Goal: Information Seeking & Learning: Learn about a topic

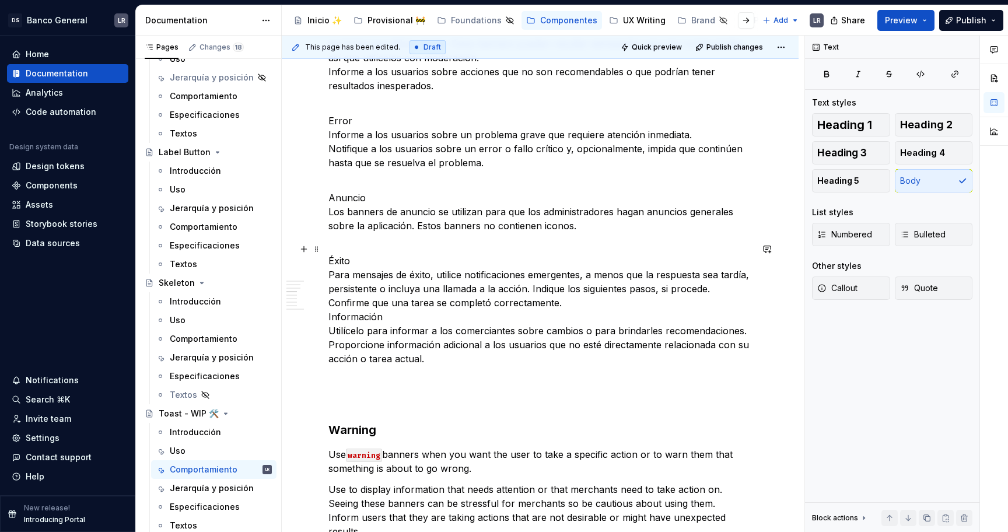
scroll to position [1046, 0]
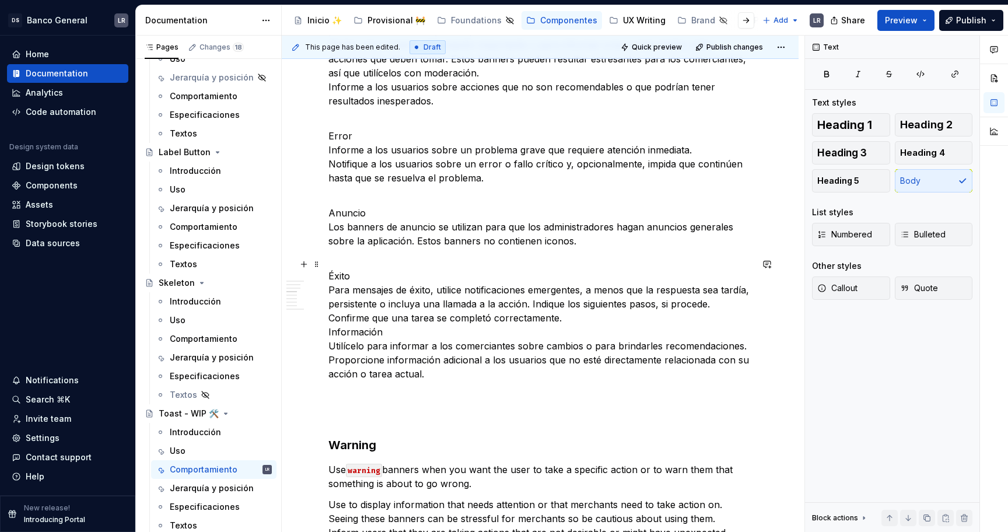
click at [573, 314] on p "Éxito Para mensajes de éxito, utilice notificaciones emergentes, a menos que la…" at bounding box center [539, 318] width 423 height 126
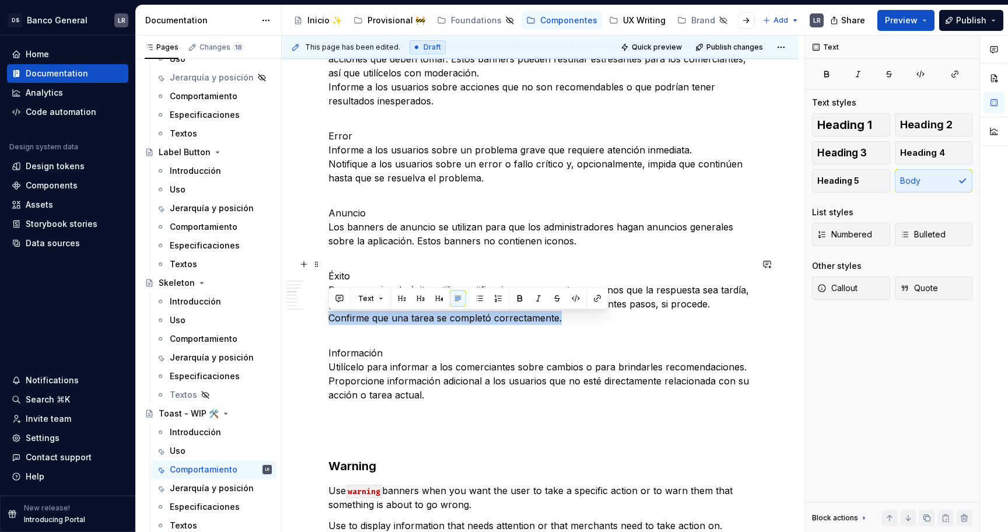
drag, startPoint x: 567, startPoint y: 320, endPoint x: 325, endPoint y: 315, distance: 242.7
click at [325, 316] on div "1. Estados -Toast fixed ***** ***** ***** **** ***** ******* ***** ******* -Toa…" at bounding box center [540, 239] width 517 height 2136
click at [387, 369] on p "Información Utilícelo para informar a los comerciantes sobre cambios o para bri…" at bounding box center [539, 367] width 423 height 70
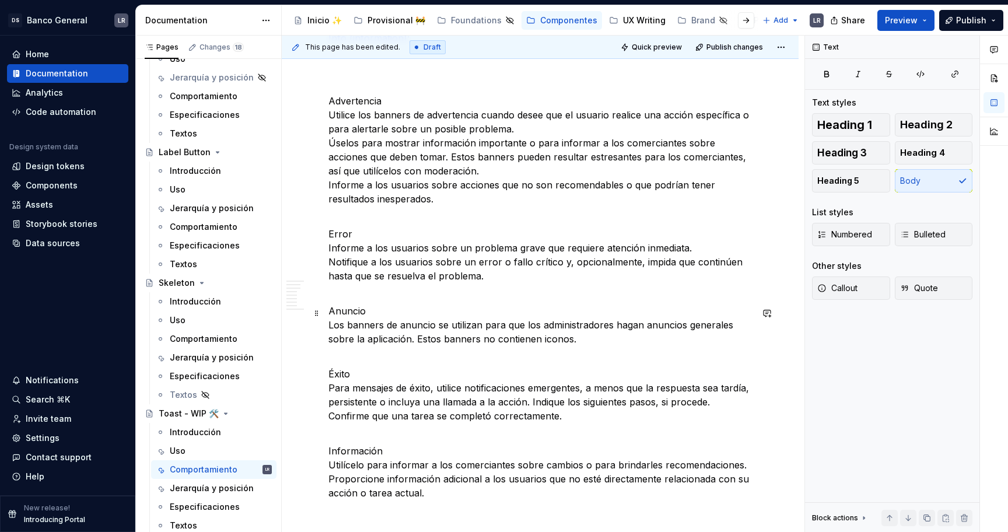
scroll to position [941, 0]
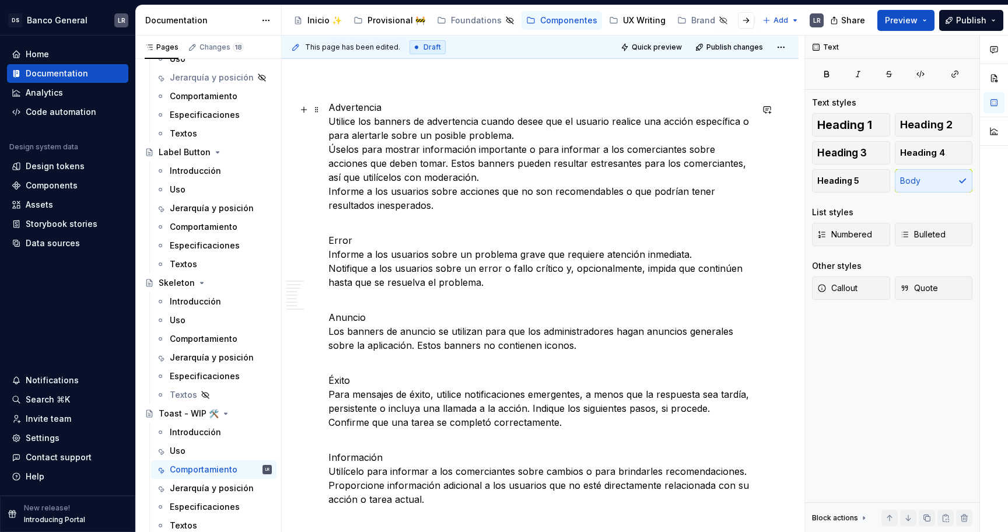
click at [517, 138] on p "Advertencia Utilice los banners de advertencia cuando desee que el usuario real…" at bounding box center [539, 156] width 423 height 112
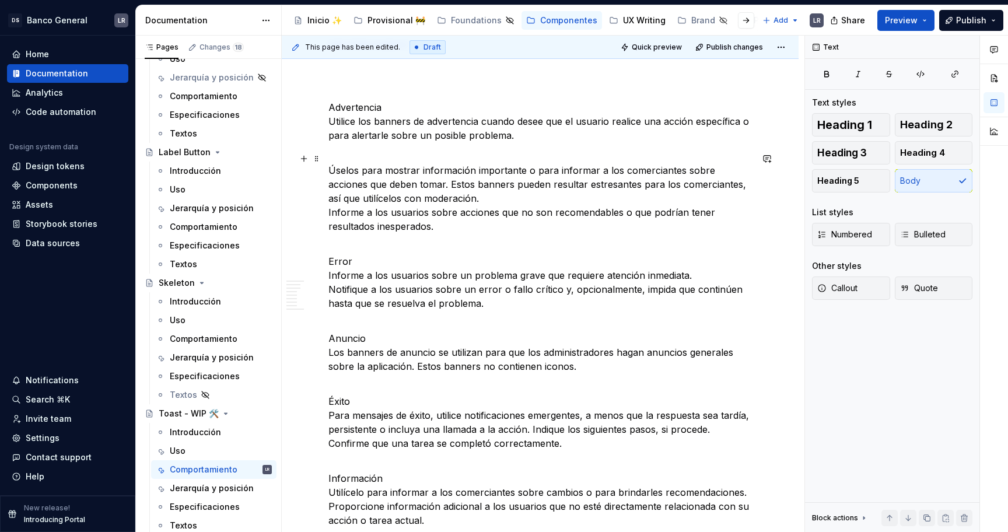
click at [507, 200] on p "Úselos para mostrar información importante o para informar a los comerciantes s…" at bounding box center [539, 191] width 423 height 84
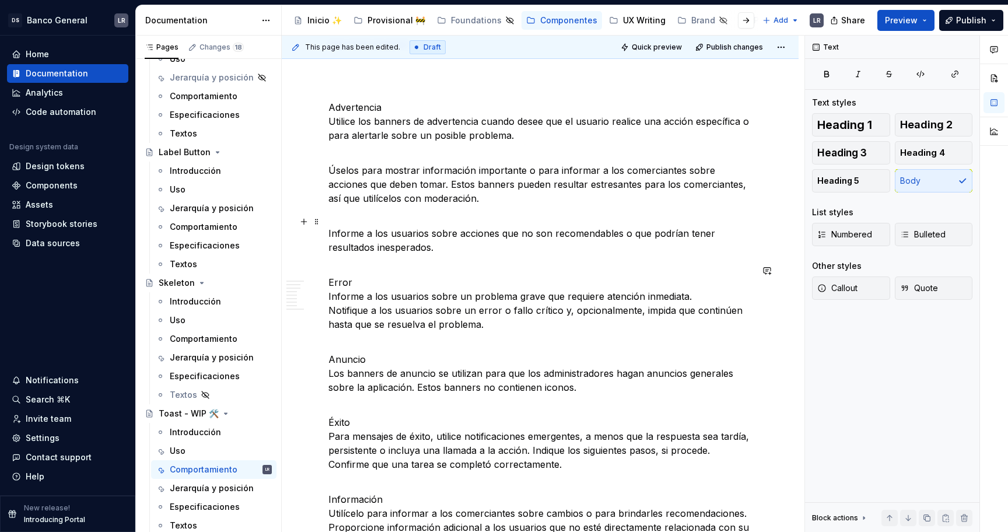
scroll to position [931, 0]
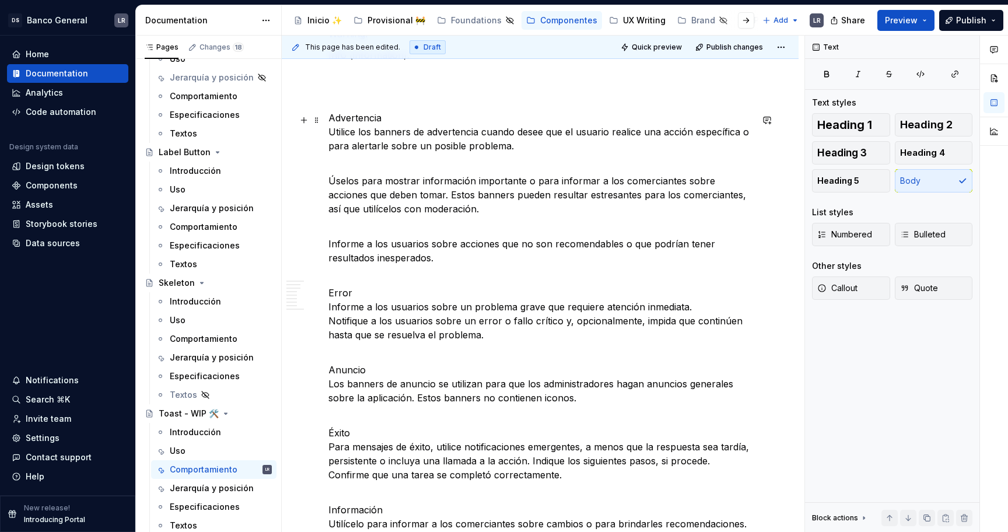
click at [355, 127] on p "Advertencia Utilice los banners de advertencia cuando desee que el usuario real…" at bounding box center [539, 132] width 423 height 42
click at [356, 120] on p "Advertencia Utilice los banners de advertencia cuando desee que el usuario real…" at bounding box center [539, 132] width 423 height 42
click at [872, 177] on button "Heading 5" at bounding box center [851, 180] width 78 height 23
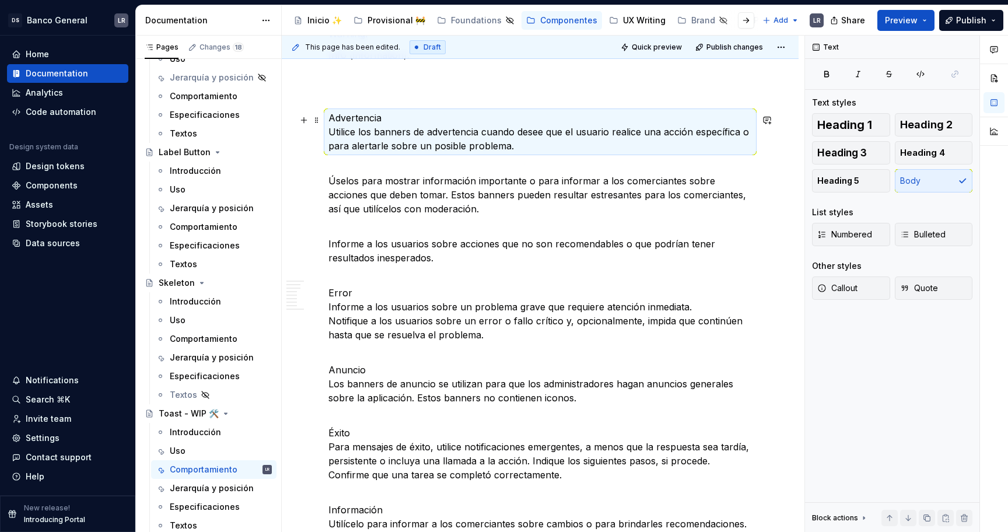
click at [384, 117] on p "Advertencia Utilice los banners de advertencia cuando desee que el usuario real…" at bounding box center [539, 132] width 423 height 42
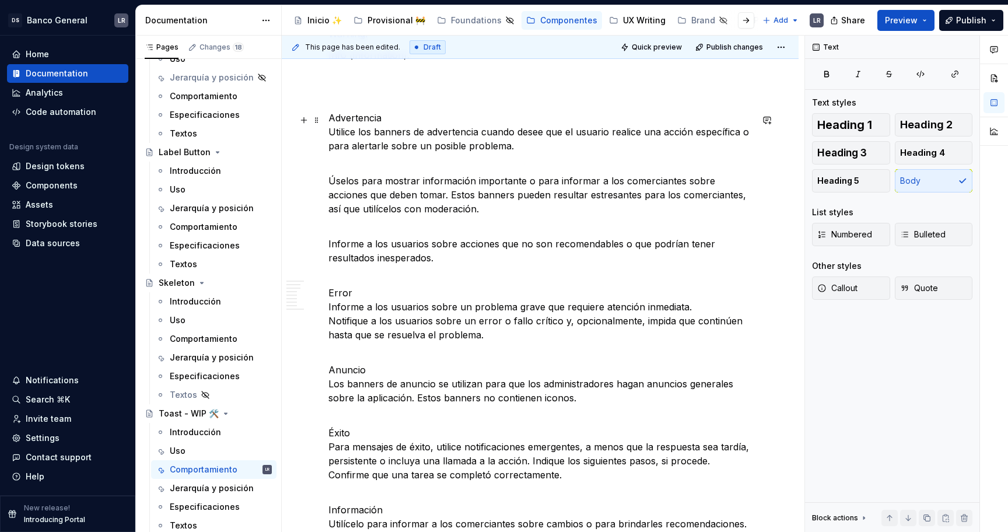
click at [384, 116] on p "Advertencia Utilice los banners de advertencia cuando desee que el usuario real…" at bounding box center [539, 132] width 423 height 42
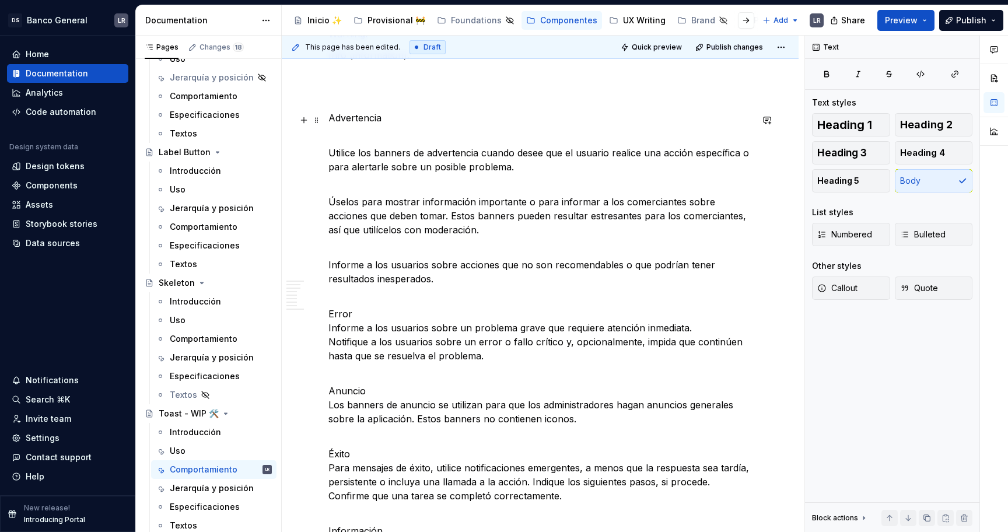
click at [340, 114] on p "Advertencia" at bounding box center [539, 118] width 423 height 14
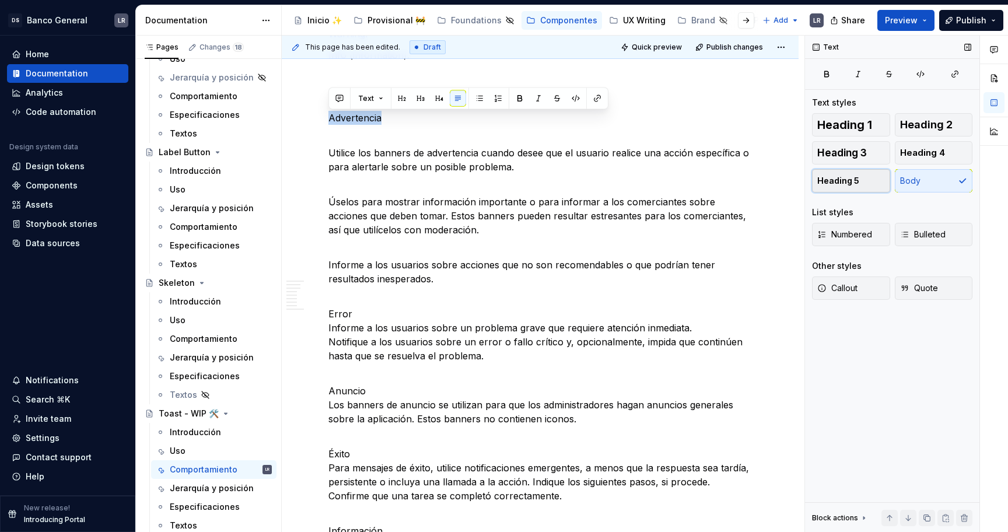
click at [849, 177] on span "Heading 5" at bounding box center [838, 181] width 42 height 12
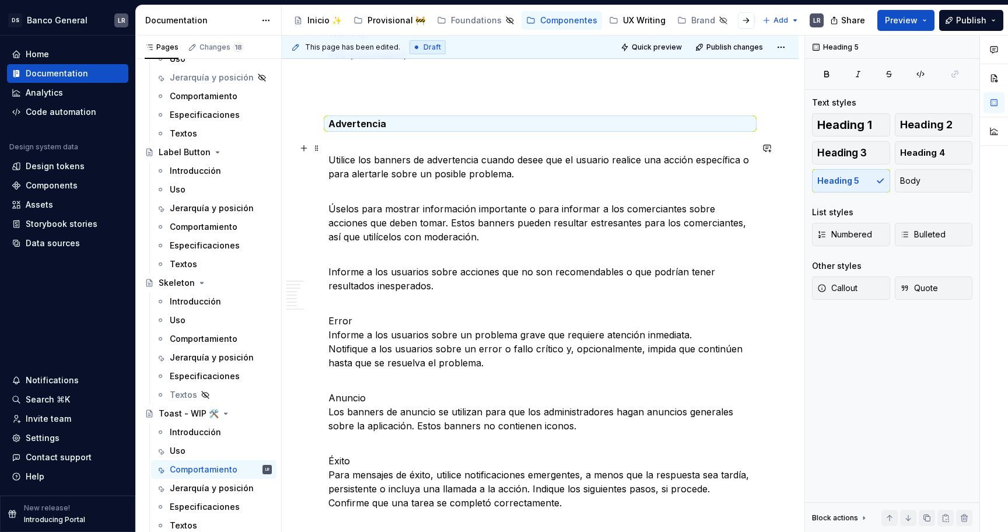
click at [356, 148] on p "Utilice los banners de advertencia cuando desee que el usuario realice una acci…" at bounding box center [539, 160] width 423 height 42
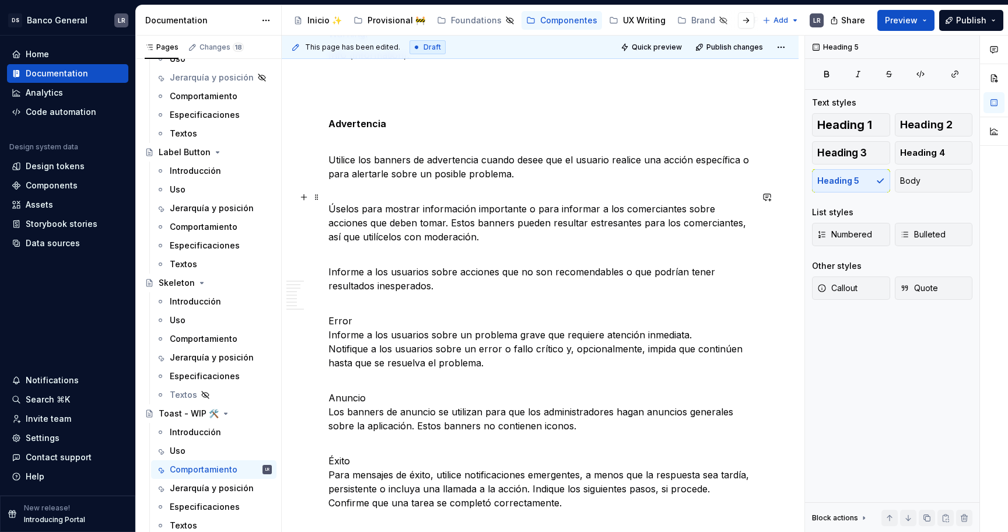
scroll to position [970, 0]
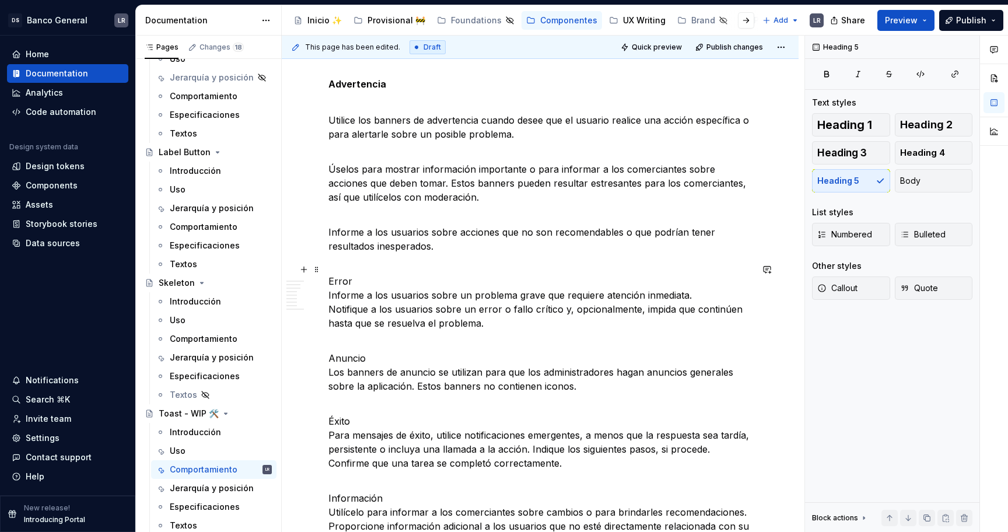
click at [341, 285] on p "Error Informe a los usuarios sobre un problema grave que requiere atención inme…" at bounding box center [539, 302] width 423 height 84
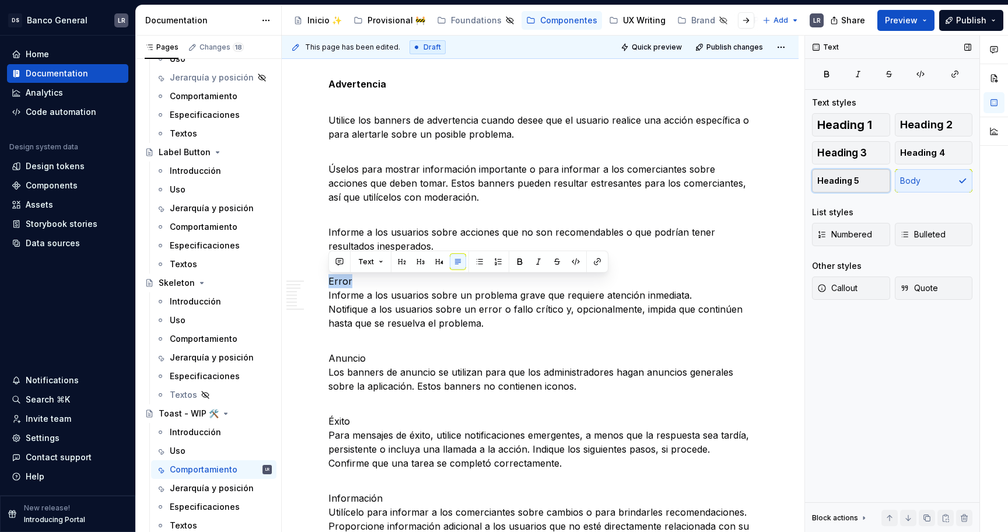
click at [864, 174] on button "Heading 5" at bounding box center [851, 180] width 78 height 23
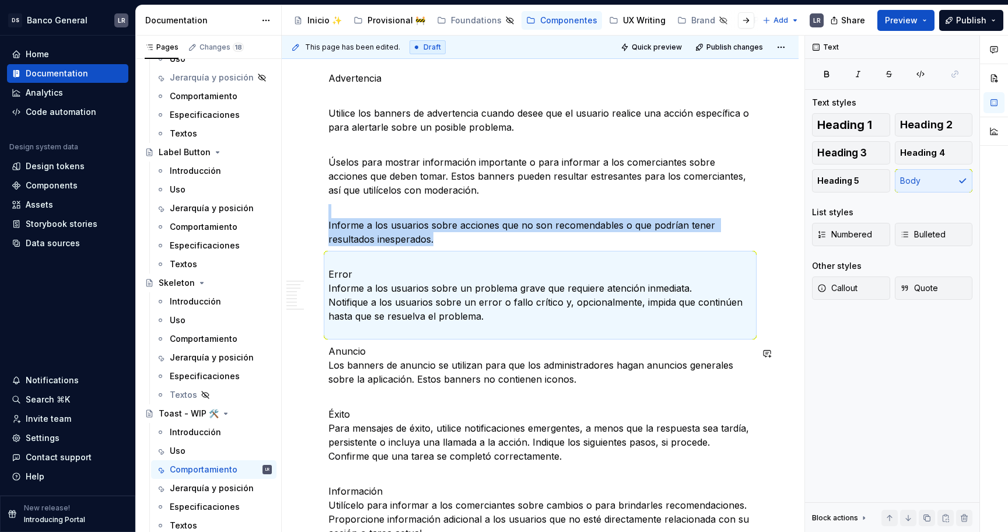
click at [450, 376] on p "Anuncio Los banners de anuncio se utilizan para que los administradores hagan a…" at bounding box center [539, 365] width 423 height 42
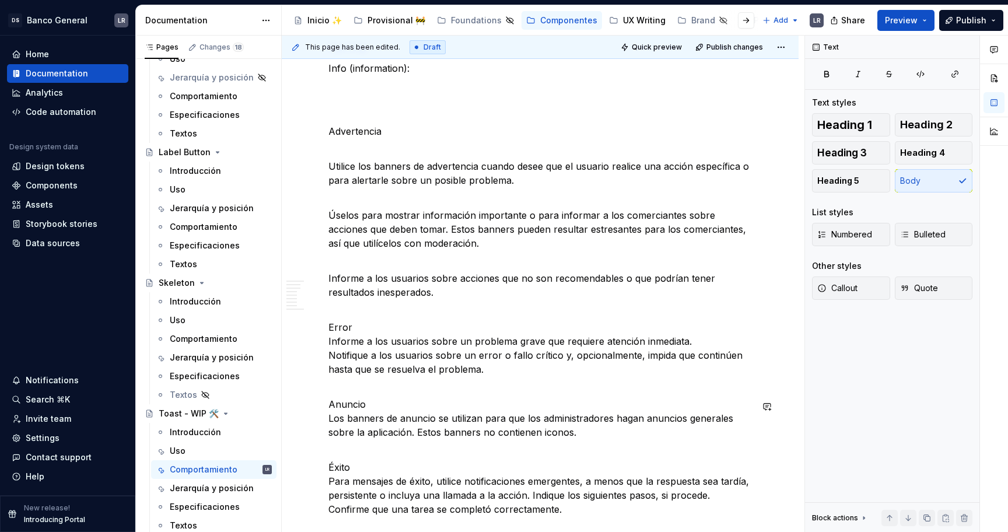
scroll to position [899, 0]
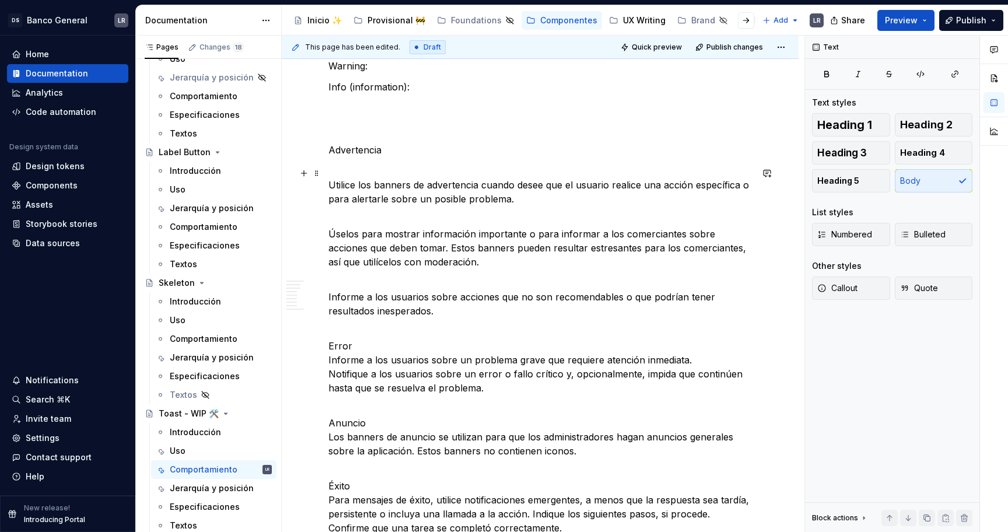
click at [415, 169] on p "Utilice los banners de advertencia cuando desee que el usuario realice una acci…" at bounding box center [539, 185] width 423 height 42
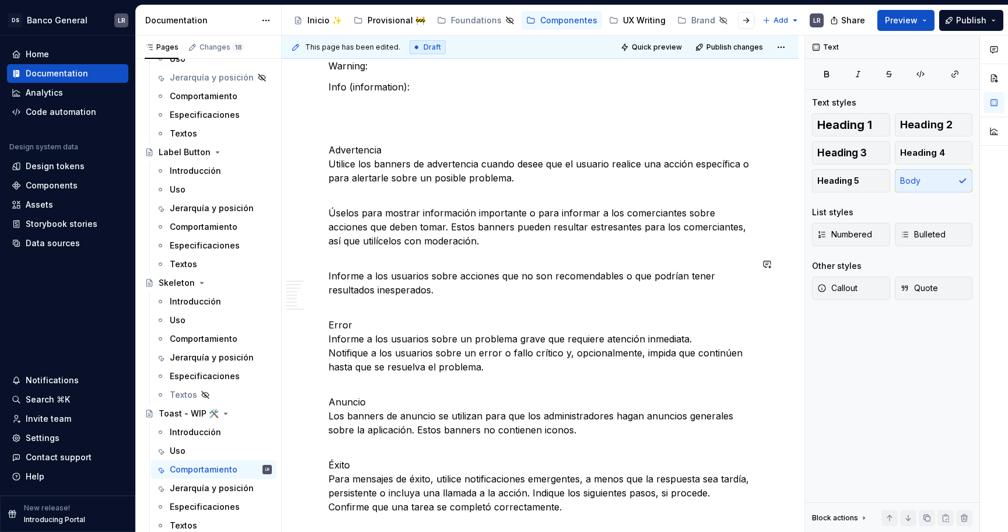
click at [403, 299] on div "1. Estados -Toast fixed ***** ***** ***** **** ***** ******* ***** ******* -Toa…" at bounding box center [539, 334] width 423 height 1976
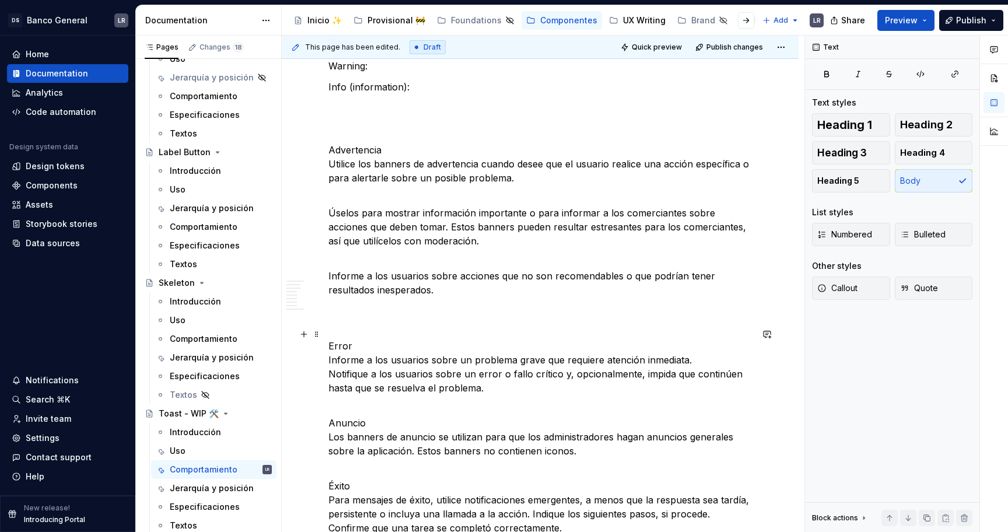
click at [377, 409] on p "Error Informe a los usuarios sobre un problema grave que requiere atención inme…" at bounding box center [539, 367] width 423 height 84
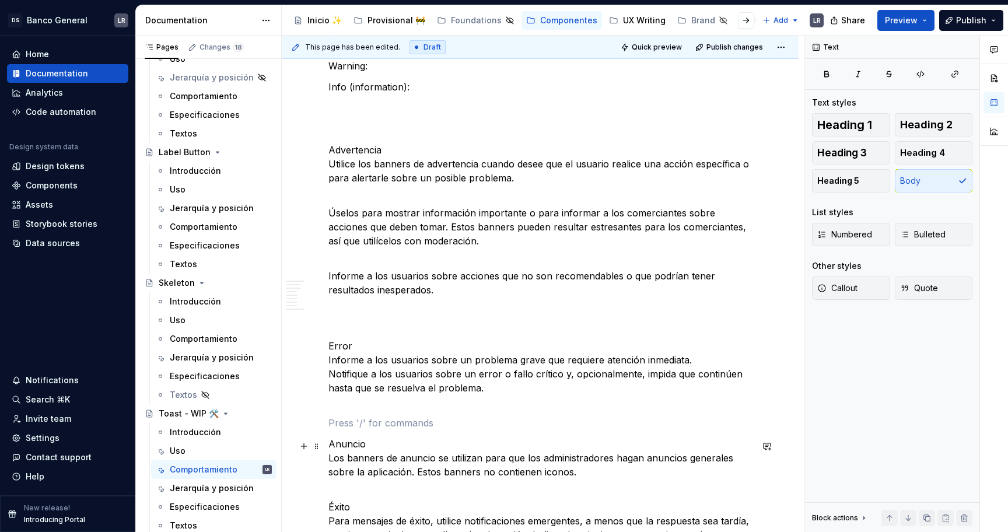
scroll to position [969, 0]
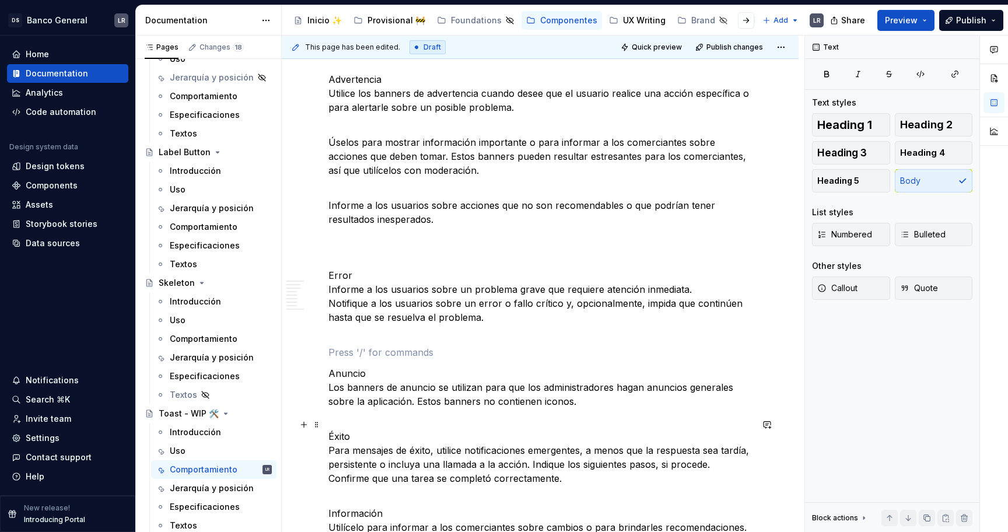
click at [357, 430] on p "Éxito Para mensajes de éxito, utilice notificaciones emergentes, a menos que la…" at bounding box center [539, 450] width 423 height 70
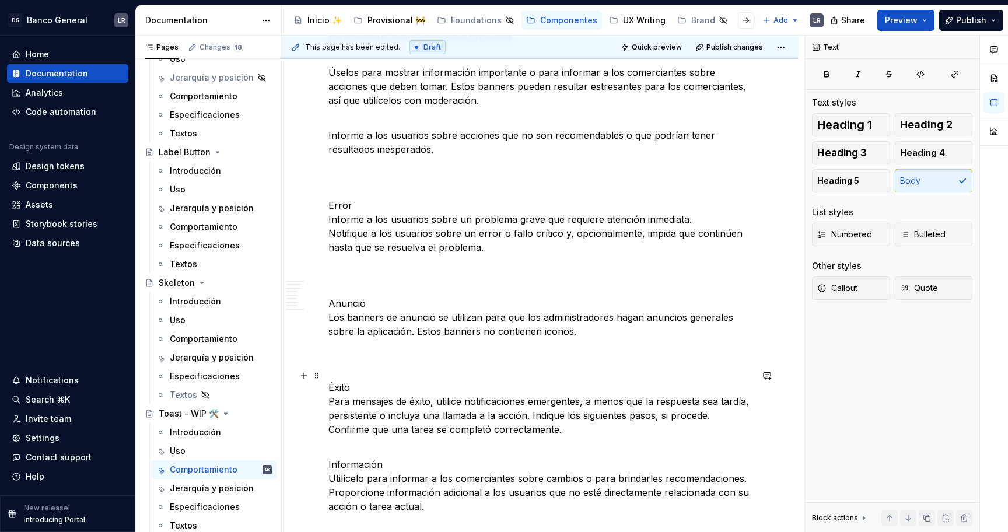
scroll to position [1045, 0]
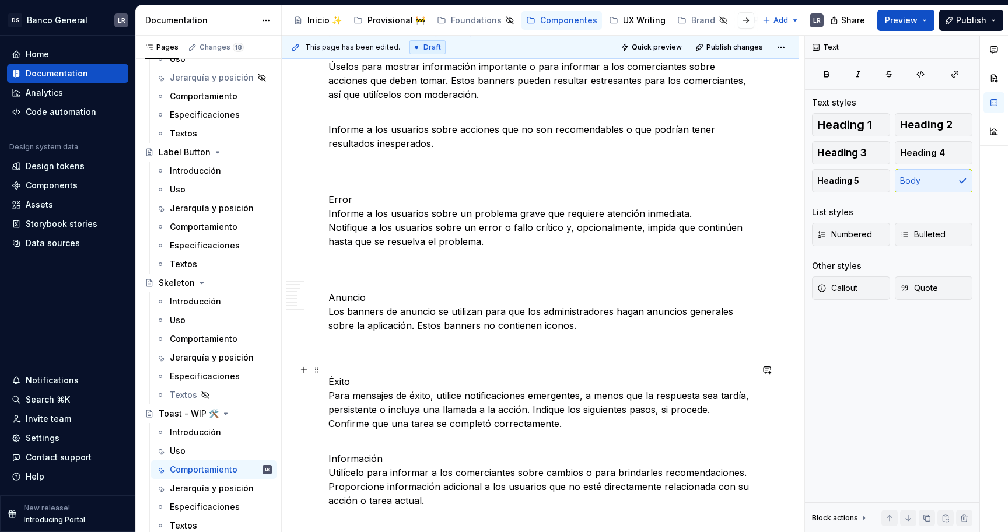
click at [348, 443] on p "Información Utilícelo para informar a los comerciantes sobre cambios o para bri…" at bounding box center [539, 472] width 423 height 70
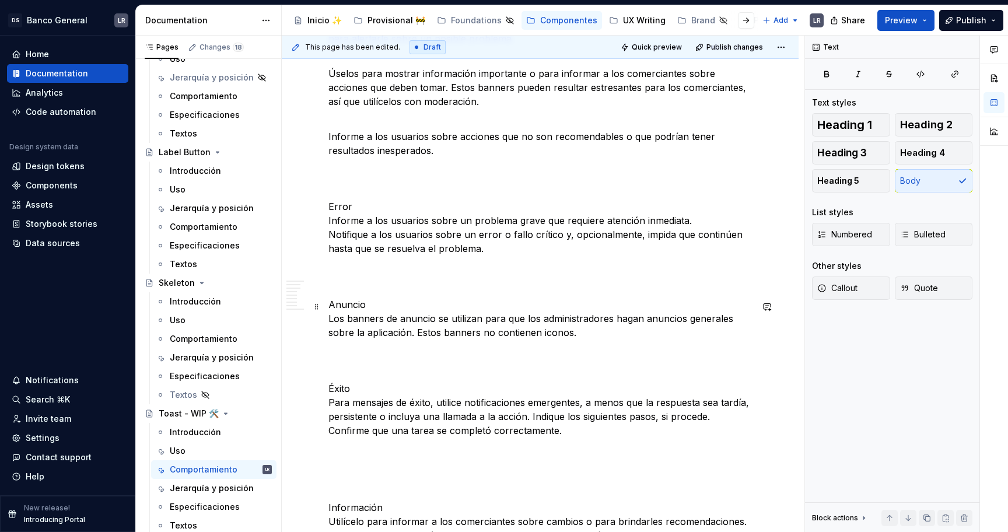
scroll to position [1037, 0]
type textarea "*"
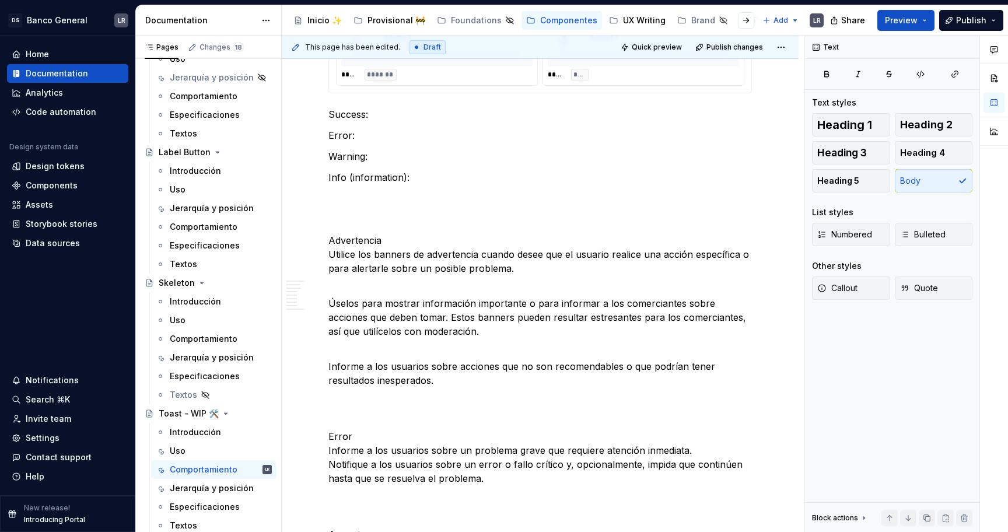
scroll to position [696, 0]
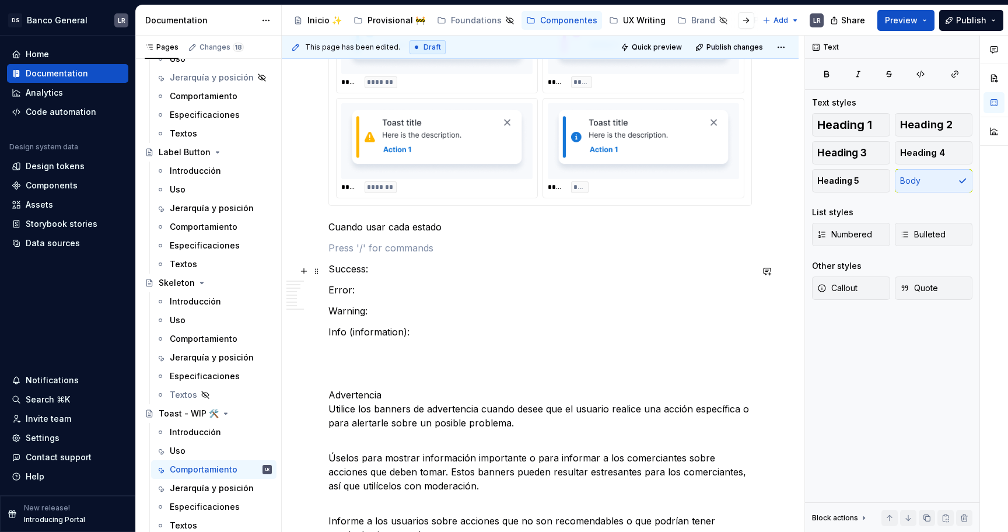
click at [409, 271] on p "Success:" at bounding box center [539, 269] width 423 height 14
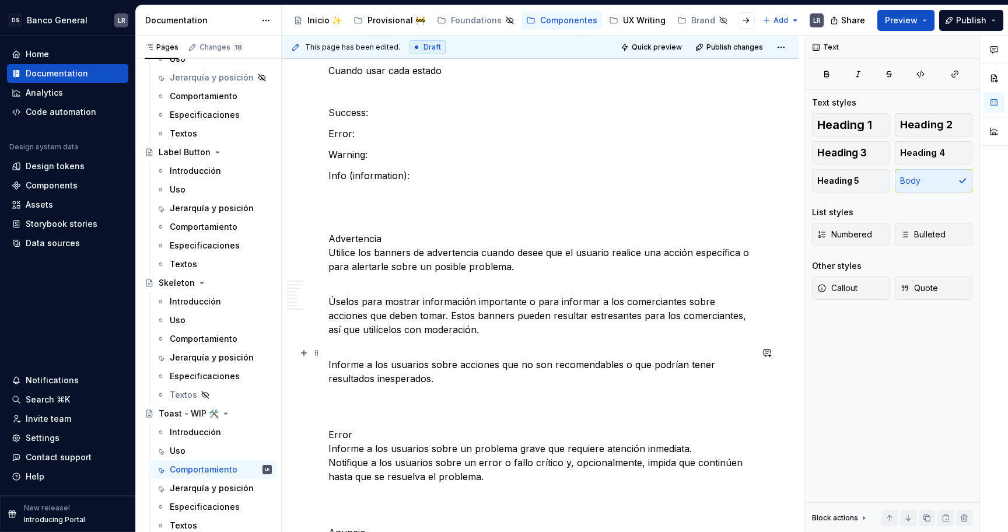
scroll to position [847, 0]
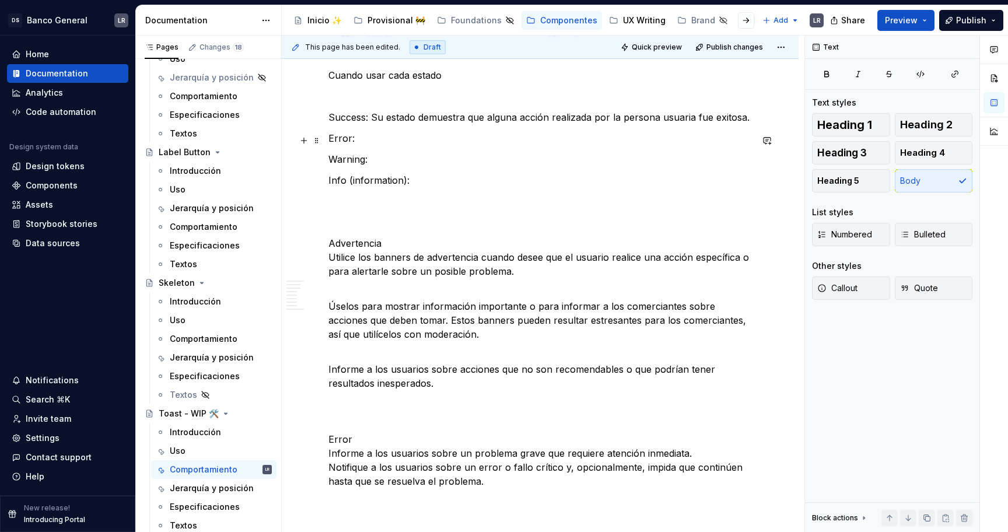
click at [460, 142] on p "Error:" at bounding box center [539, 138] width 423 height 14
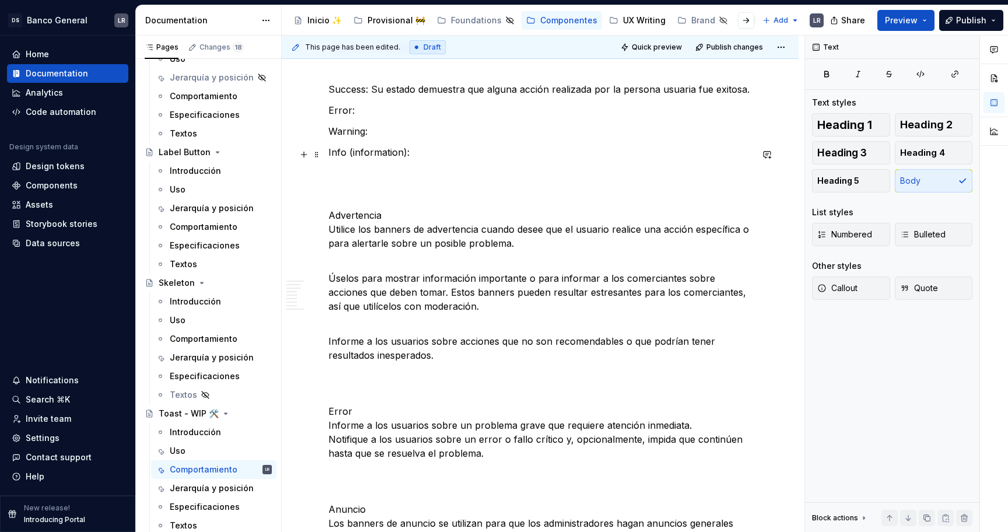
scroll to position [872, 0]
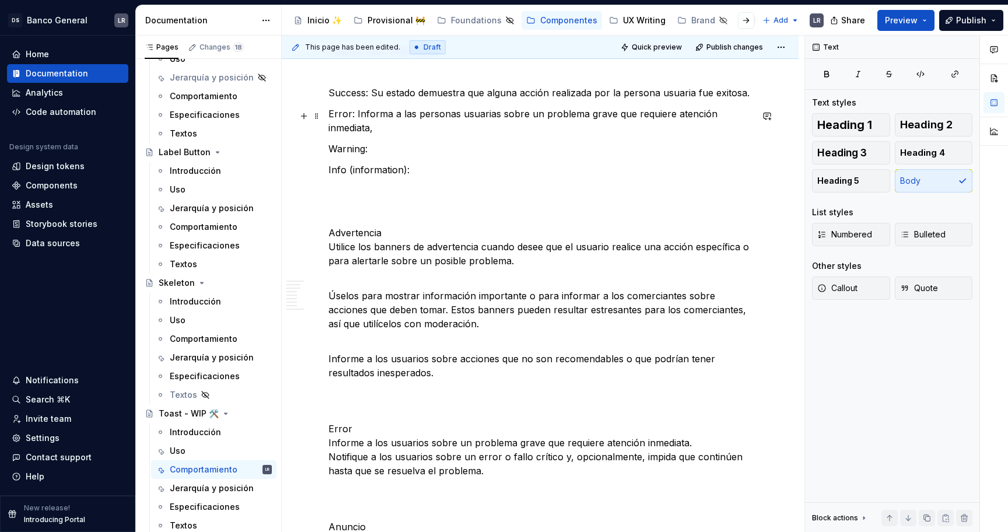
click at [537, 114] on p "Error: Informa a las personas usuarias sobre un problema grave que requiere ate…" at bounding box center [539, 121] width 423 height 28
click at [625, 116] on p "Error: Informa a las personas usuarias sobre un error o problema grave que requ…" at bounding box center [539, 121] width 423 height 28
click at [522, 121] on p "Error: Informa a las personas usuarias sobre un error o problema grave que requ…" at bounding box center [539, 121] width 423 height 28
click at [504, 129] on p "Error: Informa a las personas usuarias sobre un error o problema grave que requ…" at bounding box center [539, 121] width 423 height 28
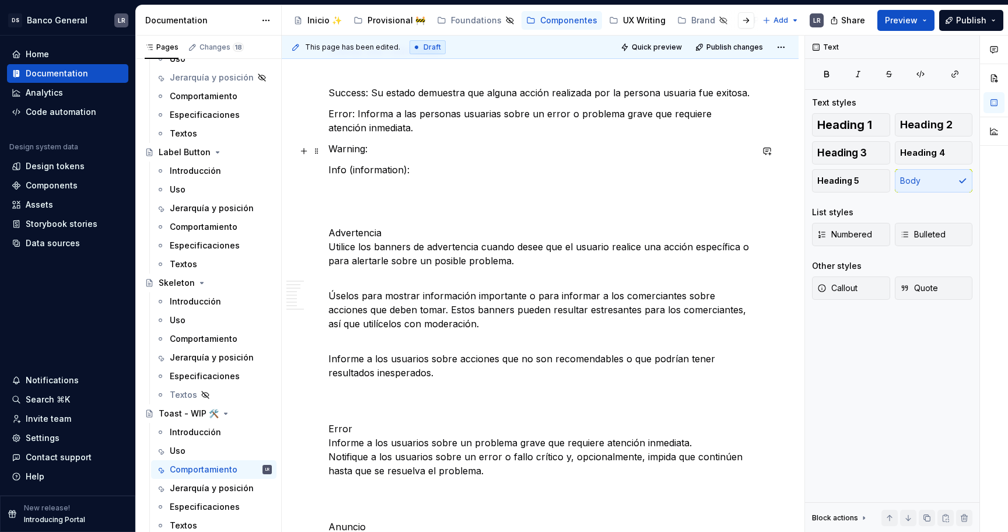
click at [383, 153] on p "Warning:" at bounding box center [539, 149] width 423 height 14
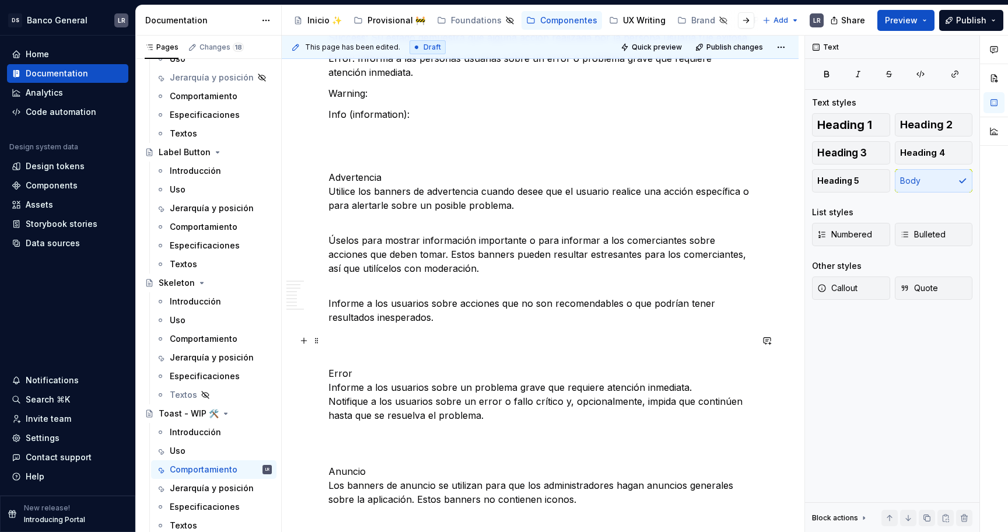
scroll to position [919, 0]
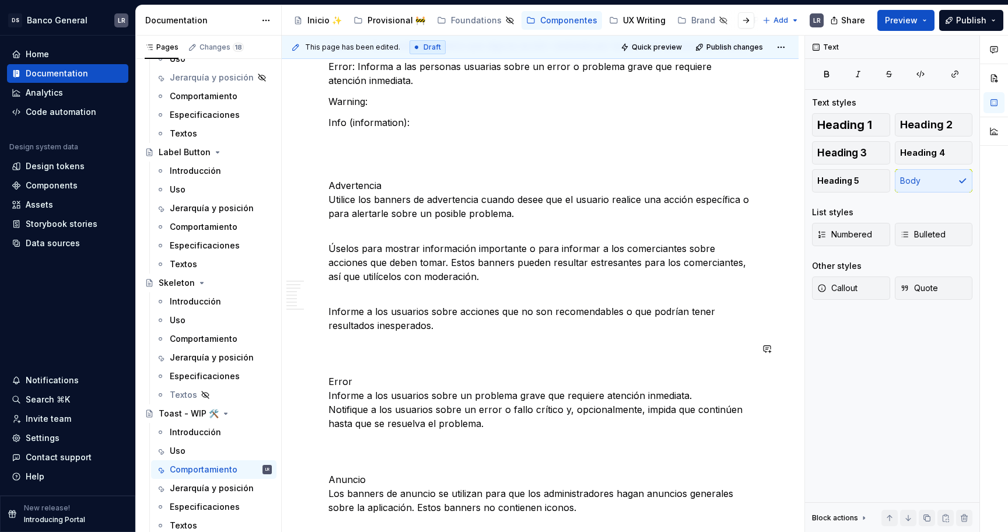
click at [535, 341] on p at bounding box center [539, 346] width 423 height 14
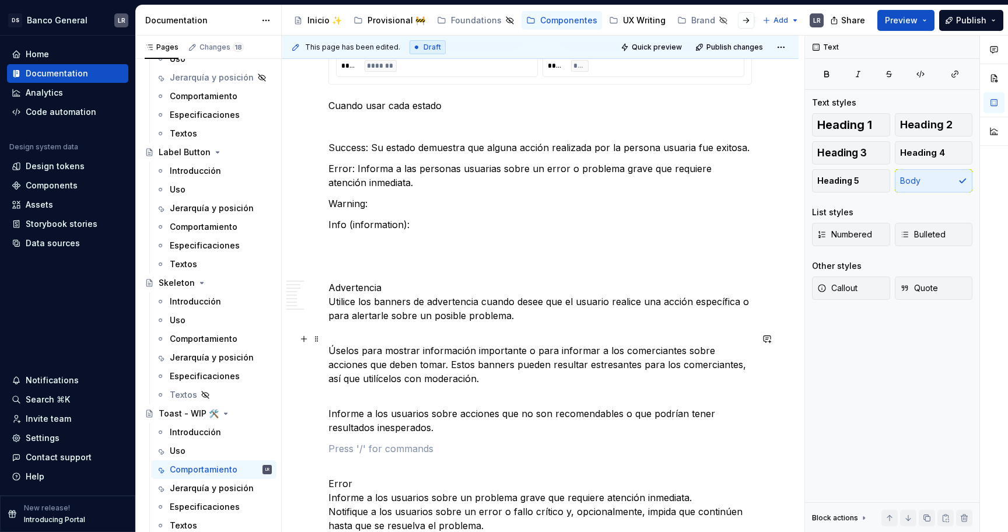
scroll to position [808, 0]
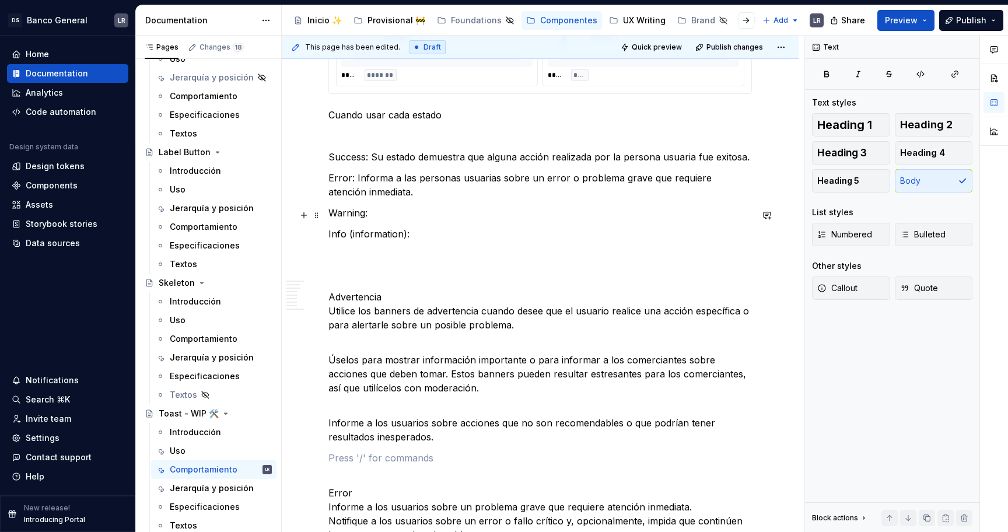
click at [407, 216] on p "Warning:" at bounding box center [539, 213] width 423 height 14
click at [465, 217] on p "Warning: Alertan sobre un posible problema (antes de que sea un error o problem…" at bounding box center [539, 213] width 423 height 14
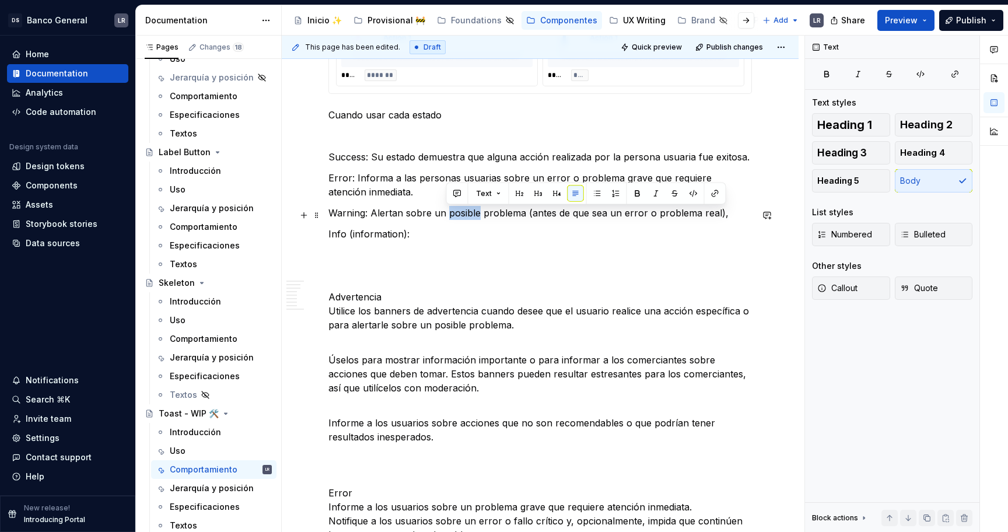
click at [726, 218] on p "Warning: Alertan sobre un posible problema (antes de que sea un error o problem…" at bounding box center [539, 213] width 423 height 14
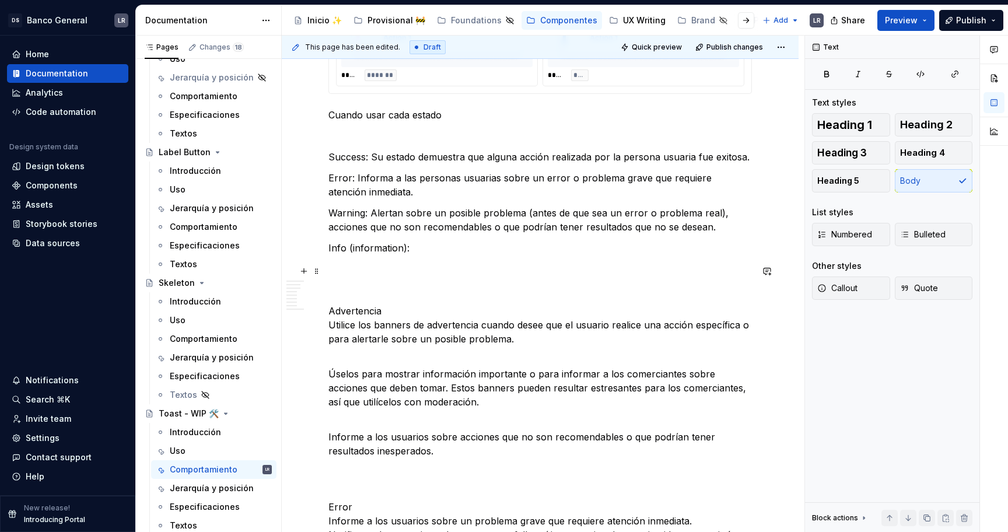
click at [439, 267] on p at bounding box center [539, 269] width 423 height 14
click at [437, 251] on p "Info (information):" at bounding box center [539, 248] width 423 height 14
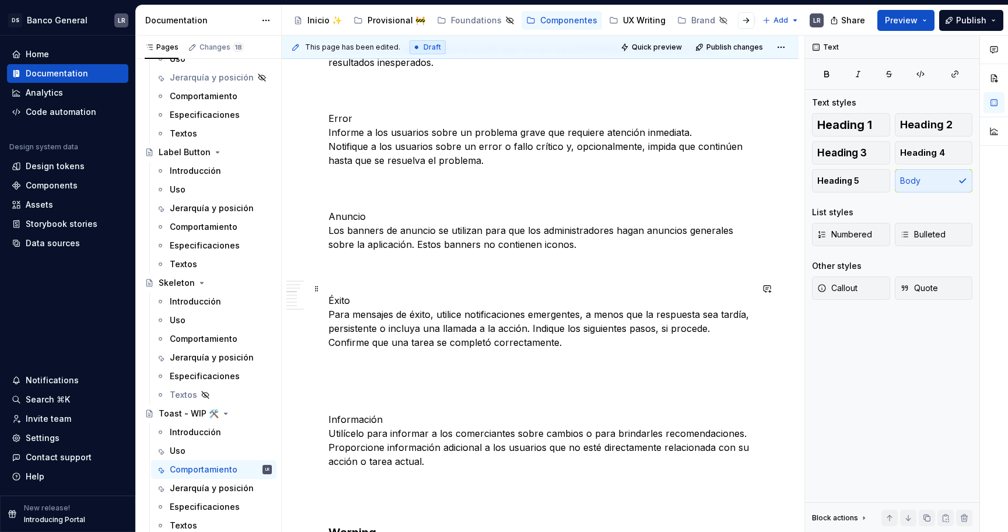
scroll to position [1192, 0]
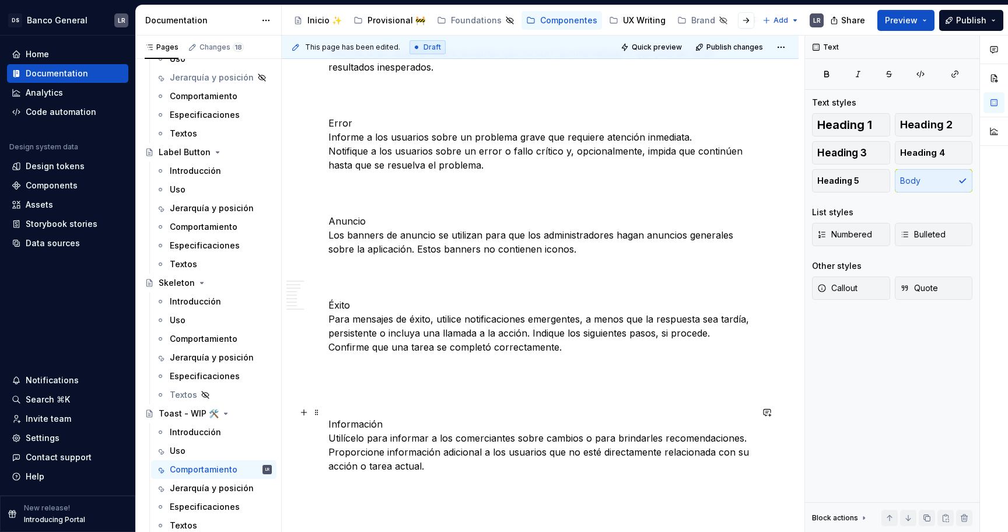
click at [397, 448] on p "Información Utilícelo para informar a los comerciantes sobre cambios o para bri…" at bounding box center [539, 438] width 423 height 70
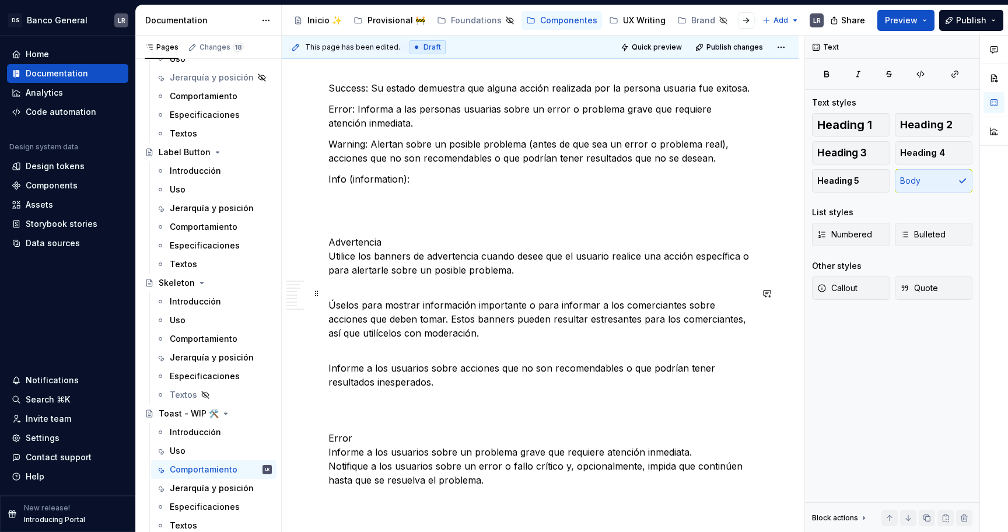
scroll to position [861, 0]
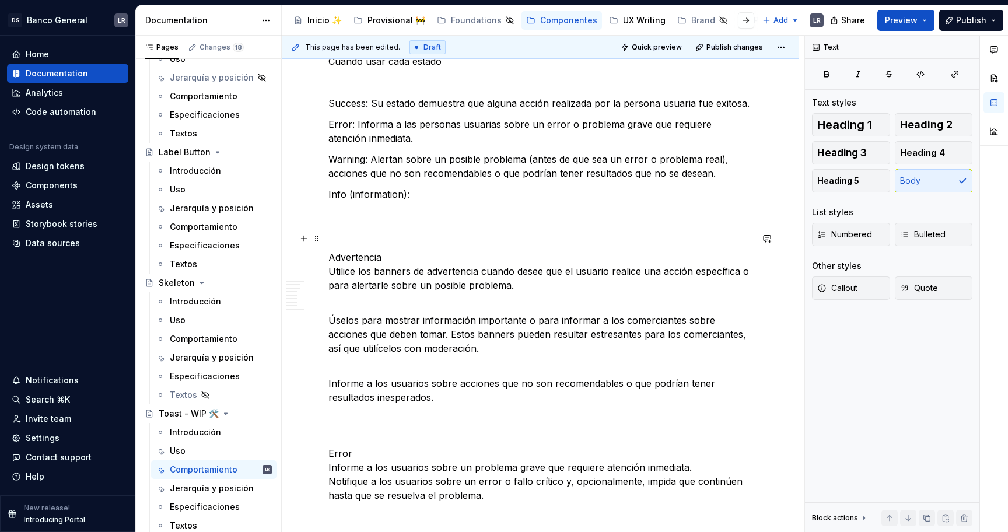
click at [353, 243] on p at bounding box center [539, 236] width 423 height 14
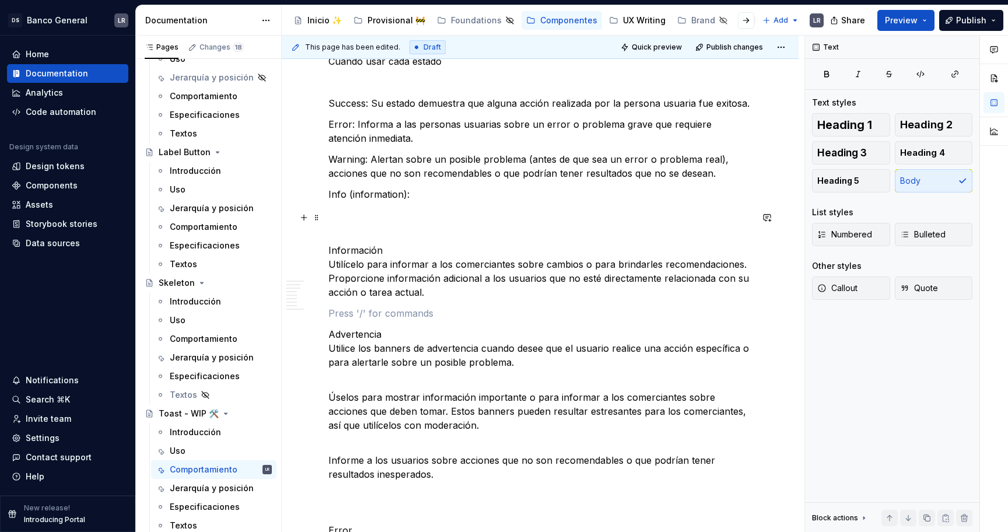
click at [367, 220] on p at bounding box center [539, 215] width 423 height 14
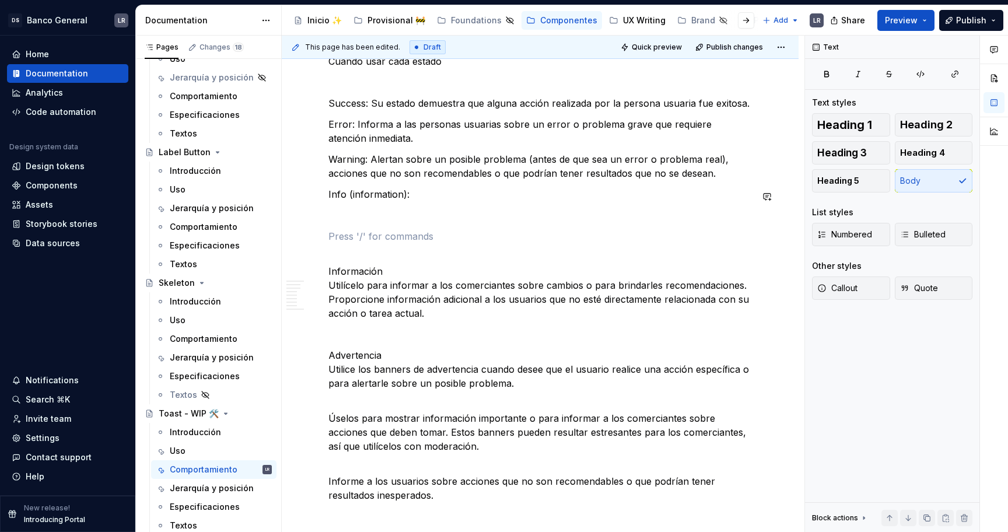
click at [458, 204] on div "1. Estados -Toast fixed ***** ***** ***** **** ***** ******* ***** ******* -Toa…" at bounding box center [539, 479] width 423 height 2193
click at [454, 199] on p "Info (information):" at bounding box center [539, 194] width 423 height 14
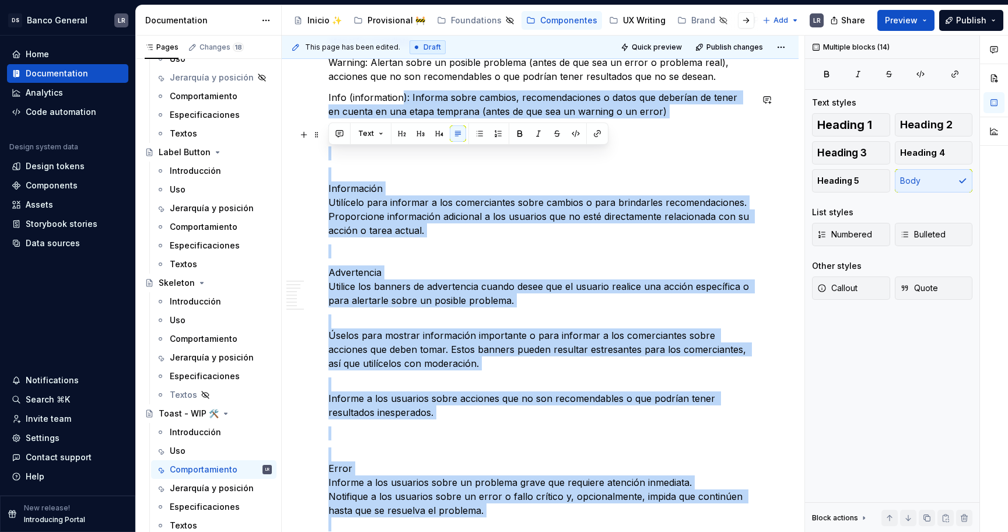
scroll to position [937, 0]
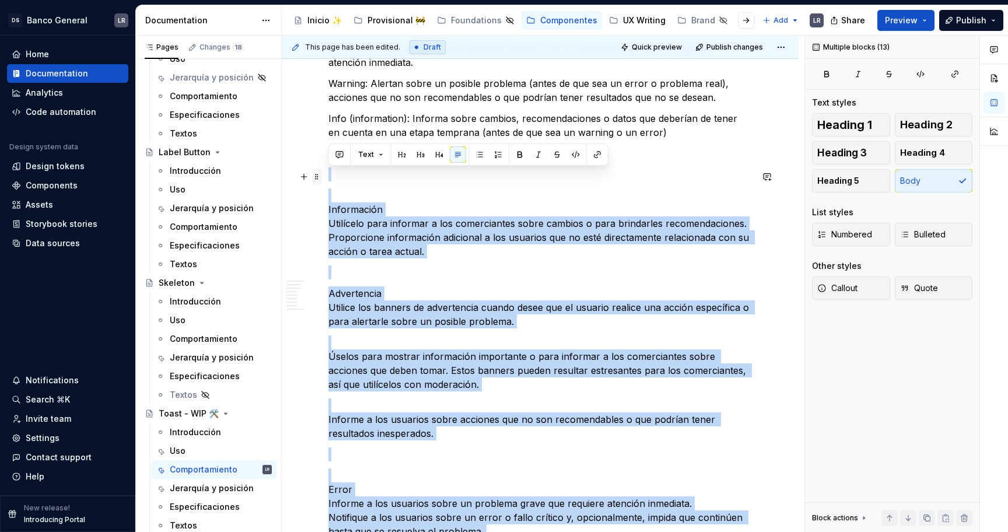
drag, startPoint x: 570, startPoint y: 480, endPoint x: 314, endPoint y: 177, distance: 396.1
click at [328, 178] on div "1. Estados -Toast fixed ***** ***** ***** **** ***** ******* ***** ******* -Toa…" at bounding box center [539, 417] width 423 height 2221
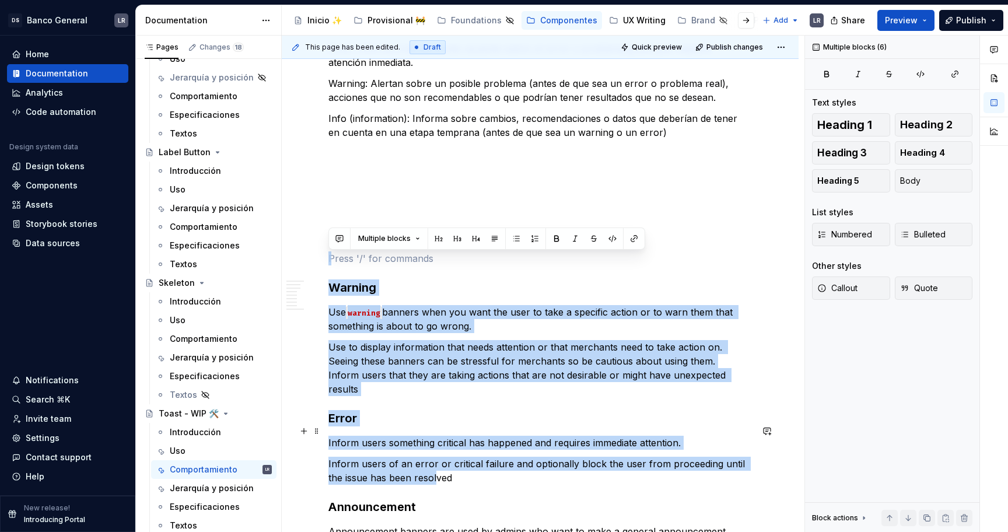
scroll to position [1520, 0]
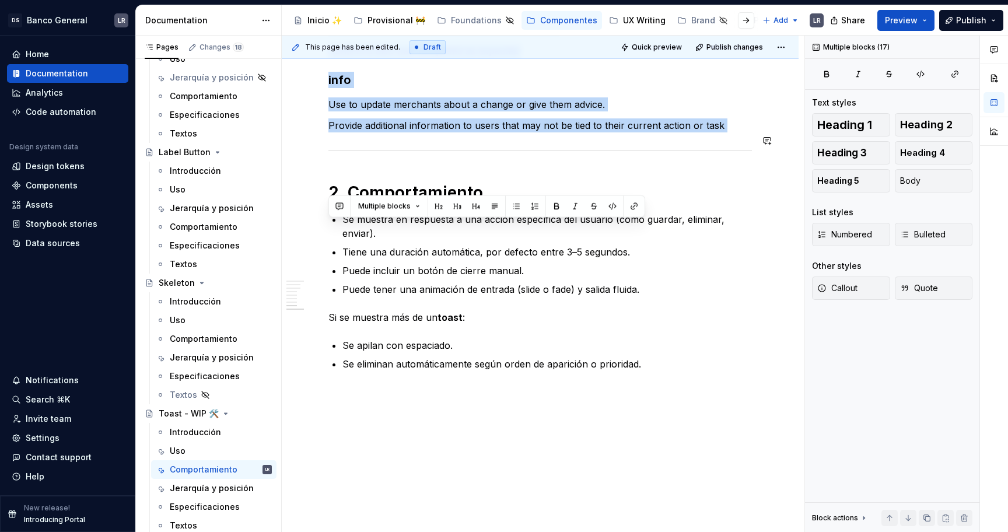
drag, startPoint x: 365, startPoint y: 250, endPoint x: 700, endPoint y: 117, distance: 360.2
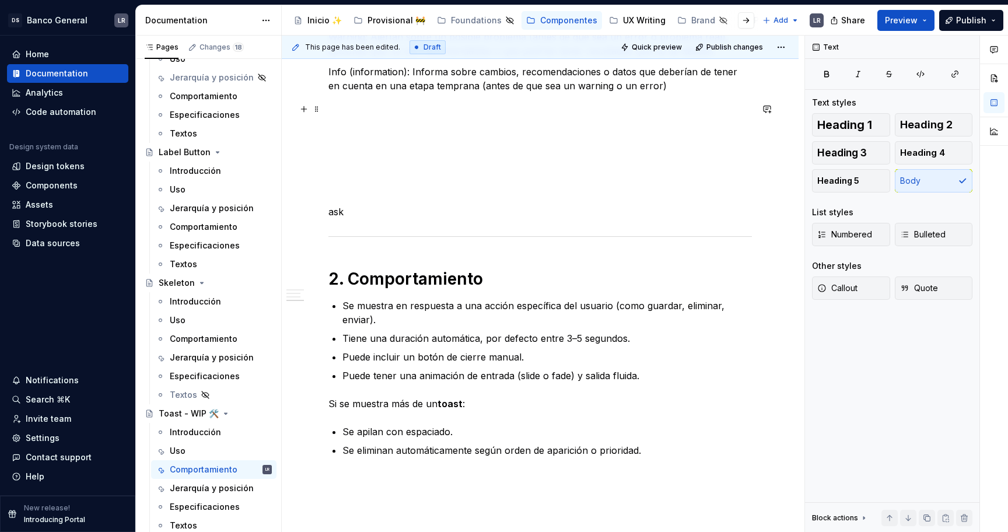
scroll to position [982, 0]
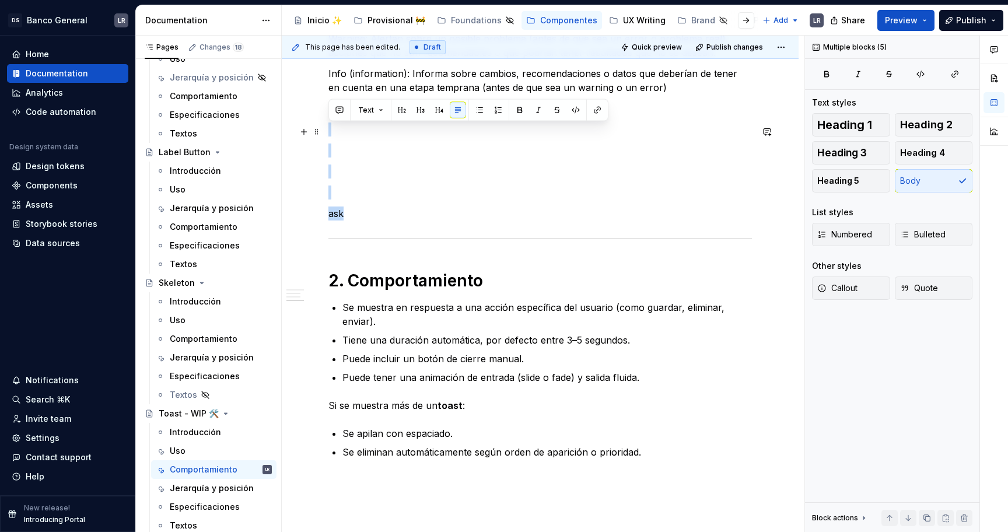
drag, startPoint x: 367, startPoint y: 211, endPoint x: 352, endPoint y: 128, distance: 83.7
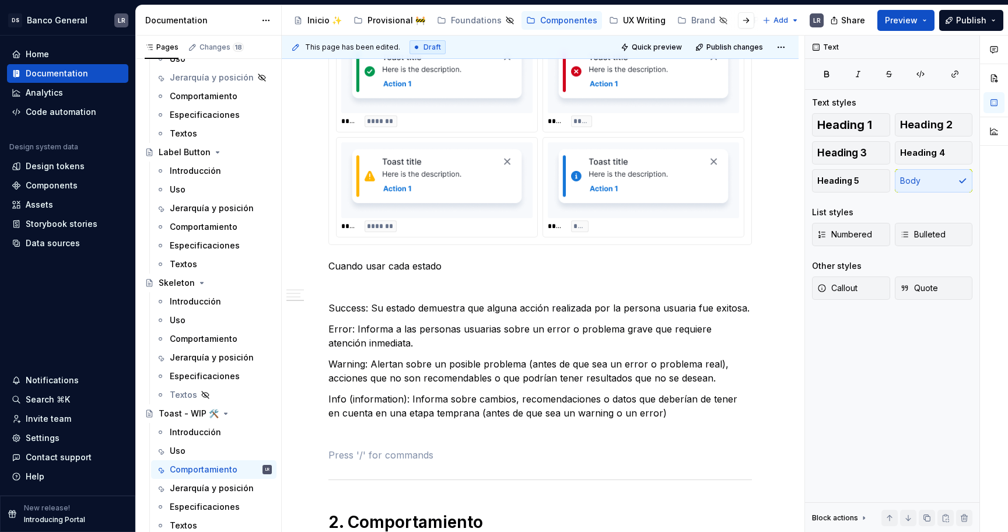
scroll to position [797, 0]
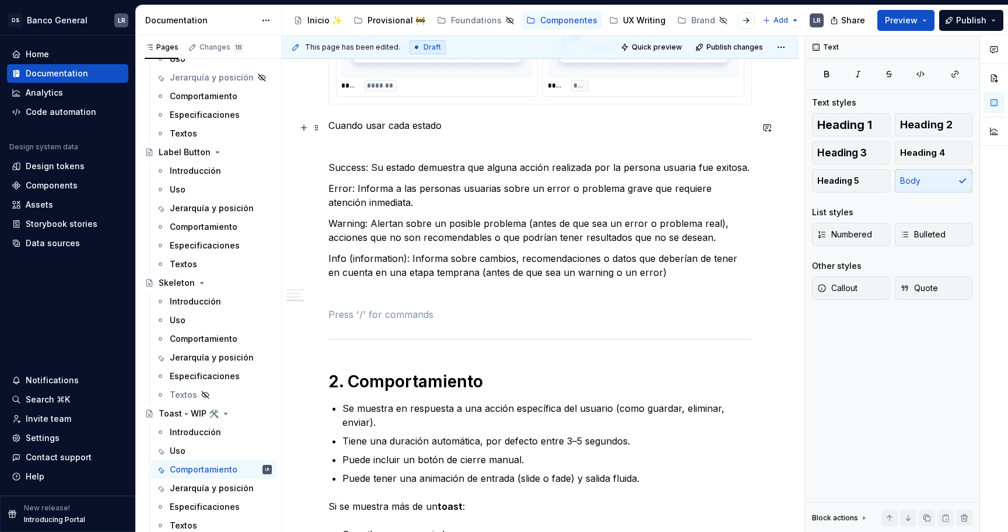
click at [356, 125] on p "Cuando usar cada estado" at bounding box center [539, 125] width 423 height 14
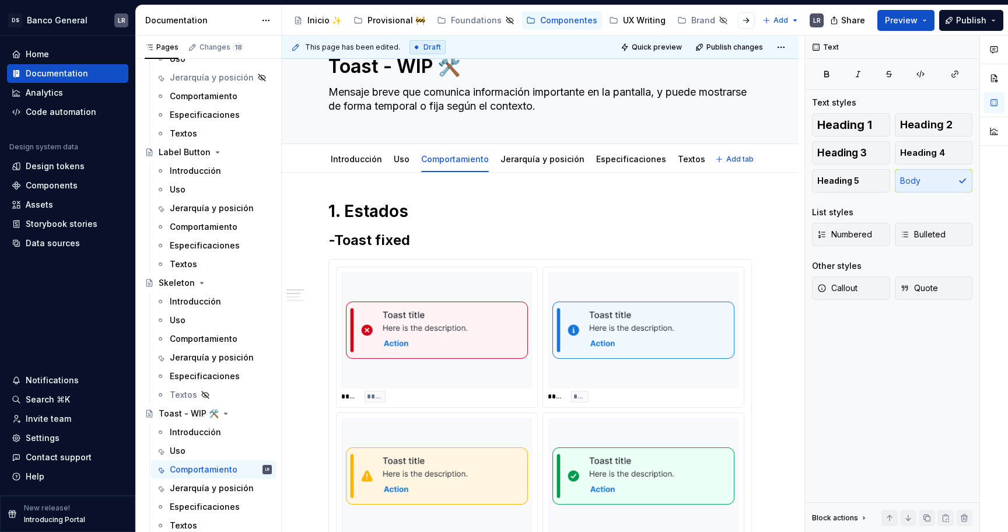
scroll to position [45, 0]
click at [368, 236] on h2 "-Toast fixed" at bounding box center [539, 239] width 423 height 19
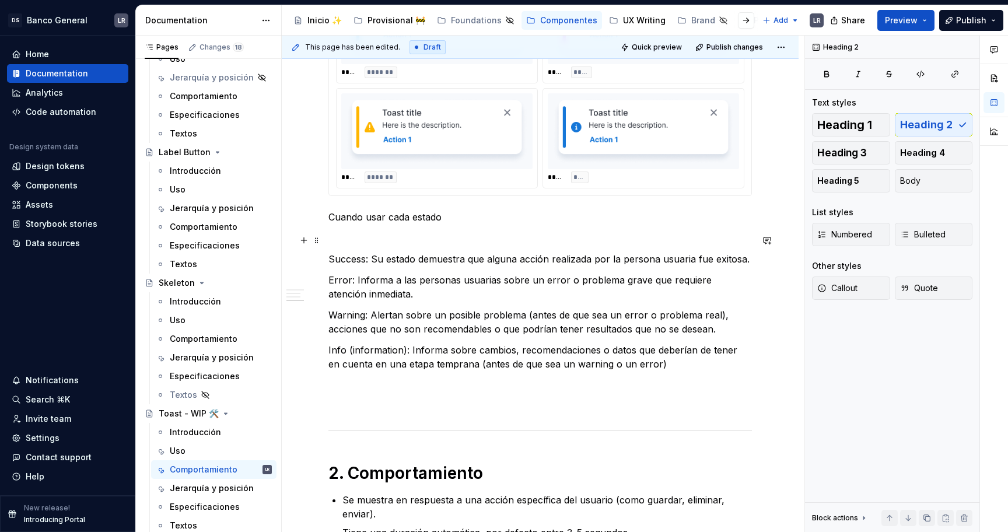
scroll to position [706, 0]
click at [367, 216] on p "Cuando usar cada estado" at bounding box center [539, 216] width 423 height 14
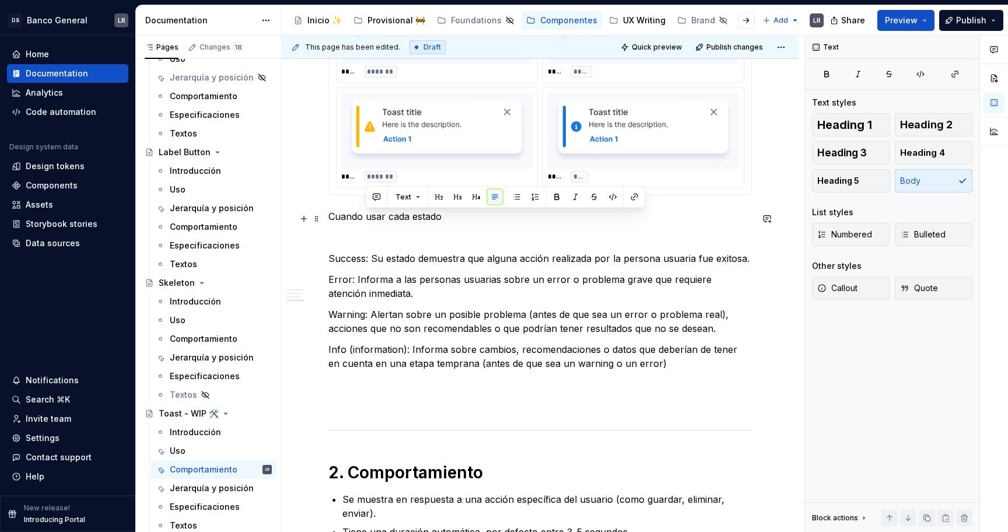
click at [400, 218] on p "Cuando usar cada estado" at bounding box center [539, 216] width 423 height 14
click at [880, 148] on button "Heading 3" at bounding box center [851, 152] width 78 height 23
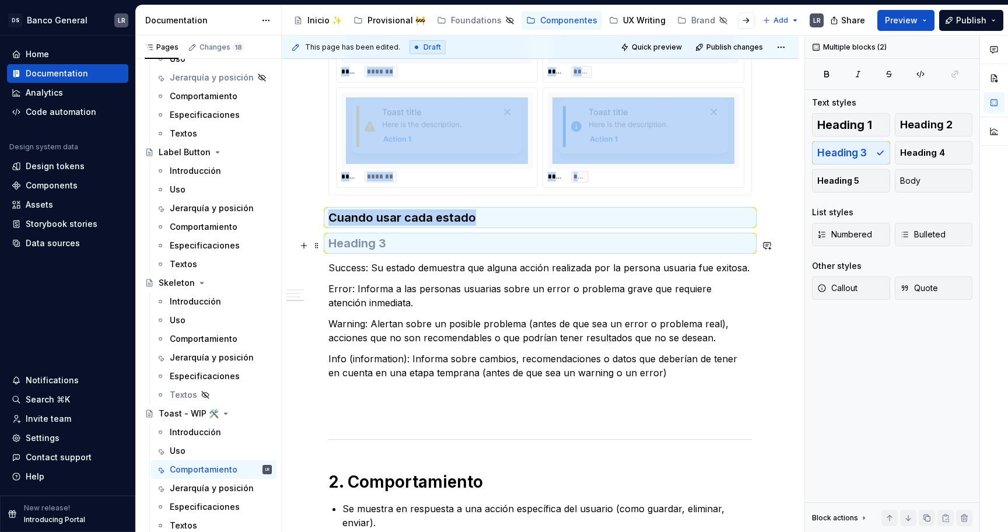
click at [366, 248] on h3 at bounding box center [539, 243] width 423 height 16
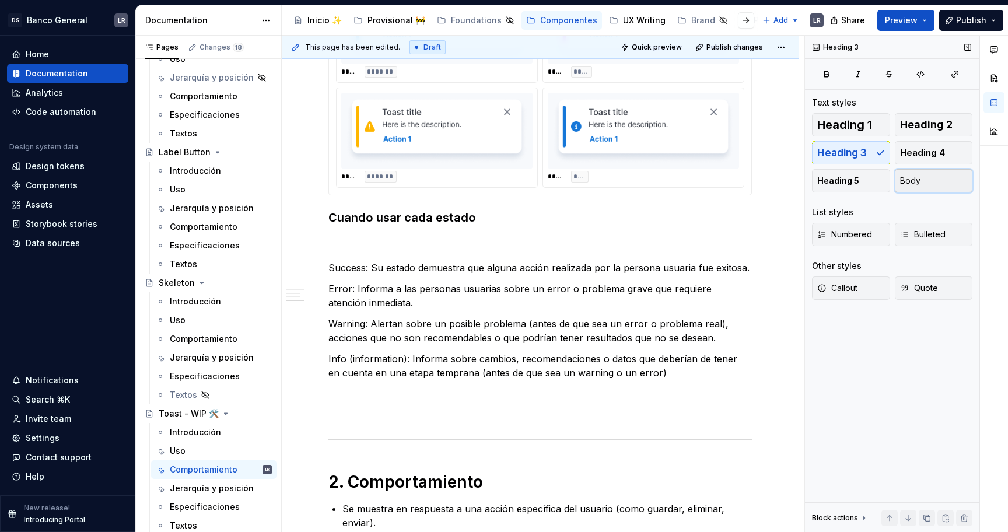
click at [924, 173] on button "Body" at bounding box center [934, 180] width 78 height 23
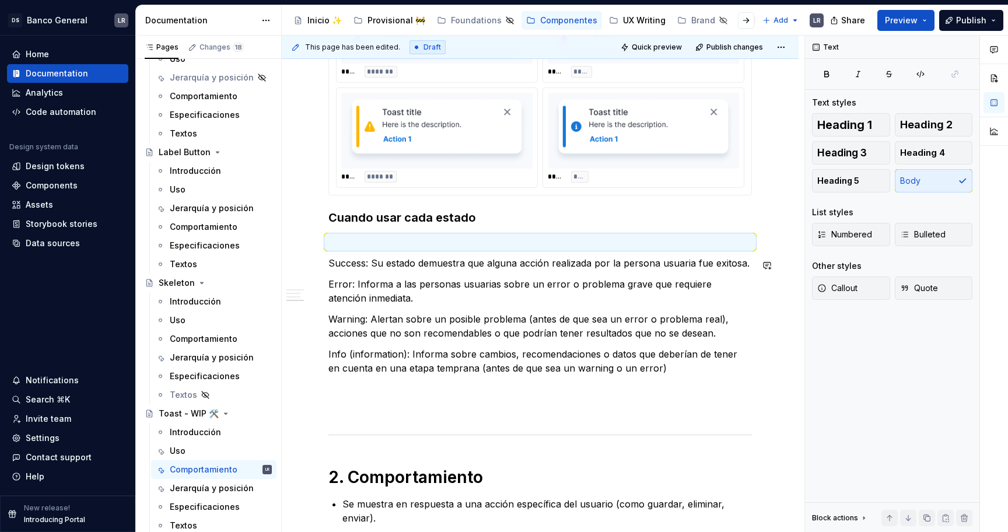
click at [421, 277] on div "1. Estados -Toast fixed ***** ***** ***** **** ***** ******* ***** ******* -Toa…" at bounding box center [539, 96] width 423 height 1117
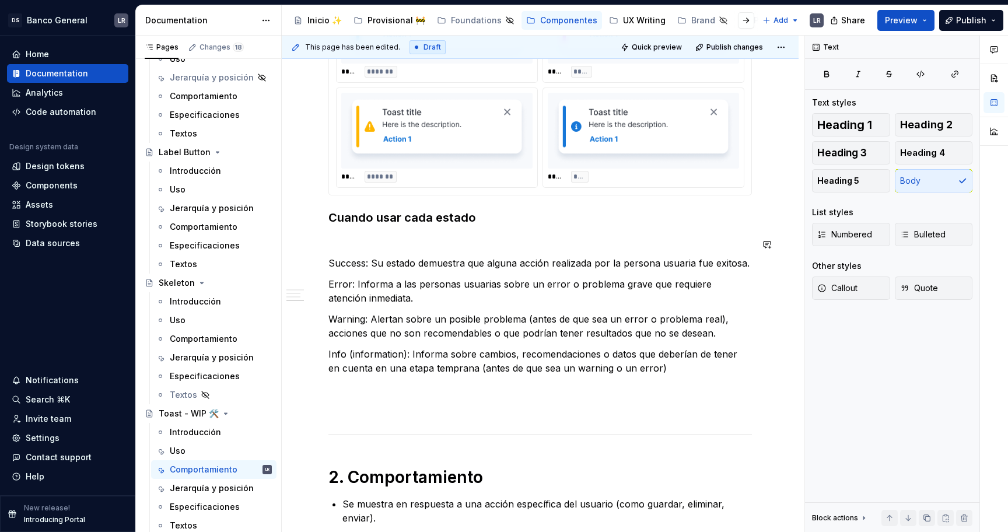
click at [376, 236] on div "1. Estados -Toast fixed ***** ***** ***** **** ***** ******* ***** ******* -Toa…" at bounding box center [539, 96] width 423 height 1117
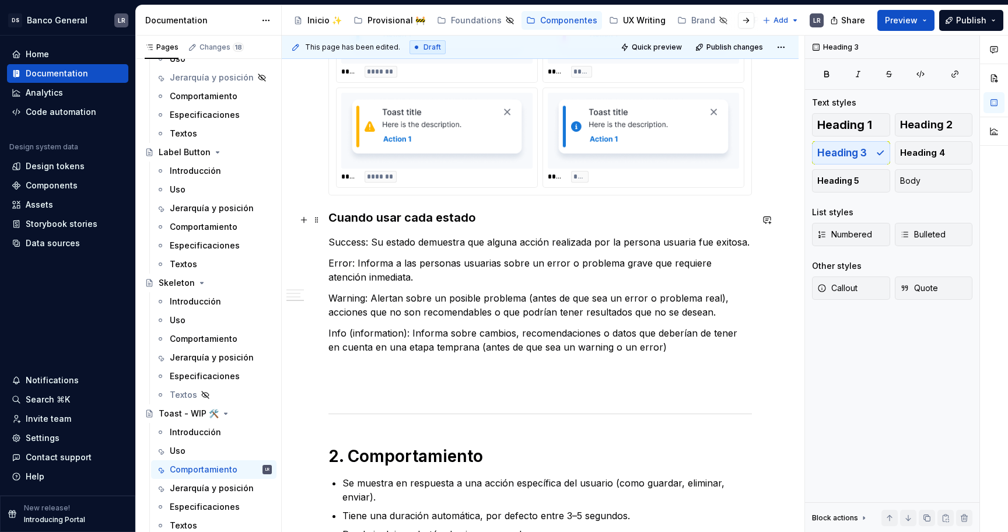
click at [327, 225] on div "1. Estados -Toast fixed ***** ***** ***** **** ***** ******* ***** ******* -Toa…" at bounding box center [540, 159] width 517 height 1298
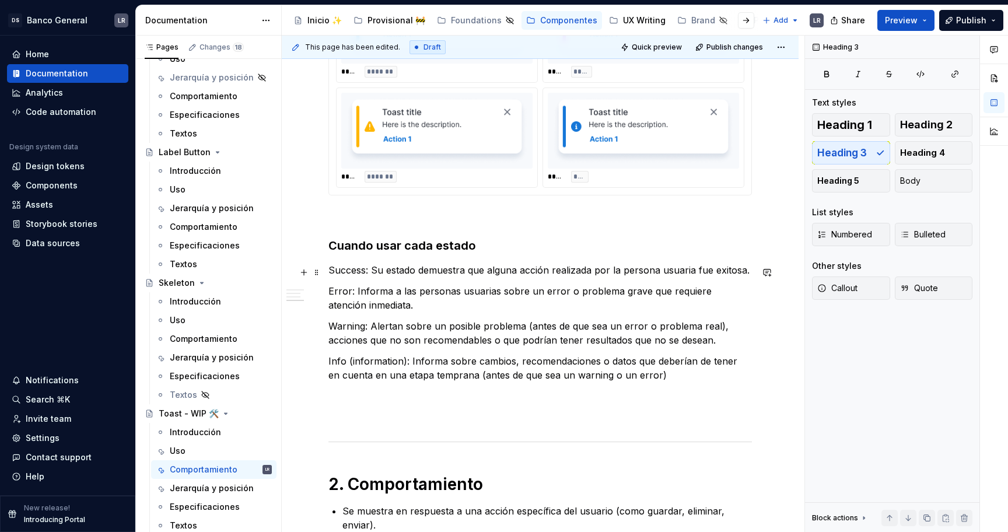
click at [357, 269] on p "Success: Su estado demuestra que alguna acción realizada por la persona usuaria…" at bounding box center [539, 270] width 423 height 14
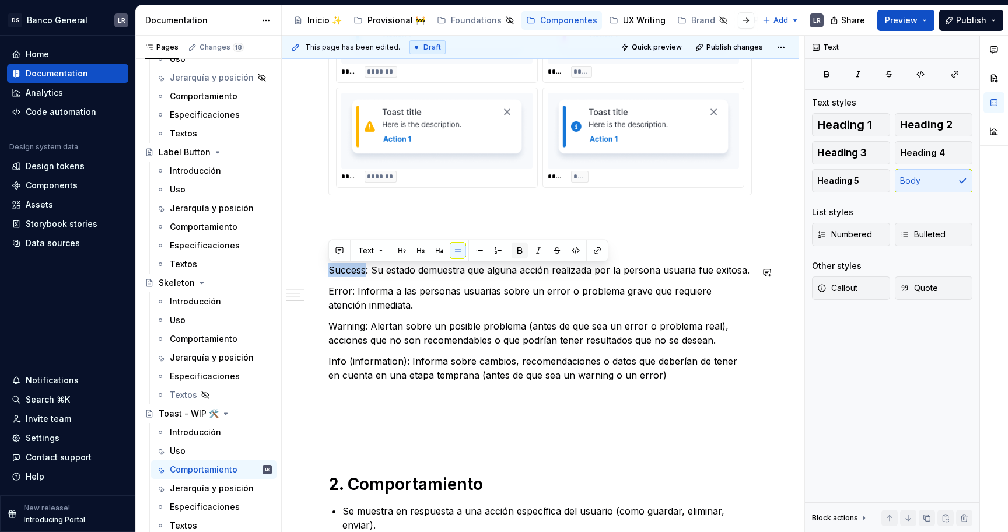
click at [514, 251] on button "button" at bounding box center [519, 251] width 16 height 16
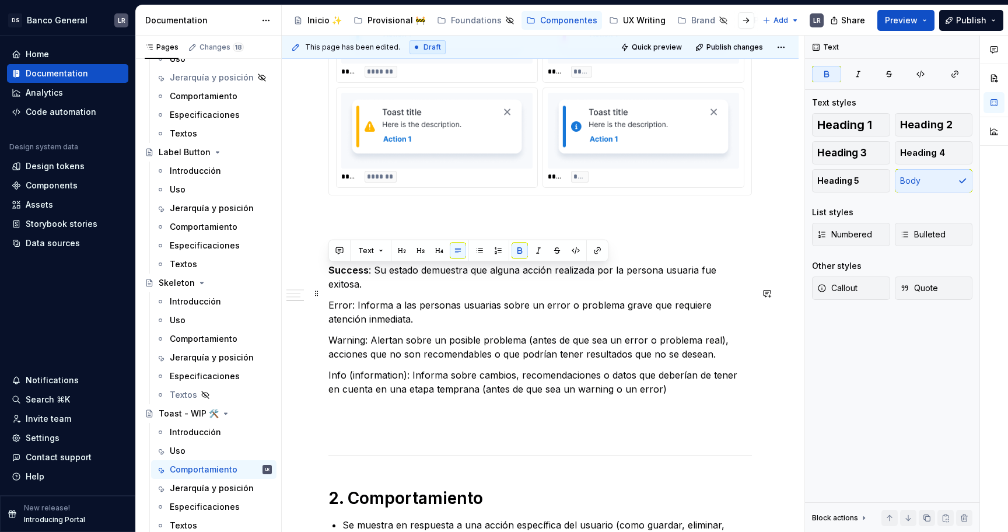
click at [339, 298] on p "Error: Informa a las personas usuarias sobre un error o problema grave que requ…" at bounding box center [539, 312] width 423 height 28
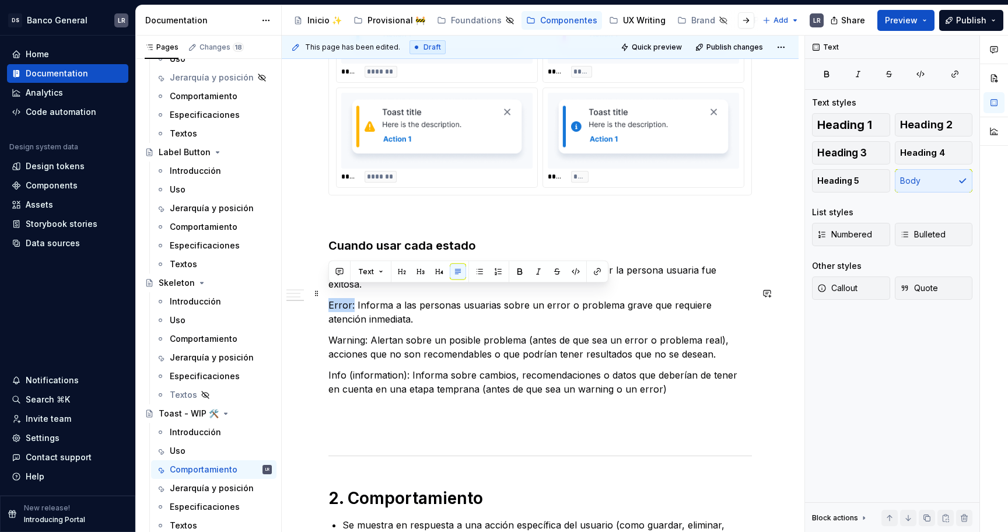
drag, startPoint x: 352, startPoint y: 295, endPoint x: 328, endPoint y: 295, distance: 24.5
click at [328, 298] on p "Error: Informa a las personas usuarias sobre un error o problema grave que requ…" at bounding box center [539, 312] width 423 height 28
click at [514, 276] on button "button" at bounding box center [519, 272] width 16 height 16
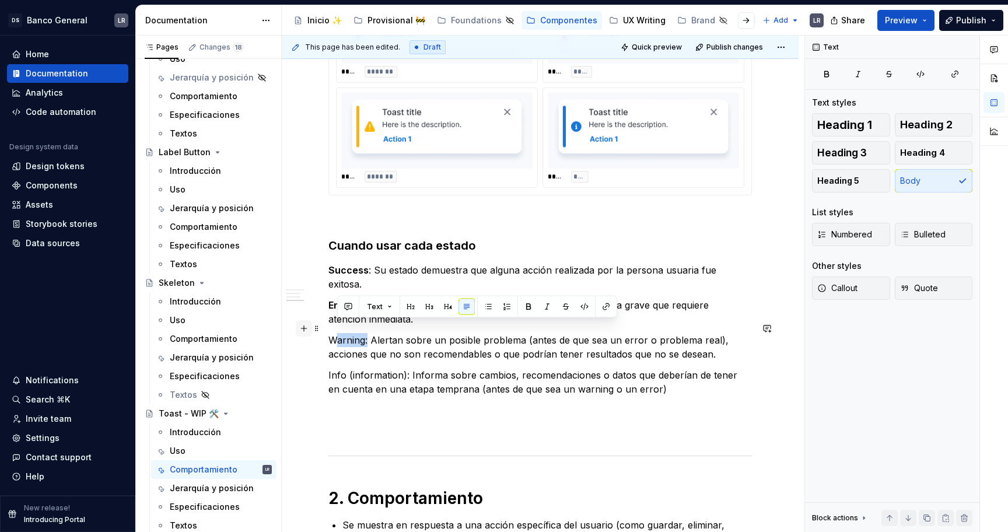
drag, startPoint x: 367, startPoint y: 327, endPoint x: 310, endPoint y: 328, distance: 57.2
click at [328, 327] on div "1. Estados -Toast fixed ***** ***** ***** **** ***** ******* ***** ******* -Toa…" at bounding box center [539, 114] width 423 height 1152
click at [359, 333] on p "Warning: Alertan sobre un posible problema (antes de que sea un error o problem…" at bounding box center [539, 347] width 423 height 28
drag, startPoint x: 367, startPoint y: 330, endPoint x: 316, endPoint y: 331, distance: 50.8
click at [328, 331] on div "1. Estados -Toast fixed ***** ***** ***** **** ***** ******* ***** ******* -Toa…" at bounding box center [539, 114] width 423 height 1152
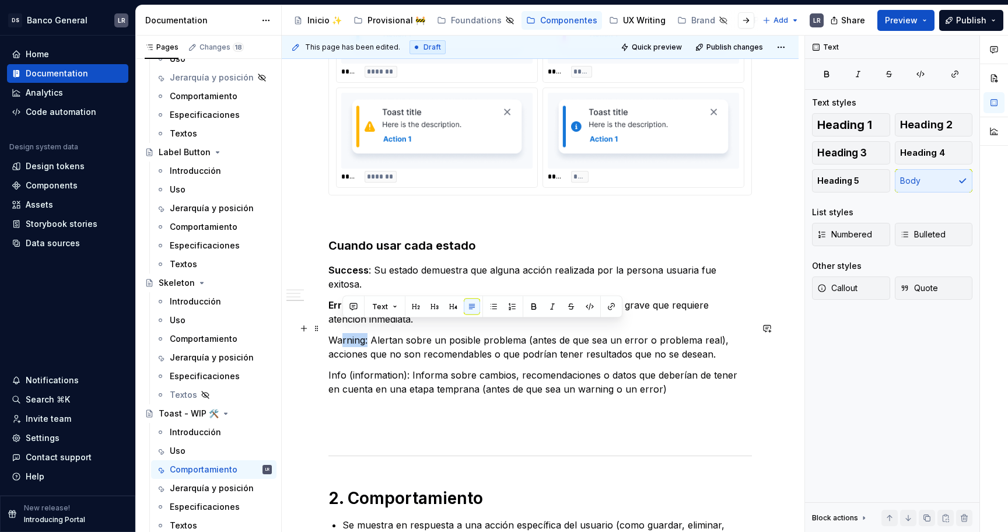
click at [355, 333] on p "Warning: Alertan sobre un posible problema (antes de que sea un error o problem…" at bounding box center [539, 347] width 423 height 28
drag, startPoint x: 368, startPoint y: 328, endPoint x: 330, endPoint y: 324, distance: 38.2
click at [330, 333] on p "Warning: Alertan sobre un posible problema (antes de que sea un error o problem…" at bounding box center [539, 347] width 423 height 28
click at [514, 306] on button "button" at bounding box center [519, 307] width 16 height 16
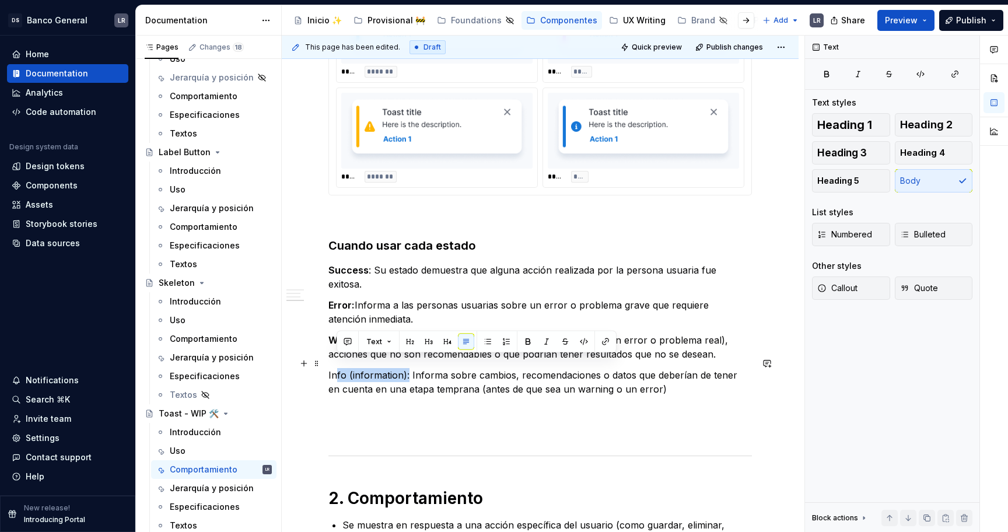
drag, startPoint x: 407, startPoint y: 364, endPoint x: 334, endPoint y: 362, distance: 72.9
click at [334, 368] on p "Info (information): Informa sobre cambios, recomendaciones o datos que deberían…" at bounding box center [539, 382] width 423 height 28
click at [343, 368] on p "Info (information): Informa sobre cambios, recomendaciones o datos que deberían…" at bounding box center [539, 382] width 423 height 28
drag, startPoint x: 407, startPoint y: 362, endPoint x: 321, endPoint y: 365, distance: 85.2
click at [321, 365] on div "1. Estados -Toast fixed ***** ***** ***** **** ***** ******* ***** ******* -Toa…" at bounding box center [540, 180] width 517 height 1340
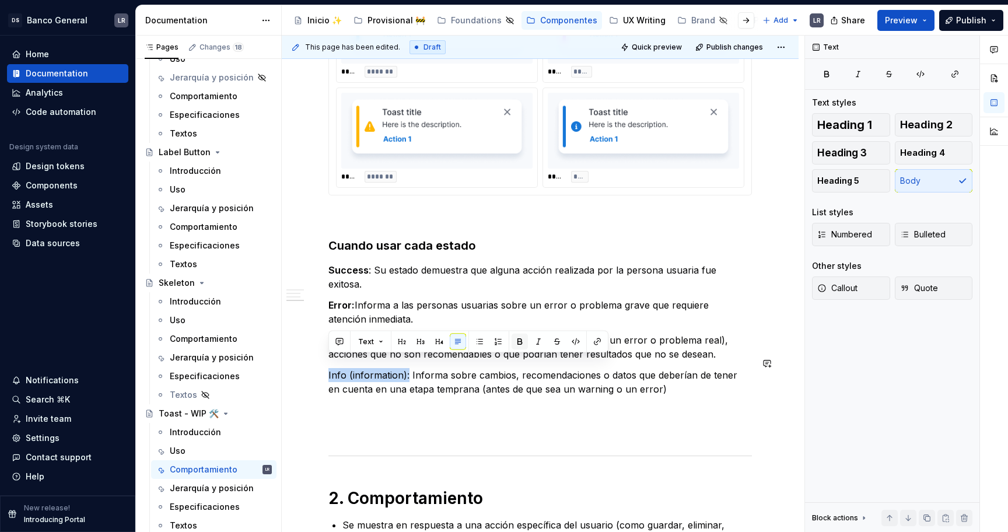
click at [521, 342] on button "button" at bounding box center [519, 342] width 16 height 16
click at [433, 368] on p "Info (information): Informa sobre cambios, recomendaciones o datos que deberían…" at bounding box center [539, 382] width 423 height 28
click at [516, 368] on p "Info (information): Brinda información sobre cambios, recomendaciones o datos q…" at bounding box center [539, 382] width 423 height 28
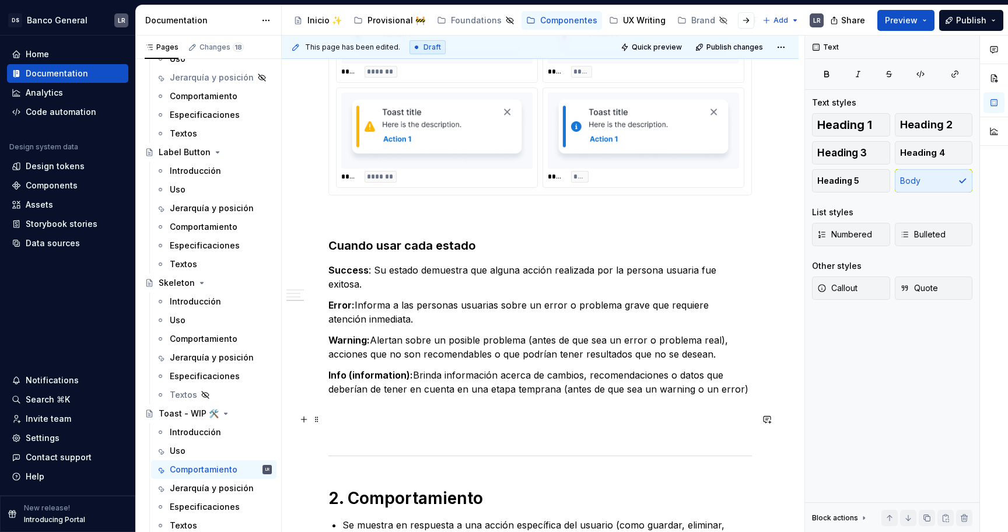
click at [553, 424] on p at bounding box center [539, 431] width 423 height 14
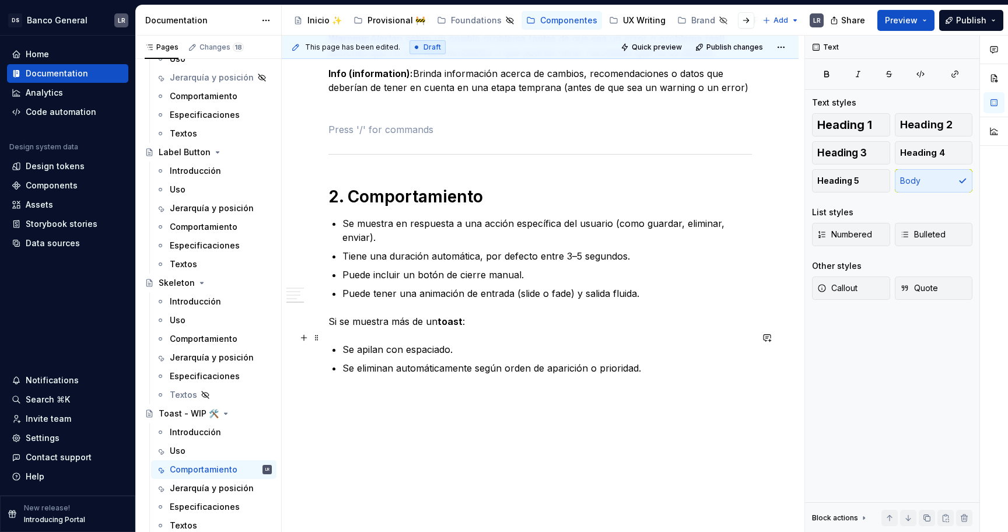
scroll to position [1012, 0]
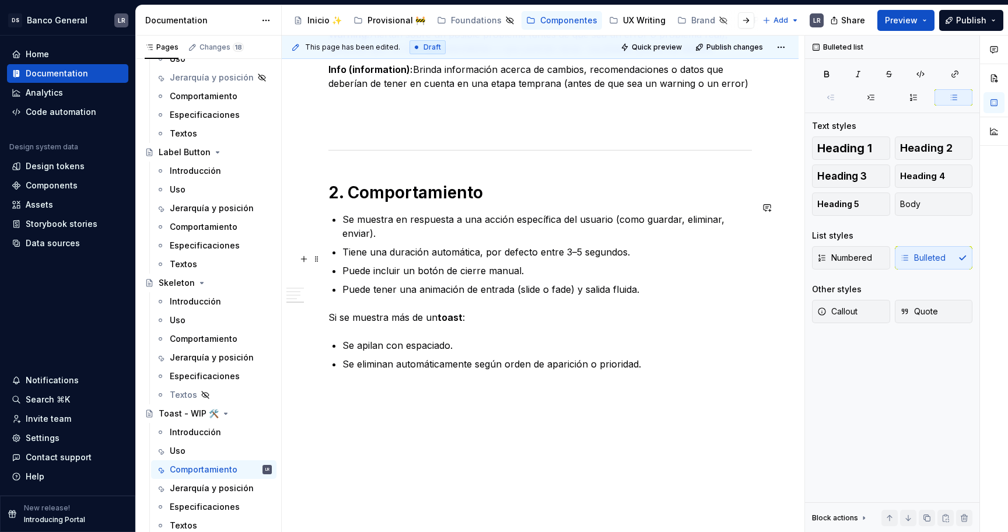
click at [544, 264] on p "Puede incluir un botón de cierre manual." at bounding box center [546, 271] width 409 height 14
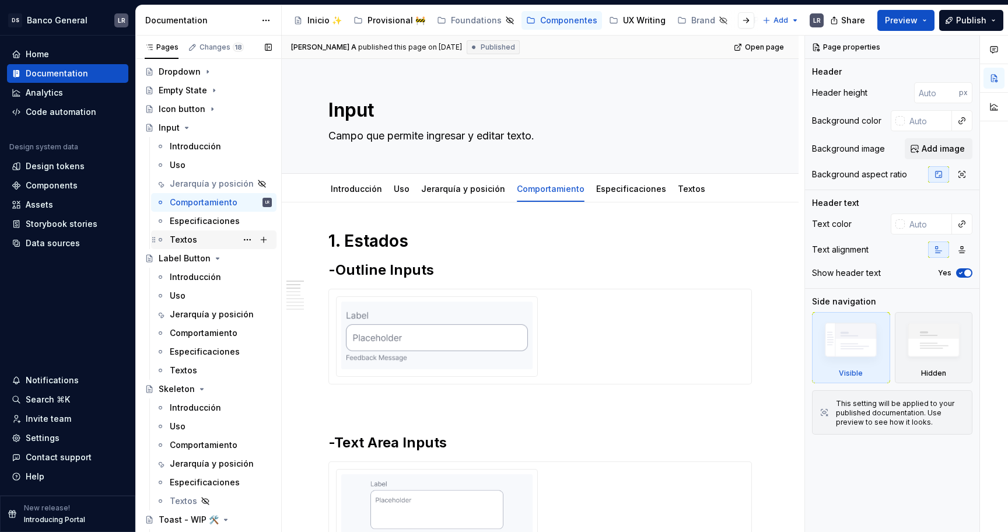
scroll to position [352, 0]
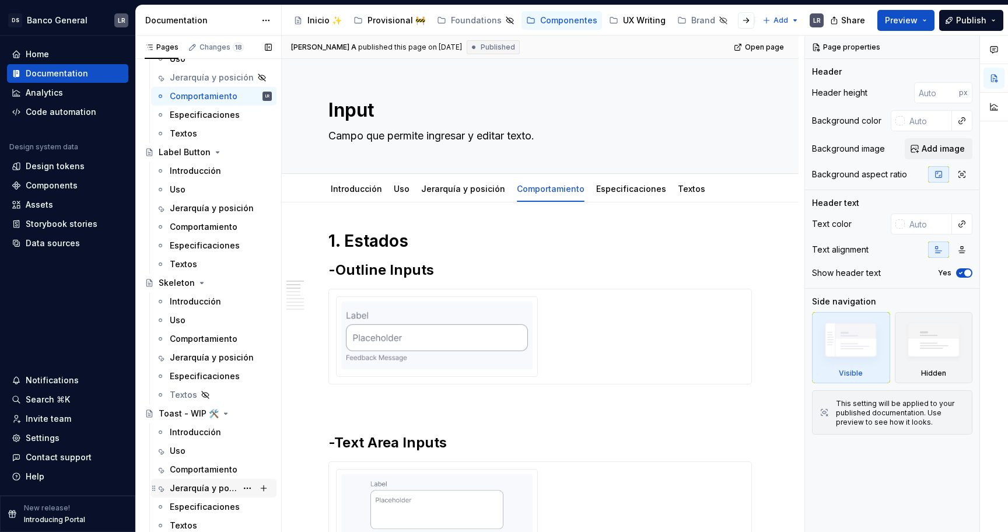
click at [208, 488] on div "Jerarquía y posición" at bounding box center [203, 488] width 67 height 12
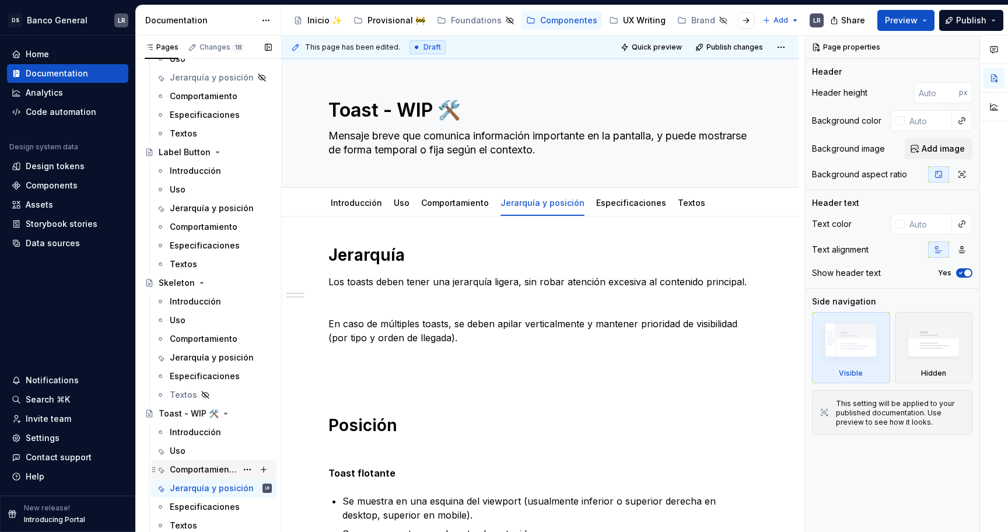
click at [217, 468] on div "Comportamiento" at bounding box center [203, 470] width 67 height 12
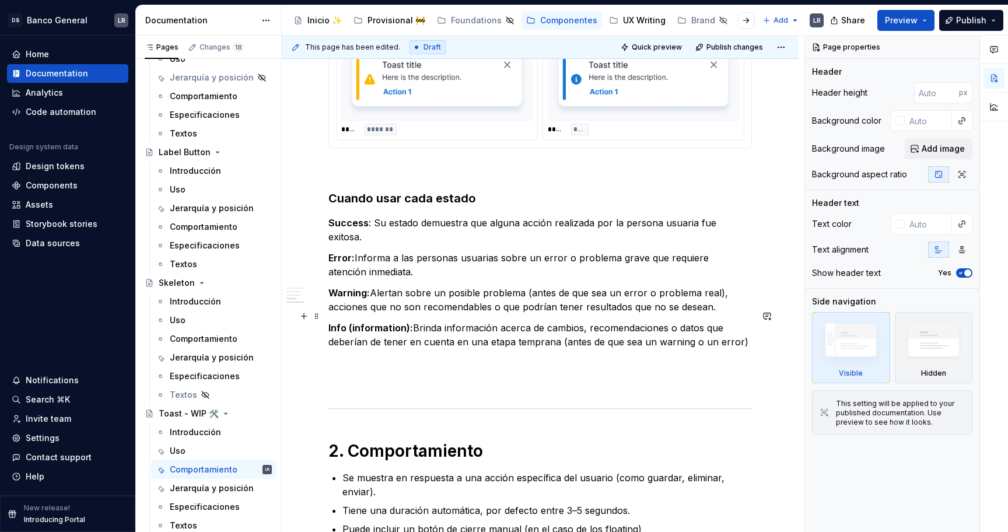
scroll to position [745, 0]
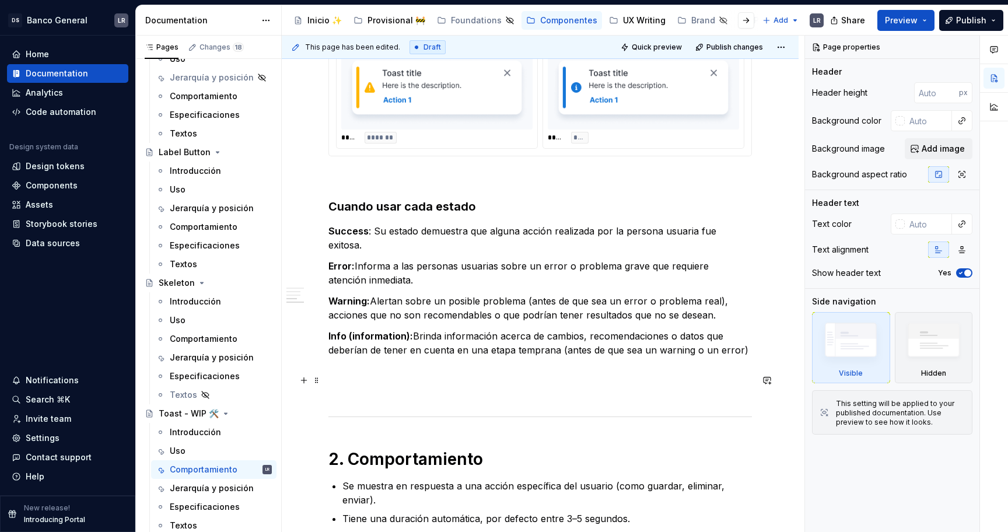
click at [490, 385] on p at bounding box center [539, 392] width 423 height 14
type textarea "*"
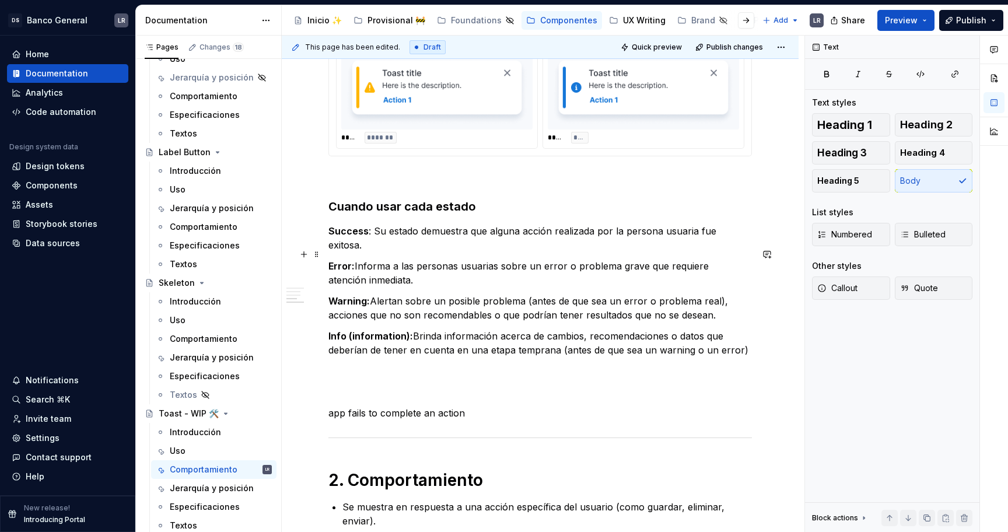
click at [613, 259] on p "Error: Informa a las personas usuarias sobre un error o problema grave que requ…" at bounding box center [539, 273] width 423 height 28
click at [640, 259] on p "Error: Informa a las personas usuarias sobre un error o problema grave que requ…" at bounding box center [539, 273] width 423 height 28
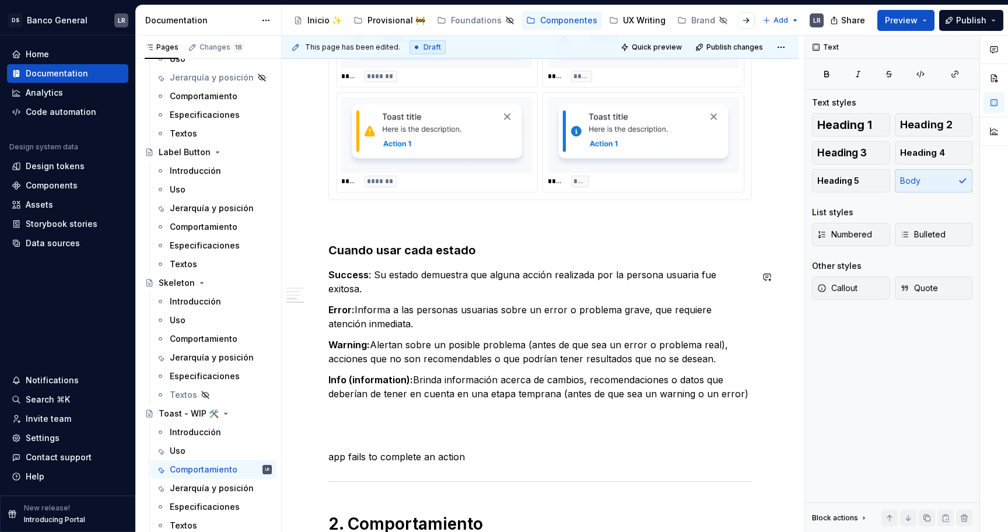
scroll to position [617, 0]
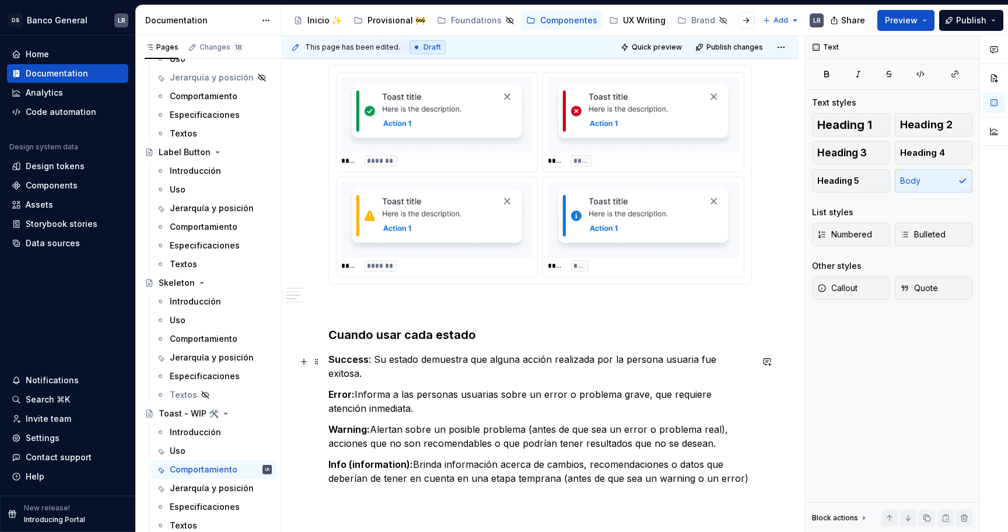
click at [328, 368] on div "1. Estados -Toast fixed ***** ***** ***** **** ***** ******* ***** ******* -Toa…" at bounding box center [539, 206] width 423 height 1159
click at [377, 422] on p "Warning: Alertan sobre un posible problema (antes de que sea un error o problem…" at bounding box center [539, 436] width 423 height 28
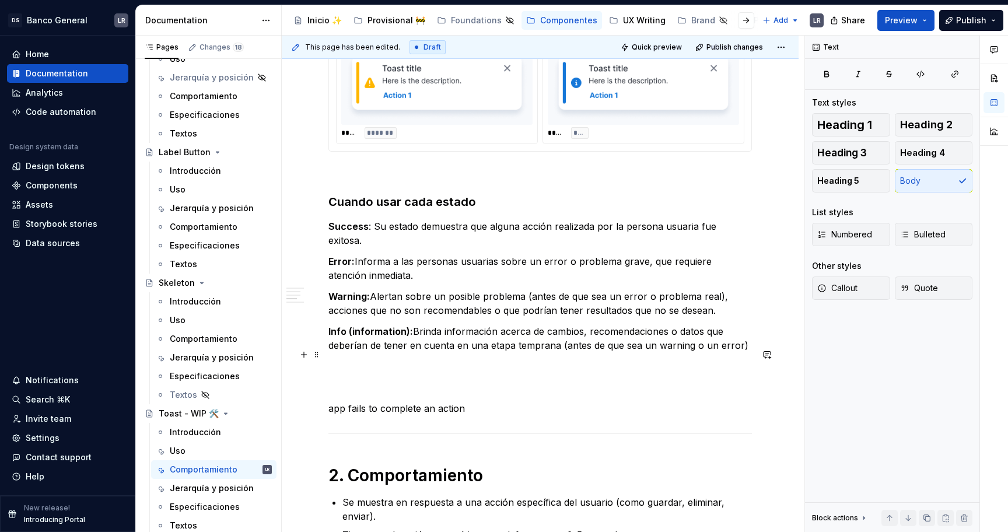
scroll to position [768, 0]
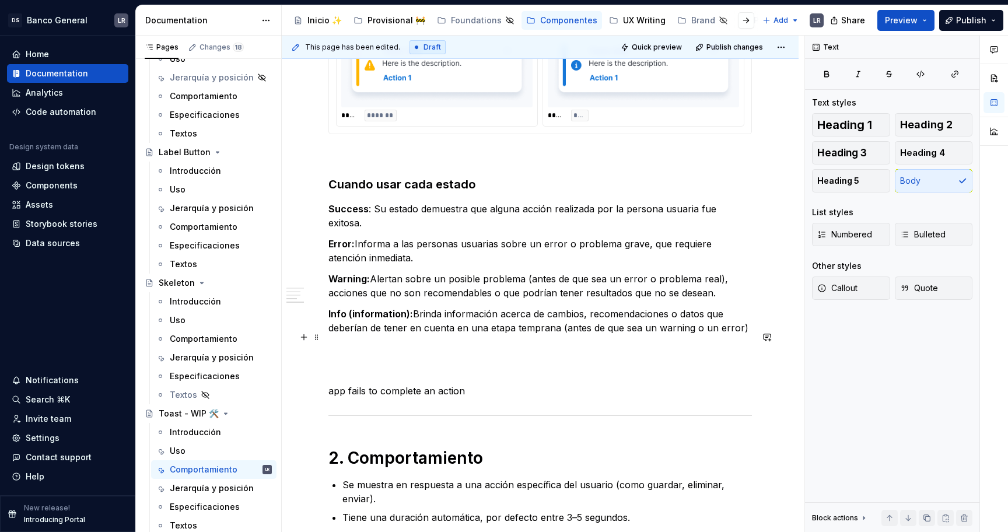
click at [693, 342] on p at bounding box center [539, 349] width 423 height 14
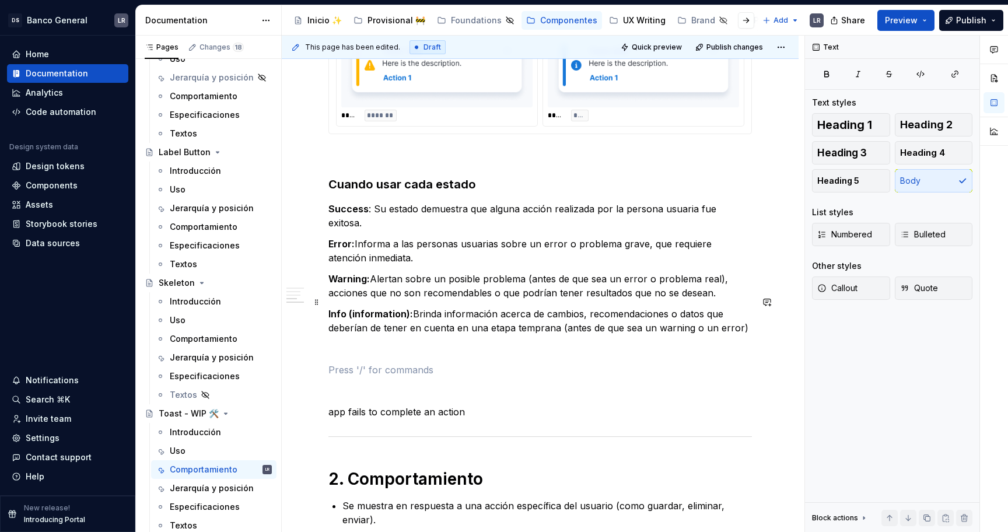
type textarea "*"
click at [304, 355] on button "button" at bounding box center [304, 358] width 16 height 16
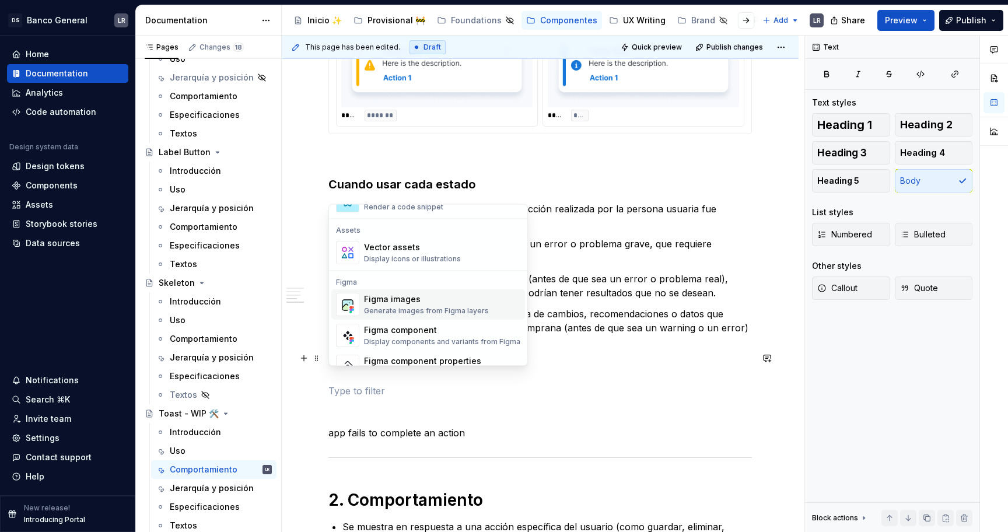
scroll to position [1014, 0]
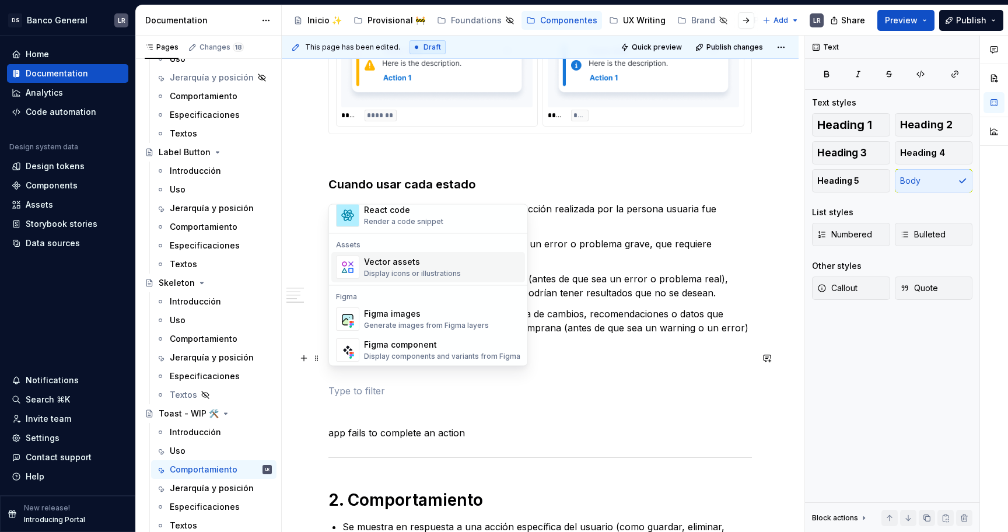
click at [416, 272] on div "Display icons or illustrations" at bounding box center [412, 273] width 97 height 9
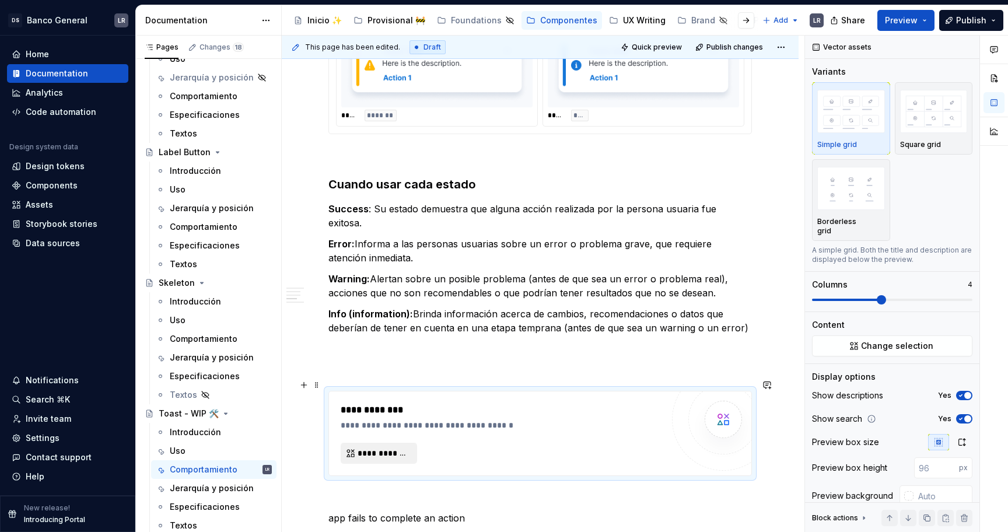
click at [407, 447] on span "**********" at bounding box center [384, 453] width 52 height 12
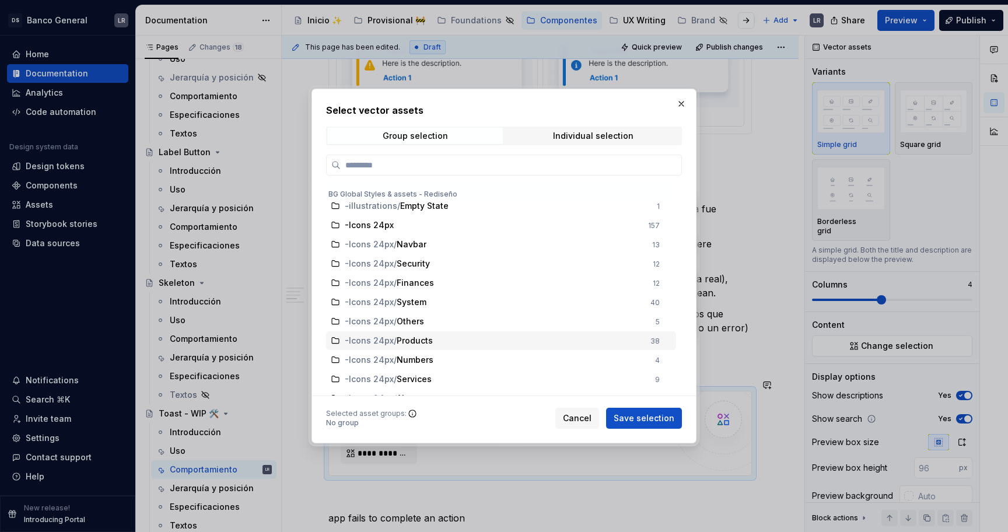
scroll to position [176, 0]
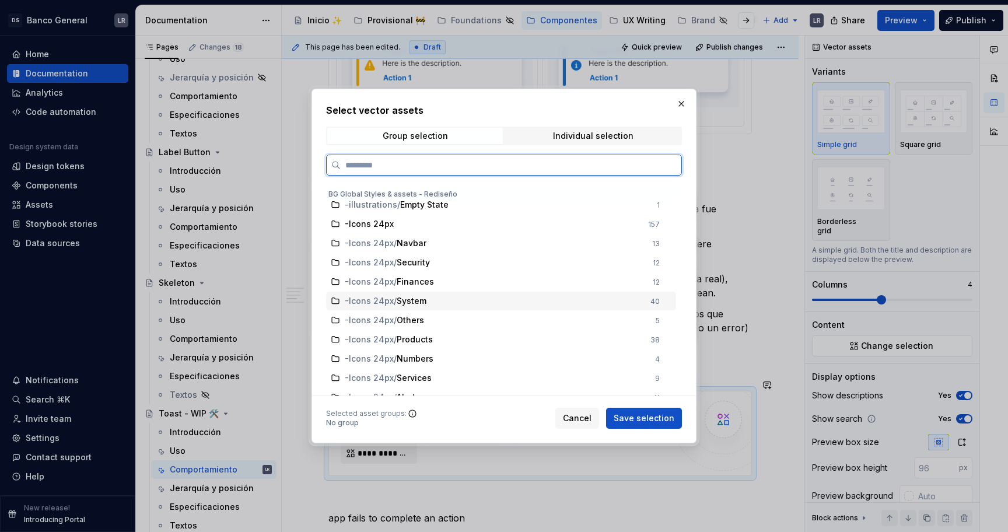
click at [338, 299] on icon at bounding box center [335, 301] width 7 height 6
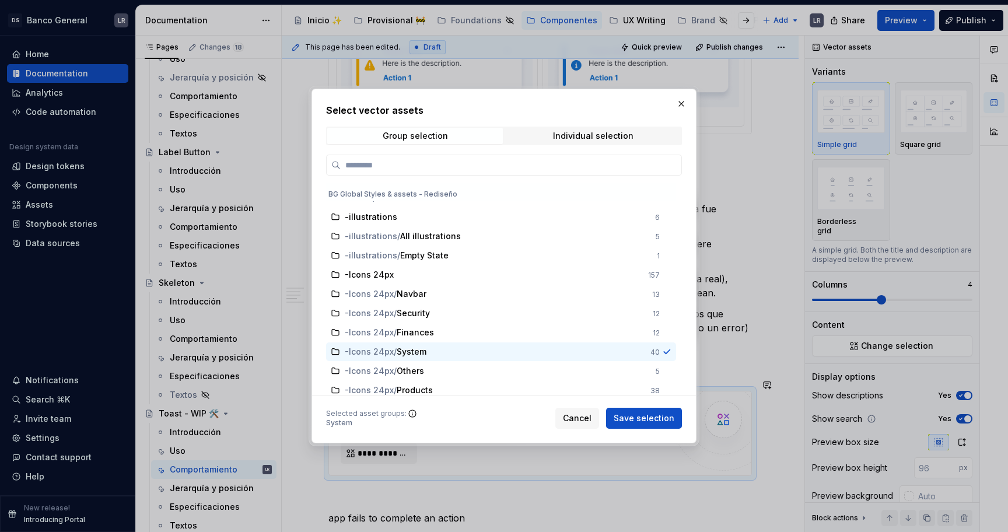
scroll to position [155, 0]
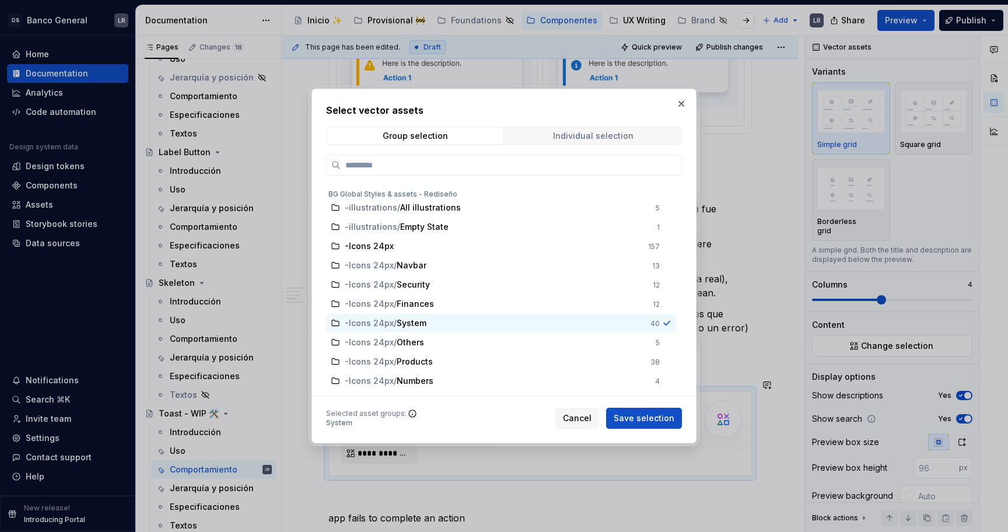
click at [623, 128] on span "Individual selection" at bounding box center [593, 136] width 176 height 16
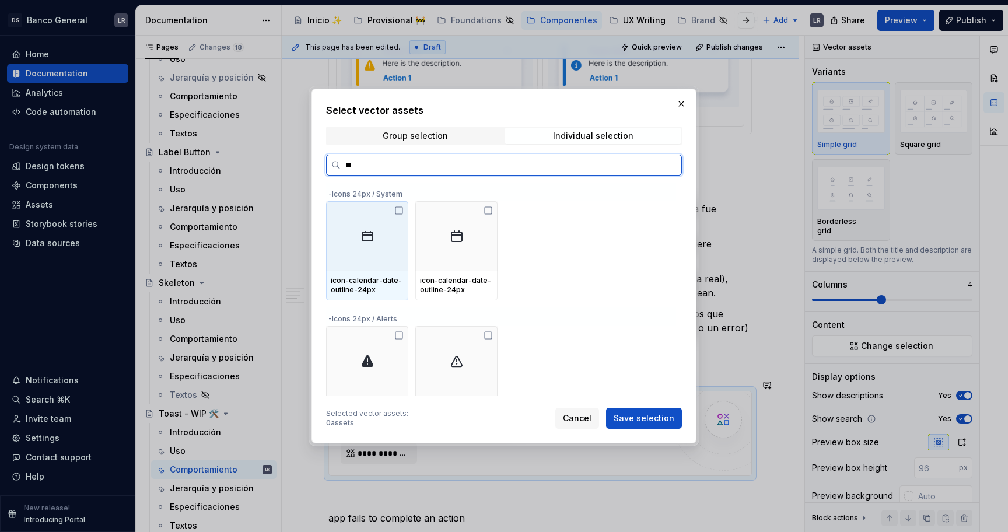
type input "*"
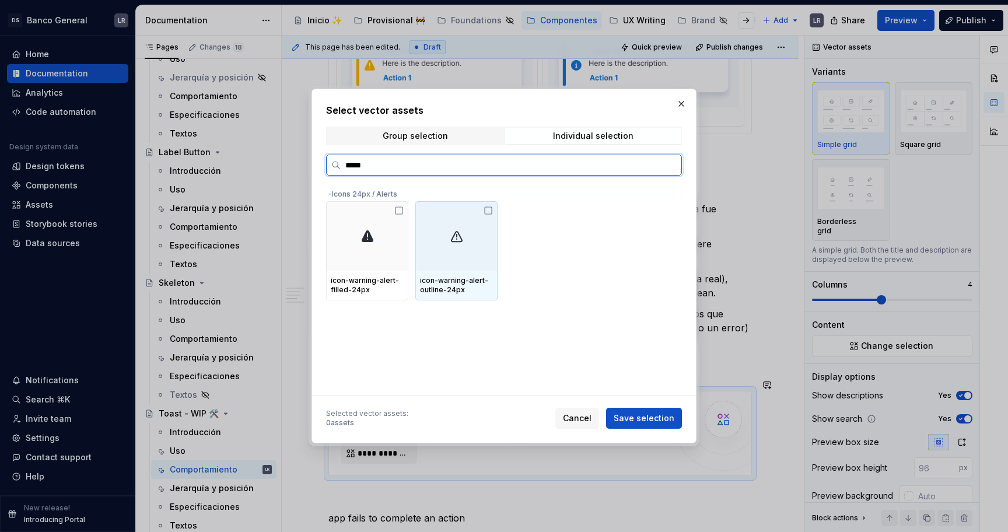
click at [477, 254] on div at bounding box center [456, 236] width 82 height 70
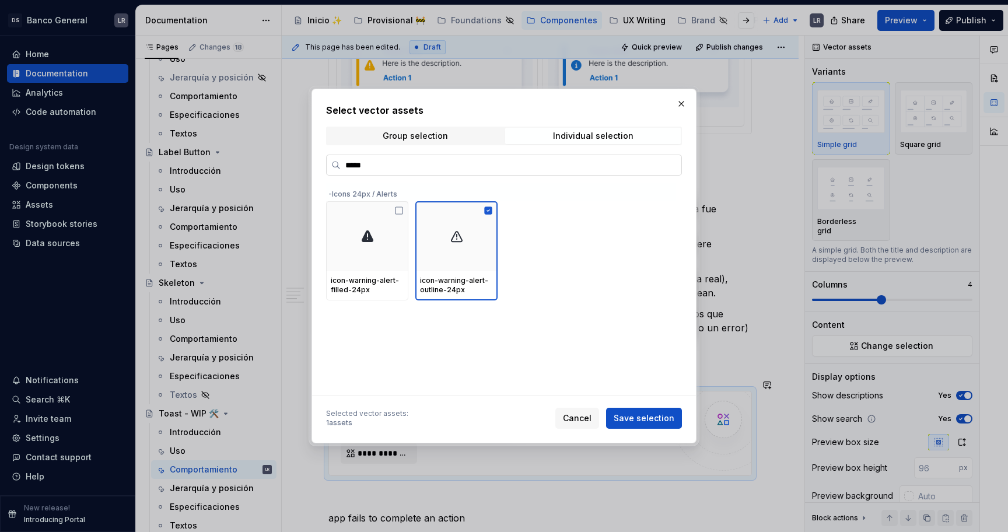
click at [397, 163] on input "*****" at bounding box center [511, 165] width 341 height 12
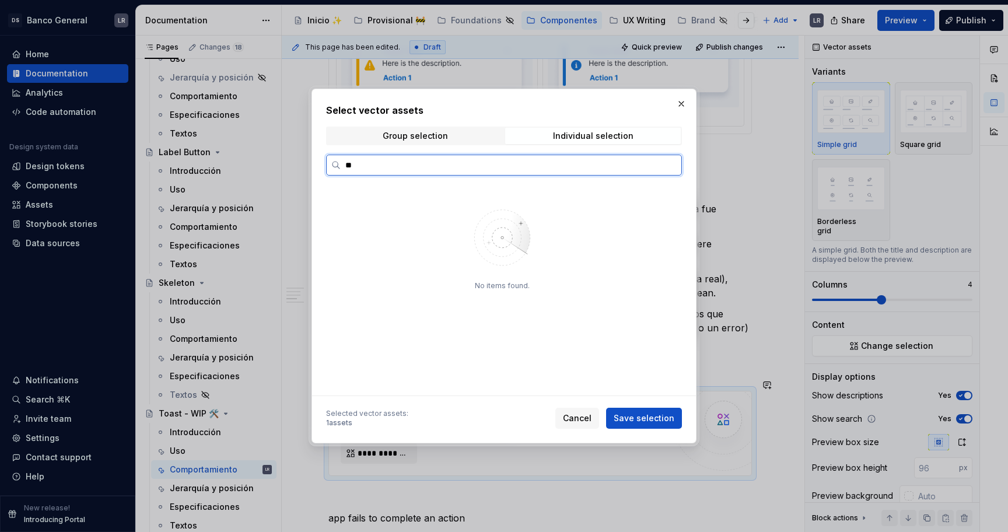
type input "*"
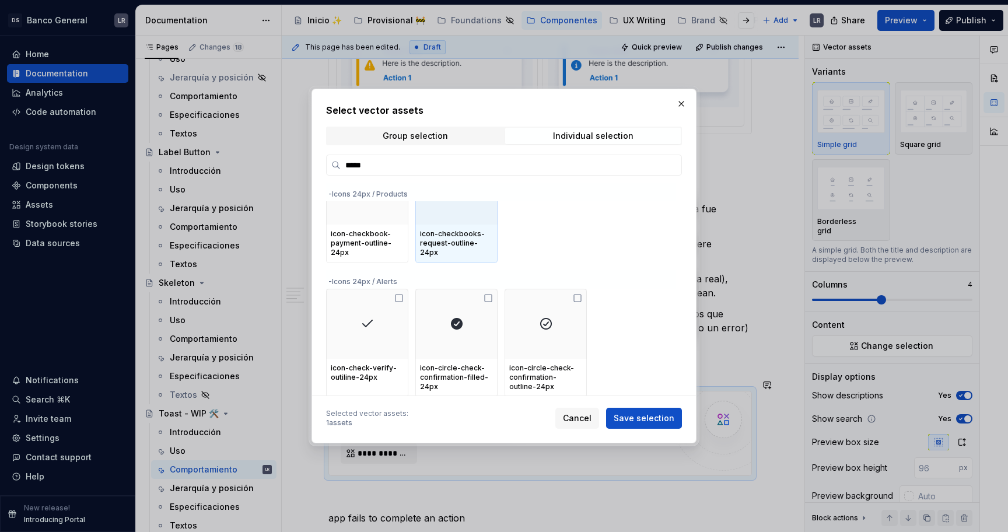
scroll to position [48, 0]
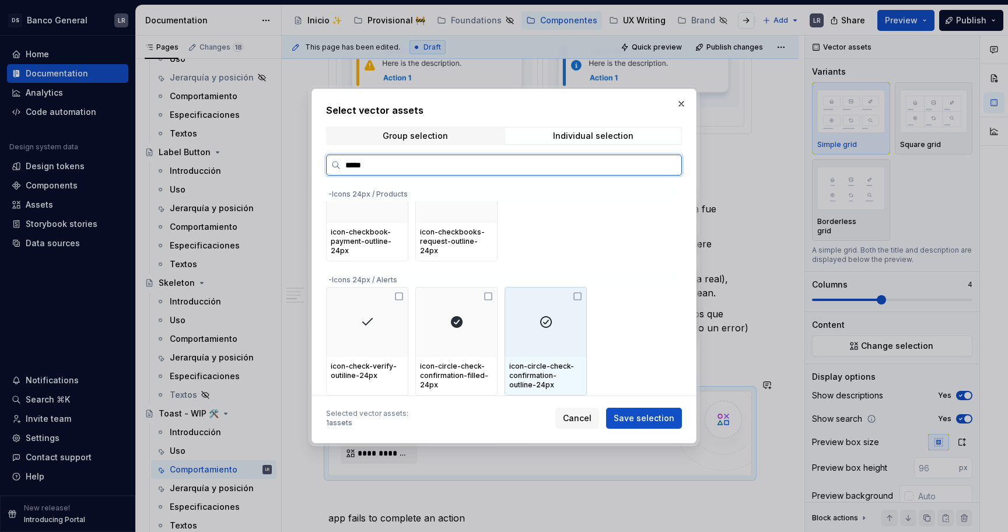
click at [582, 294] on icon at bounding box center [577, 296] width 9 height 9
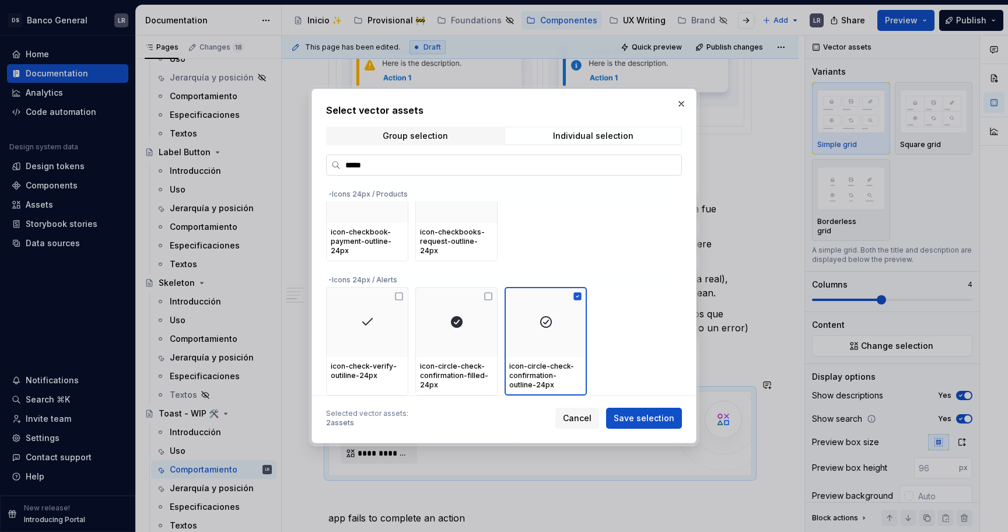
click at [462, 166] on input "*****" at bounding box center [511, 165] width 341 height 12
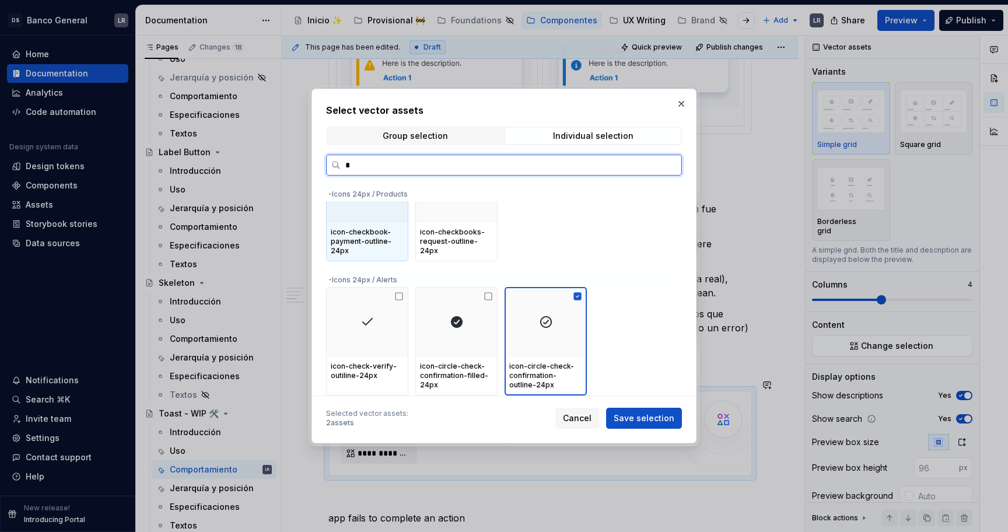
scroll to position [0, 0]
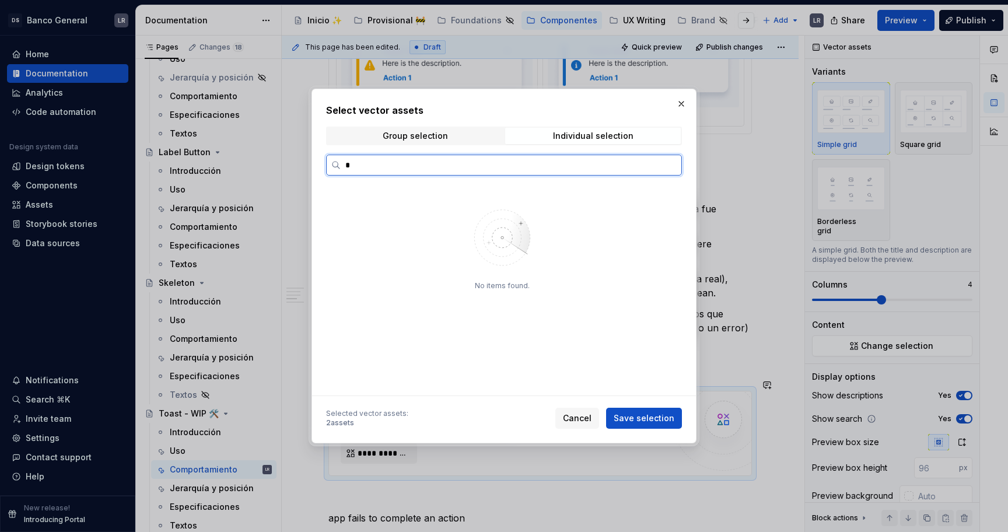
type input "*"
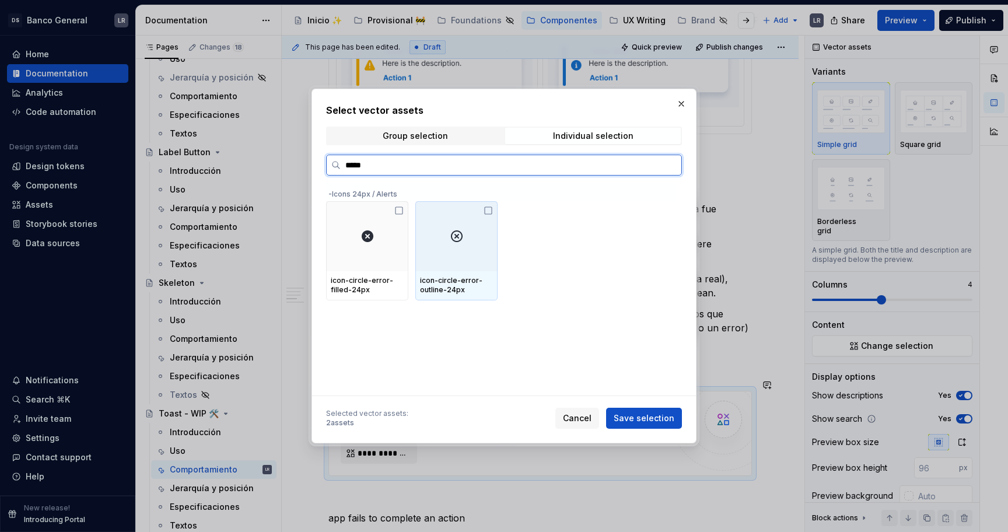
click at [481, 216] on div at bounding box center [456, 236] width 82 height 70
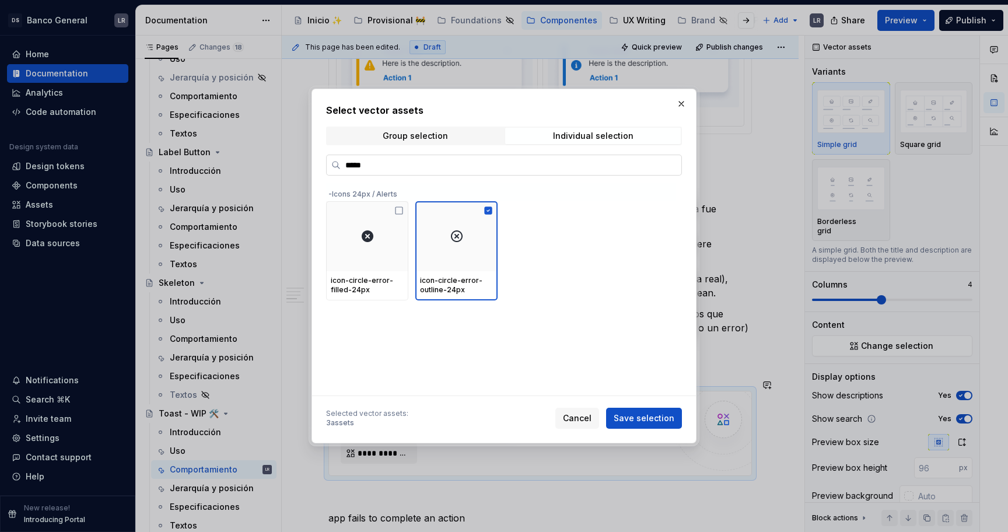
click at [483, 171] on input "*****" at bounding box center [511, 165] width 341 height 12
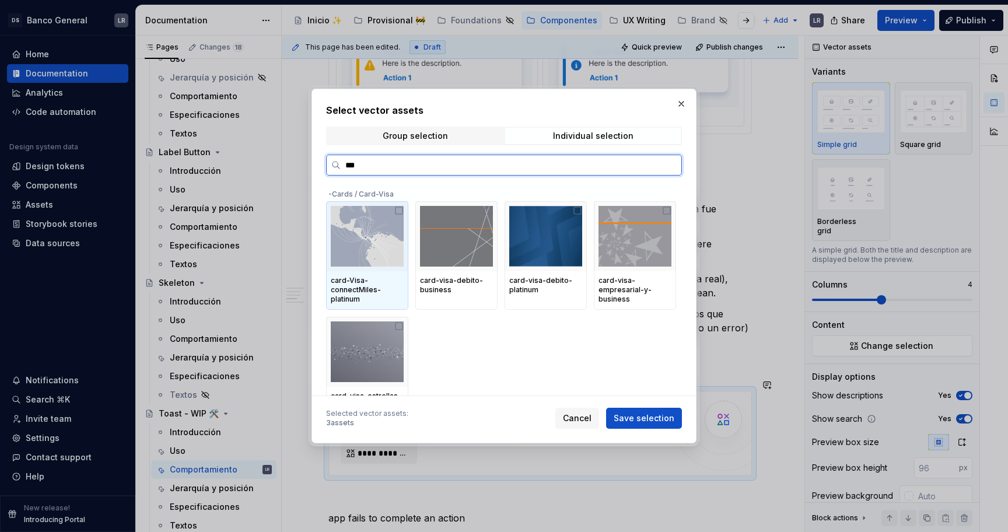
type input "****"
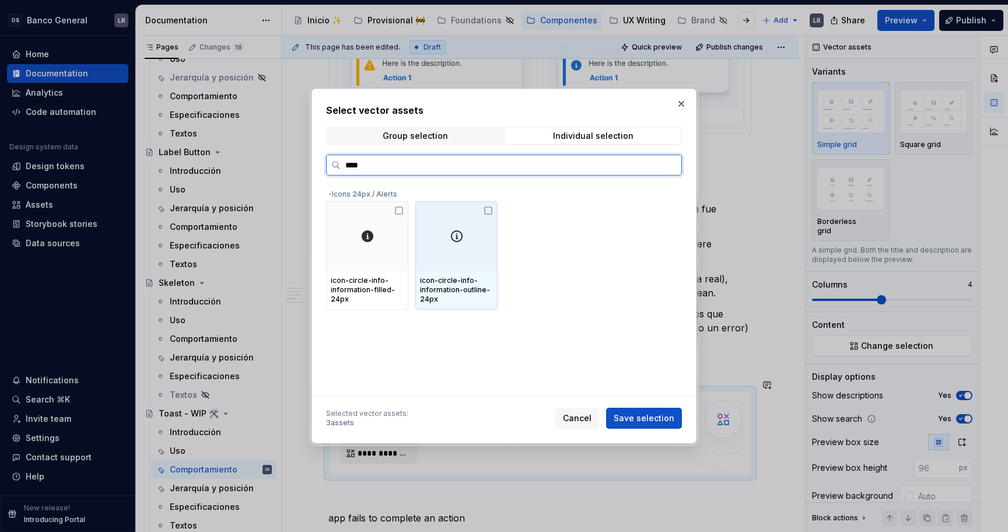
click at [478, 239] on div at bounding box center [456, 236] width 82 height 70
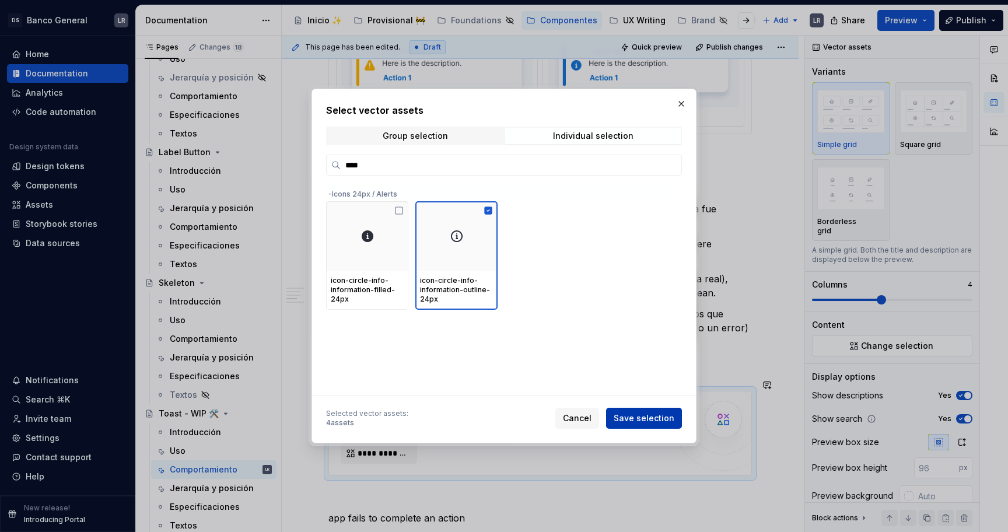
click at [630, 412] on span "Save selection" at bounding box center [644, 418] width 61 height 12
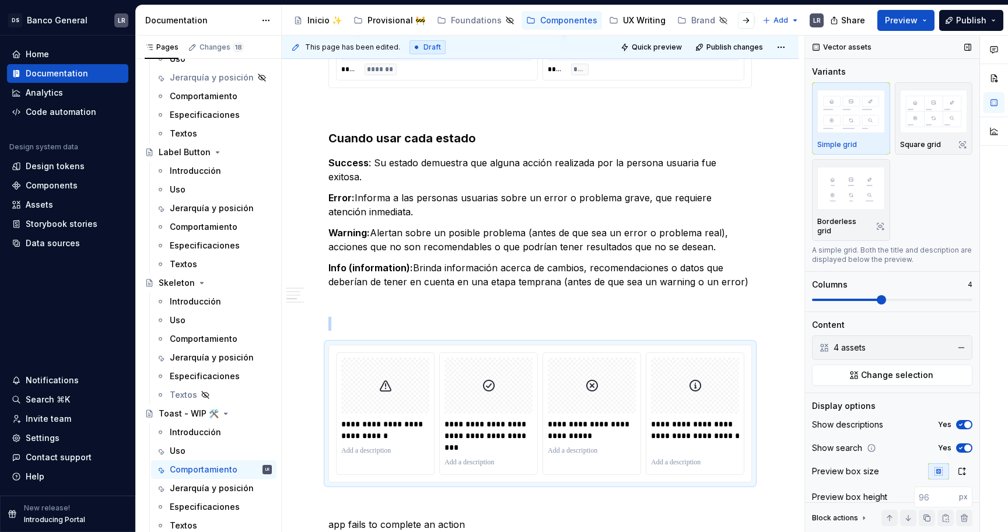
scroll to position [38, 0]
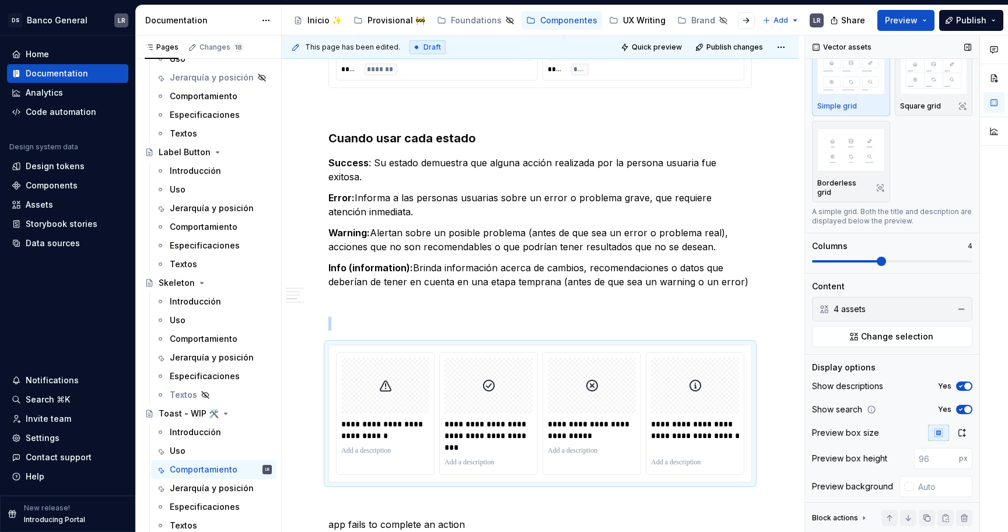
click at [963, 383] on icon "button" at bounding box center [960, 386] width 9 height 7
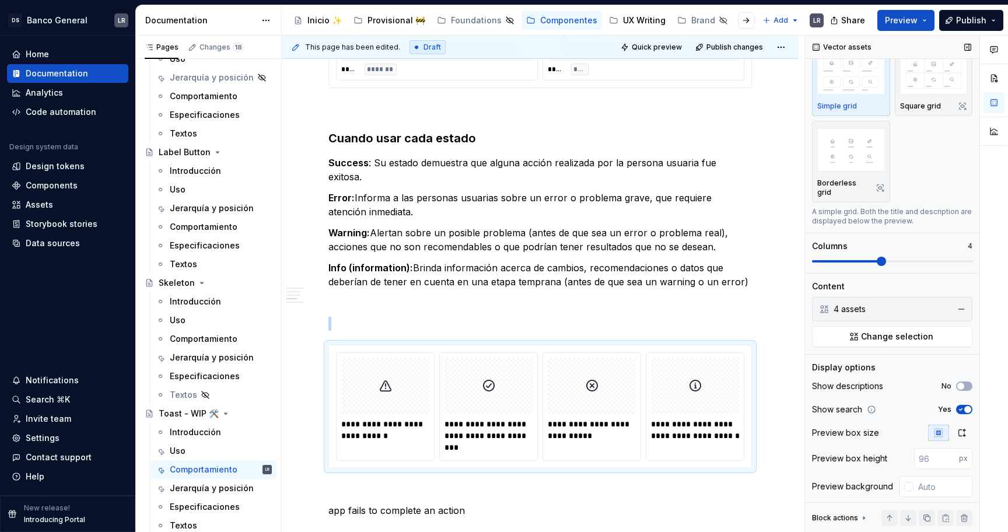
click at [967, 406] on span "button" at bounding box center [967, 409] width 7 height 7
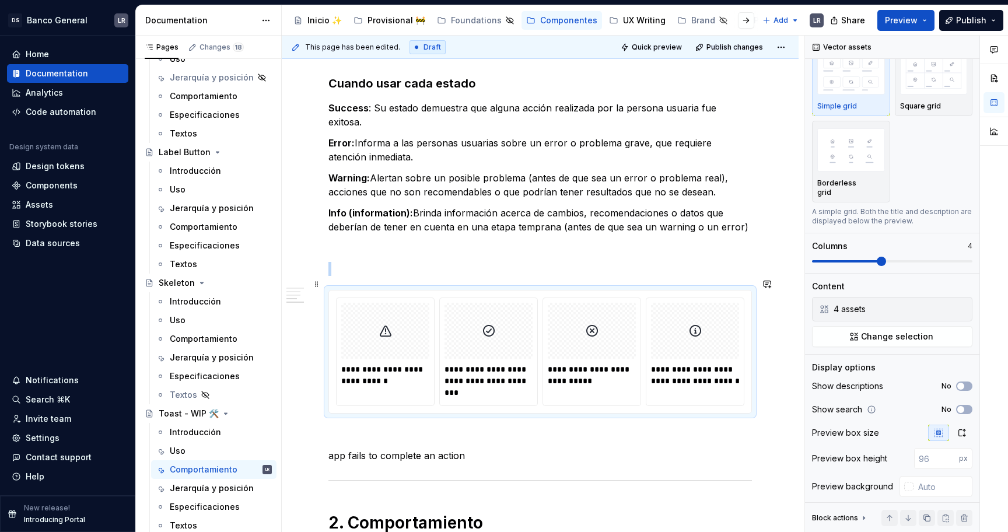
click at [751, 358] on div "**********" at bounding box center [540, 351] width 422 height 122
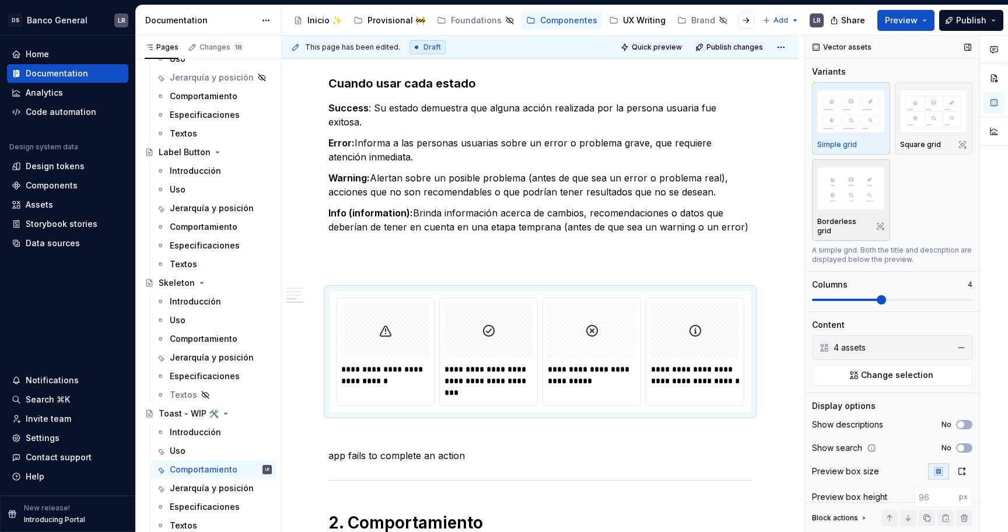
click at [864, 190] on img "button" at bounding box center [851, 188] width 68 height 43
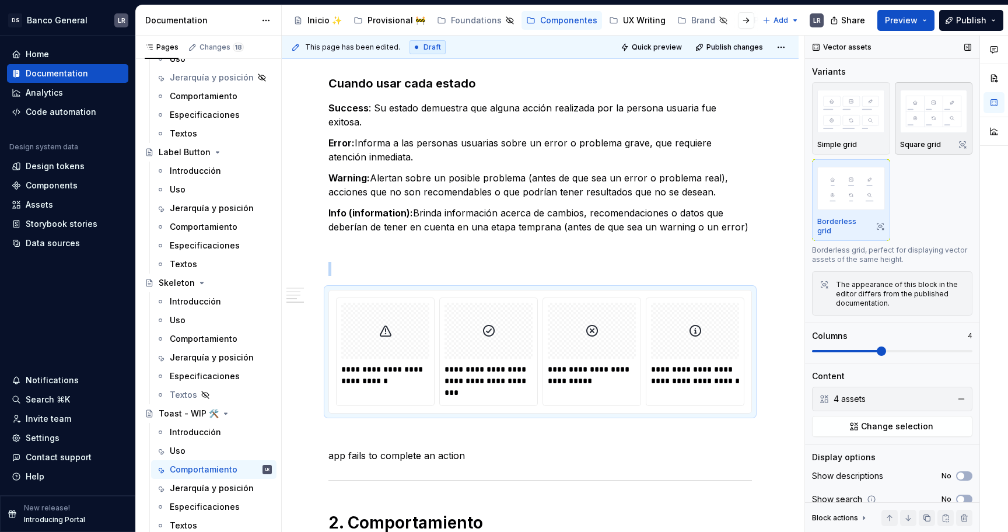
click at [928, 117] on img "button" at bounding box center [934, 111] width 68 height 43
click at [853, 117] on img "button" at bounding box center [851, 111] width 68 height 43
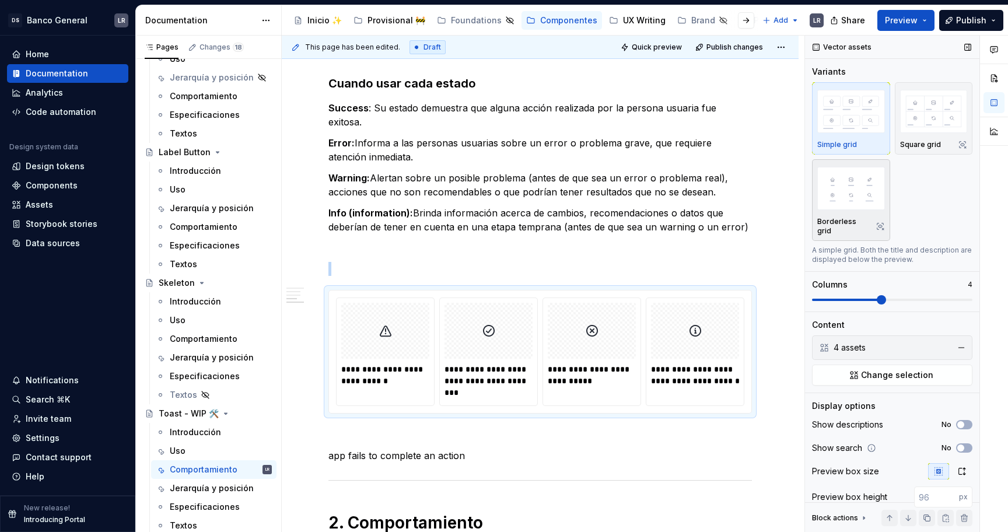
click at [854, 187] on img "button" at bounding box center [851, 188] width 68 height 43
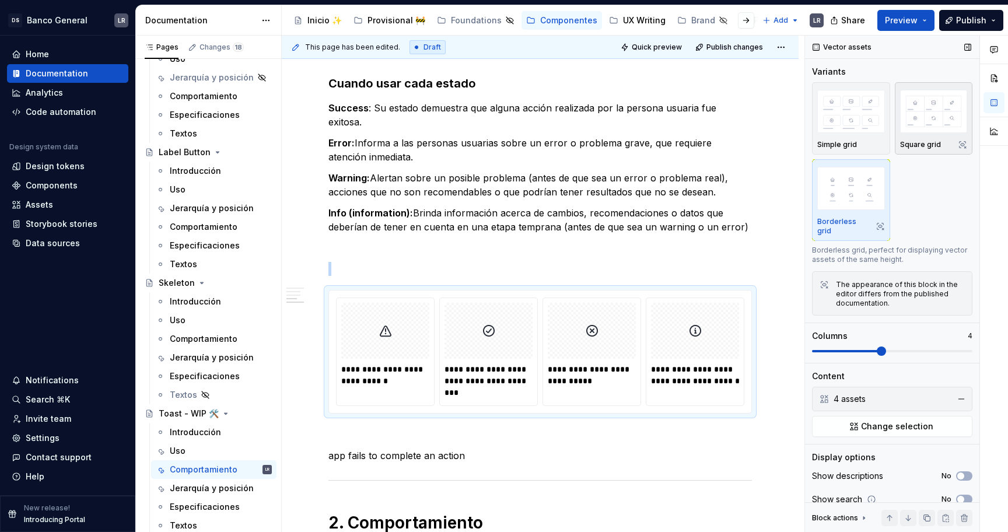
click at [917, 114] on img "button" at bounding box center [934, 111] width 68 height 43
click at [872, 117] on img "button" at bounding box center [851, 111] width 68 height 43
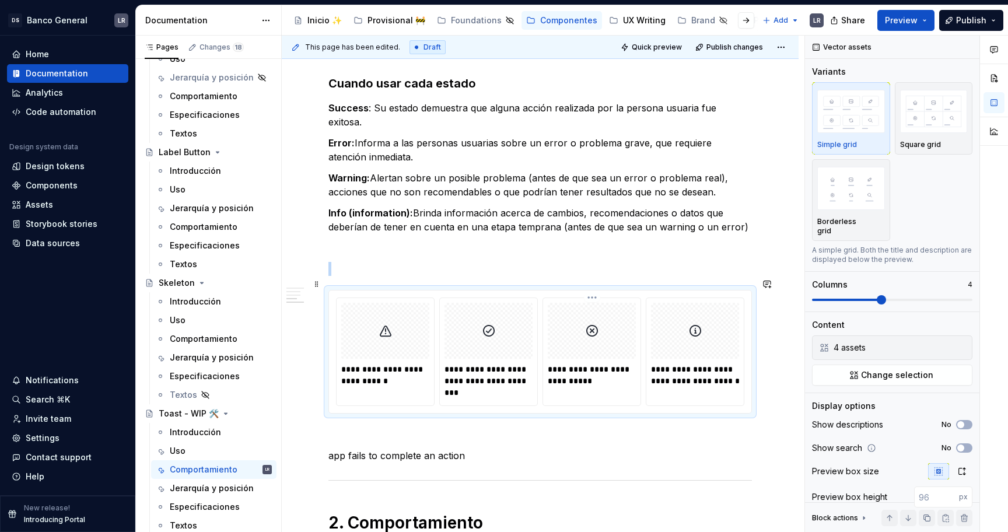
click at [560, 313] on div at bounding box center [592, 331] width 88 height 56
click at [565, 262] on p at bounding box center [539, 269] width 423 height 14
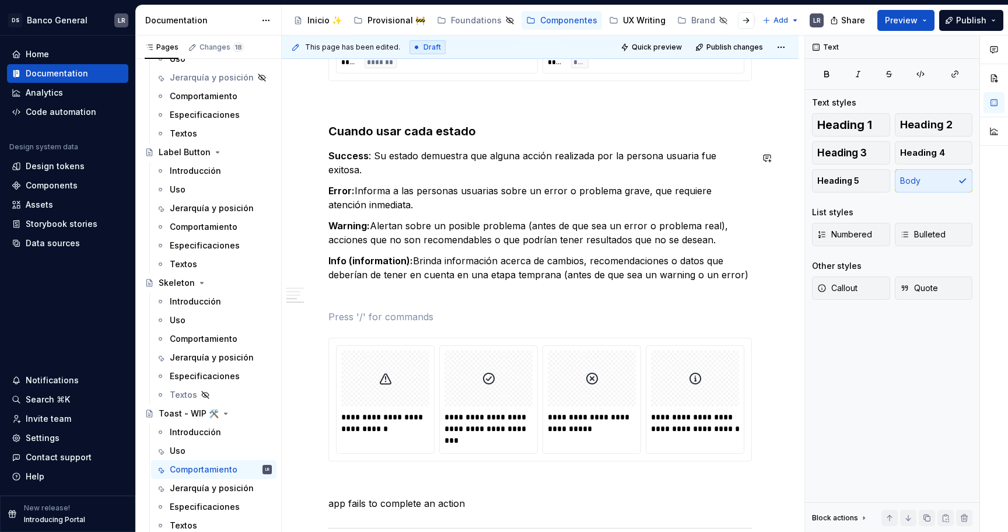
scroll to position [806, 0]
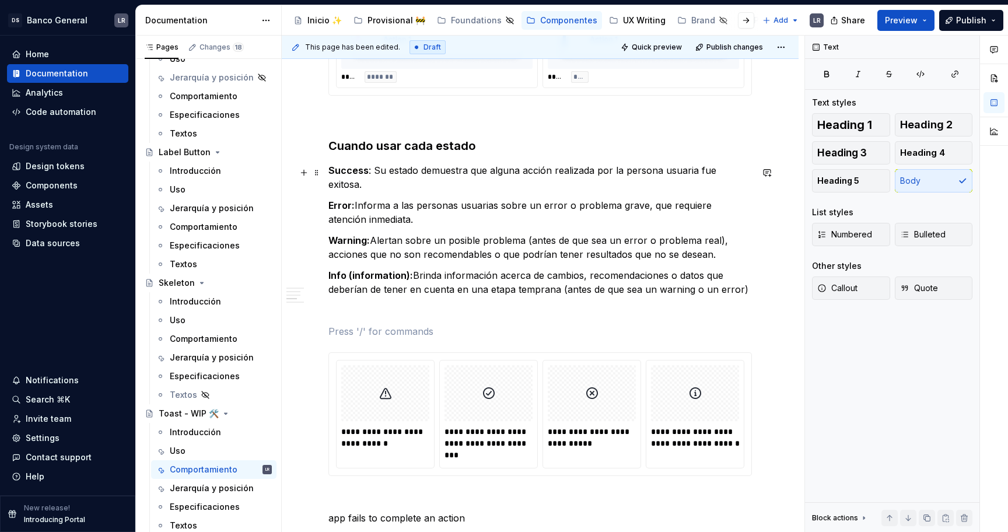
click at [332, 173] on strong "Success" at bounding box center [348, 170] width 40 height 12
click at [349, 199] on strong "Error:" at bounding box center [341, 205] width 26 height 12
click at [383, 426] on p "**********" at bounding box center [386, 437] width 90 height 23
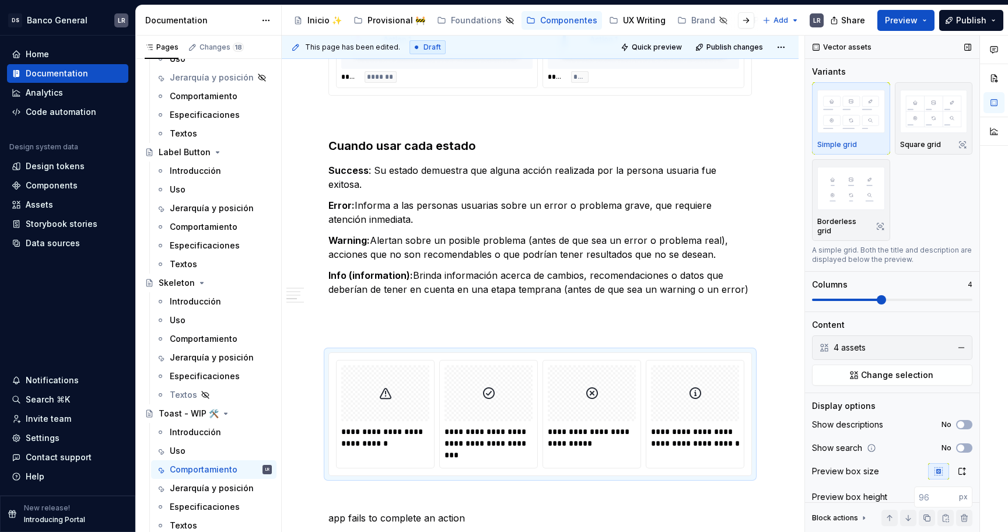
scroll to position [38, 0]
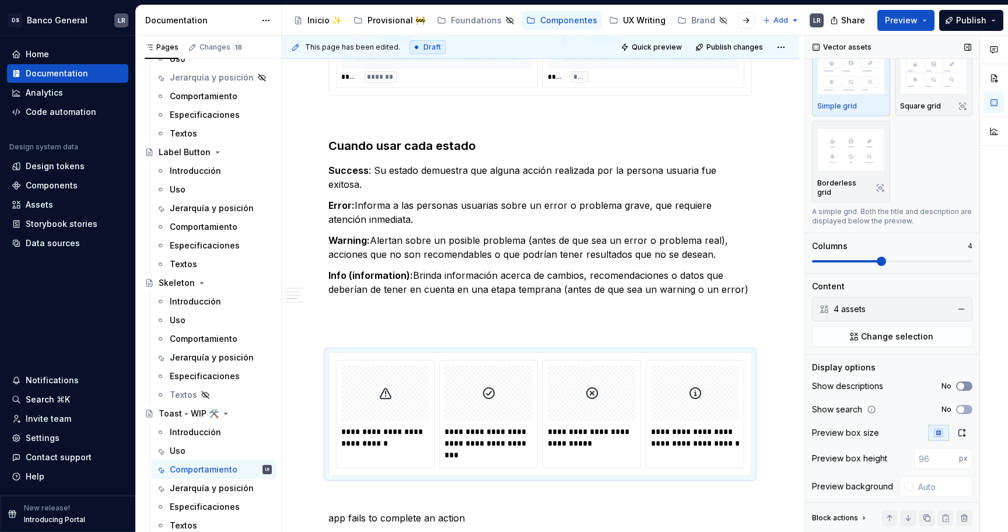
click at [965, 381] on button "No" at bounding box center [964, 385] width 16 height 9
click at [434, 174] on p "Success : Su estado demuestra que alguna acción realizada por la persona usuari…" at bounding box center [539, 177] width 423 height 28
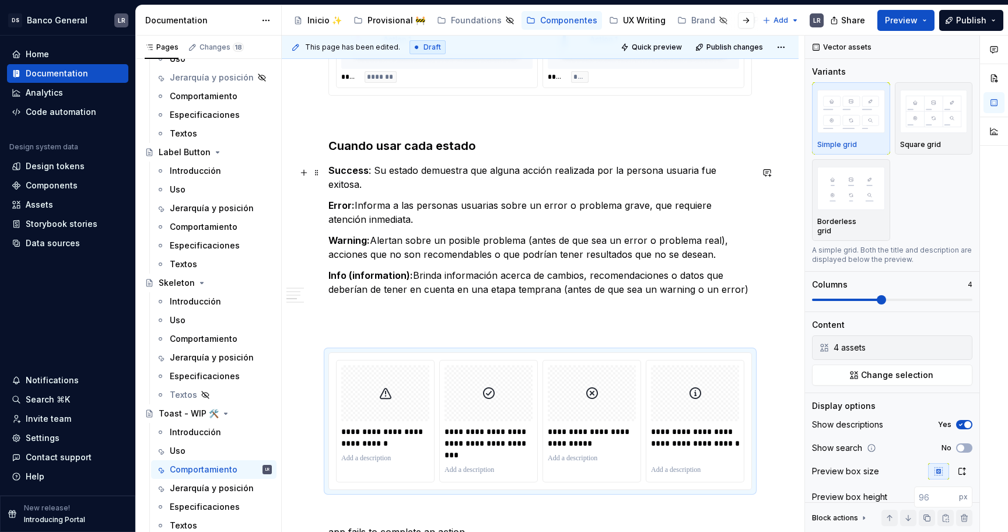
click at [434, 174] on p "Success : Su estado demuestra que alguna acción realizada por la persona usuari…" at bounding box center [539, 177] width 423 height 28
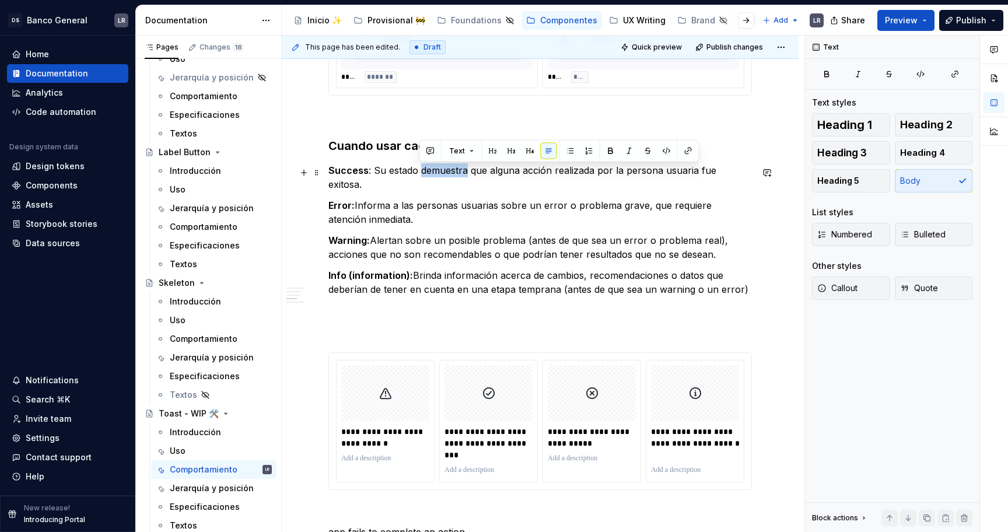
click at [434, 174] on p "Success : Su estado demuestra que alguna acción realizada por la persona usuari…" at bounding box center [539, 177] width 423 height 28
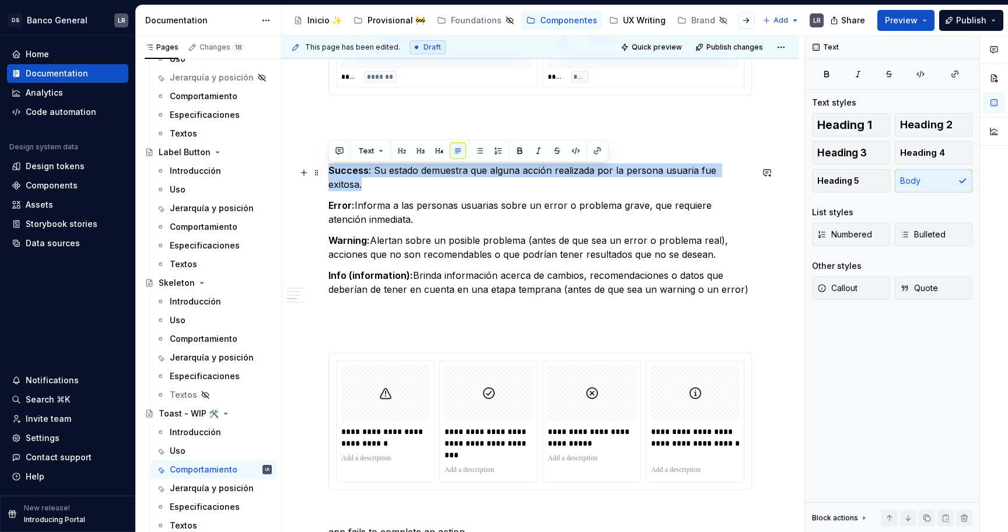
click at [407, 169] on p "Success : Su estado demuestra que alguna acción realizada por la persona usuari…" at bounding box center [539, 177] width 423 height 28
drag, startPoint x: 374, startPoint y: 172, endPoint x: 751, endPoint y: 176, distance: 377.4
click at [751, 176] on p "Success : Su estado demuestra que alguna acción realizada por la persona usuari…" at bounding box center [539, 177] width 423 height 28
copy p "Su estado demuestra que alguna acción realizada por la persona usuaria fue exit…"
click at [478, 465] on p at bounding box center [488, 469] width 88 height 9
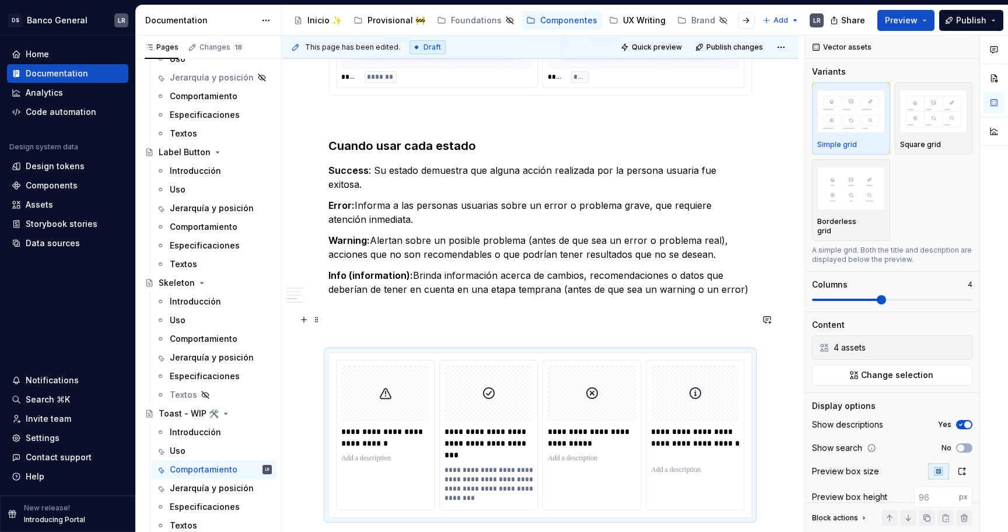
click at [683, 324] on p at bounding box center [539, 331] width 423 height 14
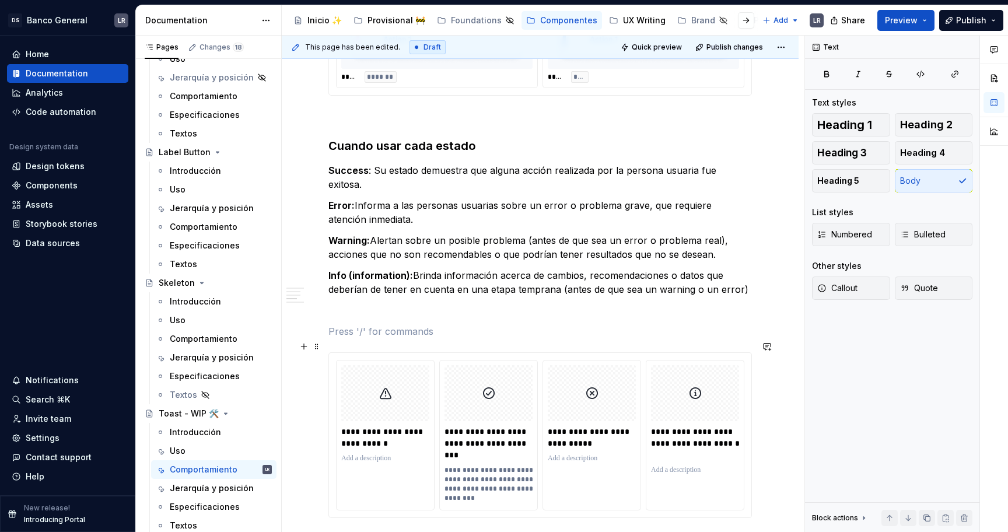
click at [676, 352] on div "**********" at bounding box center [539, 435] width 423 height 166
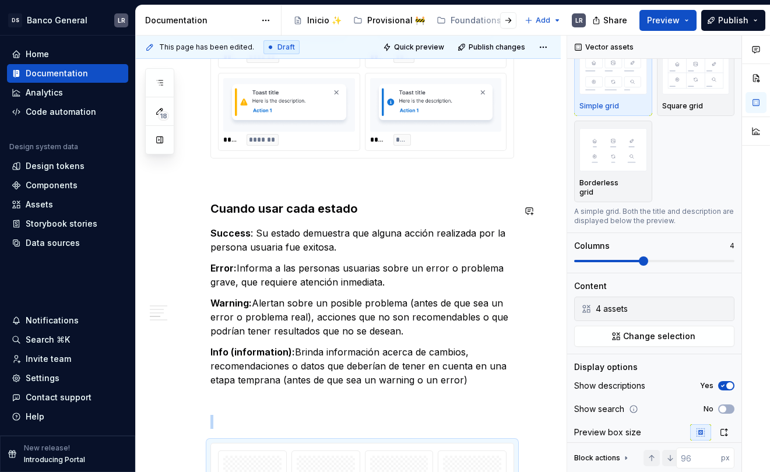
scroll to position [705, 0]
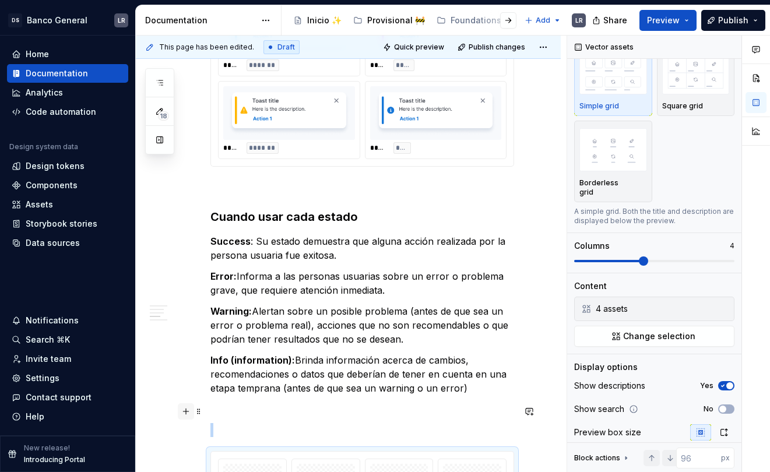
click at [183, 412] on button "button" at bounding box center [186, 412] width 16 height 16
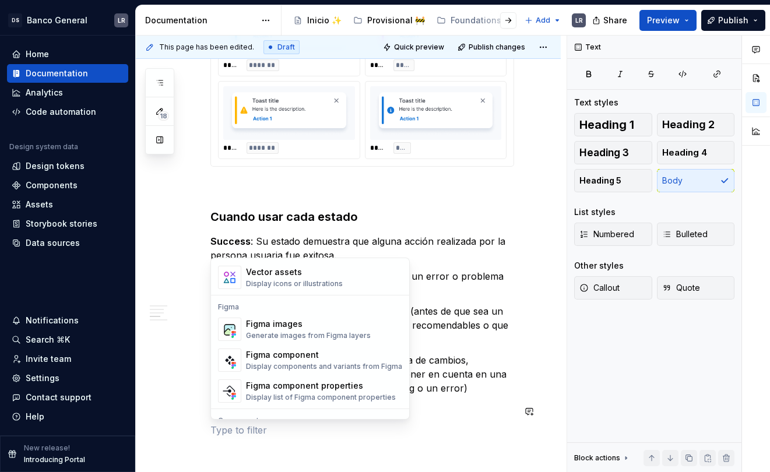
scroll to position [1112, 0]
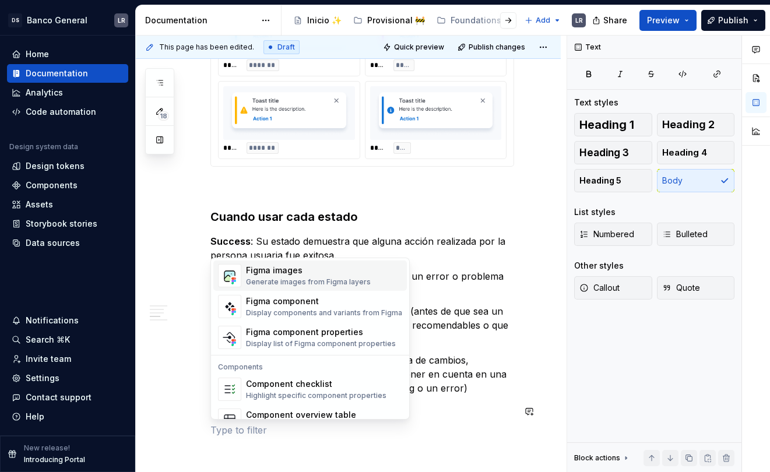
click at [322, 285] on div "Generate images from Figma layers" at bounding box center [308, 282] width 125 height 9
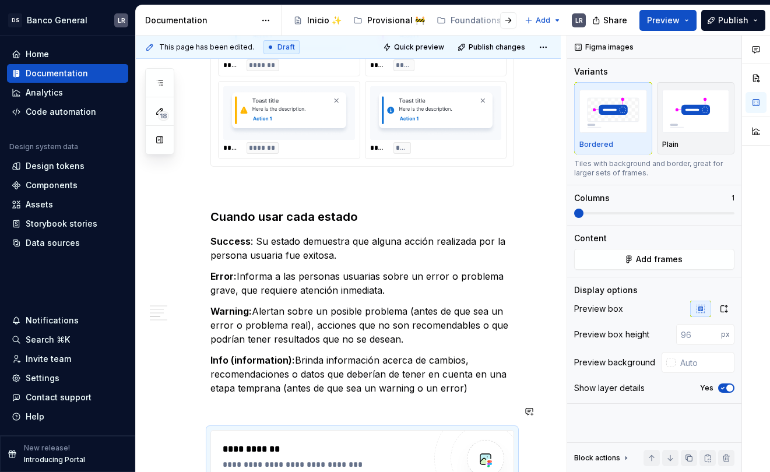
scroll to position [750, 0]
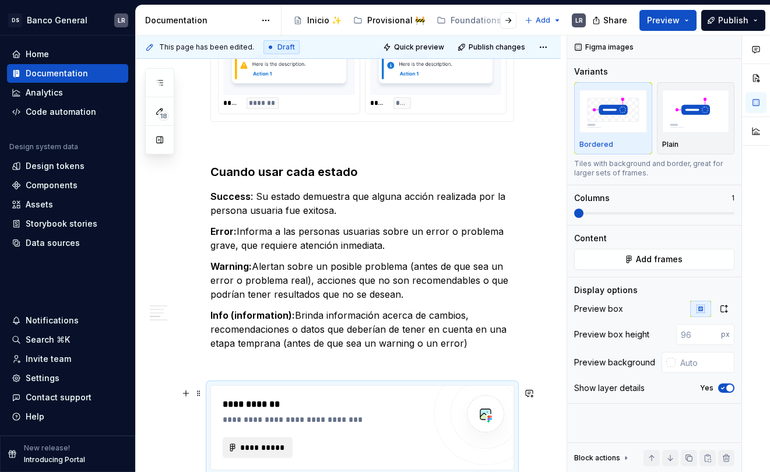
click at [257, 448] on span "**********" at bounding box center [262, 448] width 45 height 12
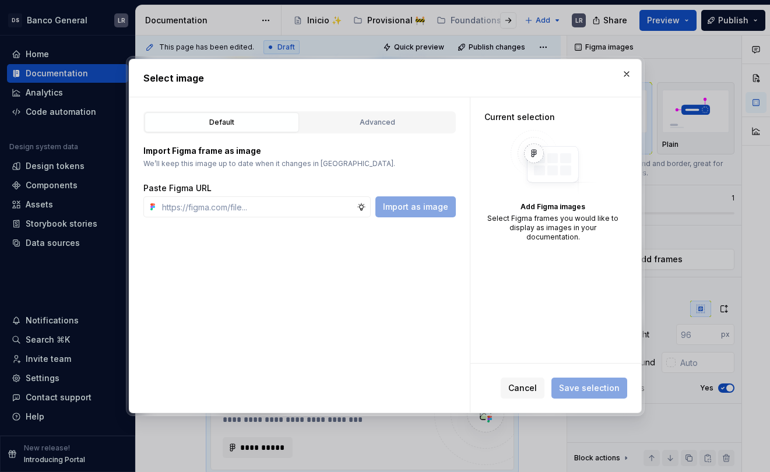
type textarea "*"
type input "[URL][DOMAIN_NAME]"
click at [451, 208] on button "Import as image" at bounding box center [416, 207] width 80 height 21
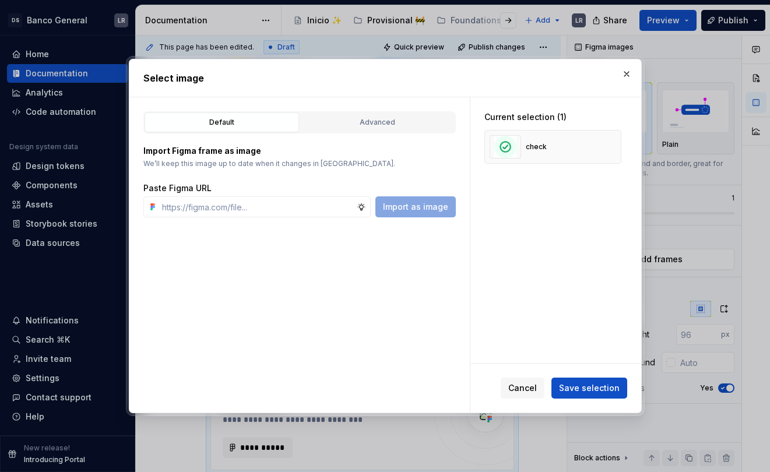
type textarea "*"
click at [582, 390] on span "Save selection" at bounding box center [589, 389] width 61 height 12
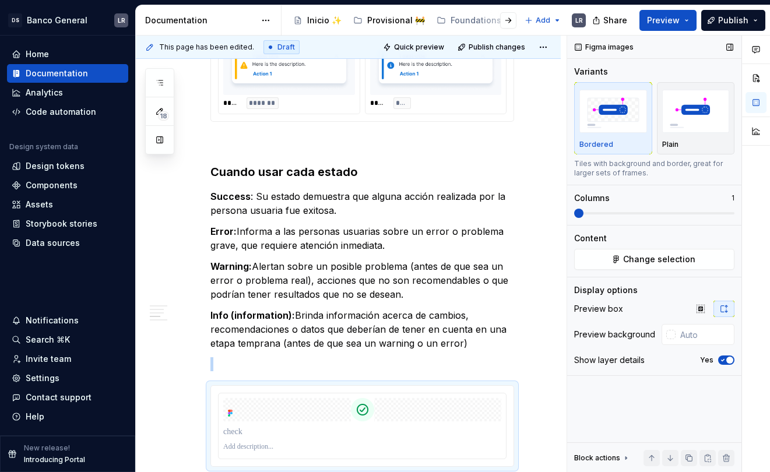
click at [633, 216] on span at bounding box center [654, 213] width 160 height 9
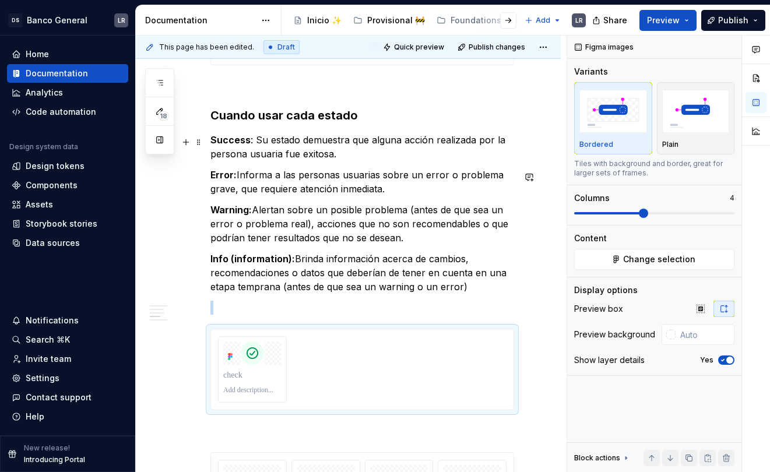
scroll to position [803, 0]
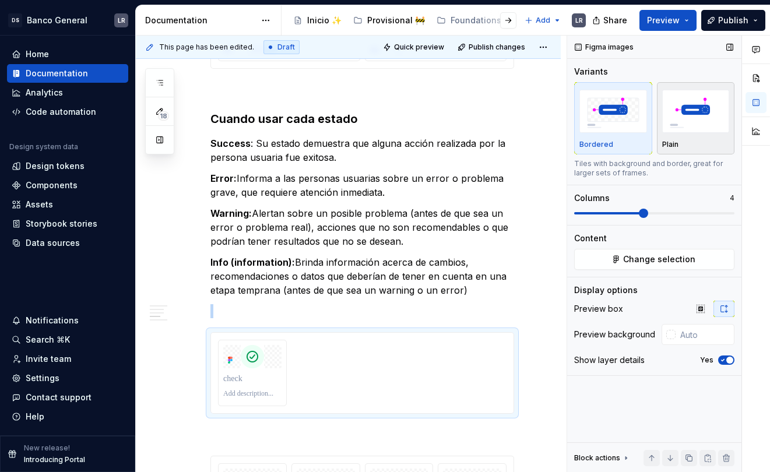
click at [674, 107] on img "button" at bounding box center [697, 111] width 68 height 43
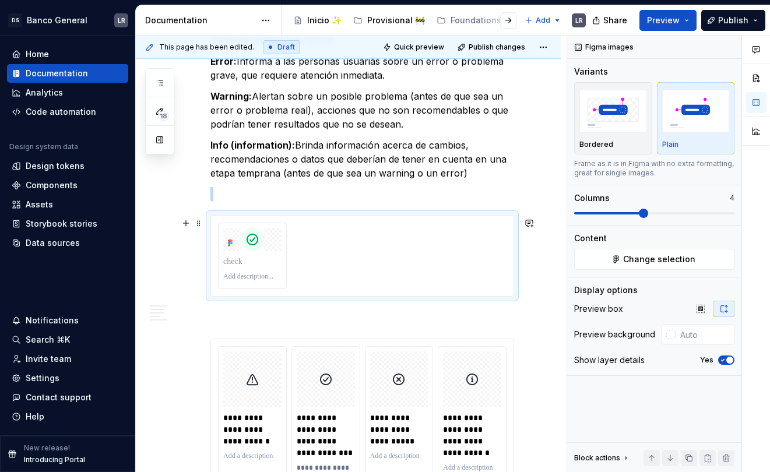
scroll to position [910, 0]
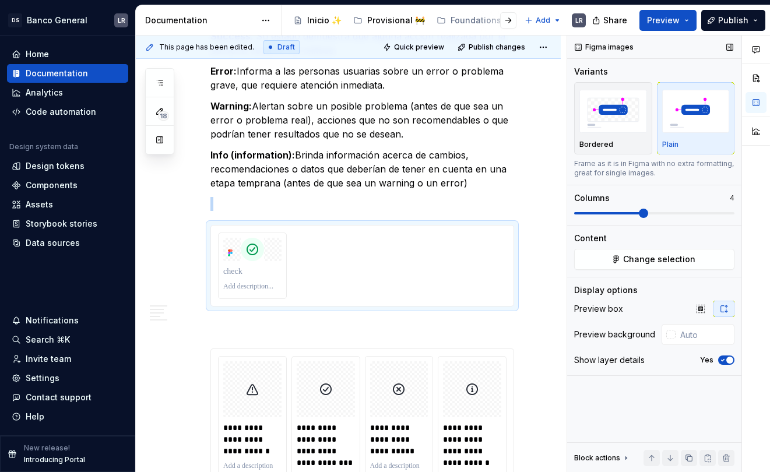
click at [630, 211] on span at bounding box center [654, 213] width 160 height 9
click at [614, 211] on span at bounding box center [654, 213] width 160 height 9
click at [605, 211] on span at bounding box center [654, 213] width 160 height 9
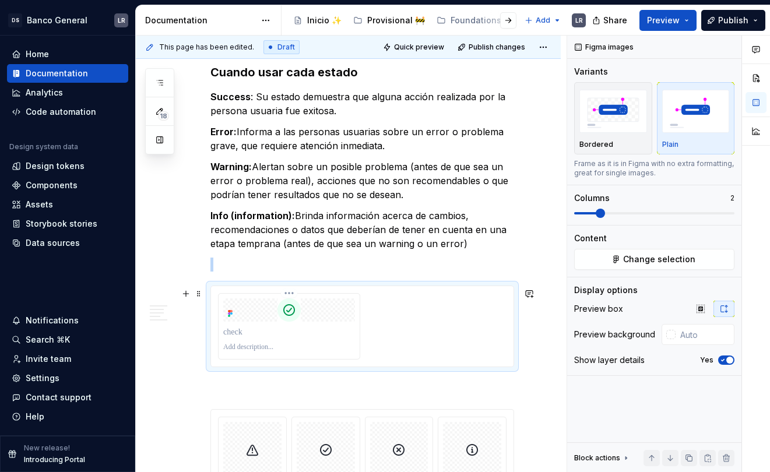
scroll to position [846, 0]
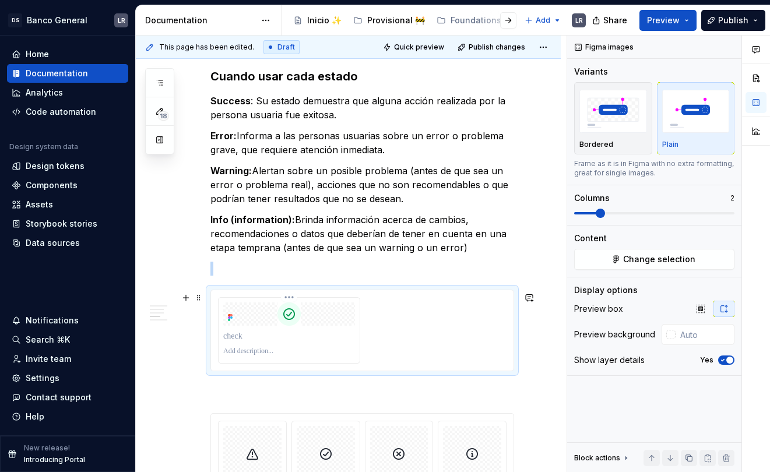
click at [245, 337] on p at bounding box center [289, 337] width 132 height 12
click at [400, 358] on div "*******" at bounding box center [362, 330] width 289 height 66
click at [418, 264] on div "**********" at bounding box center [363, 176] width 304 height 1526
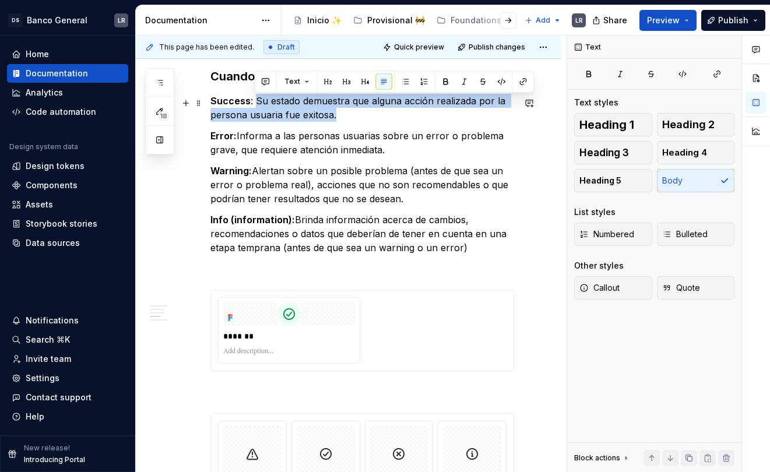
drag, startPoint x: 341, startPoint y: 116, endPoint x: 254, endPoint y: 102, distance: 87.4
click at [254, 102] on p "Success : Su estado demuestra que alguna acción realizada por la persona usuari…" at bounding box center [363, 108] width 304 height 28
copy p "Su estado demuestra que alguna acción realizada por la persona usuaria fue exit…"
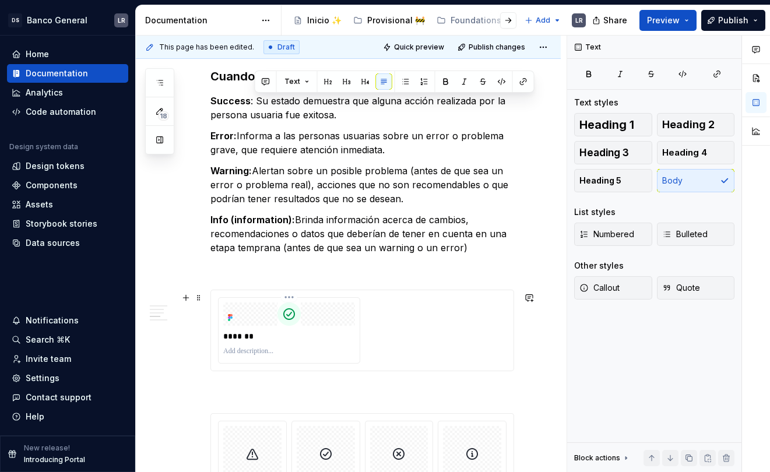
click at [252, 349] on p at bounding box center [289, 351] width 132 height 9
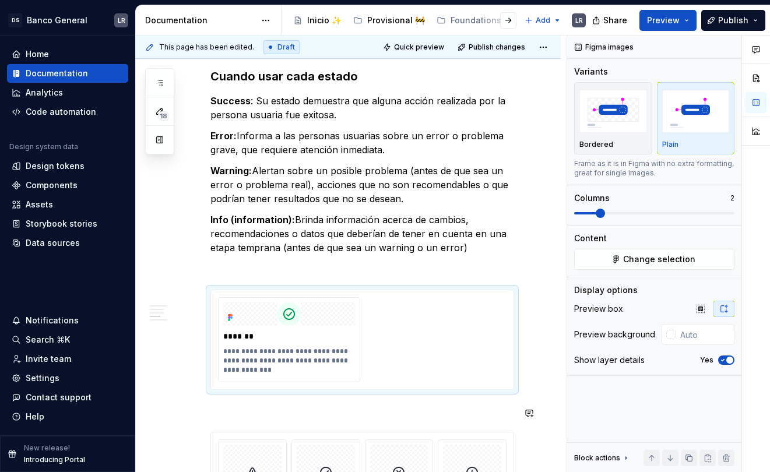
click at [431, 399] on div "**********" at bounding box center [363, 185] width 304 height 1545
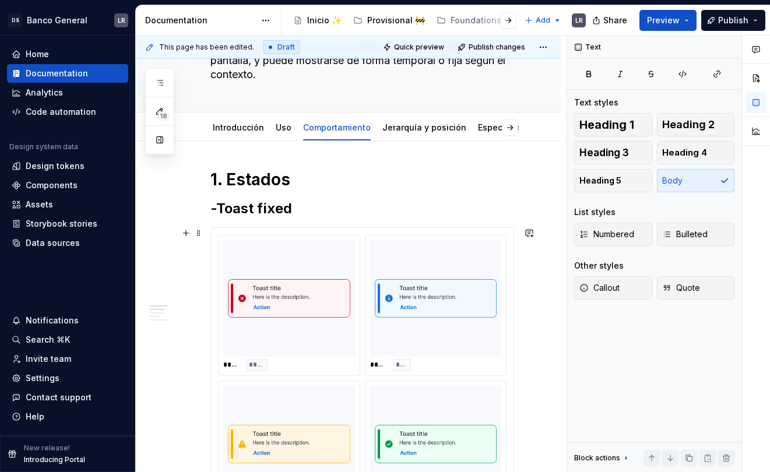
scroll to position [0, 0]
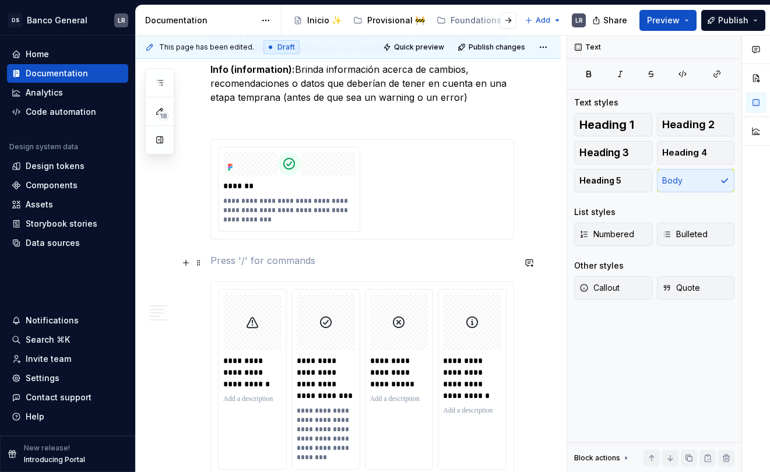
click at [313, 268] on p at bounding box center [363, 261] width 304 height 14
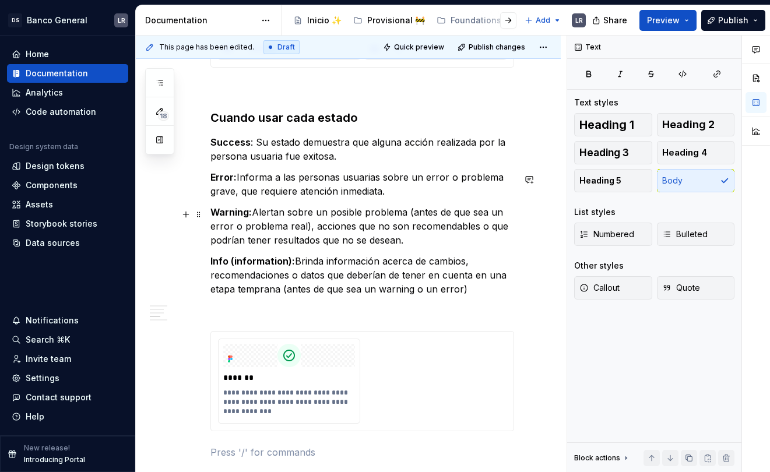
scroll to position [845, 0]
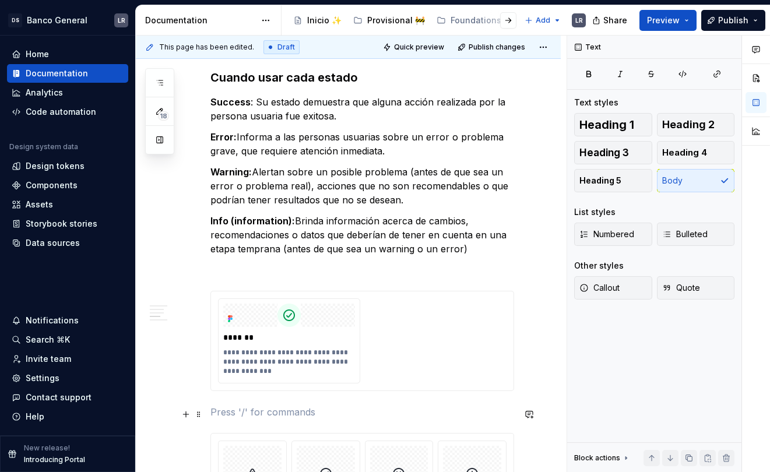
click at [185, 419] on button "button" at bounding box center [186, 415] width 16 height 16
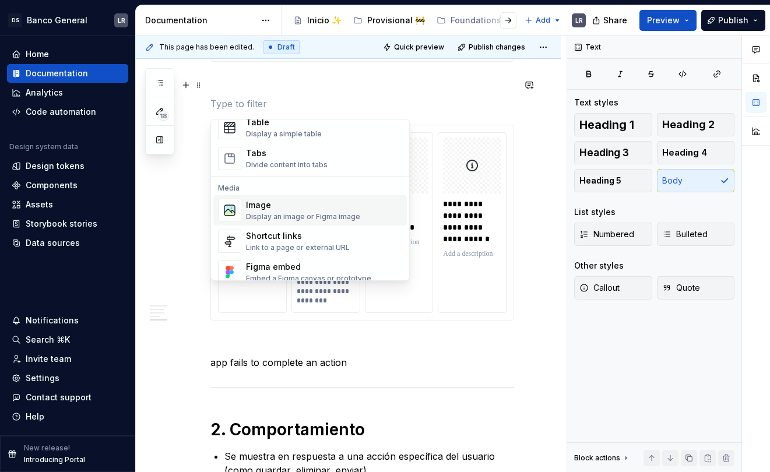
scroll to position [450, 0]
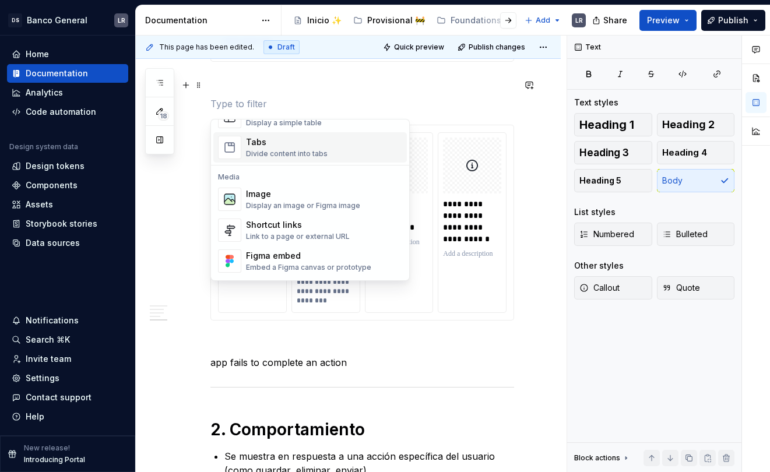
click at [307, 154] on div "Divide content into tabs" at bounding box center [287, 153] width 82 height 9
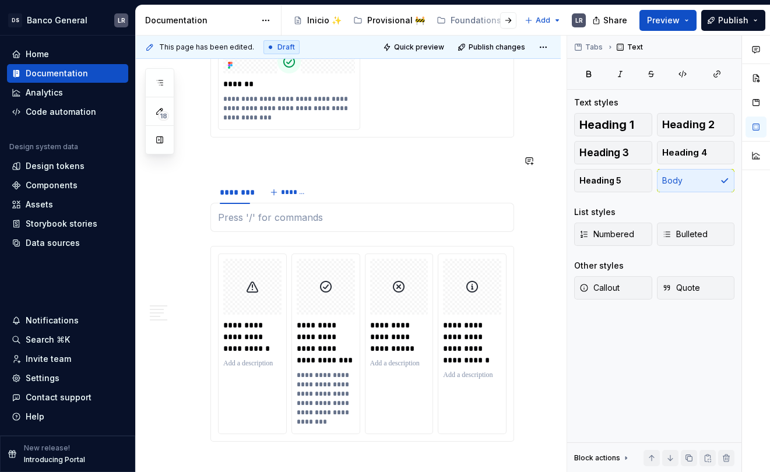
scroll to position [1091, 0]
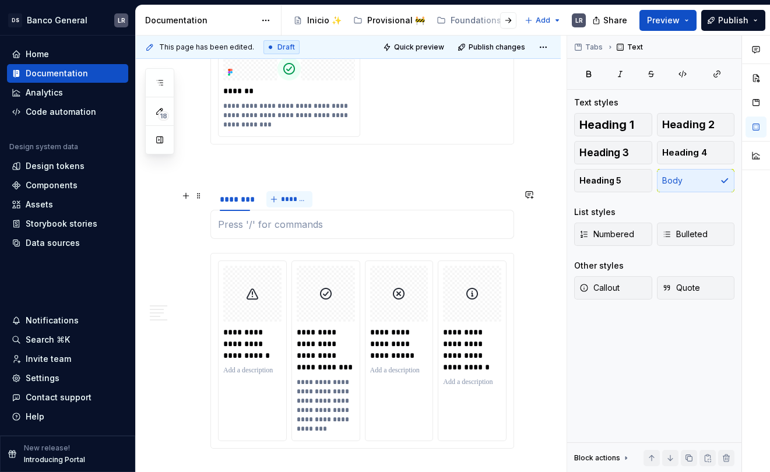
click at [282, 199] on span "*******" at bounding box center [294, 199] width 26 height 9
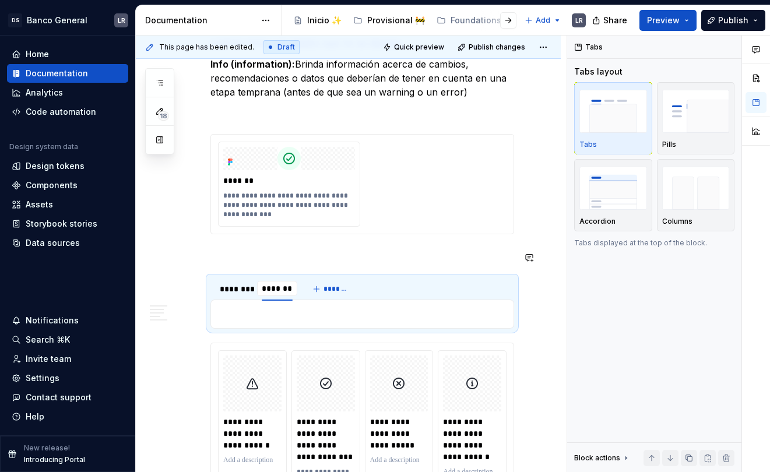
scroll to position [910, 0]
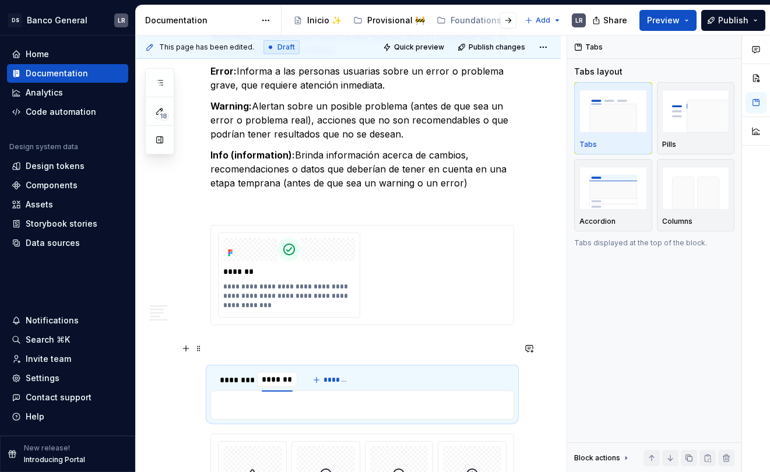
click at [255, 351] on p at bounding box center [363, 346] width 304 height 14
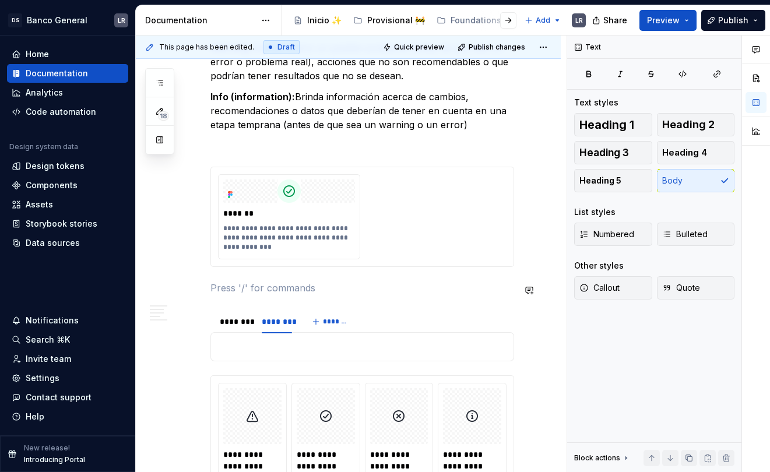
scroll to position [977, 0]
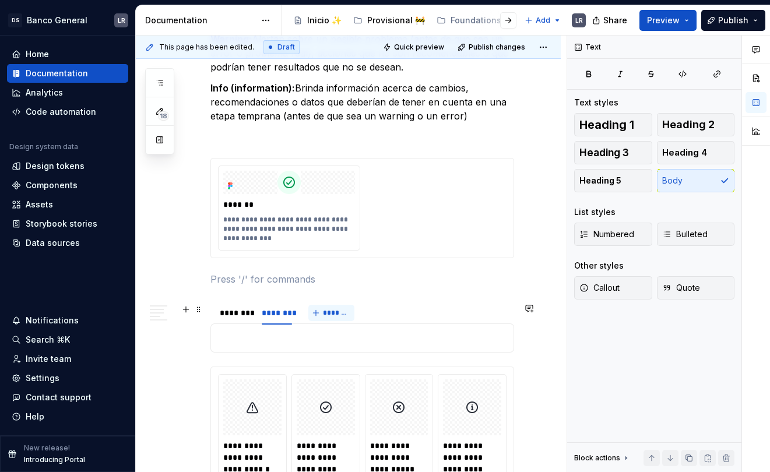
click at [324, 317] on span "*******" at bounding box center [336, 313] width 26 height 9
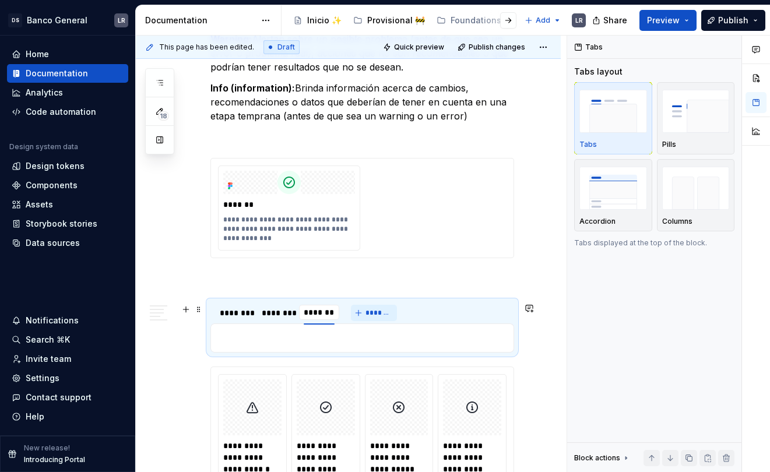
click at [381, 320] on button "*******" at bounding box center [374, 313] width 46 height 16
click at [241, 317] on div "********" at bounding box center [235, 313] width 30 height 12
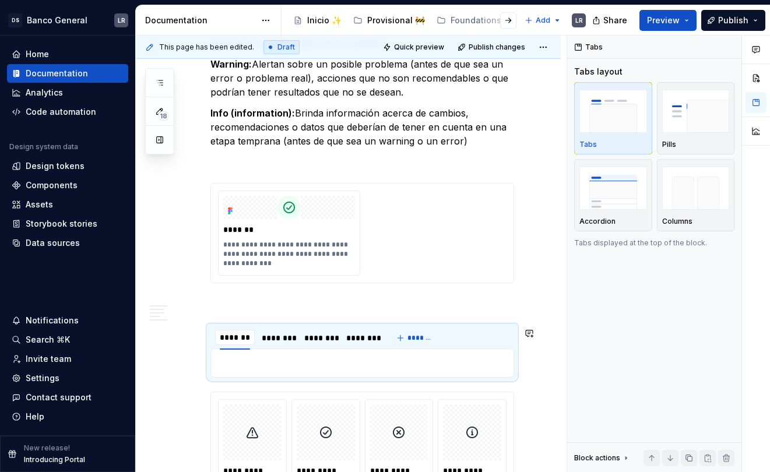
scroll to position [954, 0]
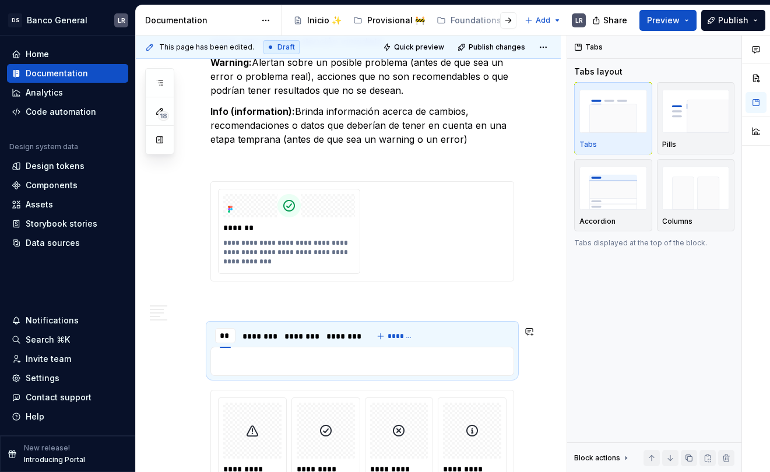
type input "*"
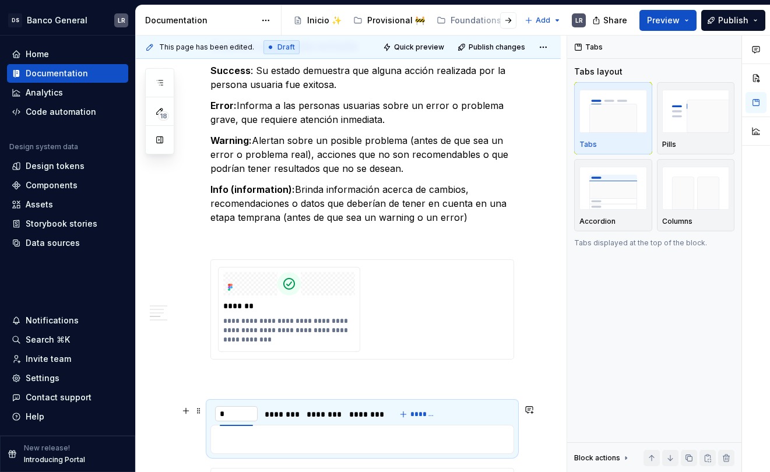
scroll to position [882, 0]
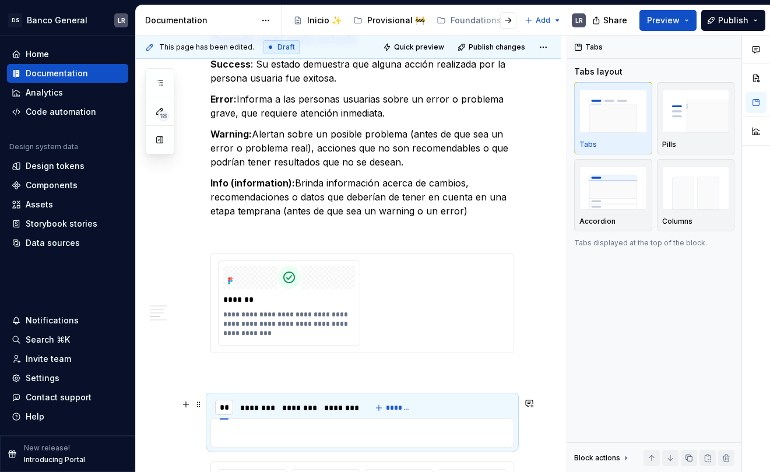
type input "*"
type input "****"
click at [270, 407] on div "********" at bounding box center [262, 408] width 30 height 12
type input "*******"
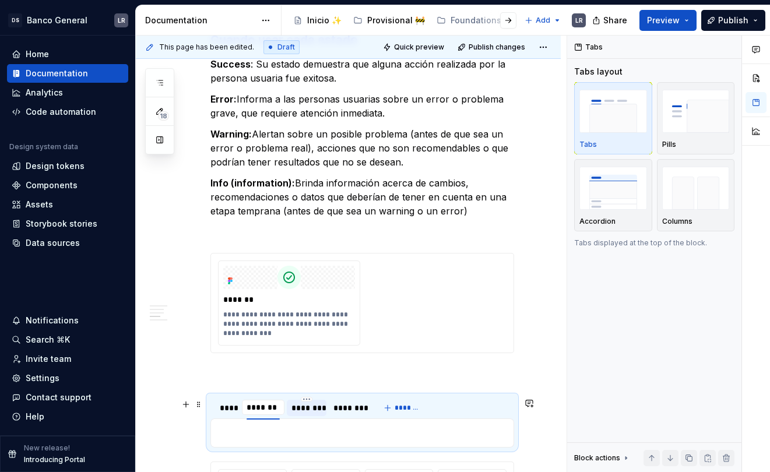
click at [316, 406] on div "********" at bounding box center [307, 408] width 30 height 12
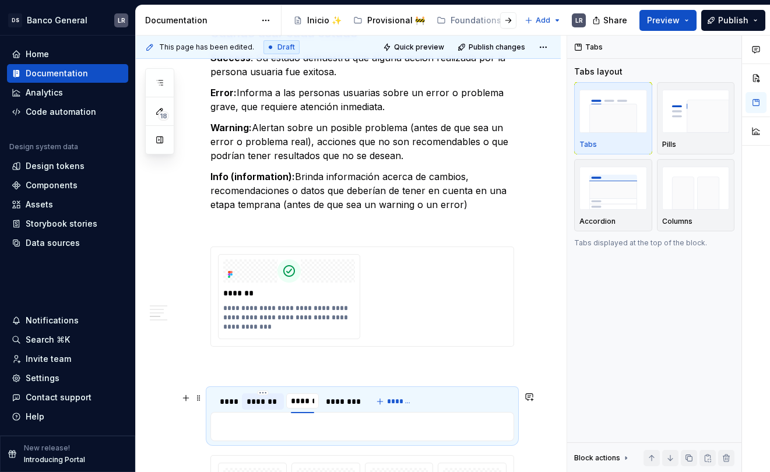
type input "*******"
click at [360, 404] on div "********" at bounding box center [350, 402] width 30 height 12
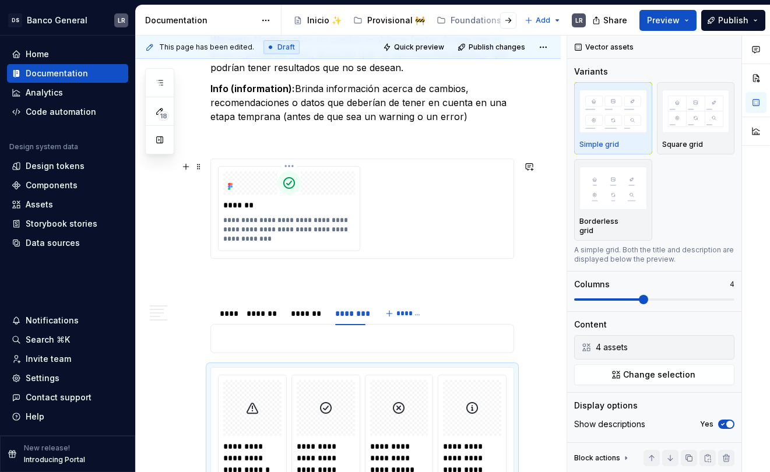
scroll to position [963, 0]
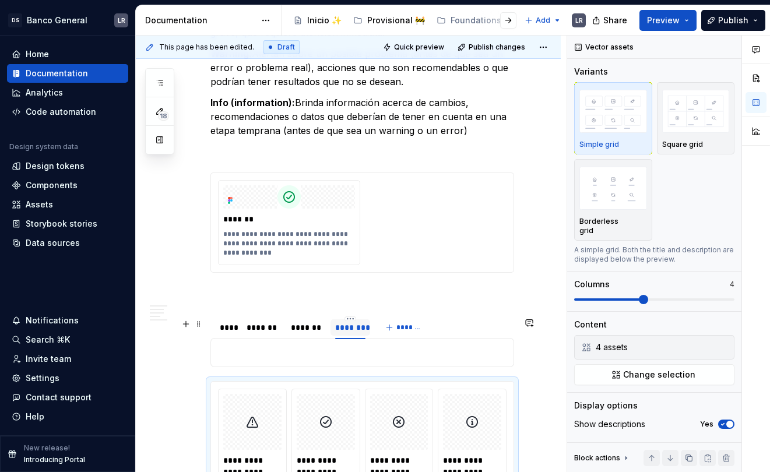
click at [349, 331] on div "********" at bounding box center [350, 328] width 30 height 12
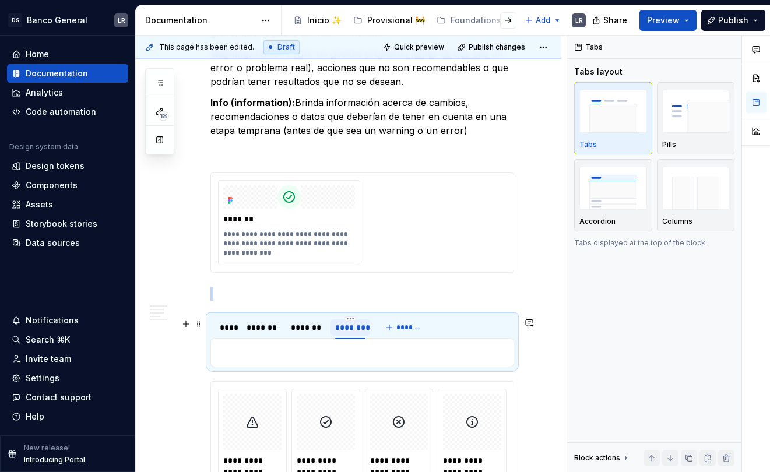
click at [349, 331] on div "********" at bounding box center [350, 328] width 30 height 12
type input "*"
type input "*****"
click at [436, 298] on p at bounding box center [363, 294] width 304 height 14
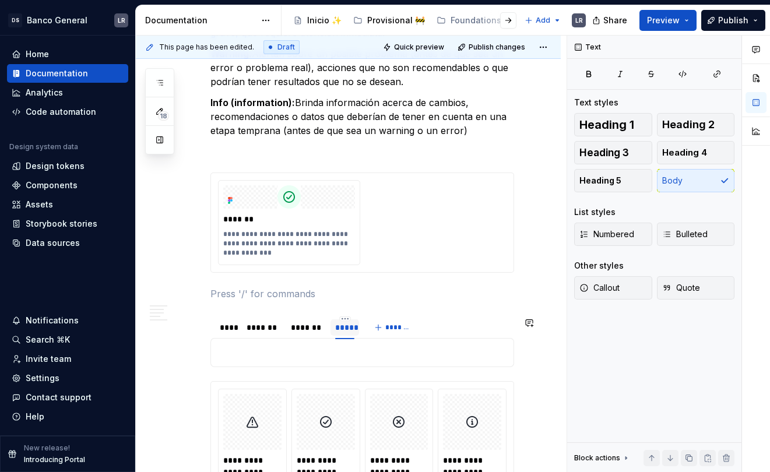
click at [290, 367] on section "**** ******* ******* ***** *******" at bounding box center [363, 341] width 304 height 52
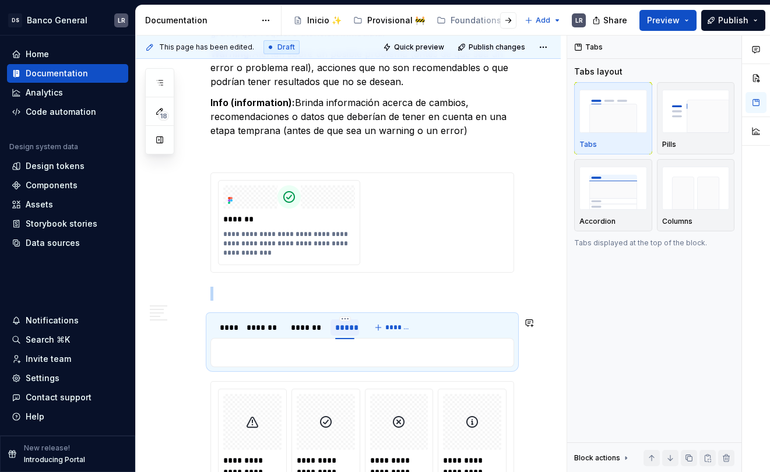
click at [293, 366] on div at bounding box center [363, 352] width 304 height 29
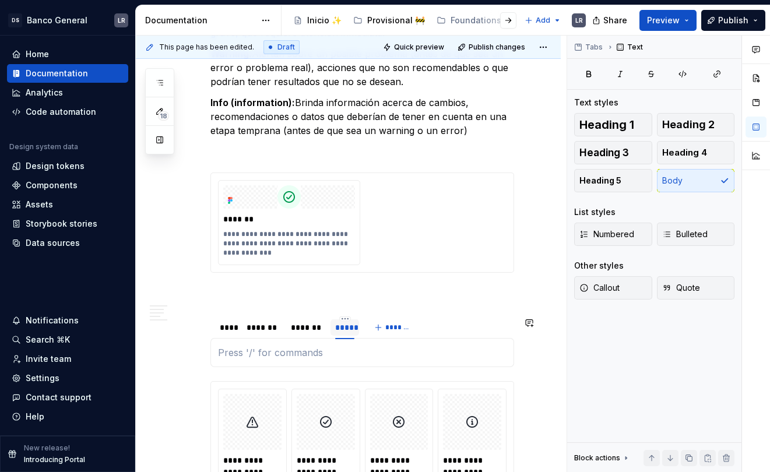
click at [293, 366] on div at bounding box center [363, 352] width 304 height 29
click at [331, 344] on div at bounding box center [363, 352] width 304 height 29
click at [441, 324] on div "**** ******* ******* ***** *******" at bounding box center [363, 327] width 304 height 23
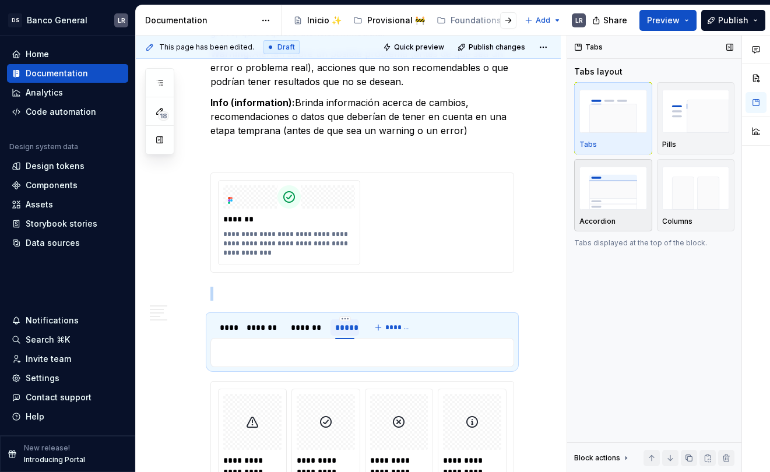
click at [593, 192] on img "button" at bounding box center [614, 188] width 68 height 43
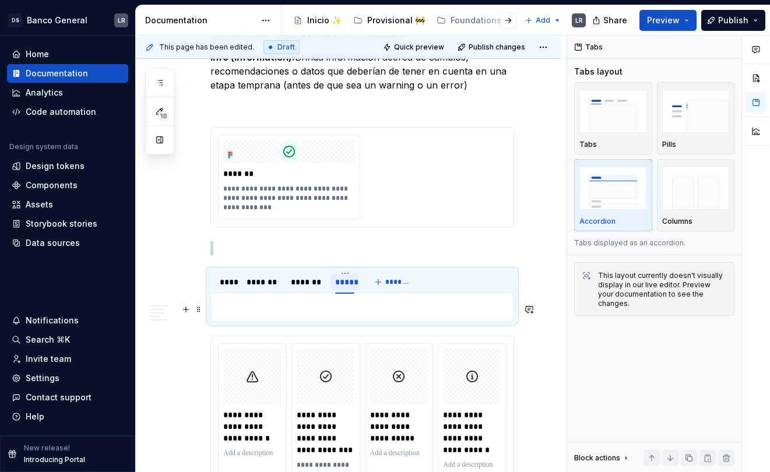
scroll to position [1017, 0]
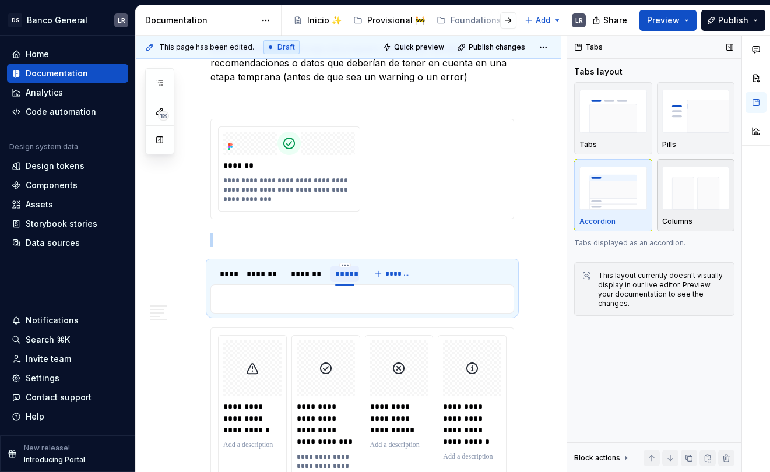
click at [664, 204] on img "button" at bounding box center [697, 188] width 68 height 43
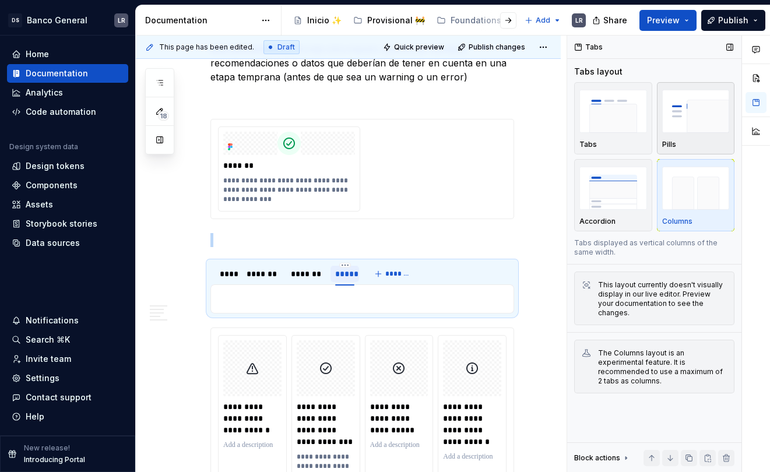
click at [695, 110] on img "button" at bounding box center [697, 111] width 68 height 43
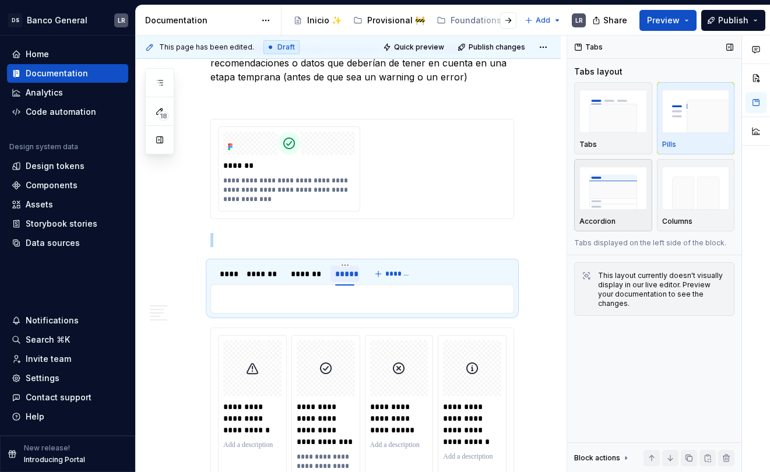
click at [643, 171] on img "button" at bounding box center [614, 188] width 68 height 43
click at [386, 297] on p at bounding box center [362, 299] width 289 height 14
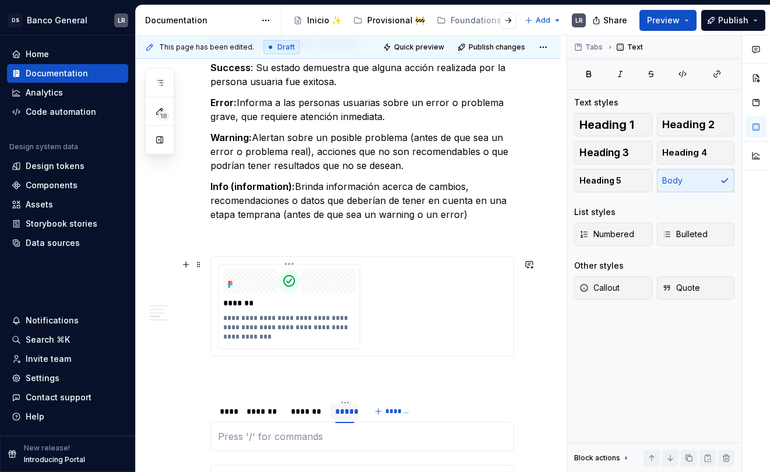
scroll to position [871, 0]
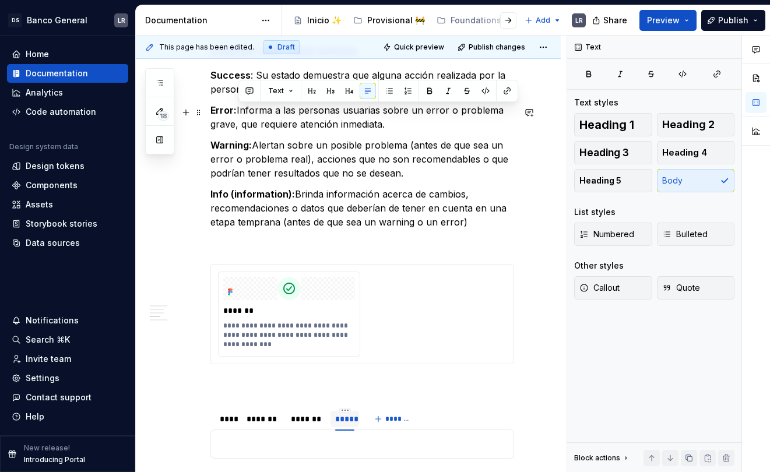
drag, startPoint x: 238, startPoint y: 112, endPoint x: 384, endPoint y: 129, distance: 147.4
click at [384, 129] on p "Error: Informa a las personas usuarias sobre un error o problema grave, que req…" at bounding box center [363, 117] width 304 height 28
copy p "Informa a las personas usuarias sobre un error o problema grave, que requiere a…"
click at [363, 442] on p at bounding box center [362, 444] width 289 height 14
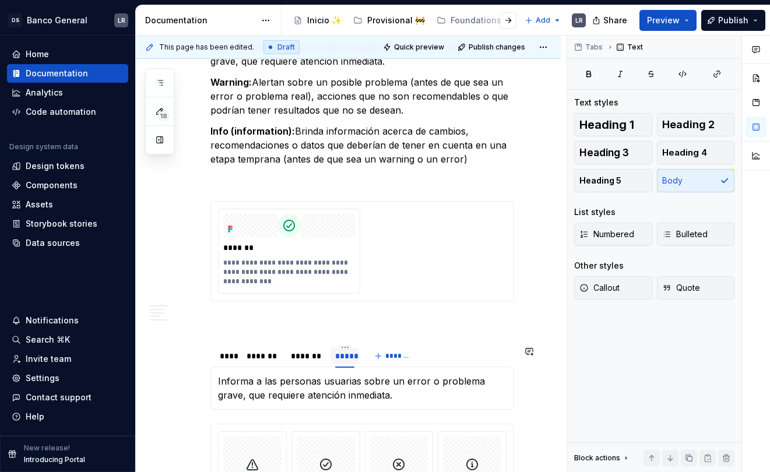
scroll to position [964, 0]
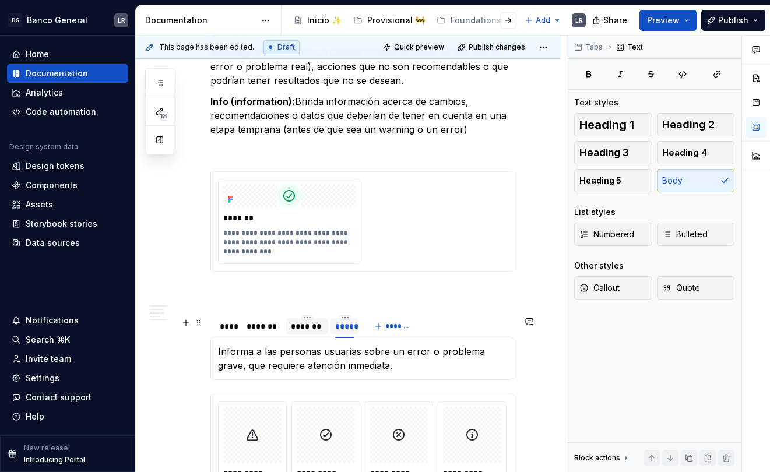
click at [297, 332] on div "*******" at bounding box center [307, 327] width 33 height 12
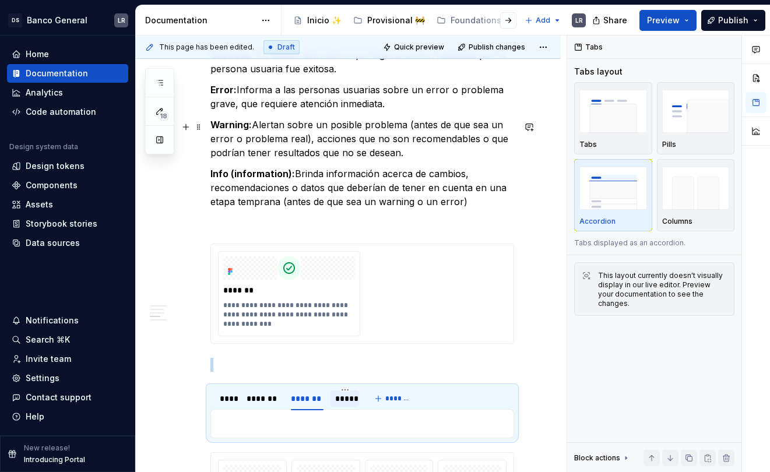
scroll to position [882, 0]
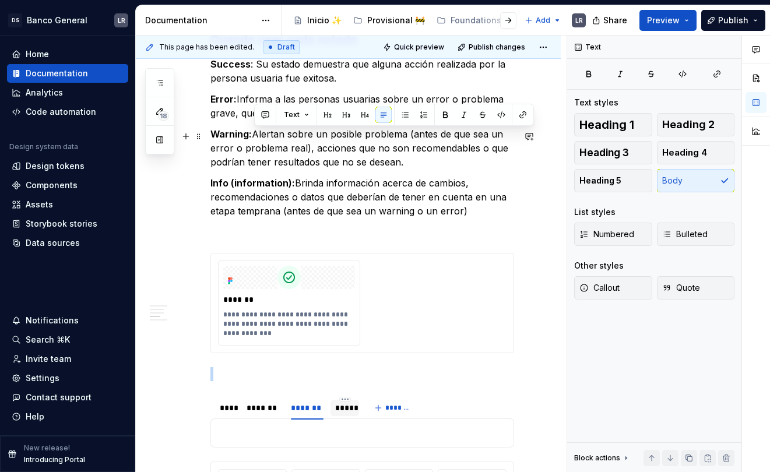
drag, startPoint x: 413, startPoint y: 164, endPoint x: 255, endPoint y: 137, distance: 160.4
click at [255, 137] on p "Warning: Alertan sobre un posible problema (antes de que sea un error o problem…" at bounding box center [363, 148] width 304 height 42
copy p "Alertan sobre un posible problema (antes de que sea un error o problema real), …"
click at [320, 432] on p at bounding box center [362, 433] width 289 height 14
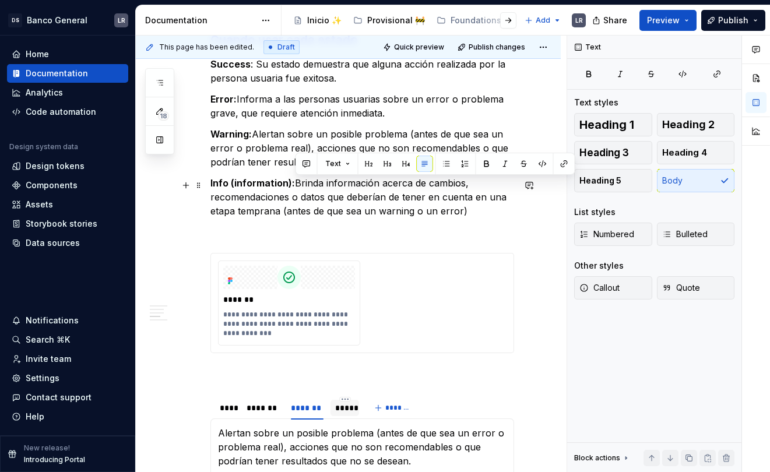
drag, startPoint x: 470, startPoint y: 219, endPoint x: 296, endPoint y: 180, distance: 178.3
click at [296, 180] on p "Info (information): Brinda información acerca de cambios, recomendaciones o dat…" at bounding box center [363, 197] width 304 height 42
copy p "Brinda información acerca de cambios, recomendaciones o datos que deberían de t…"
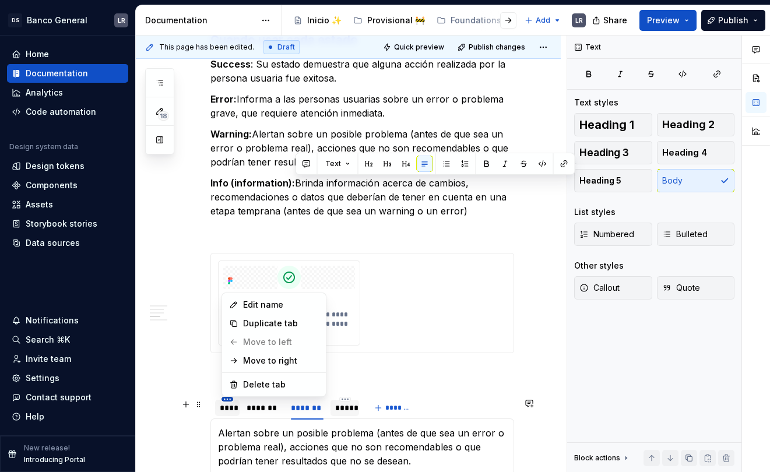
click at [222, 402] on html "DS Banco General LR Home Documentation Analytics Code automation Design system …" at bounding box center [385, 236] width 770 height 472
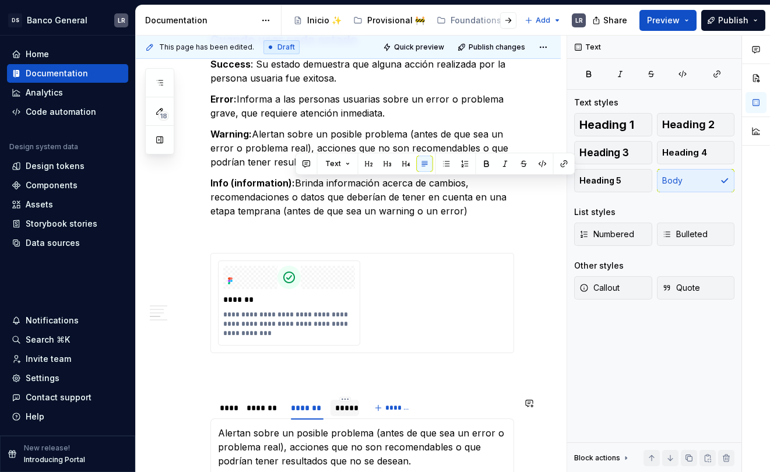
click at [225, 405] on html "DS Banco General LR Home Documentation Analytics Code automation Design system …" at bounding box center [385, 236] width 770 height 472
click at [234, 414] on div "****" at bounding box center [227, 408] width 15 height 12
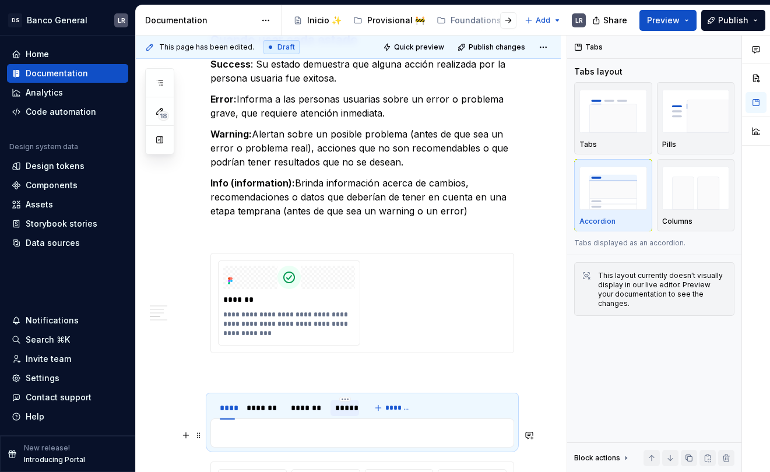
click at [260, 430] on p at bounding box center [362, 433] width 289 height 14
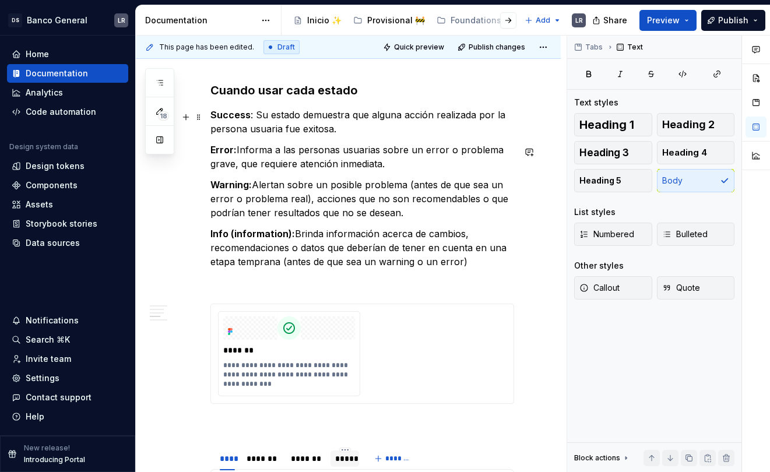
scroll to position [814, 0]
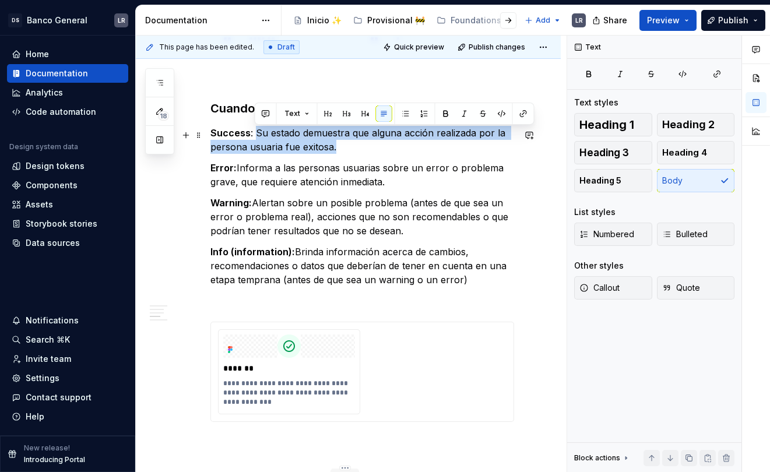
drag, startPoint x: 341, startPoint y: 150, endPoint x: 254, endPoint y: 135, distance: 87.5
click at [254, 135] on p "Success : Su estado demuestra que alguna acción realizada por la persona usuari…" at bounding box center [363, 140] width 304 height 28
copy p "Su estado demuestra que alguna acción realizada por la persona usuaria fue exit…"
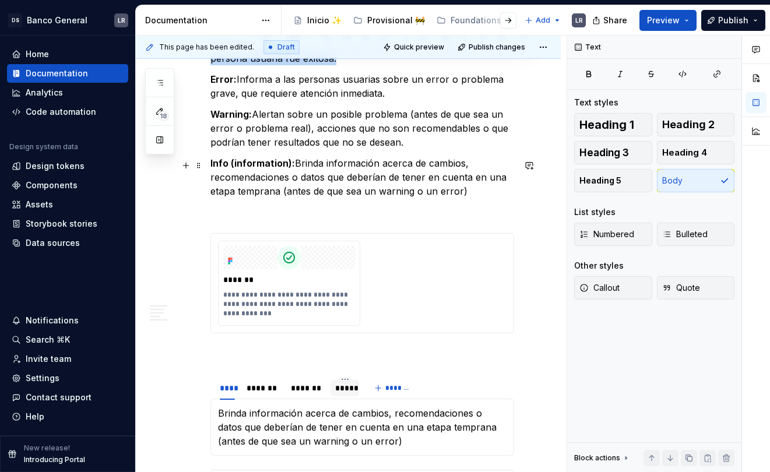
scroll to position [951, 0]
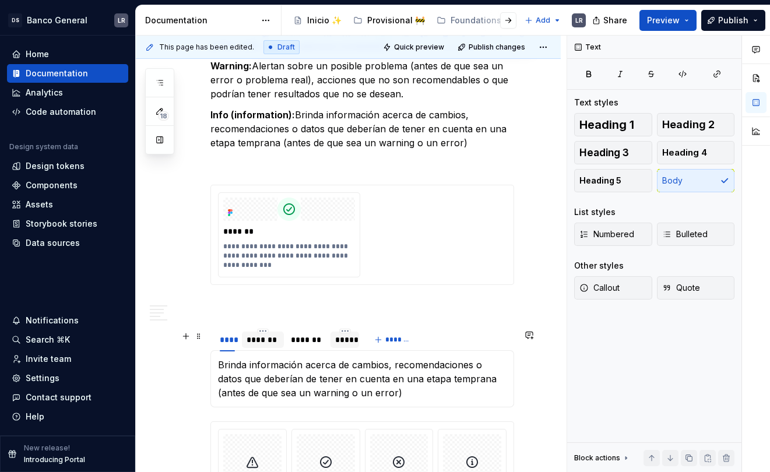
click at [265, 340] on div "*******" at bounding box center [263, 340] width 33 height 12
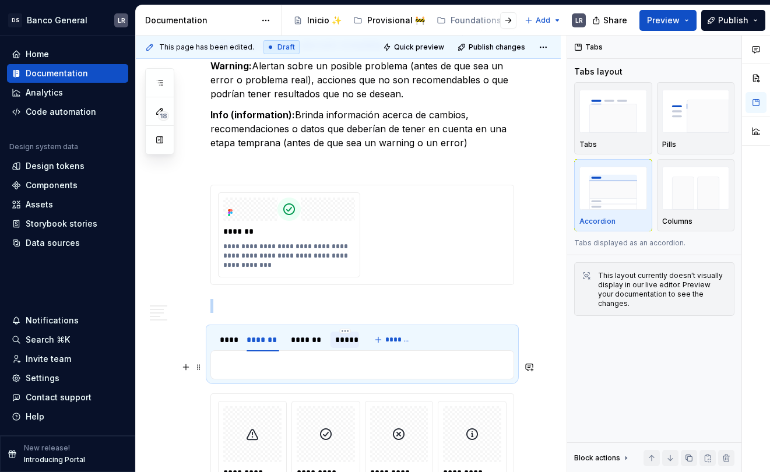
click at [274, 363] on p at bounding box center [362, 365] width 289 height 14
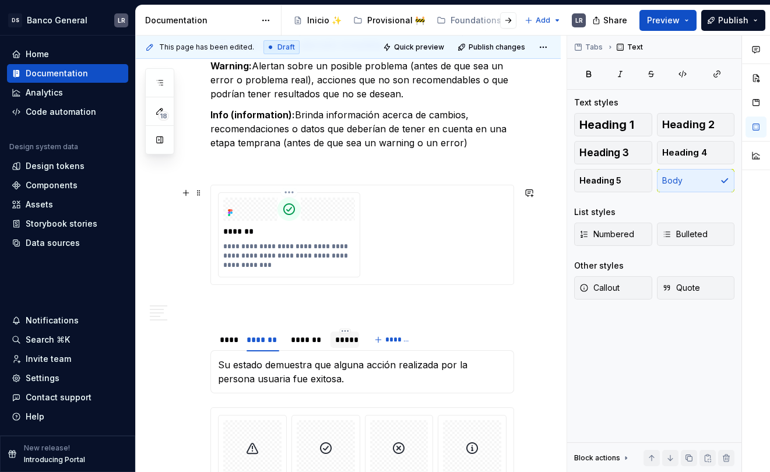
click at [310, 253] on p "**********" at bounding box center [290, 256] width 135 height 28
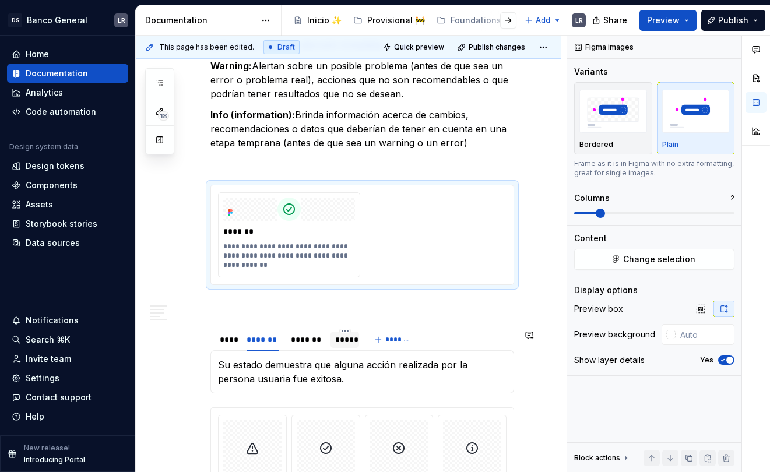
click at [307, 328] on section "**** ******* ******* ***** ******* Brinda información acerca de cambios, recome…" at bounding box center [363, 360] width 304 height 66
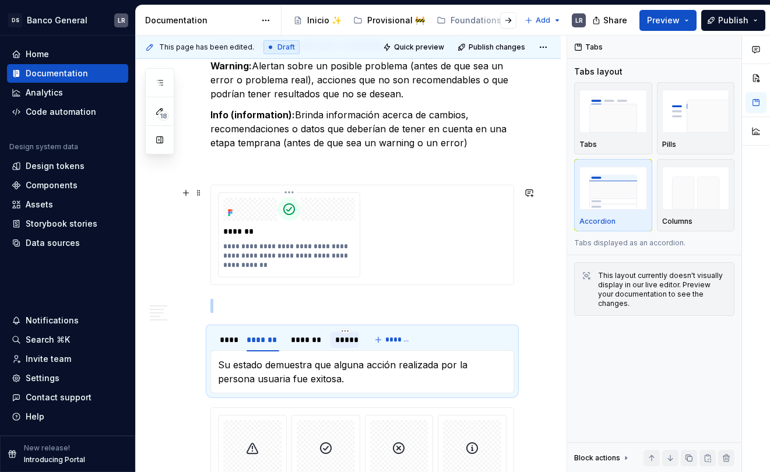
click at [328, 277] on div "**********" at bounding box center [289, 235] width 141 height 84
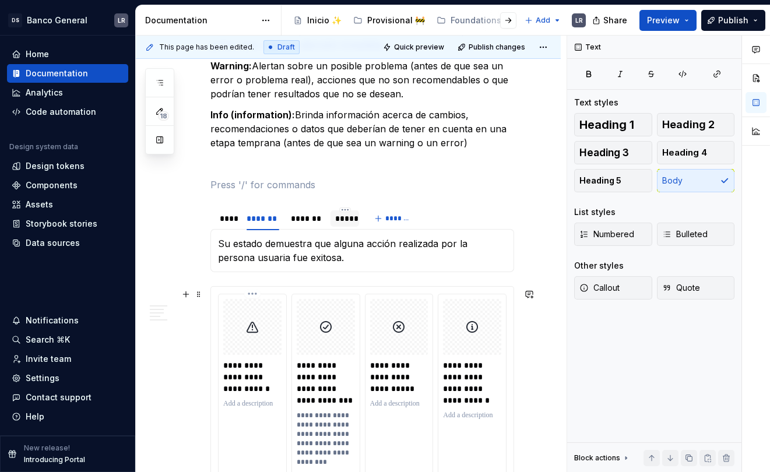
click at [260, 309] on img at bounding box center [253, 327] width 14 height 47
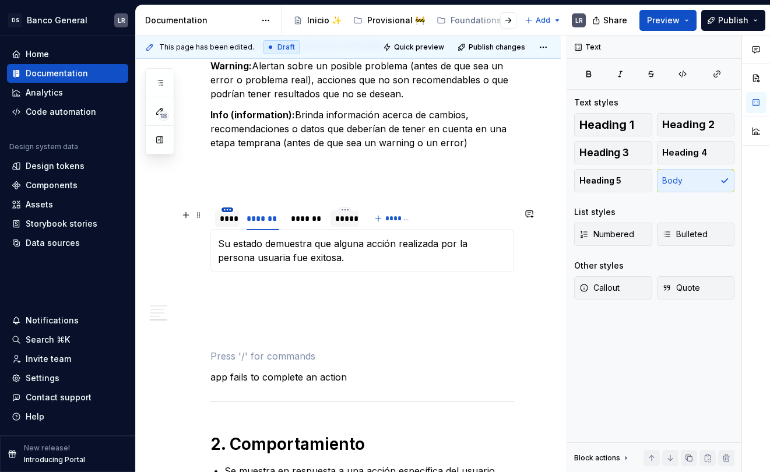
click at [230, 210] on html "DS Banco General LR Home Documentation Analytics Code automation Design system …" at bounding box center [385, 236] width 770 height 472
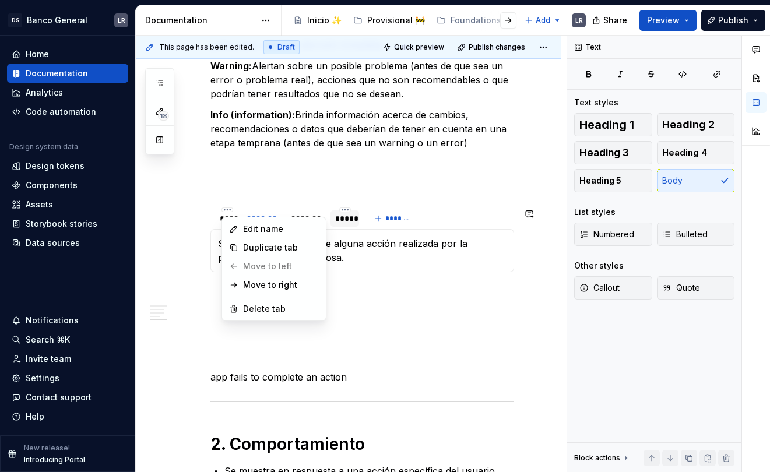
click at [204, 213] on html "DS Banco General LR Home Documentation Analytics Code automation Design system …" at bounding box center [385, 236] width 770 height 472
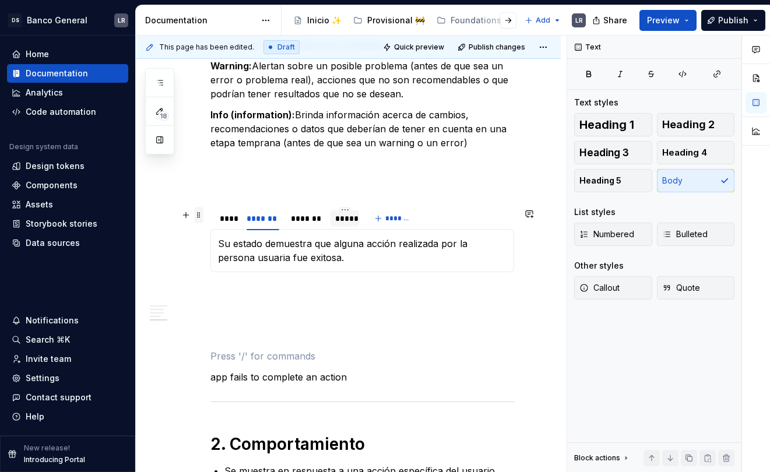
click at [198, 216] on span at bounding box center [198, 215] width 9 height 16
click at [223, 188] on p at bounding box center [363, 185] width 304 height 14
click at [215, 217] on div "****" at bounding box center [227, 219] width 24 height 16
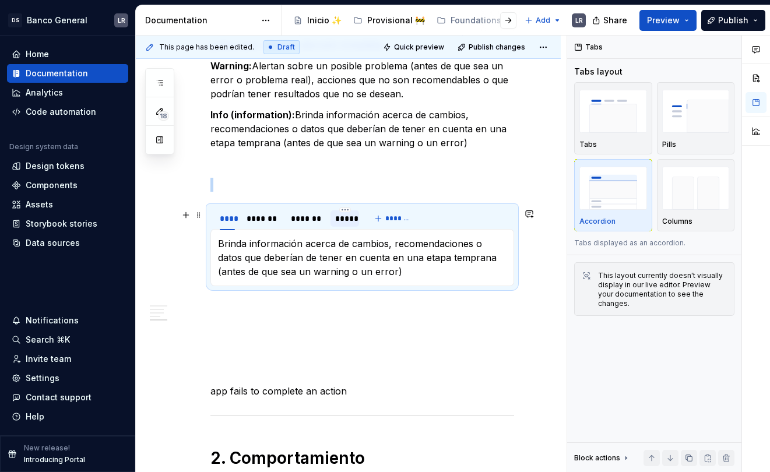
click at [211, 216] on div "**** ******* ******* *****" at bounding box center [287, 221] width 153 height 29
copy br
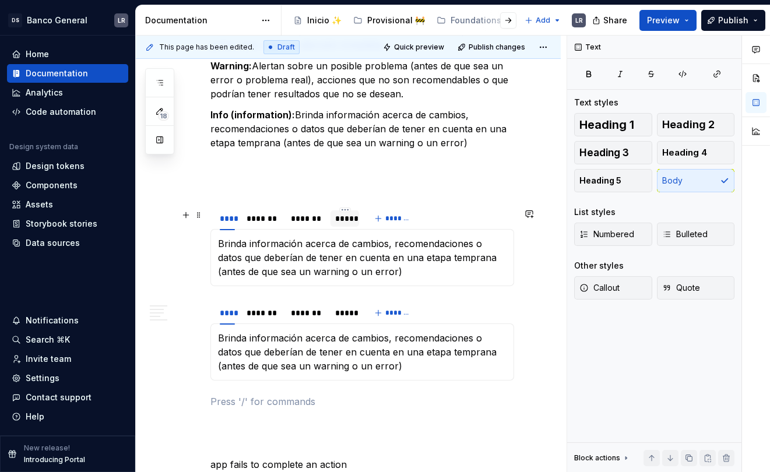
click at [211, 227] on section "**** ******* ******* ***** ******* Brinda información acerca de cambios, recome…" at bounding box center [363, 246] width 304 height 80
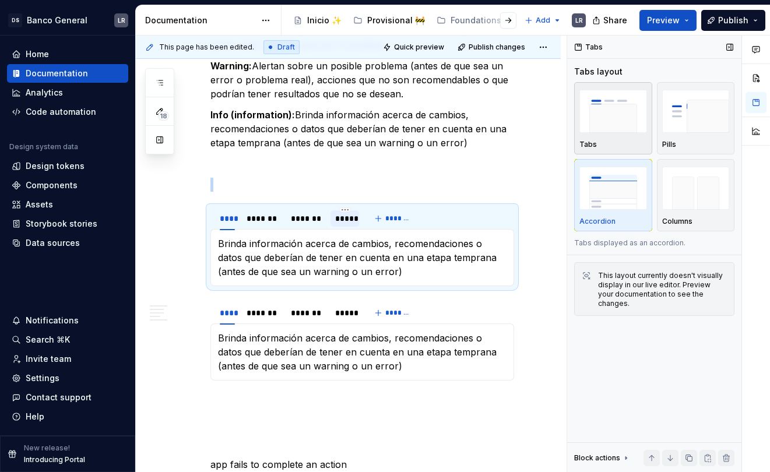
click at [623, 103] on img "button" at bounding box center [614, 111] width 68 height 43
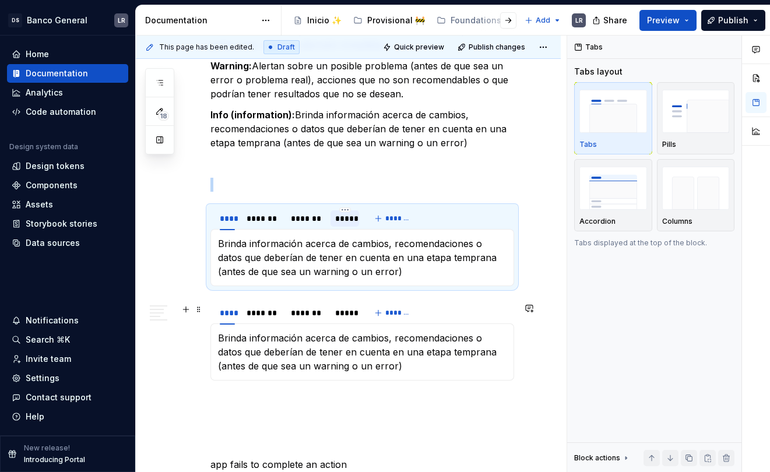
click at [211, 323] on div "**** ******* ******* *****" at bounding box center [287, 316] width 153 height 29
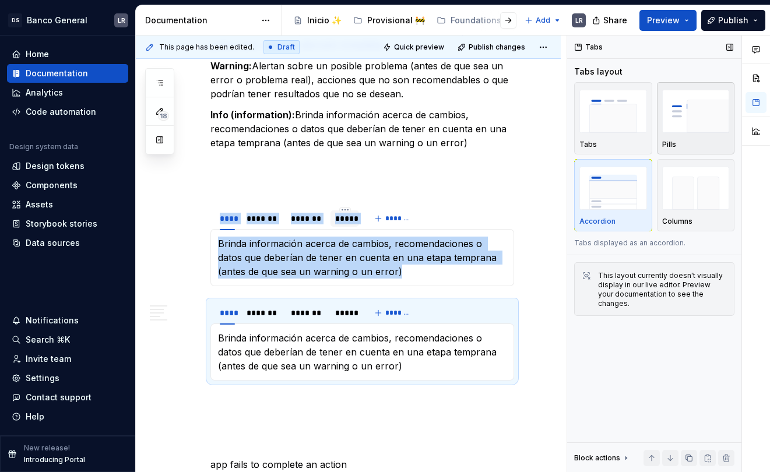
click at [702, 111] on img "button" at bounding box center [697, 111] width 68 height 43
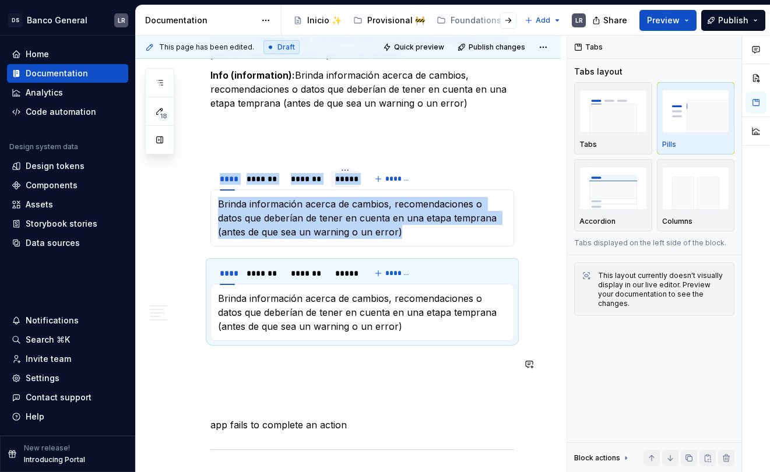
scroll to position [1011, 0]
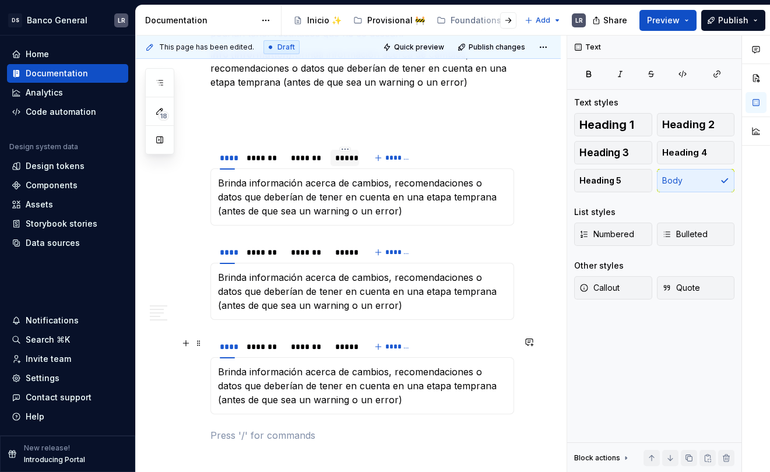
click at [211, 353] on section "**** ******* ******* ***** ******* Brinda información acerca de cambios, recome…" at bounding box center [363, 374] width 304 height 80
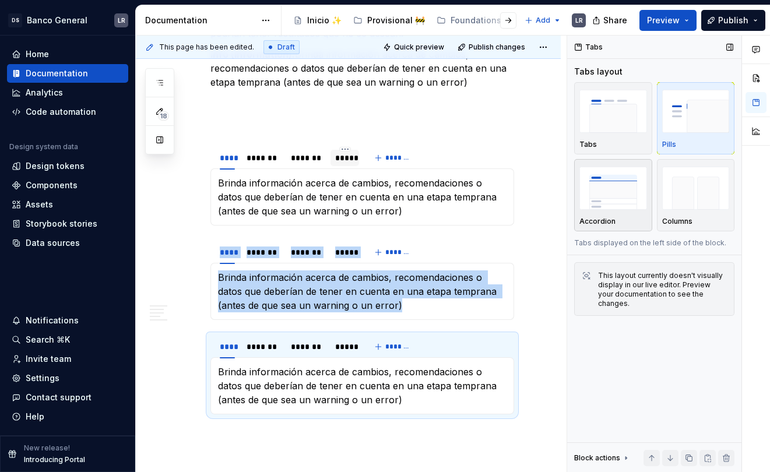
click at [613, 185] on img "button" at bounding box center [614, 188] width 68 height 43
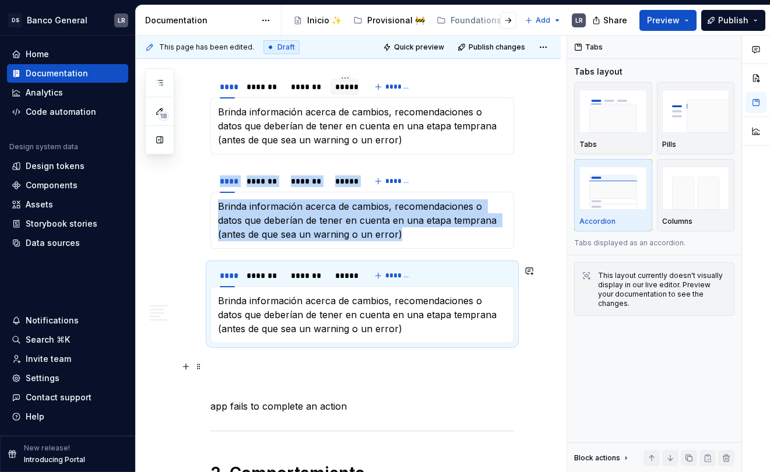
scroll to position [1077, 0]
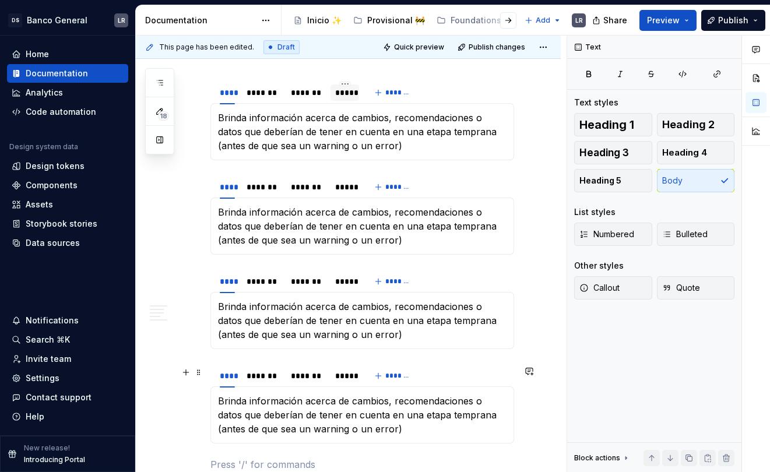
click at [212, 377] on div "**** ******* ******* *****" at bounding box center [287, 379] width 153 height 29
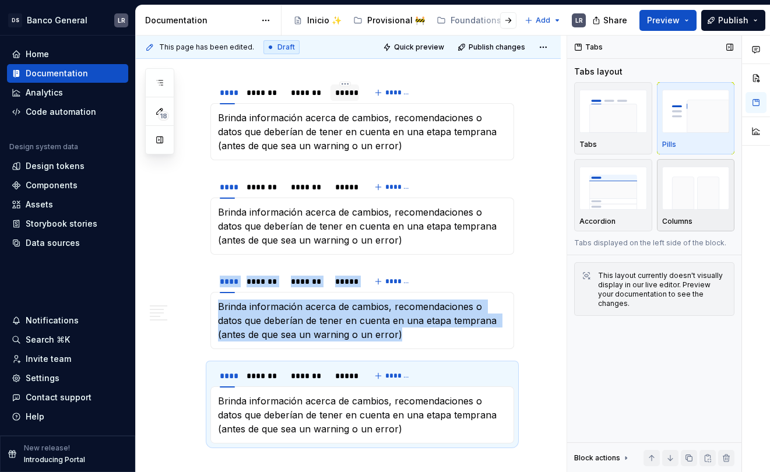
click at [706, 192] on img "button" at bounding box center [697, 188] width 68 height 43
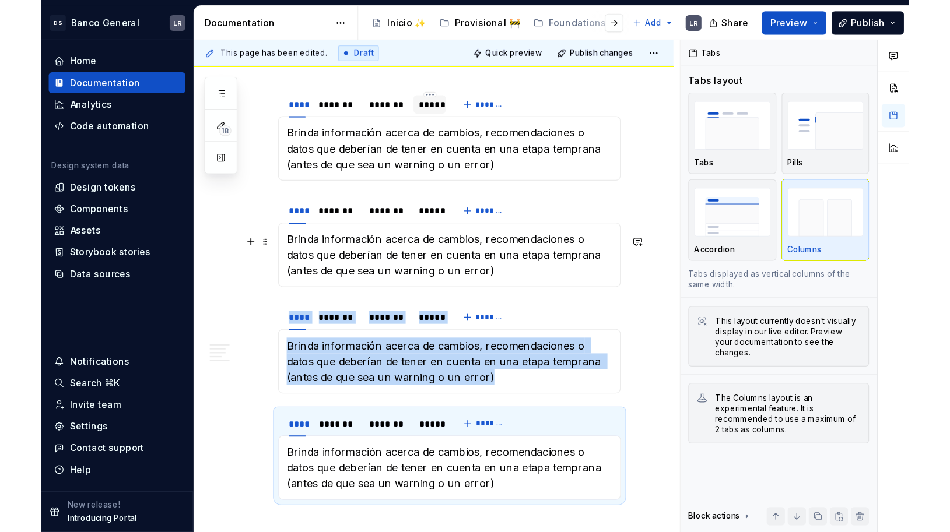
scroll to position [1061, 0]
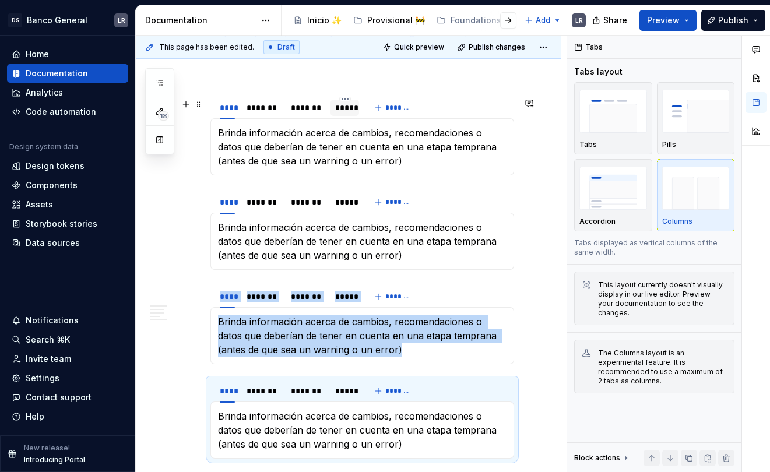
click at [453, 107] on div "**** ******* ******* ***** *******" at bounding box center [363, 107] width 304 height 23
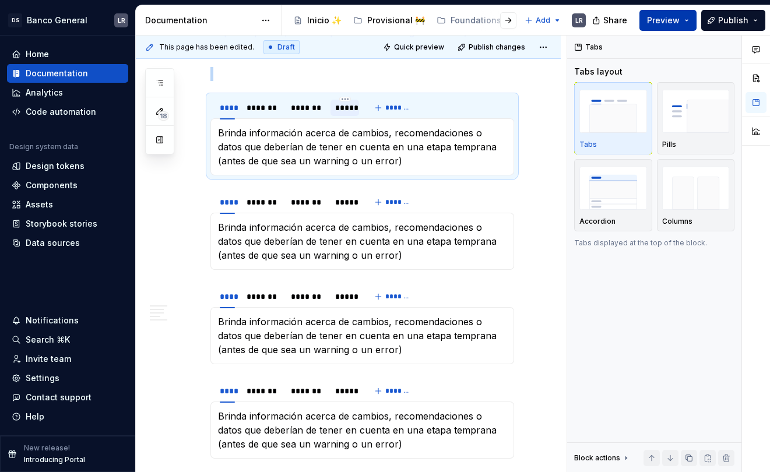
click at [679, 17] on span "Preview" at bounding box center [663, 21] width 33 height 12
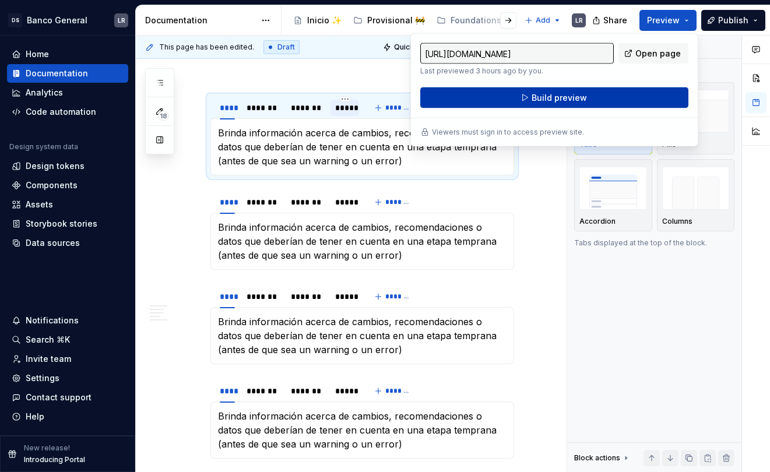
click at [637, 96] on button "Build preview" at bounding box center [555, 97] width 268 height 21
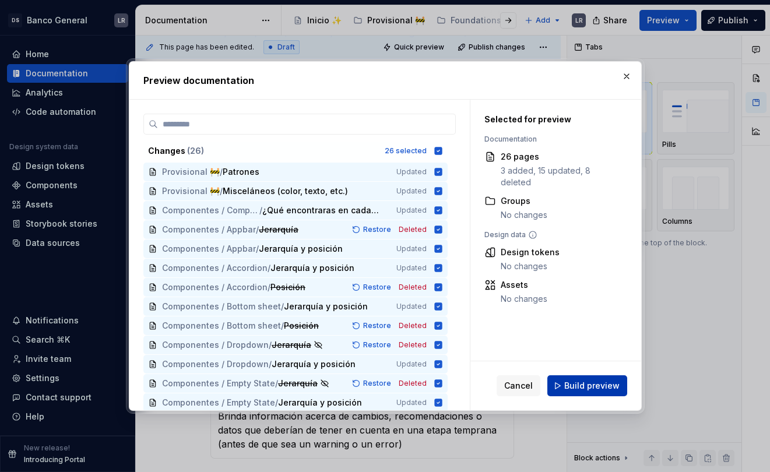
click at [580, 383] on span "Build preview" at bounding box center [592, 386] width 55 height 12
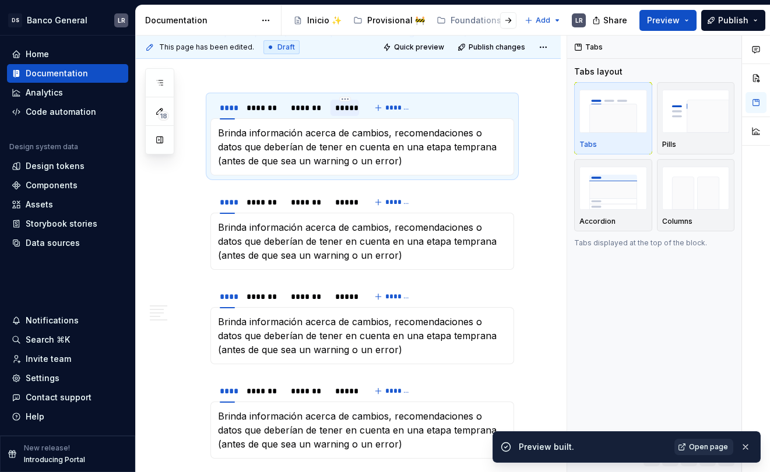
click at [704, 450] on span "Open page" at bounding box center [708, 447] width 39 height 9
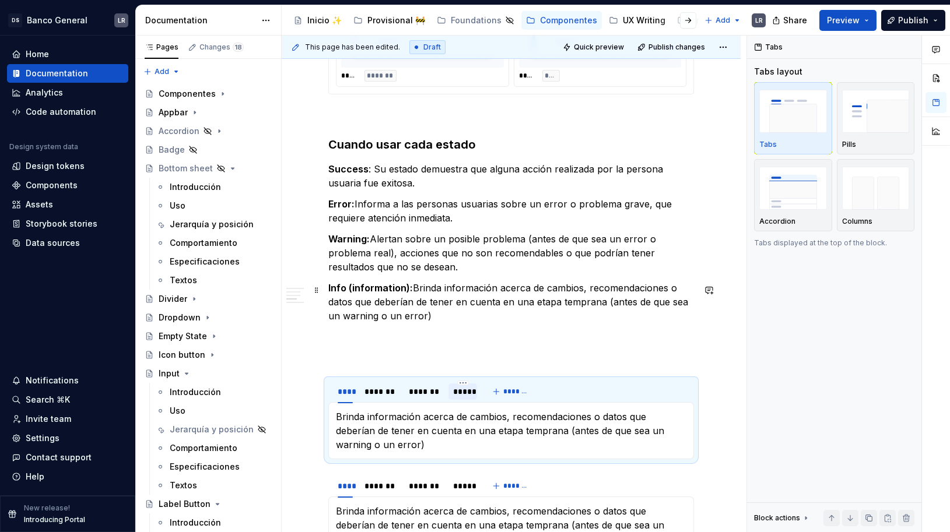
scroll to position [784, 0]
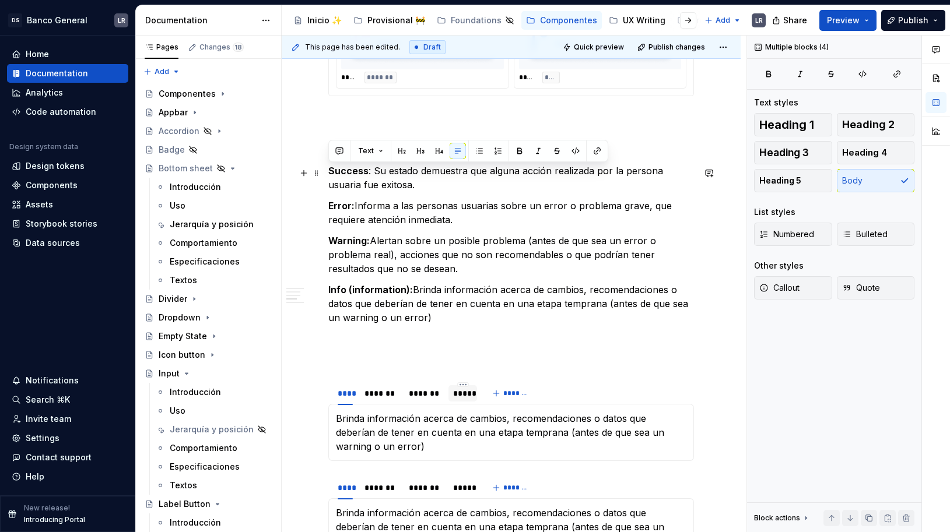
drag, startPoint x: 437, startPoint y: 325, endPoint x: 323, endPoint y: 170, distance: 192.7
click at [323, 170] on div "1. Estados -Toast fixed ***** ***** ***** **** ***** ******* ***** ******* -Toa…" at bounding box center [511, 319] width 459 height 1774
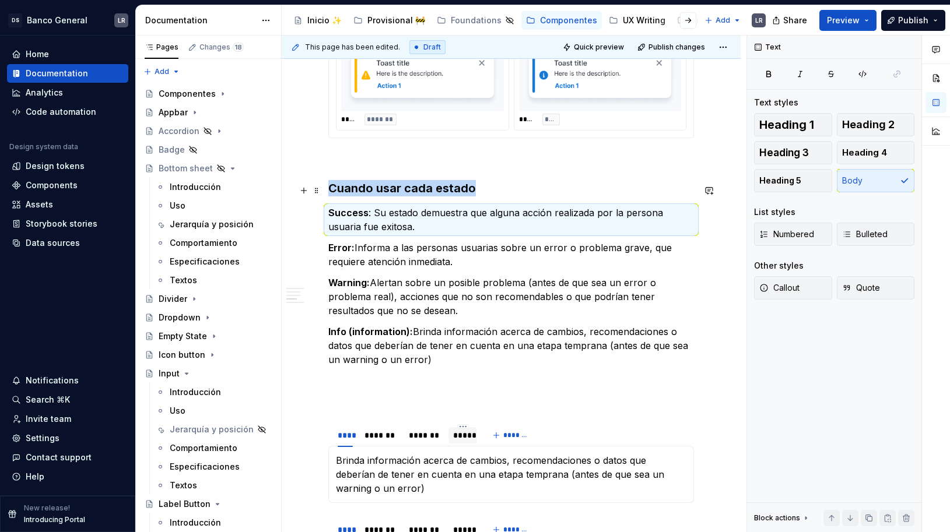
scroll to position [658, 0]
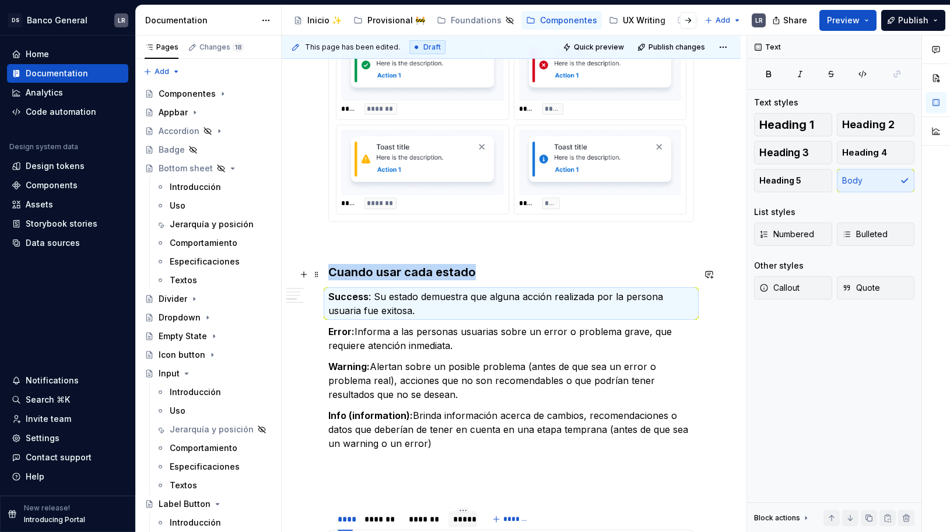
click at [494, 286] on div "1. Estados -Toast fixed ***** ***** ***** **** ***** ******* ***** ******* -Toa…" at bounding box center [511, 372] width 366 height 1572
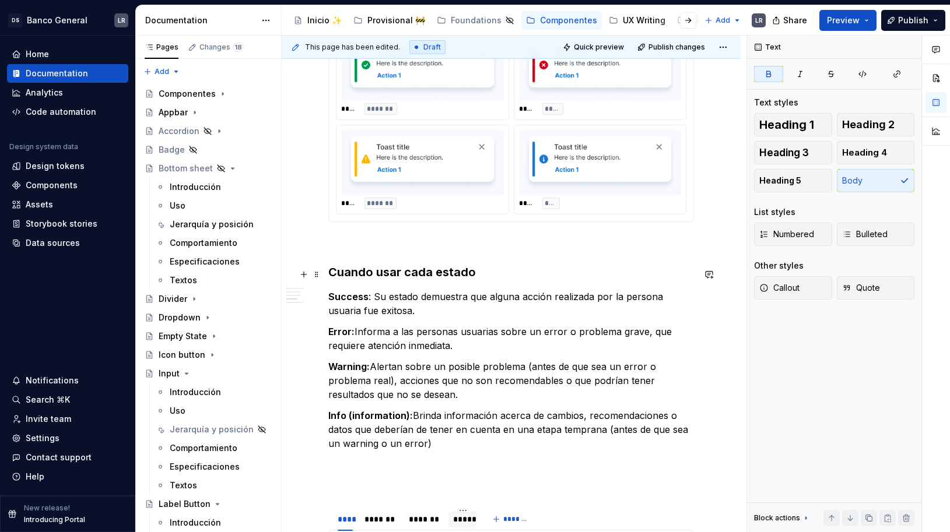
click at [489, 273] on h3 "Cuando usar cada estado" at bounding box center [511, 272] width 366 height 16
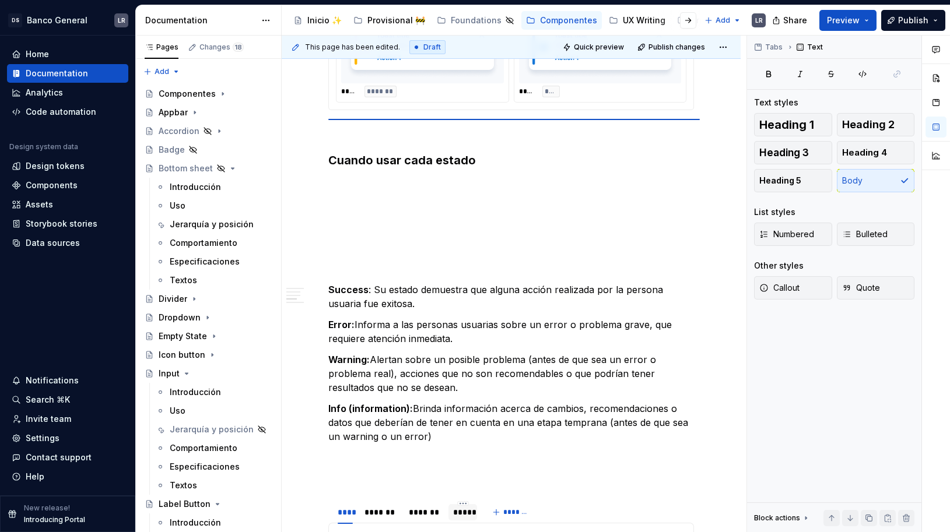
scroll to position [756, 0]
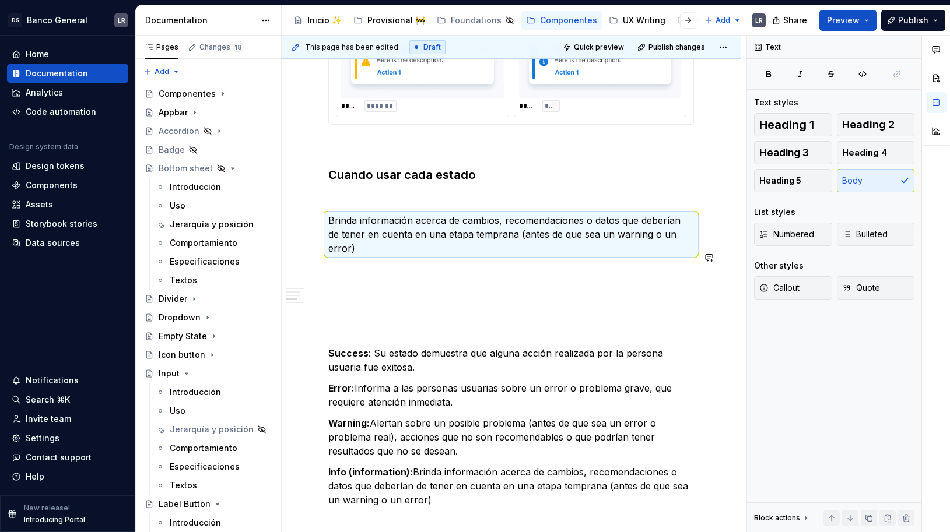
click at [443, 270] on div "1. Estados -Toast fixed ***** ***** ***** **** ***** ******* ***** ******* -Toa…" at bounding box center [511, 338] width 366 height 1698
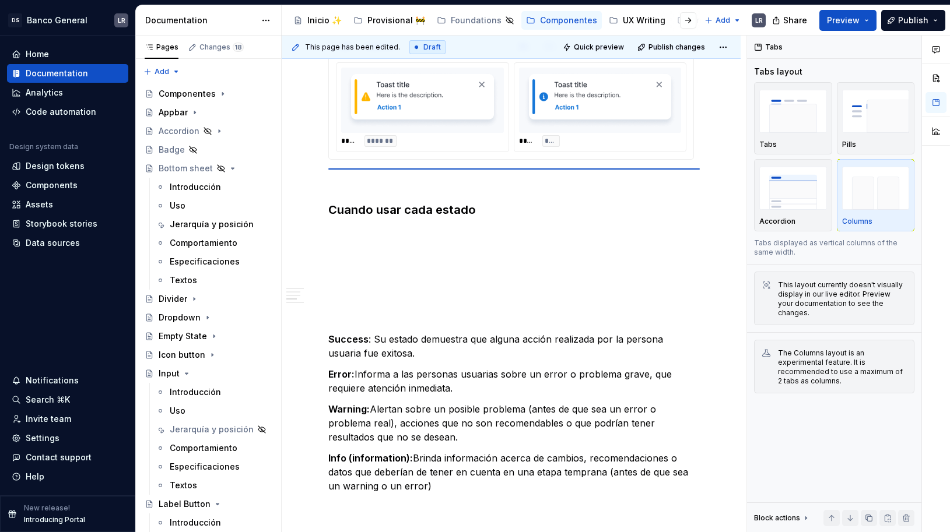
scroll to position [716, 0]
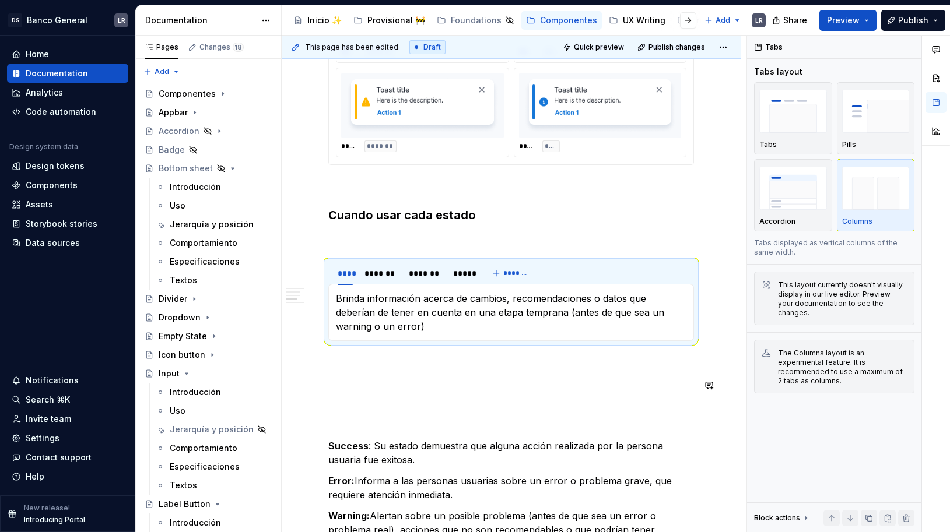
click at [391, 395] on div "1. Estados -Toast fixed ***** ***** ***** **** ***** ******* ***** ******* -Toa…" at bounding box center [511, 371] width 366 height 1684
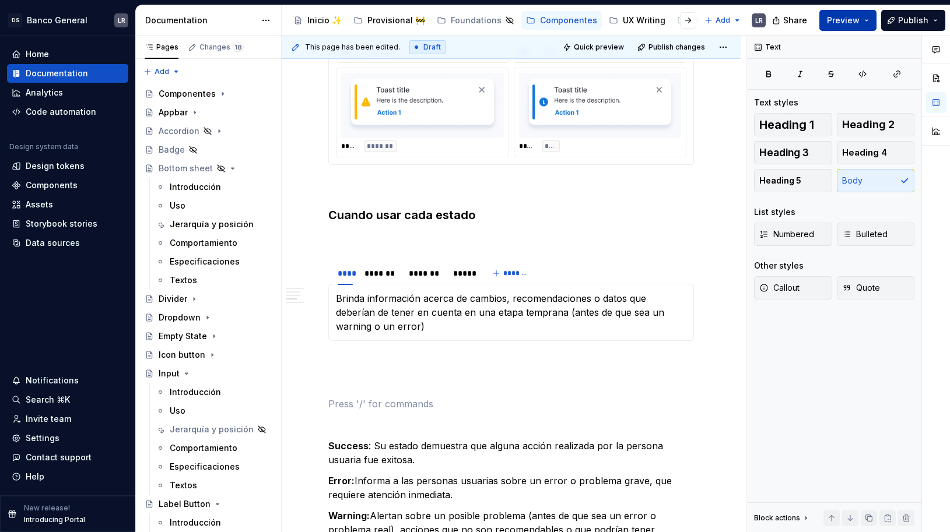
click at [853, 13] on button "Preview" at bounding box center [847, 20] width 57 height 21
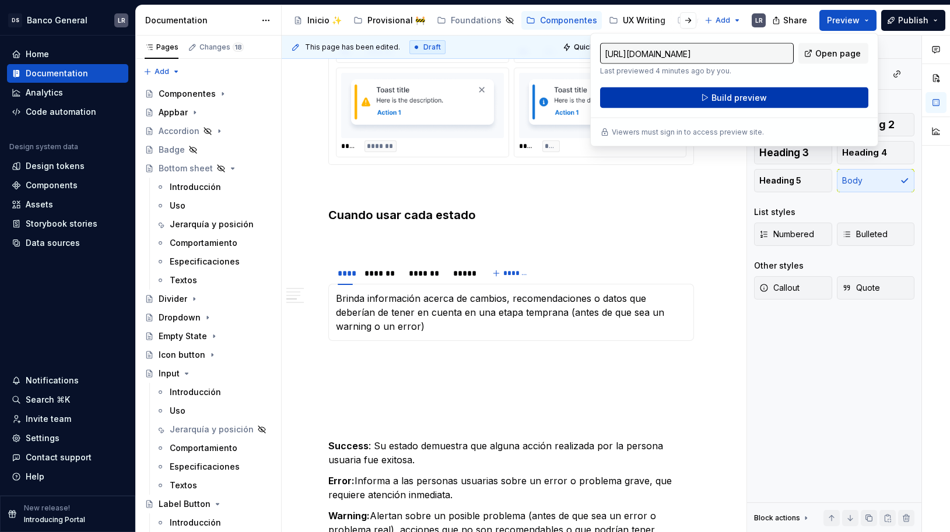
click at [761, 94] on span "Build preview" at bounding box center [739, 98] width 55 height 12
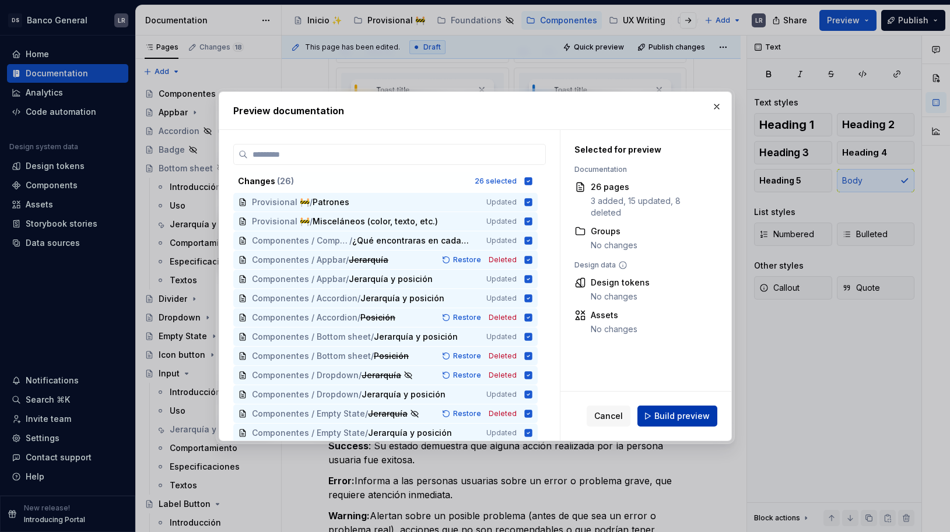
click at [683, 414] on span "Build preview" at bounding box center [681, 417] width 55 height 12
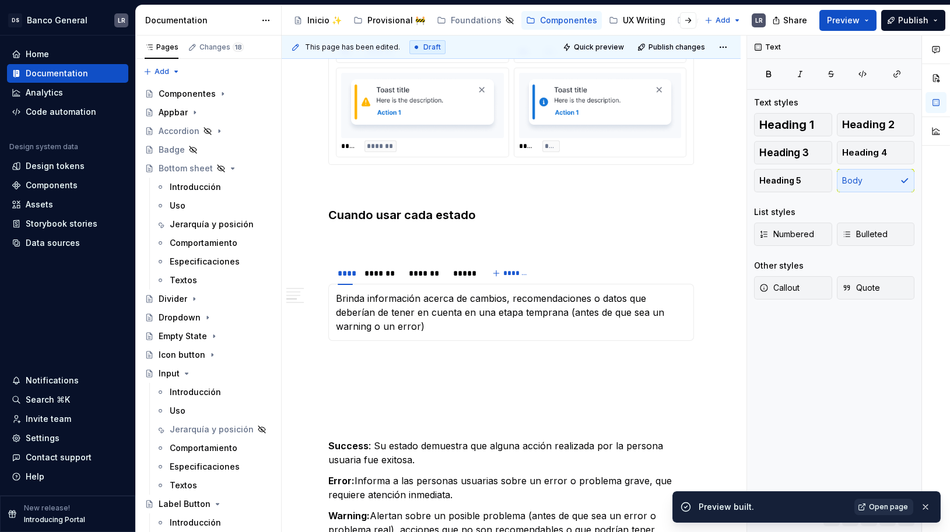
click at [880, 506] on span "Open page" at bounding box center [888, 507] width 39 height 9
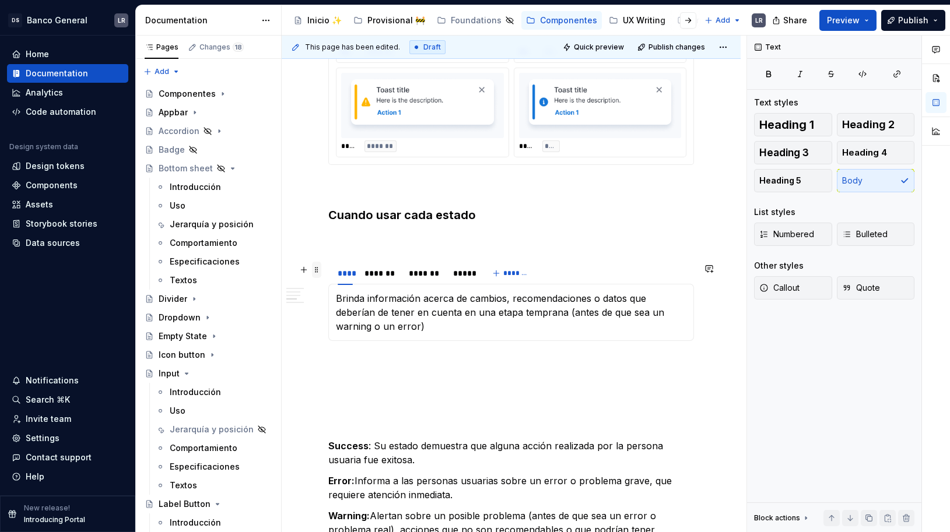
click at [320, 271] on span at bounding box center [316, 270] width 9 height 16
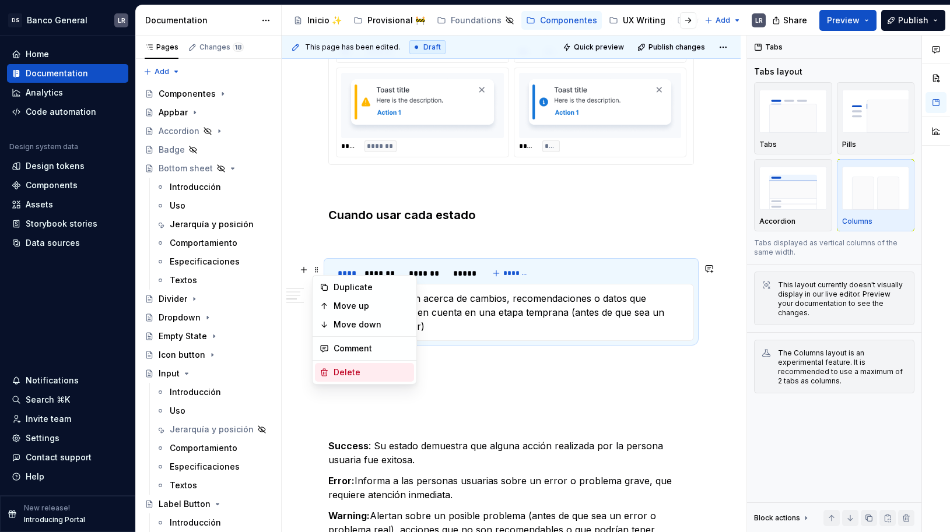
click at [345, 376] on div "Delete" at bounding box center [372, 373] width 76 height 12
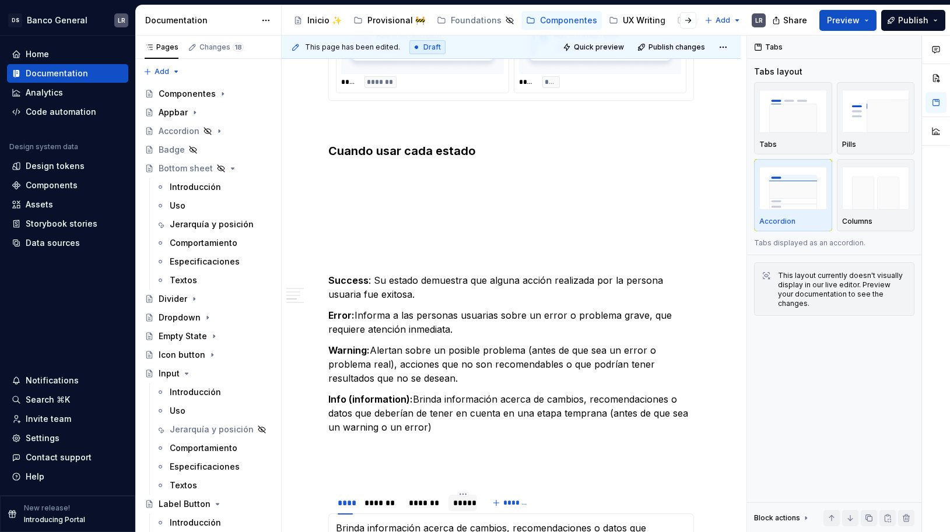
scroll to position [778, 0]
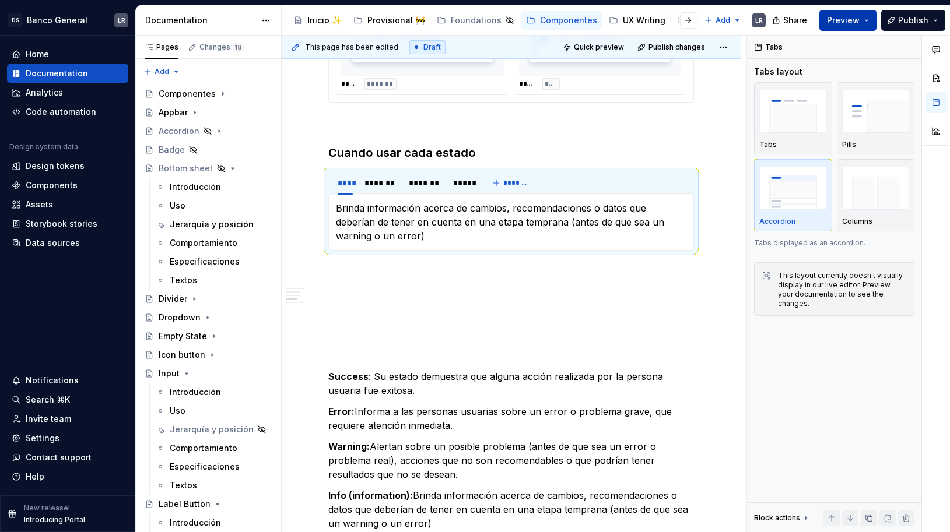
click at [873, 15] on button "Preview" at bounding box center [847, 20] width 57 height 21
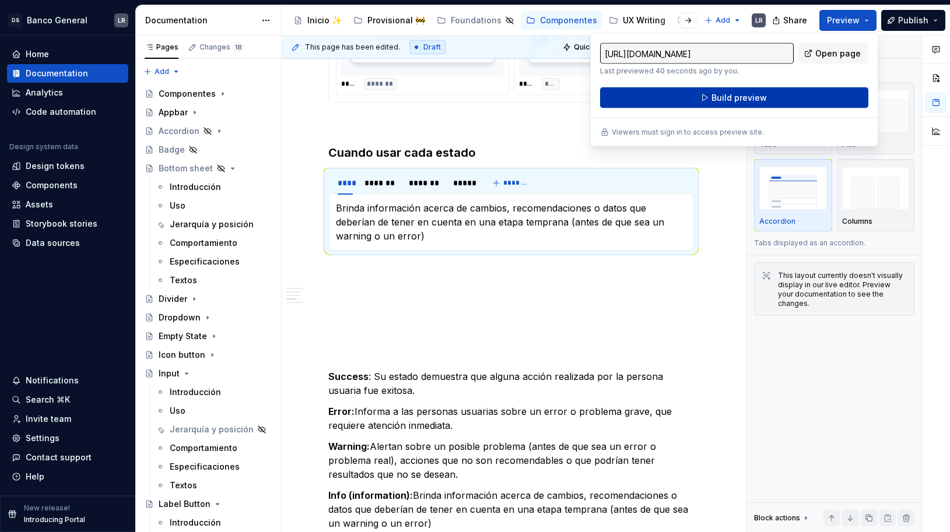
click at [756, 90] on button "Build preview" at bounding box center [734, 97] width 268 height 21
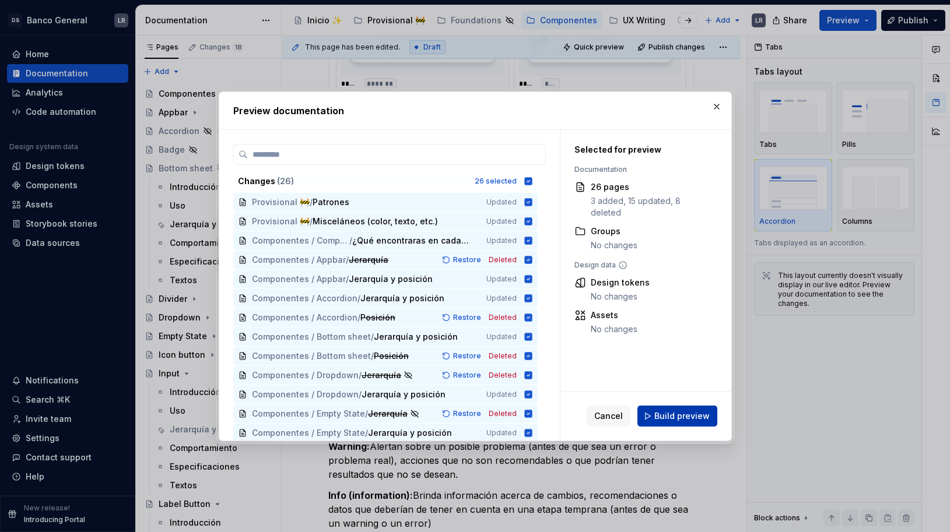
click at [689, 422] on button "Build preview" at bounding box center [677, 416] width 80 height 21
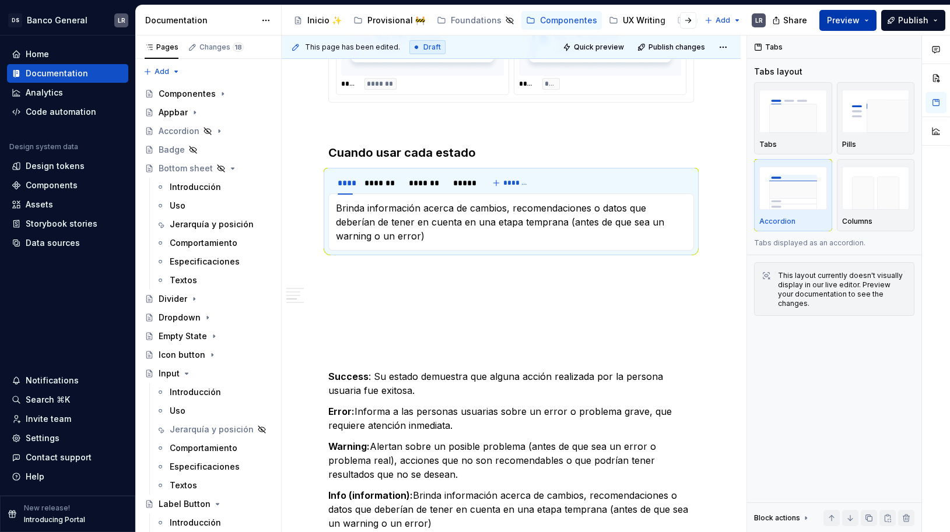
click at [874, 20] on button "Preview" at bounding box center [847, 20] width 57 height 21
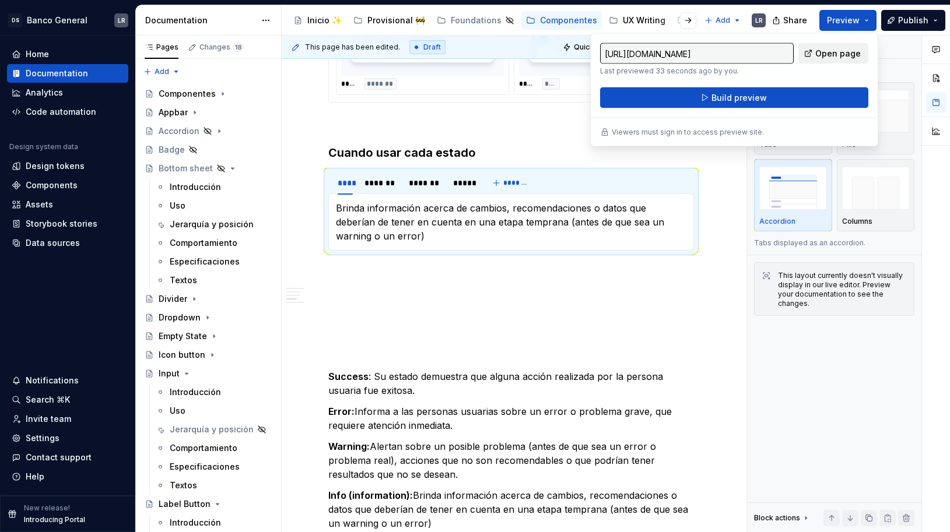
click at [817, 56] on link "Open page" at bounding box center [833, 53] width 70 height 21
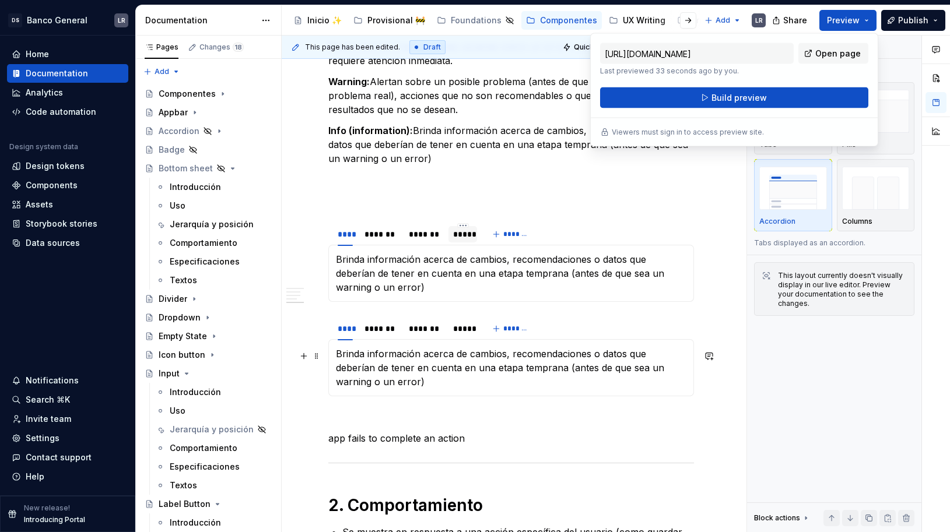
scroll to position [1138, 0]
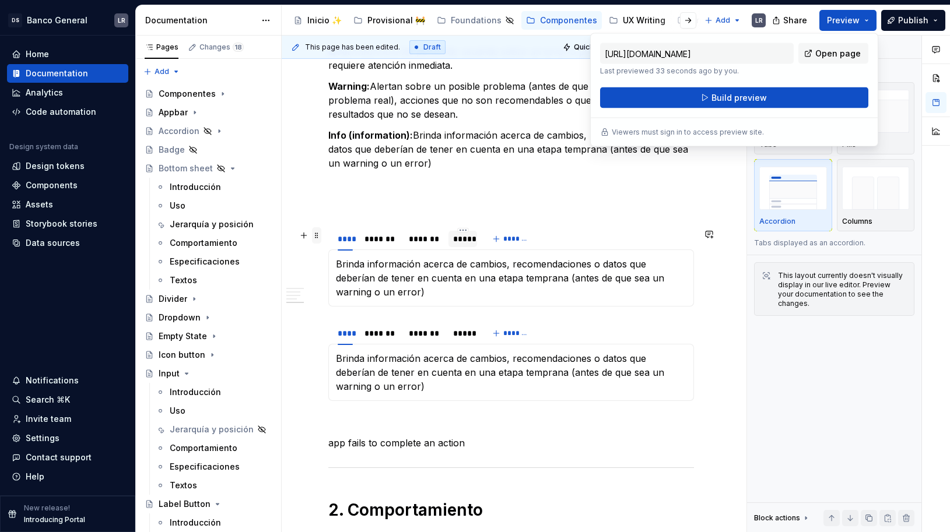
click at [318, 234] on span at bounding box center [316, 235] width 9 height 16
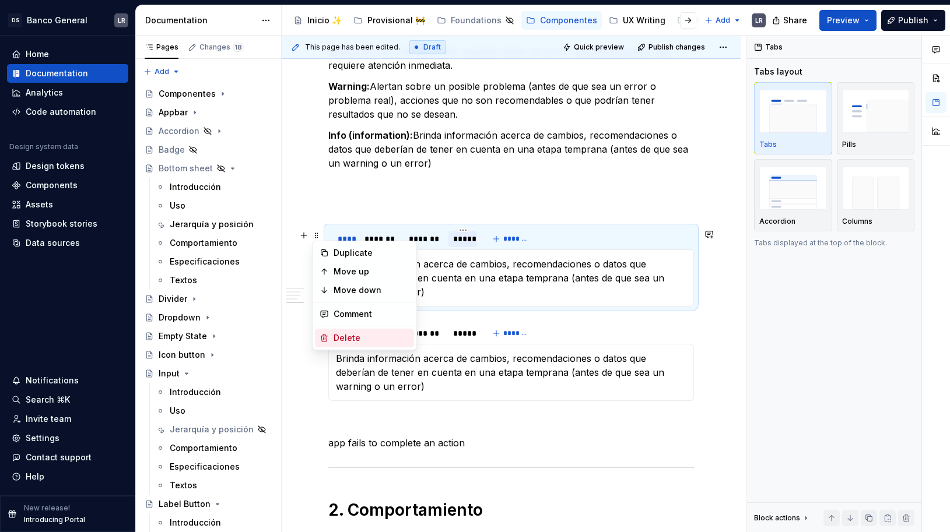
click at [366, 345] on div "Delete" at bounding box center [364, 338] width 99 height 19
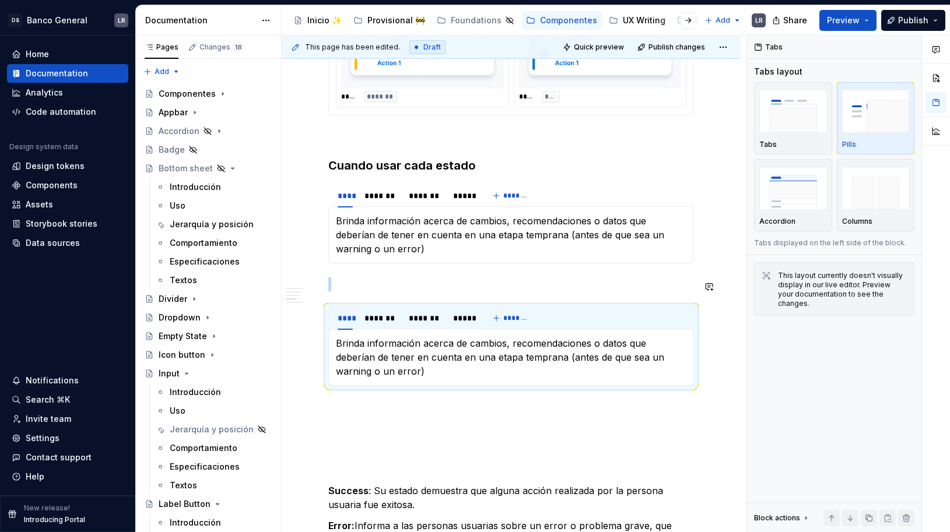
scroll to position [764, 0]
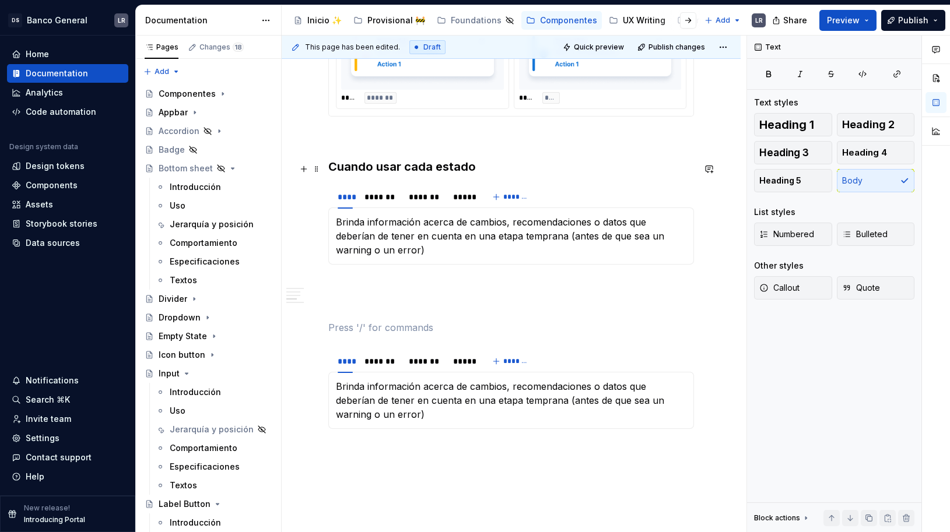
click at [385, 163] on h3 "Cuando usar cada estado" at bounding box center [511, 167] width 366 height 16
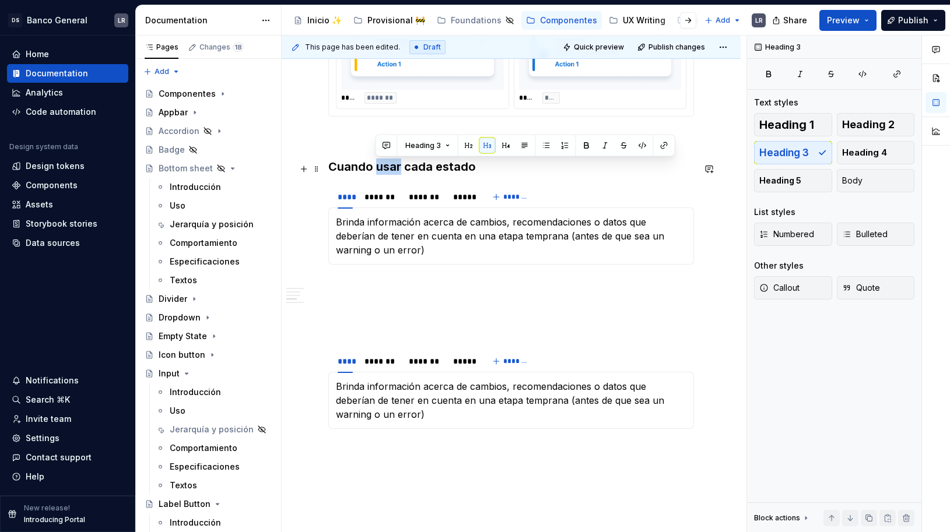
click at [385, 163] on h3 "Cuando usar cada estado" at bounding box center [511, 167] width 366 height 16
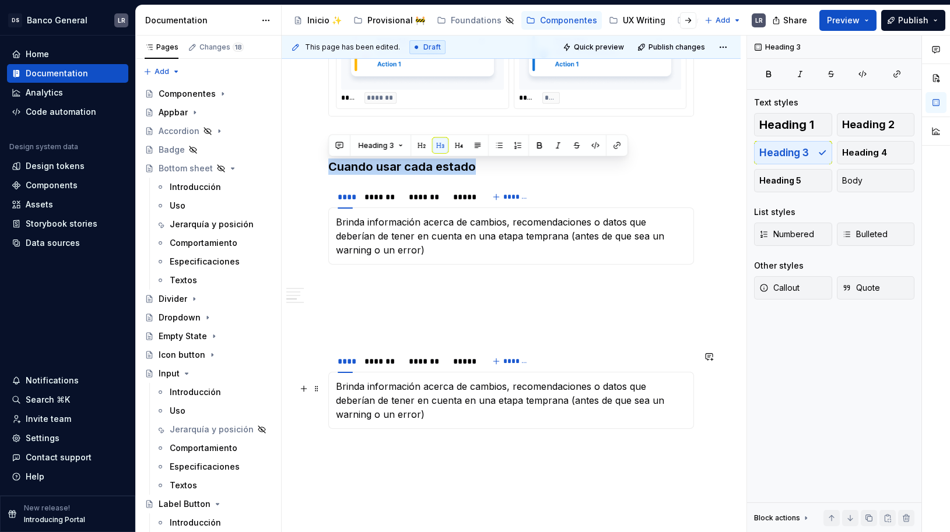
copy h3 "Cuando usar cada estado"
click at [395, 304] on p at bounding box center [511, 307] width 366 height 14
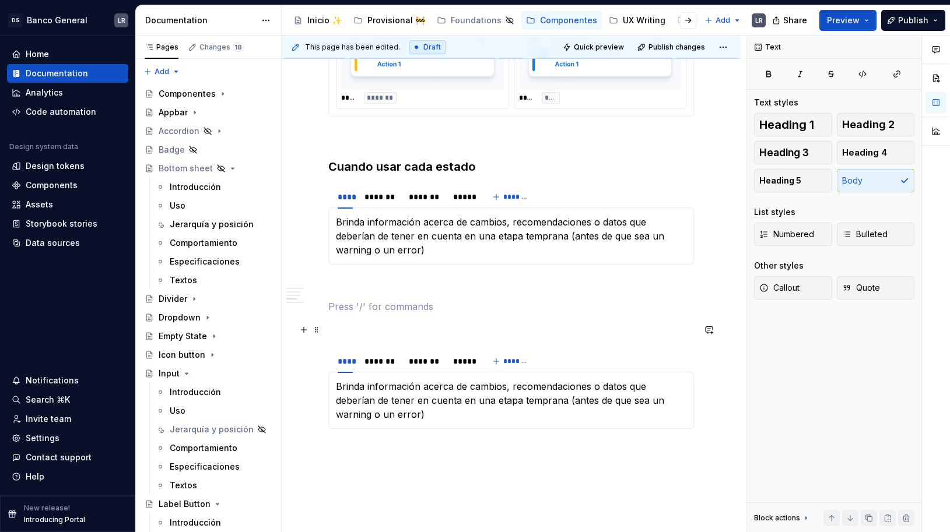
click at [388, 326] on p at bounding box center [511, 328] width 366 height 14
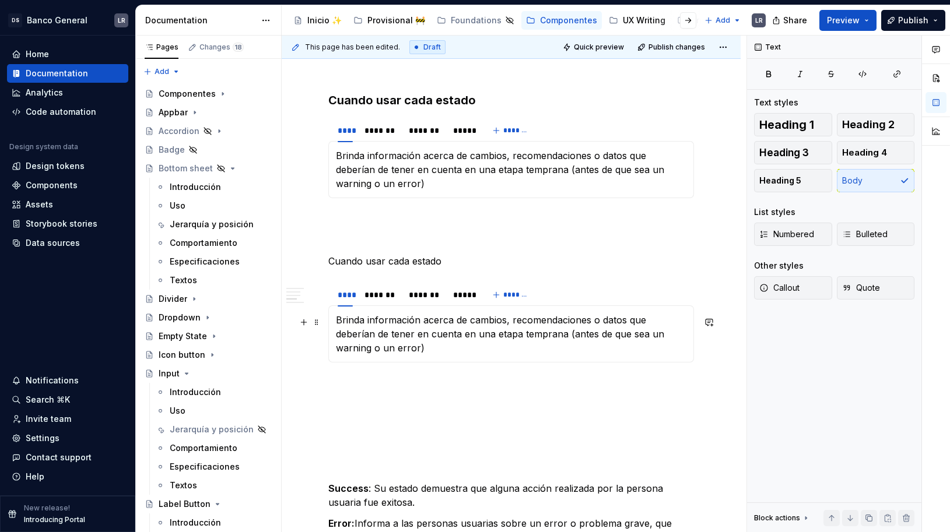
scroll to position [852, 0]
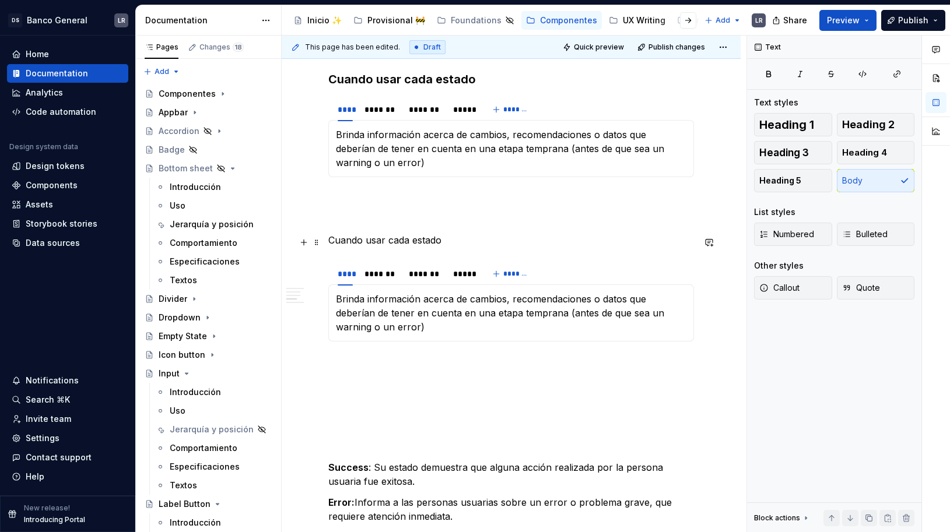
click at [401, 246] on p "Cuando usar cada estado" at bounding box center [511, 240] width 366 height 14
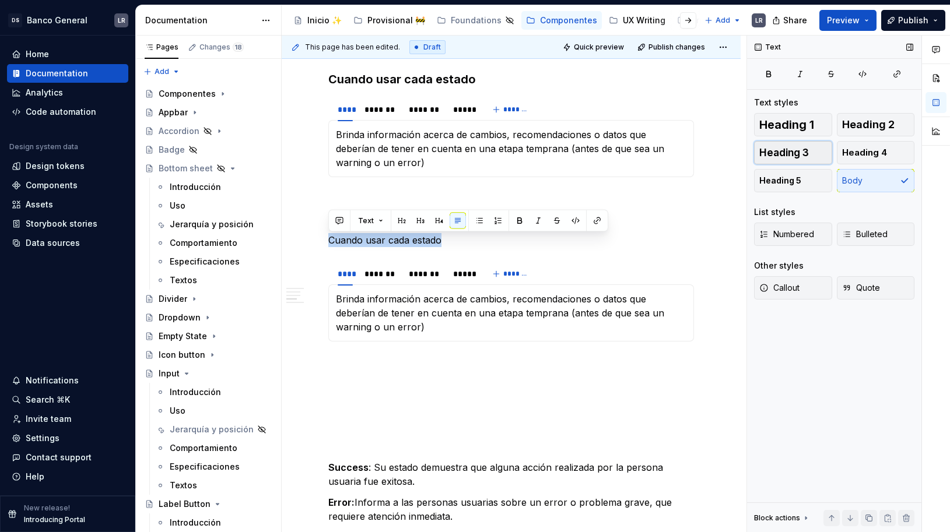
click at [791, 153] on span "Heading 3" at bounding box center [784, 153] width 50 height 12
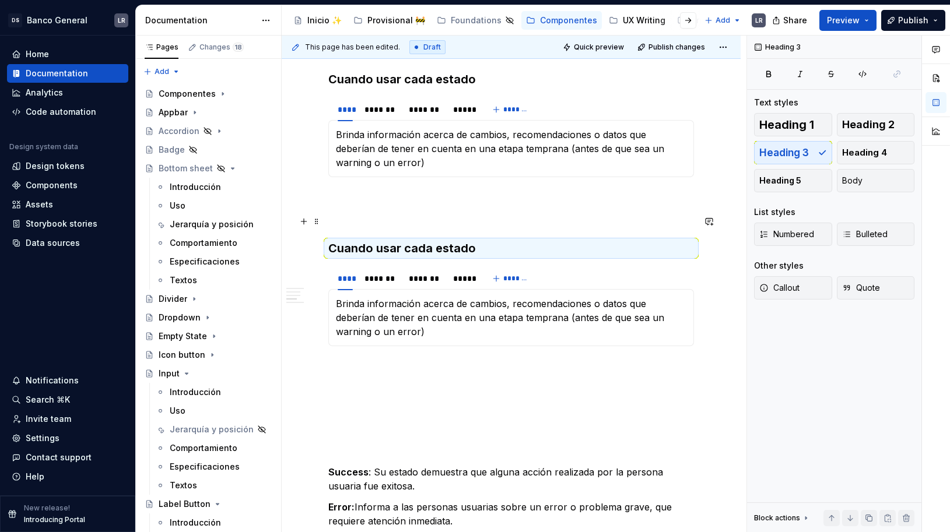
click at [498, 222] on p at bounding box center [511, 219] width 366 height 14
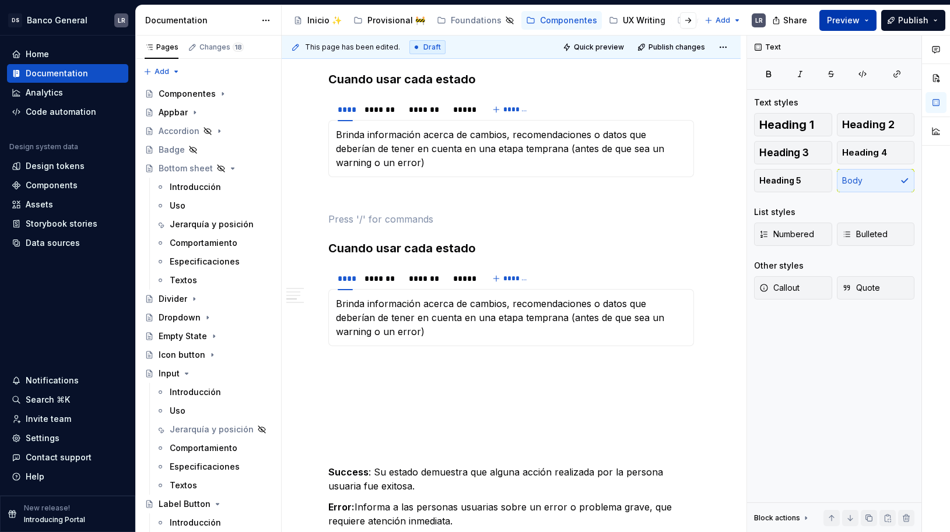
click at [860, 20] on span "Preview" at bounding box center [843, 21] width 33 height 12
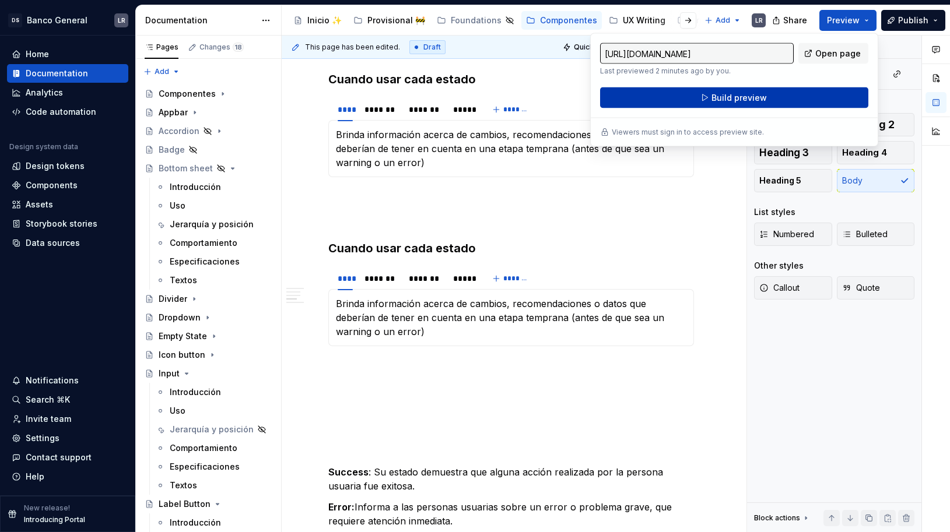
click at [803, 94] on button "Build preview" at bounding box center [734, 97] width 268 height 21
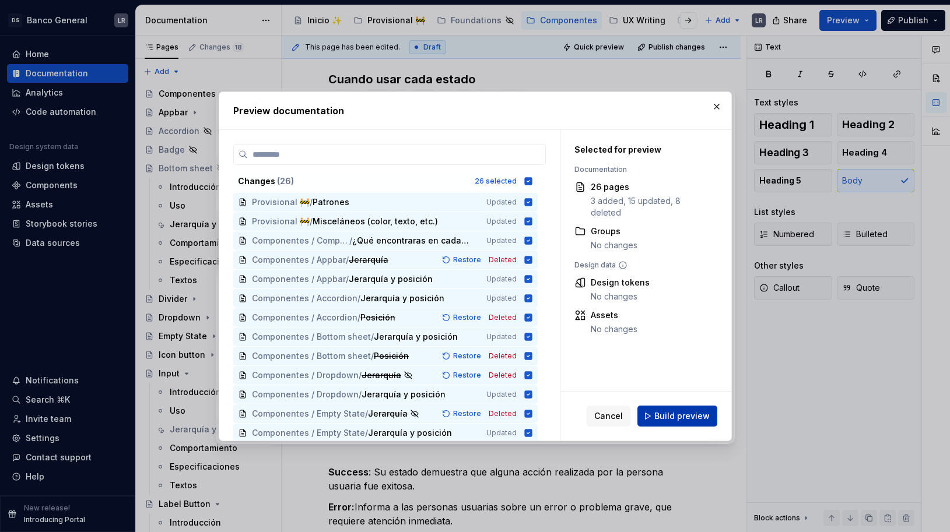
click at [667, 417] on span "Build preview" at bounding box center [681, 417] width 55 height 12
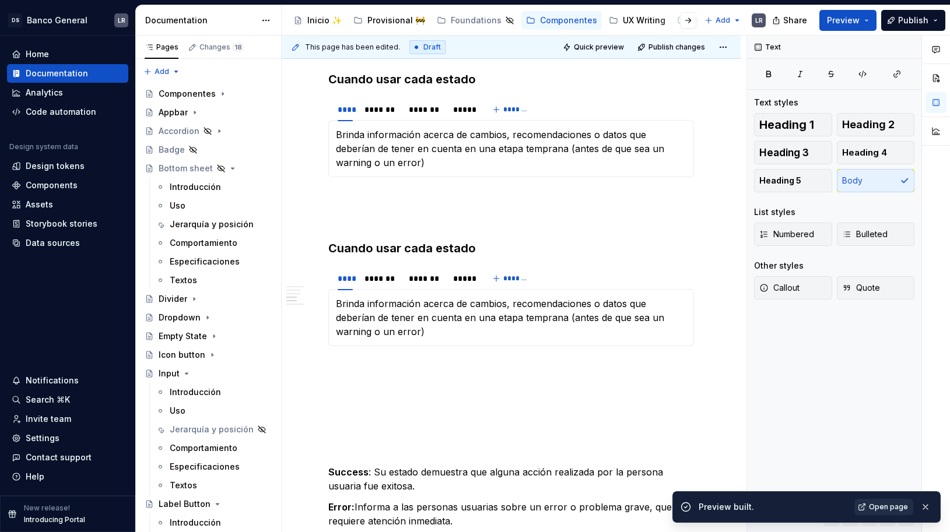
click at [893, 506] on span "Open page" at bounding box center [888, 507] width 39 height 9
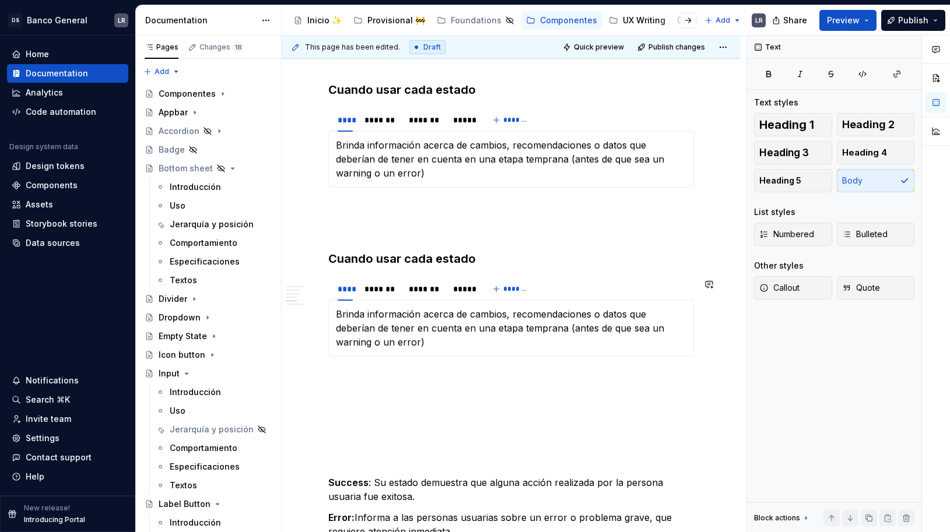
scroll to position [791, 0]
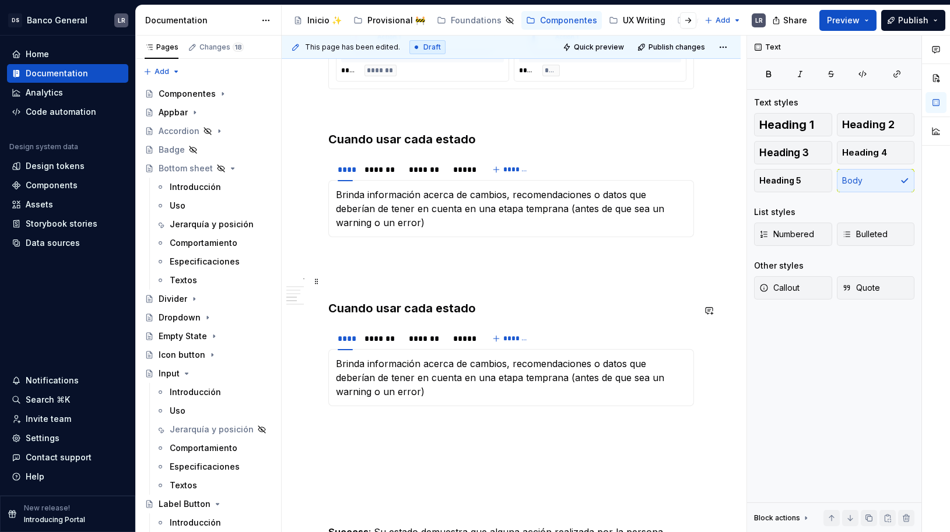
click at [351, 286] on p at bounding box center [511, 279] width 366 height 14
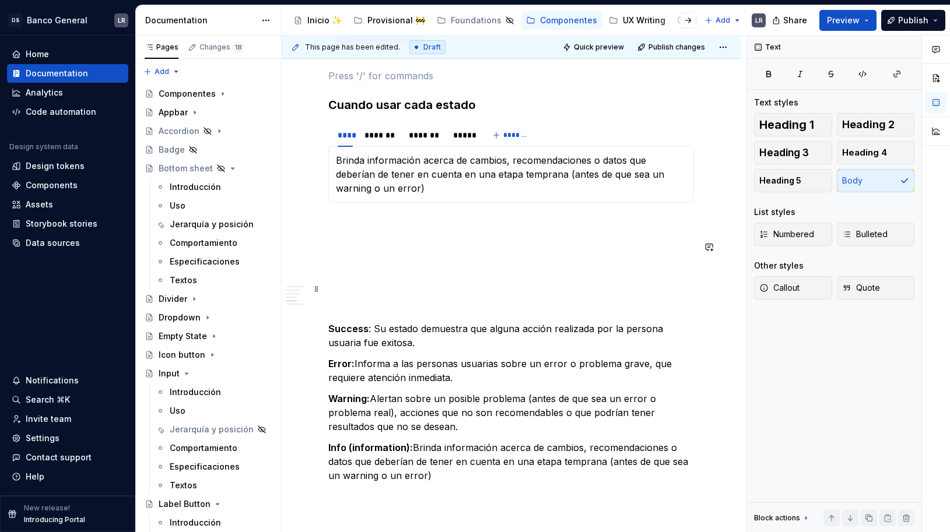
scroll to position [1000, 0]
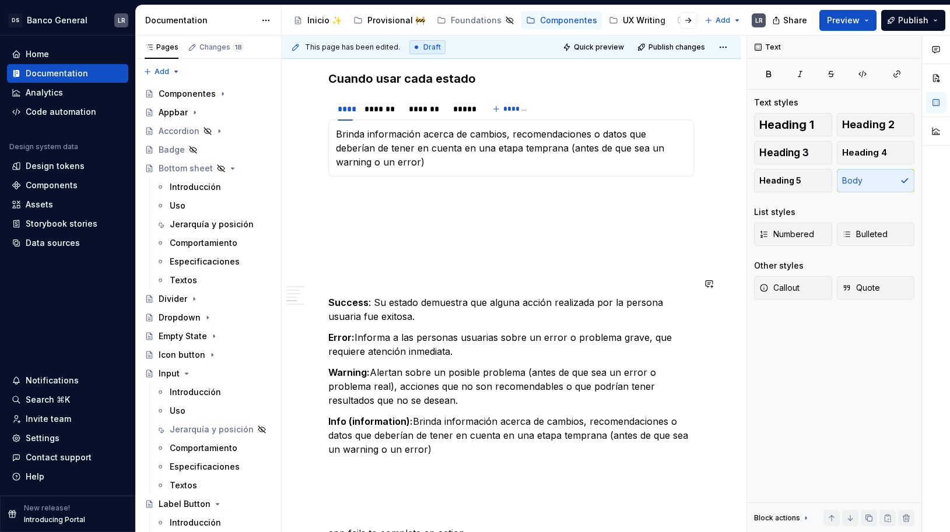
click at [415, 270] on div "1. Estados -Toast fixed ***** ***** ***** **** ***** ******* ***** ******* -Toa…" at bounding box center [511, 11] width 366 height 1535
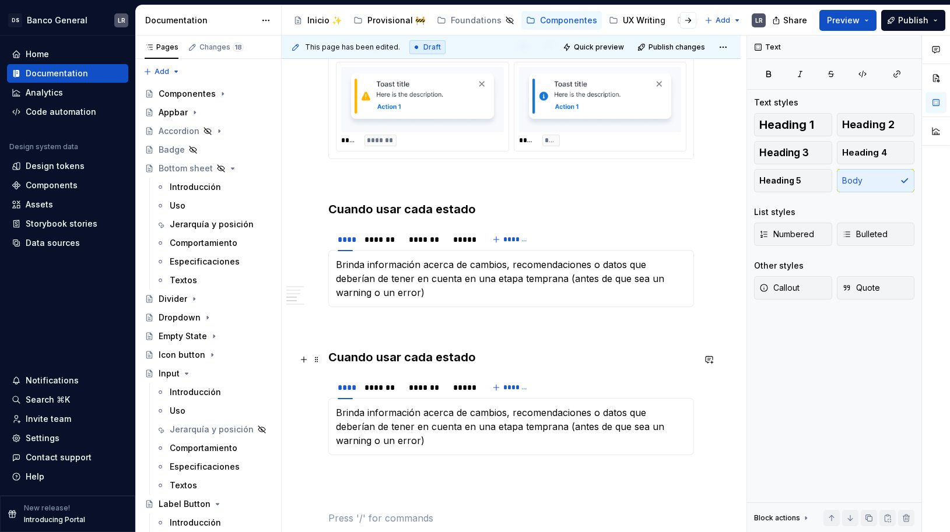
scroll to position [719, 0]
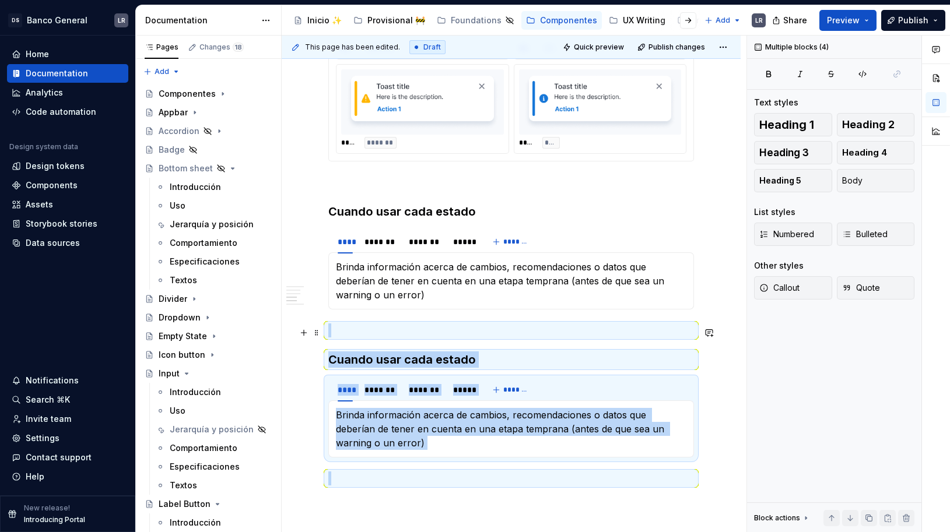
drag, startPoint x: 371, startPoint y: 465, endPoint x: 330, endPoint y: 328, distance: 143.7
click at [330, 328] on div "1. Estados -Toast fixed ***** ***** ***** **** ***** ******* ***** ******* -Toa…" at bounding box center [511, 271] width 366 height 1493
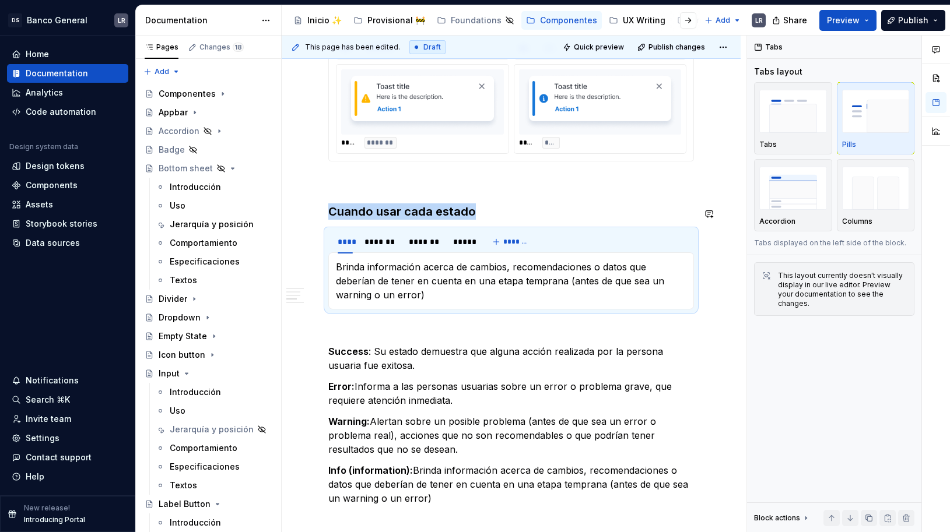
click at [411, 229] on section "**** ******* ******* ***** ******* Brinda información acerca de cambios, recome…" at bounding box center [511, 269] width 366 height 80
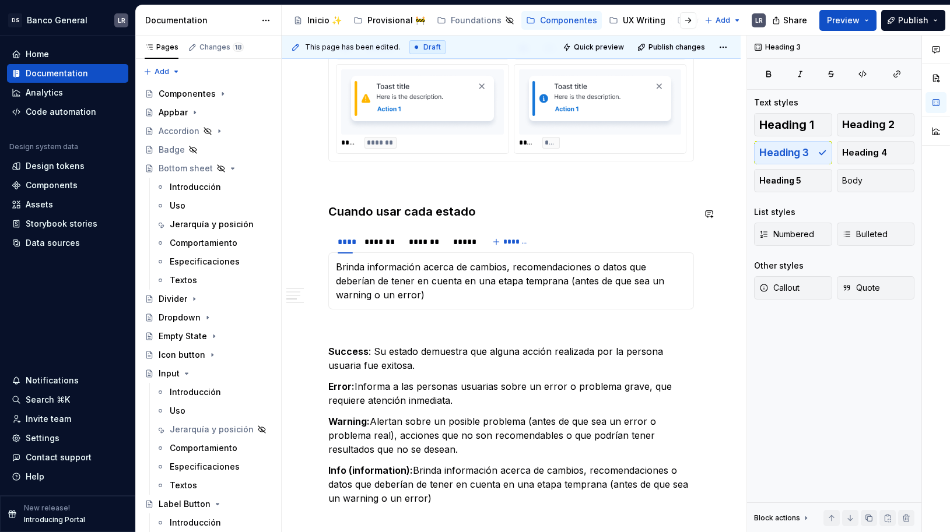
click at [411, 229] on section "**** ******* ******* ***** ******* Brinda información acerca de cambios, recome…" at bounding box center [511, 269] width 366 height 80
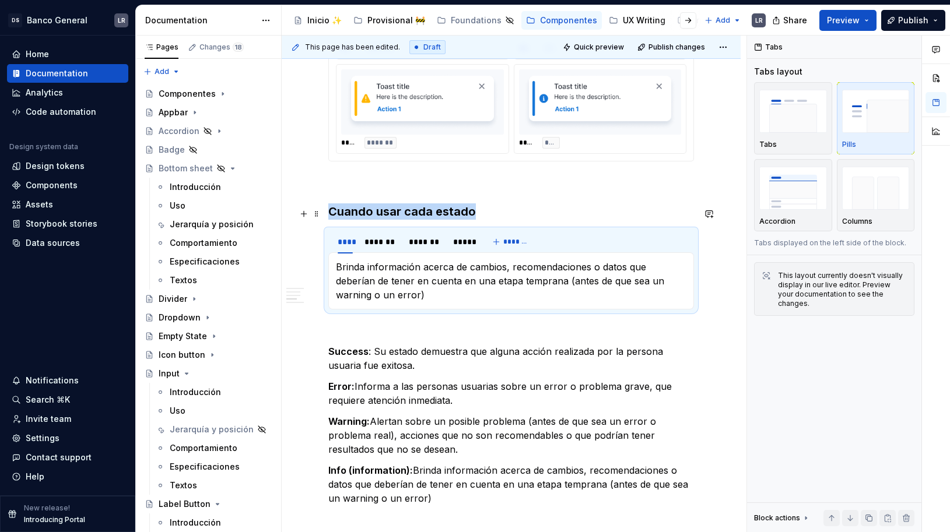
click at [422, 212] on h3 "Cuando usar cada estado" at bounding box center [511, 212] width 366 height 16
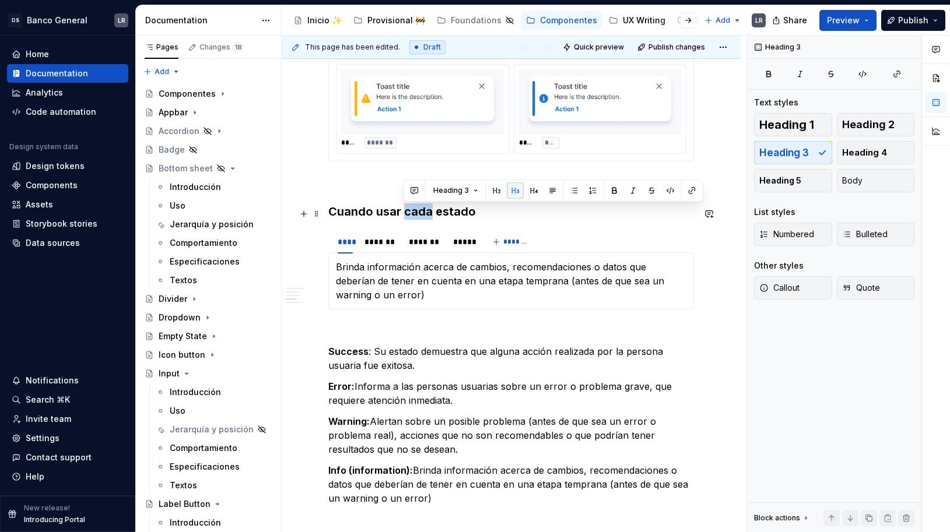
click at [422, 212] on h3 "Cuando usar cada estado" at bounding box center [511, 212] width 366 height 16
copy h3 "Cuando usar cada estado"
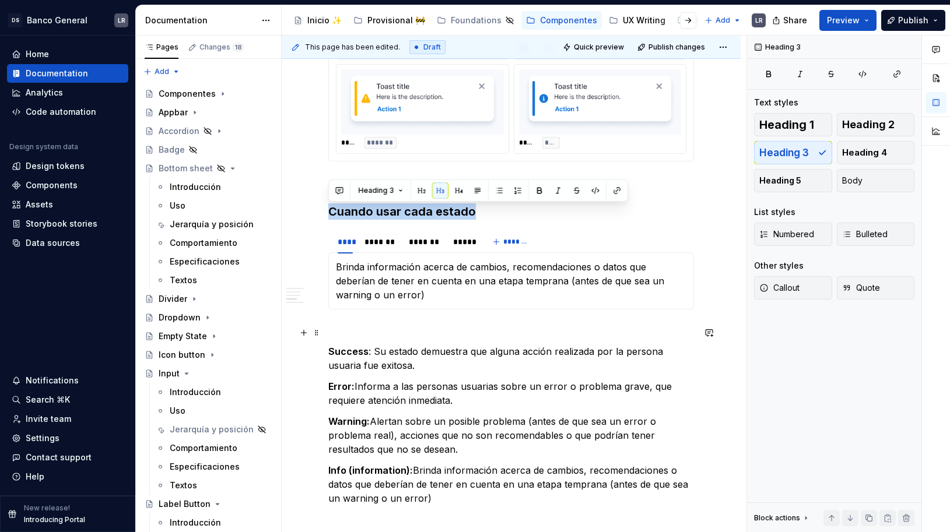
click at [404, 331] on p at bounding box center [511, 331] width 366 height 14
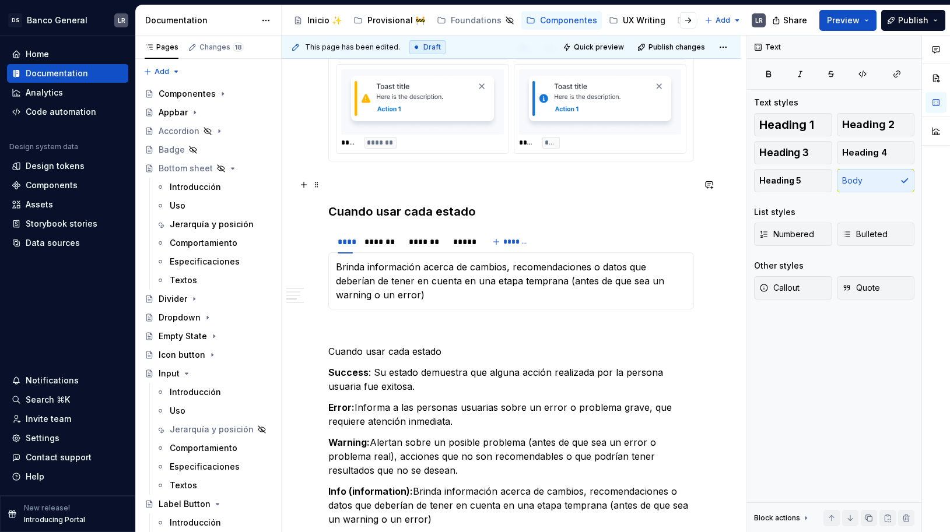
click at [389, 187] on p at bounding box center [511, 183] width 366 height 14
click at [359, 353] on p "Cuando usar cada estado" at bounding box center [511, 352] width 366 height 14
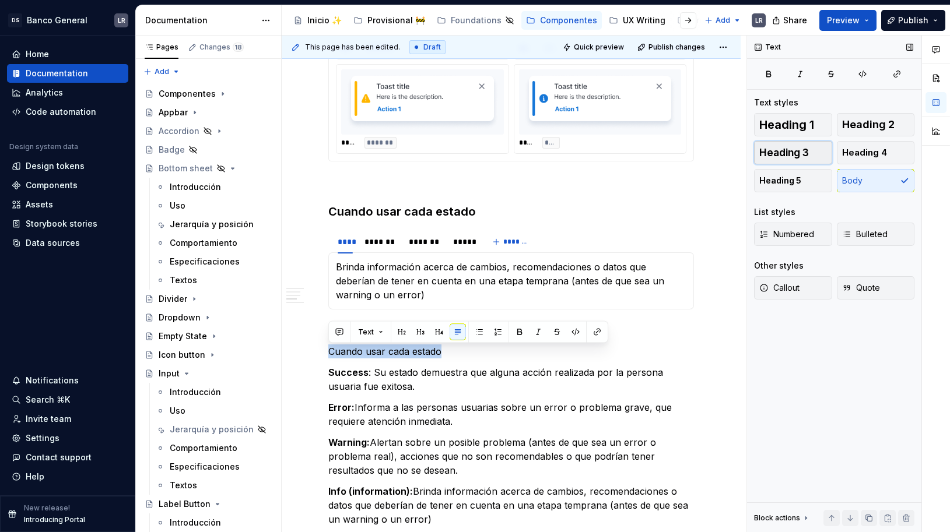
click at [798, 155] on span "Heading 3" at bounding box center [784, 153] width 50 height 12
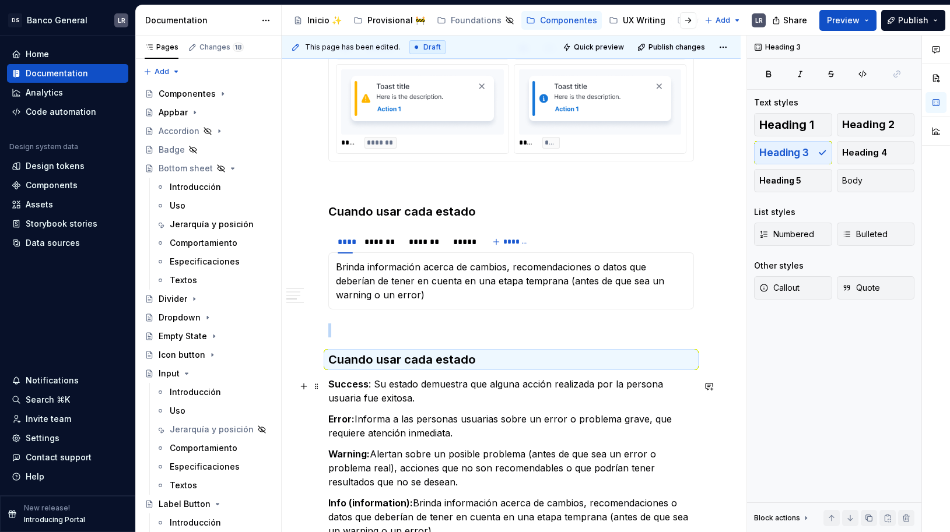
click at [390, 381] on p "Success : Su estado demuestra que alguna acción realizada por la persona usuari…" at bounding box center [511, 391] width 366 height 28
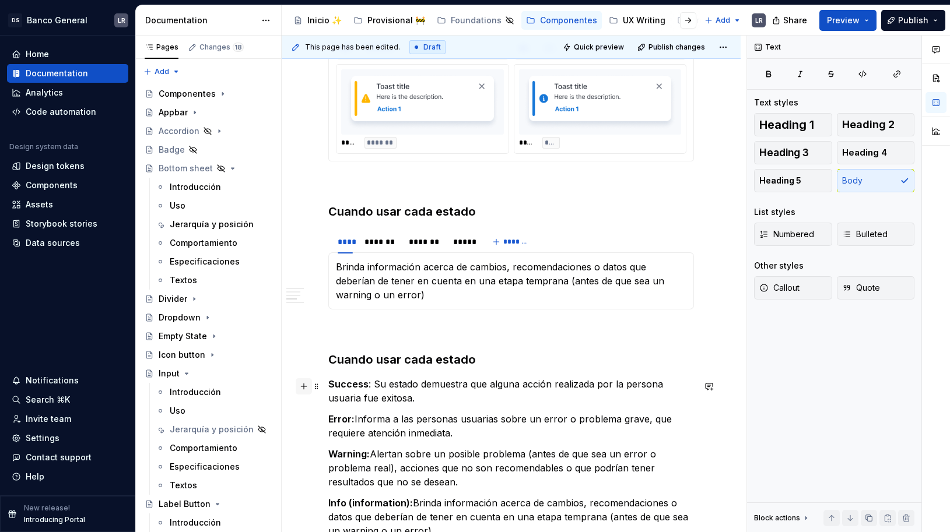
click at [300, 388] on button "button" at bounding box center [304, 387] width 16 height 16
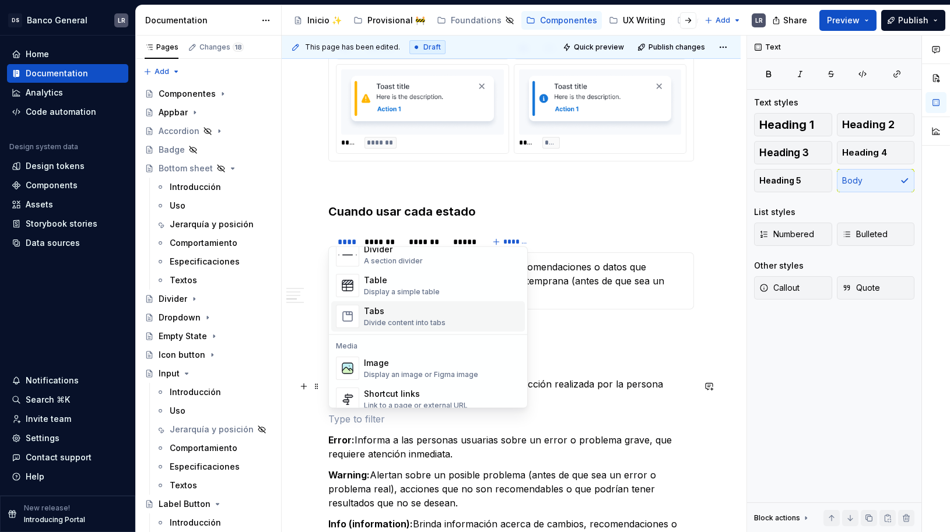
scroll to position [405, 0]
click at [566, 148] on div "***** ****" at bounding box center [600, 143] width 163 height 12
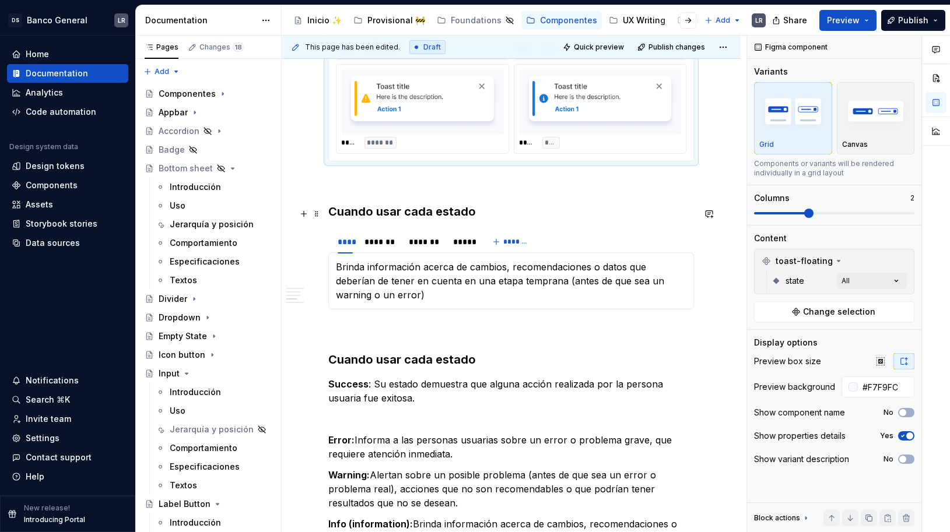
type textarea "*"
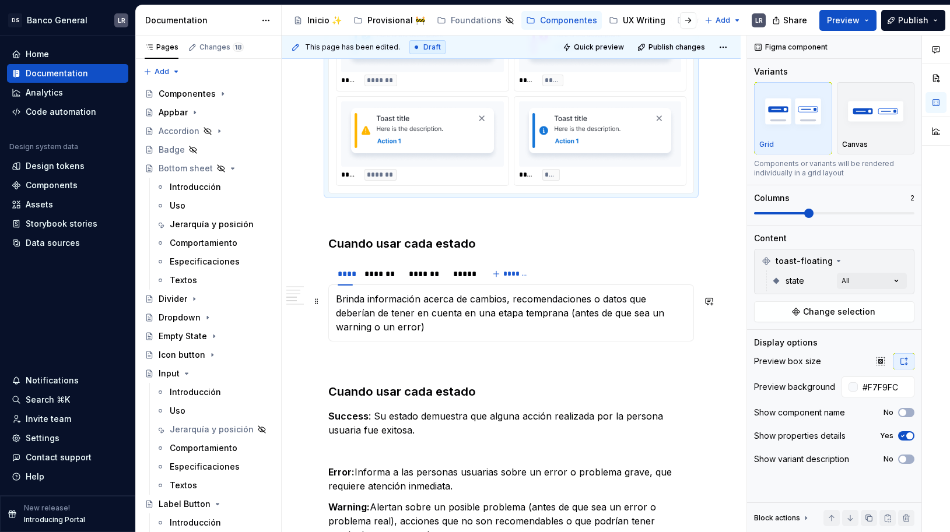
scroll to position [756, 0]
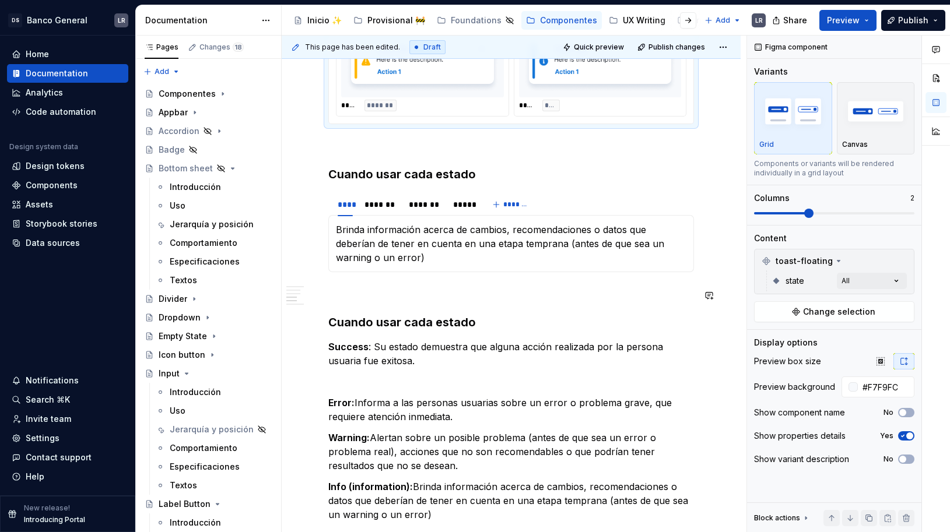
click at [348, 282] on div "1. Estados -Toast fixed ***** ***** ***** **** ***** ******* ***** ******* -Toa…" at bounding box center [511, 166] width 366 height 1357
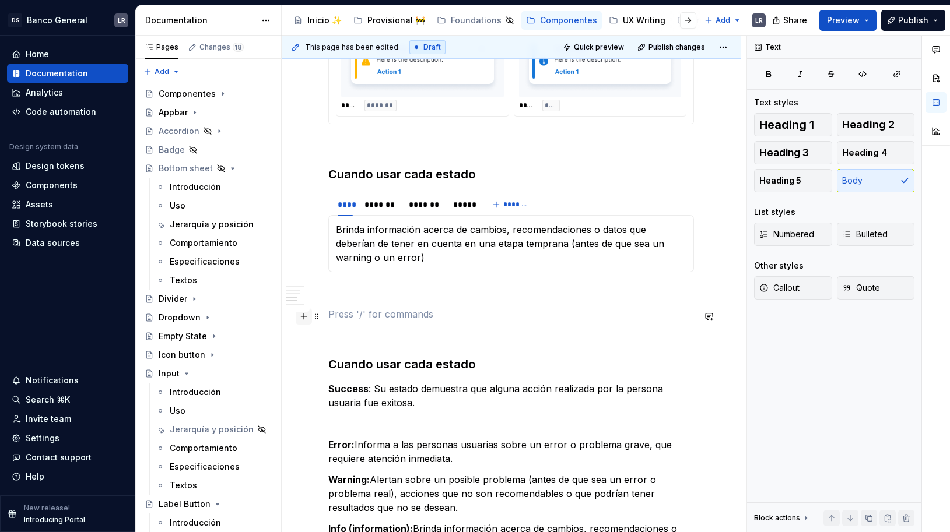
click at [303, 320] on button "button" at bounding box center [304, 317] width 16 height 16
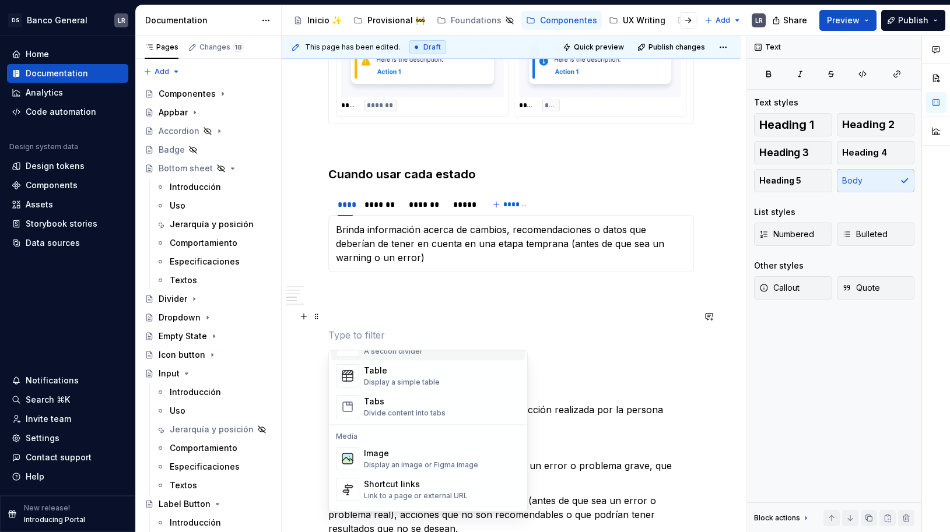
scroll to position [433, 0]
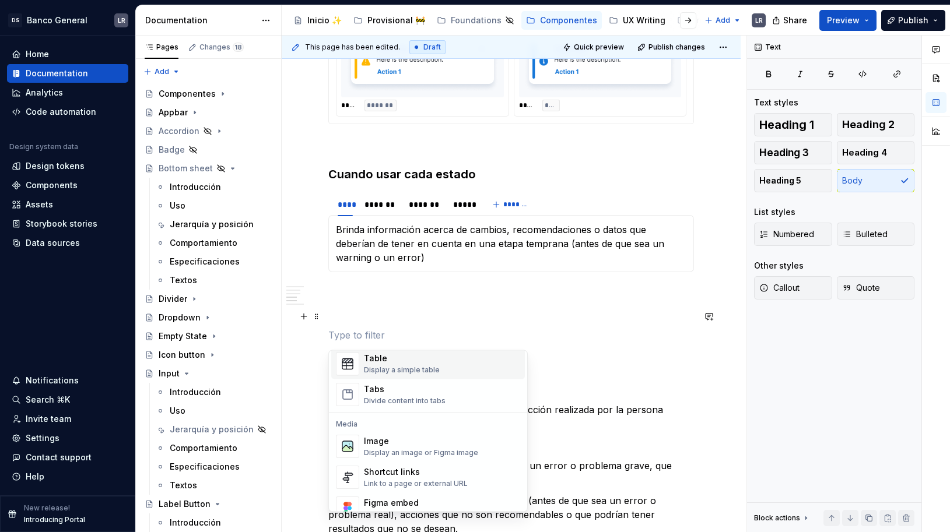
click at [401, 359] on div "Table" at bounding box center [402, 359] width 76 height 12
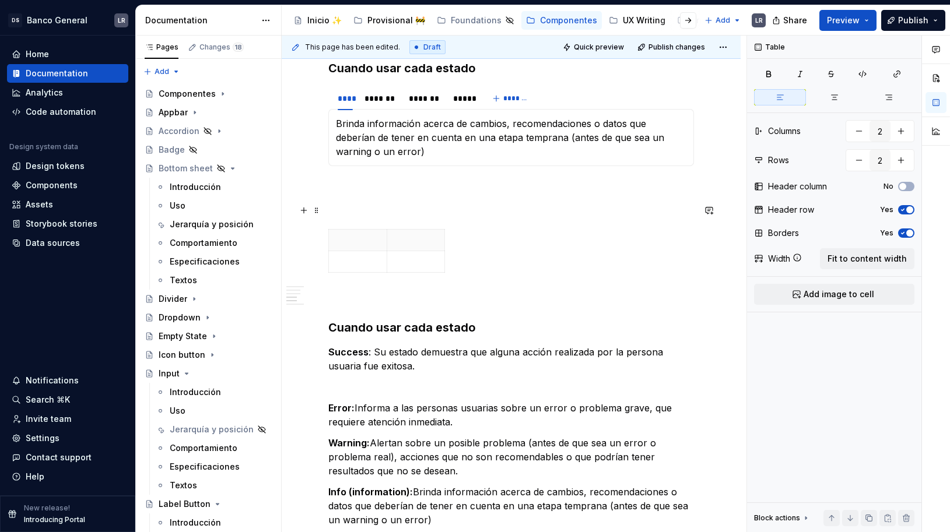
scroll to position [984, 0]
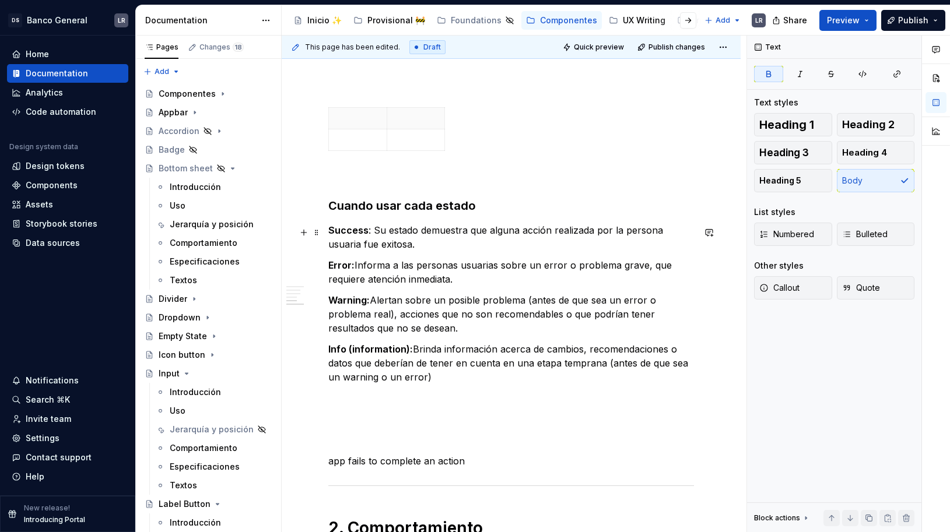
click at [353, 236] on strong "Success" at bounding box center [348, 231] width 40 height 12
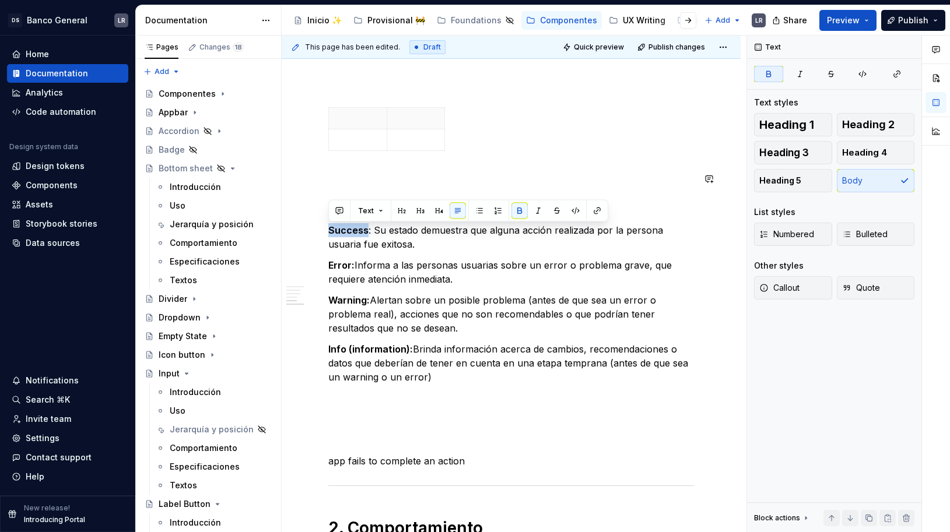
copy strong "Success"
click at [359, 122] on p at bounding box center [358, 119] width 44 height 12
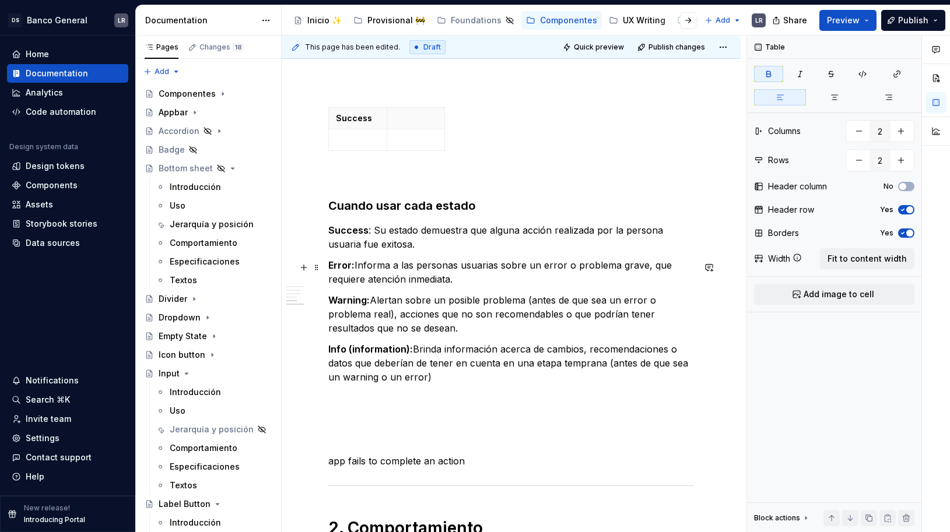
click at [343, 271] on strong "Error:" at bounding box center [341, 266] width 26 height 12
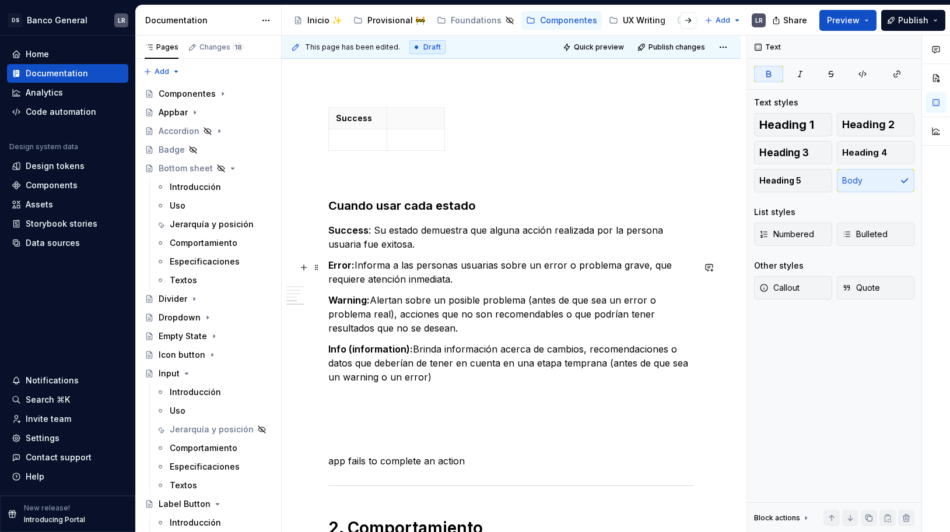
click at [343, 271] on strong "Error:" at bounding box center [341, 266] width 26 height 12
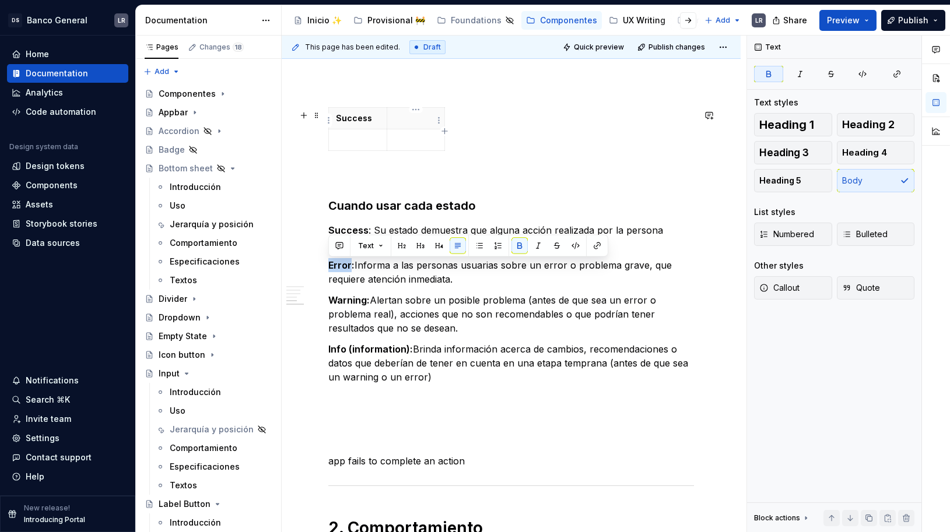
click at [411, 124] on p at bounding box center [416, 119] width 44 height 12
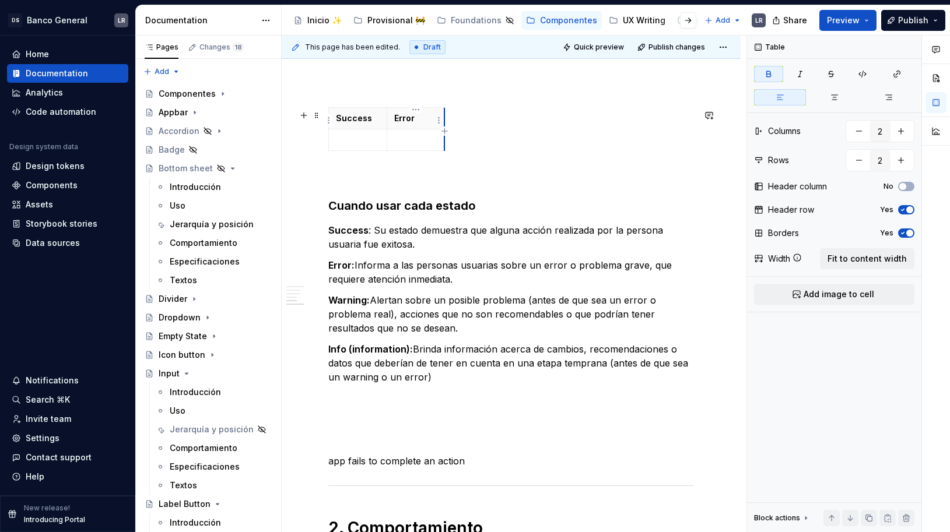
click at [444, 126] on th "Error" at bounding box center [416, 118] width 58 height 22
click at [444, 130] on icon "button" at bounding box center [444, 130] width 5 height 5
click at [469, 134] on icon "button" at bounding box center [466, 131] width 9 height 9
type input "4"
click at [350, 302] on strong "Warning:" at bounding box center [348, 301] width 41 height 12
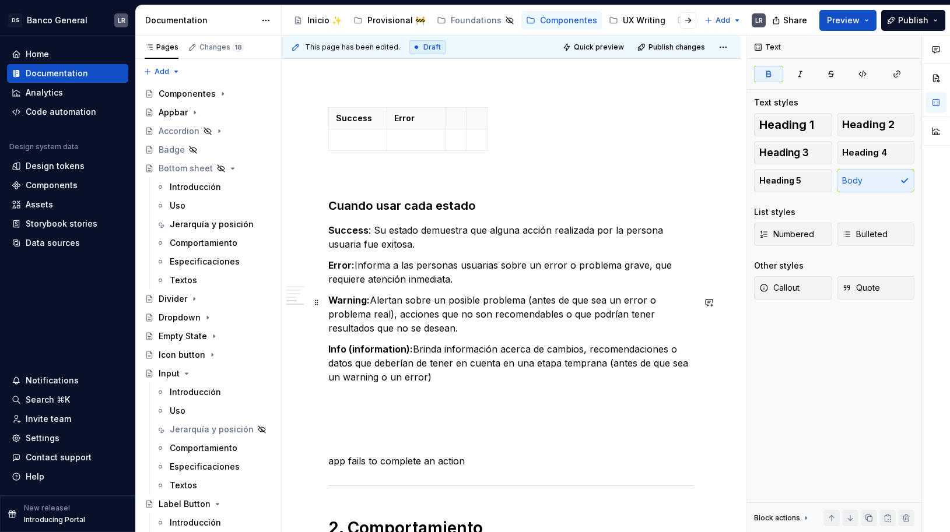
click at [350, 302] on strong "Warning:" at bounding box center [348, 301] width 41 height 12
click at [460, 125] on html "DS Banco General LR Home Documentation Analytics Code automation Design system …" at bounding box center [475, 266] width 950 height 532
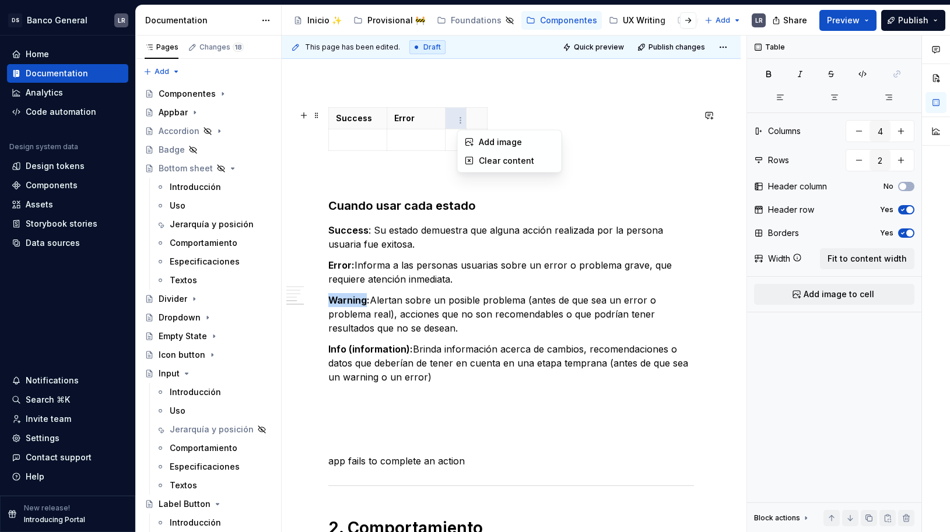
click at [454, 122] on html "DS Banco General LR Home Documentation Analytics Code automation Design system …" at bounding box center [475, 266] width 950 height 532
click at [376, 360] on p "Info (information): Brinda información acerca de cambios, recomendaciones o dat…" at bounding box center [511, 363] width 366 height 42
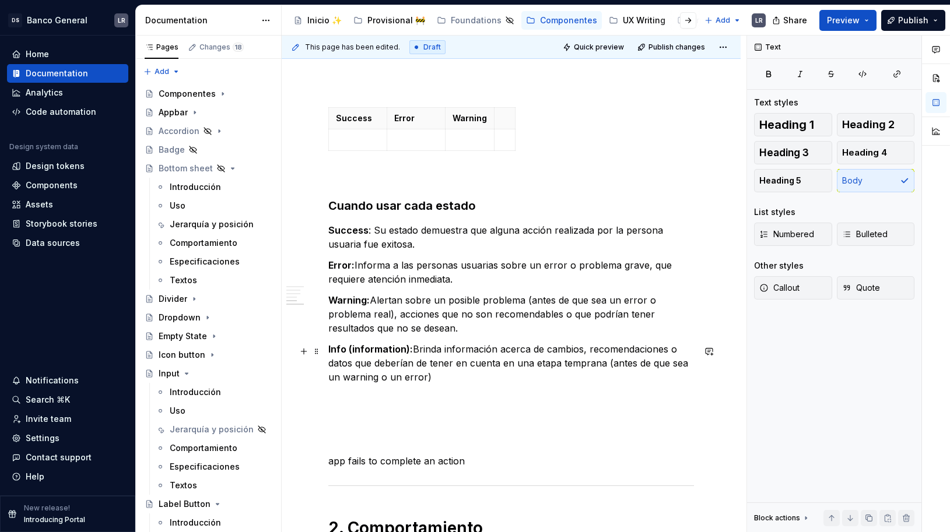
click at [376, 360] on p "Info (information): Brinda información acerca de cambios, recomendaciones o dat…" at bounding box center [511, 363] width 366 height 42
click at [400, 355] on strong "Info (information):" at bounding box center [370, 350] width 85 height 12
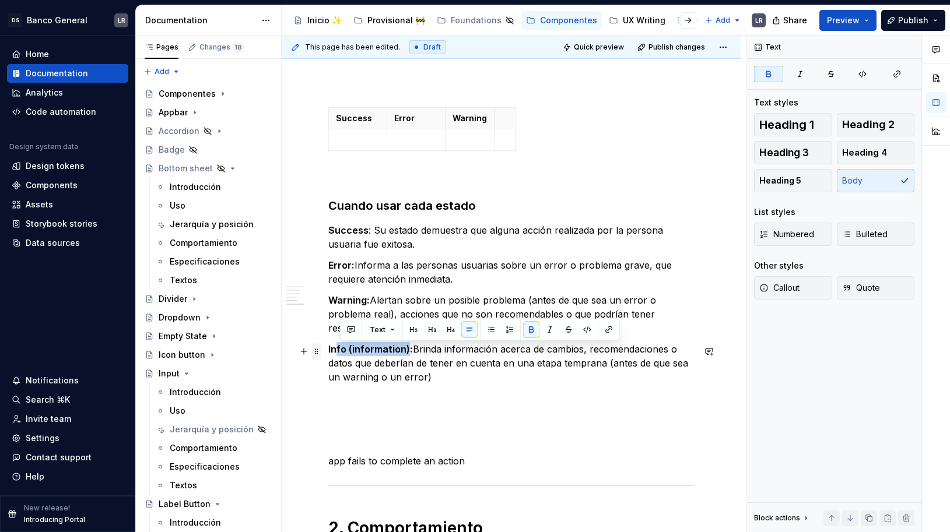
drag, startPoint x: 407, startPoint y: 350, endPoint x: 313, endPoint y: 349, distance: 94.5
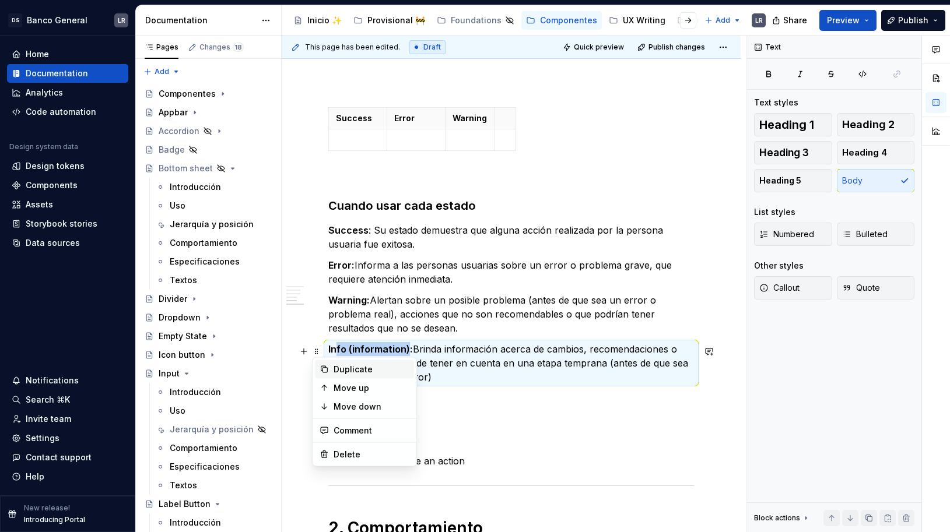
click at [361, 374] on div "Duplicate" at bounding box center [372, 370] width 76 height 12
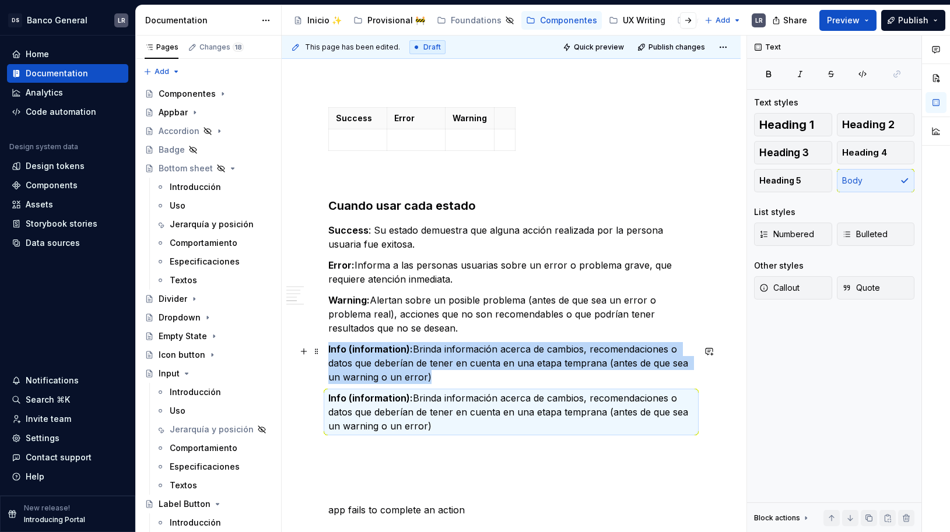
click at [355, 348] on strong "Info (information):" at bounding box center [370, 350] width 85 height 12
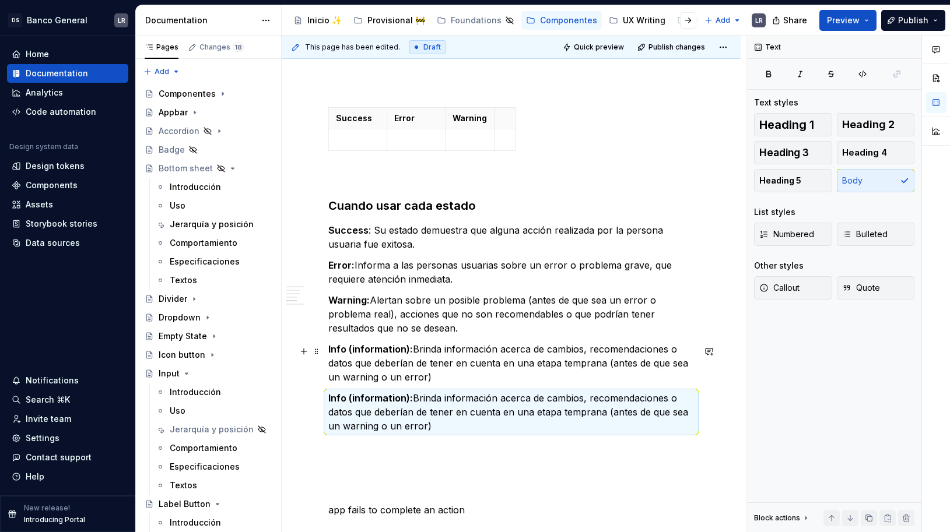
click at [355, 348] on strong "Info (information):" at bounding box center [370, 350] width 85 height 12
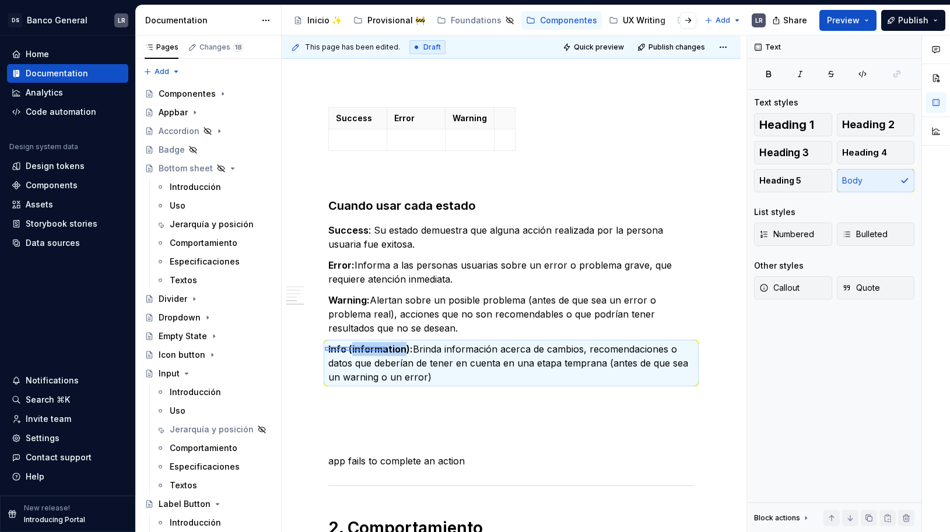
drag, startPoint x: 325, startPoint y: 351, endPoint x: 386, endPoint y: 347, distance: 60.8
click at [386, 347] on div "This page has been edited. Draft Quick preview Publish changes Toast - WIP 🛠️ M…" at bounding box center [514, 284] width 465 height 497
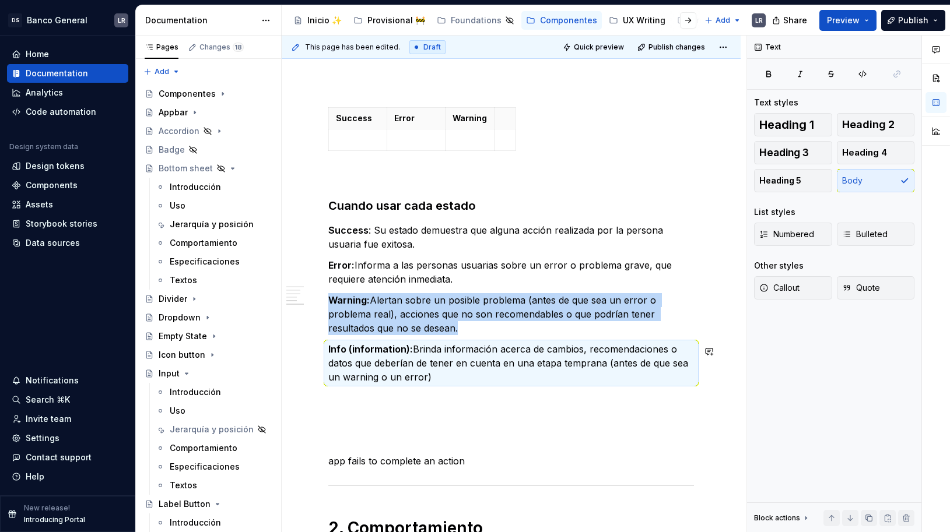
click at [386, 347] on strong "Info (information):" at bounding box center [370, 350] width 85 height 12
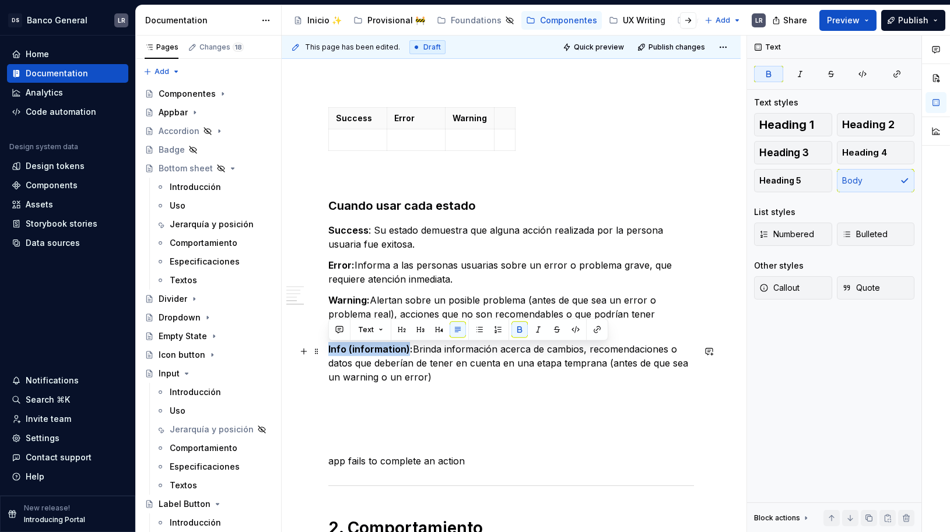
drag, startPoint x: 408, startPoint y: 353, endPoint x: 329, endPoint y: 353, distance: 78.7
click at [329, 353] on strong "Info (information):" at bounding box center [370, 350] width 85 height 12
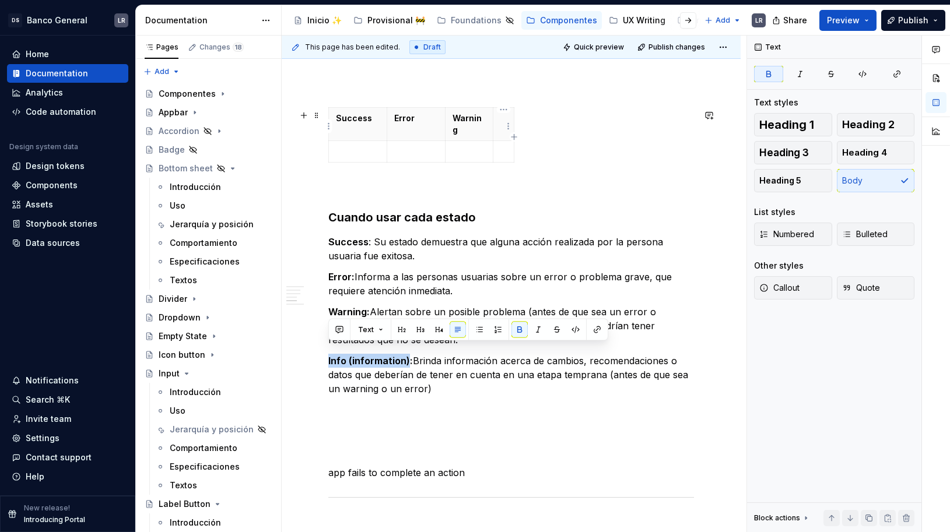
click at [502, 122] on p at bounding box center [503, 119] width 6 height 12
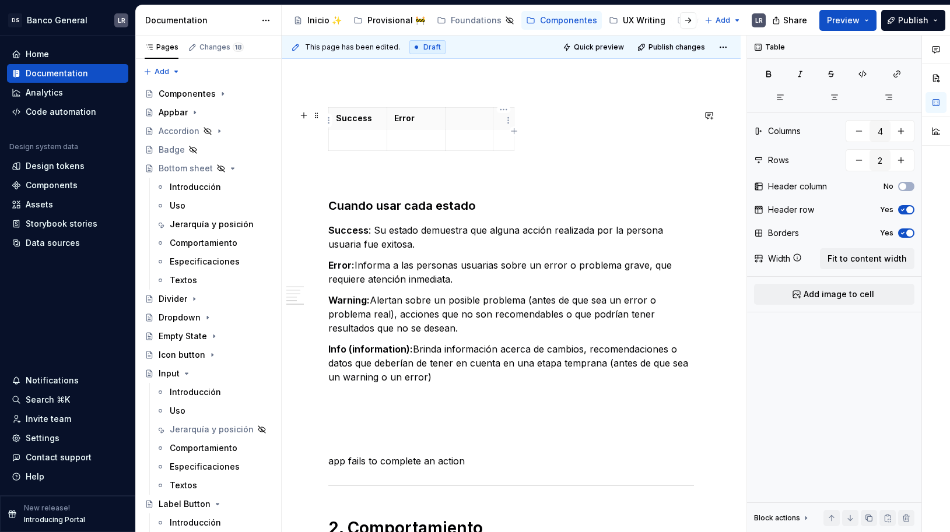
click at [503, 118] on p at bounding box center [503, 119] width 6 height 12
click at [461, 123] on p at bounding box center [469, 119] width 33 height 12
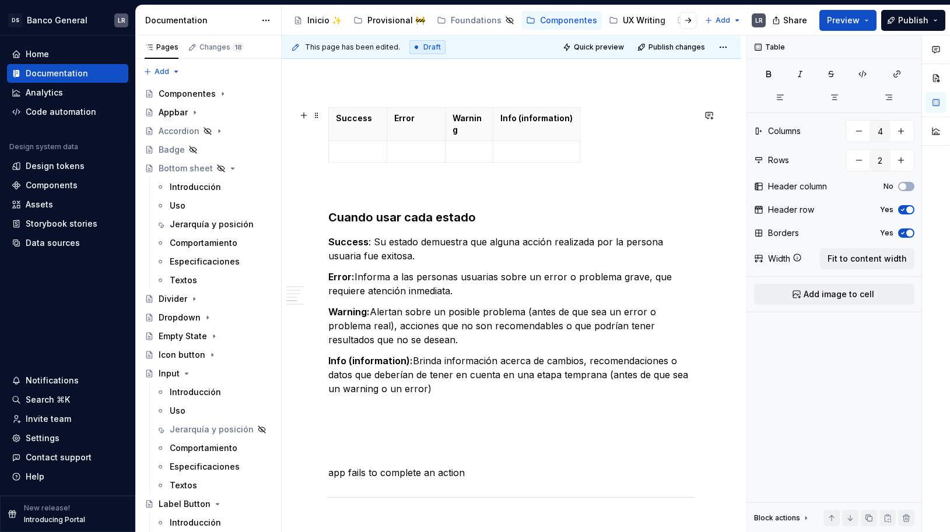
click at [570, 191] on p at bounding box center [511, 188] width 366 height 14
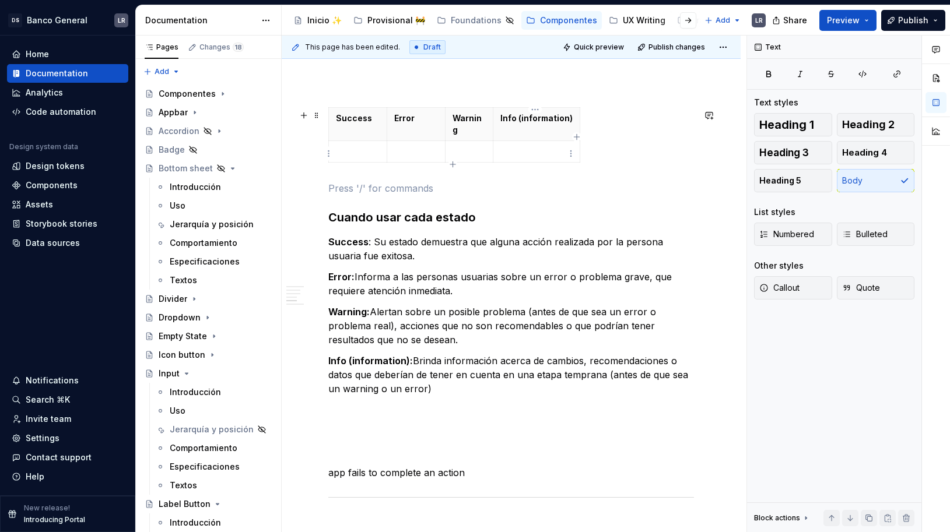
click at [524, 127] on th "Info (information)" at bounding box center [536, 123] width 87 height 33
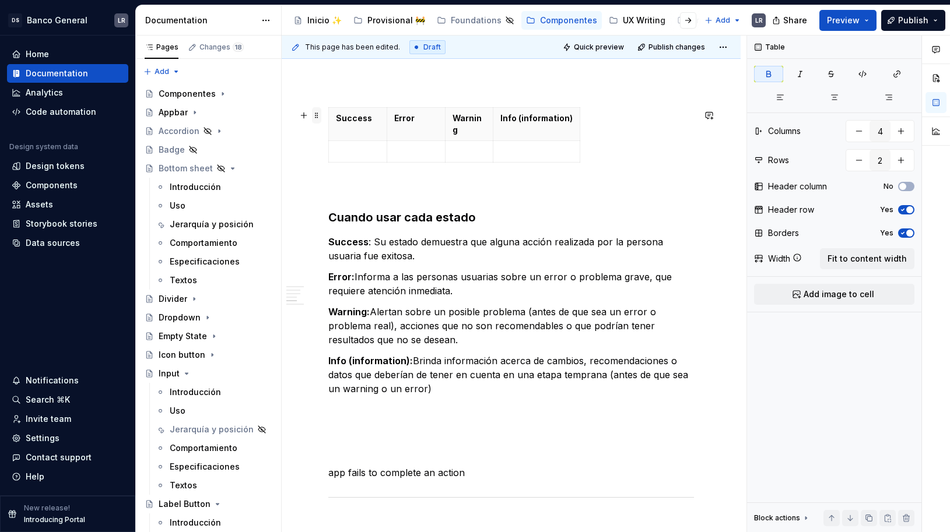
click at [318, 115] on span at bounding box center [316, 115] width 9 height 16
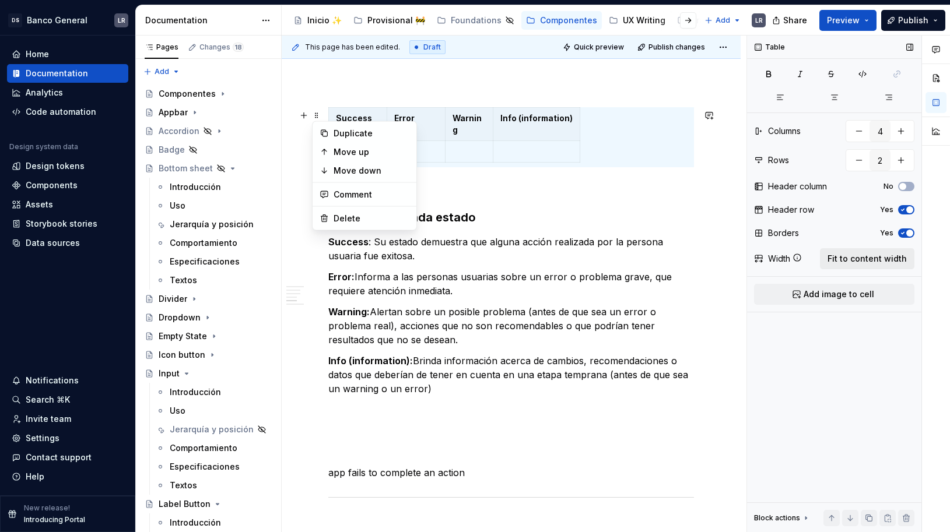
click at [879, 263] on span "Fit to content width" at bounding box center [867, 259] width 79 height 12
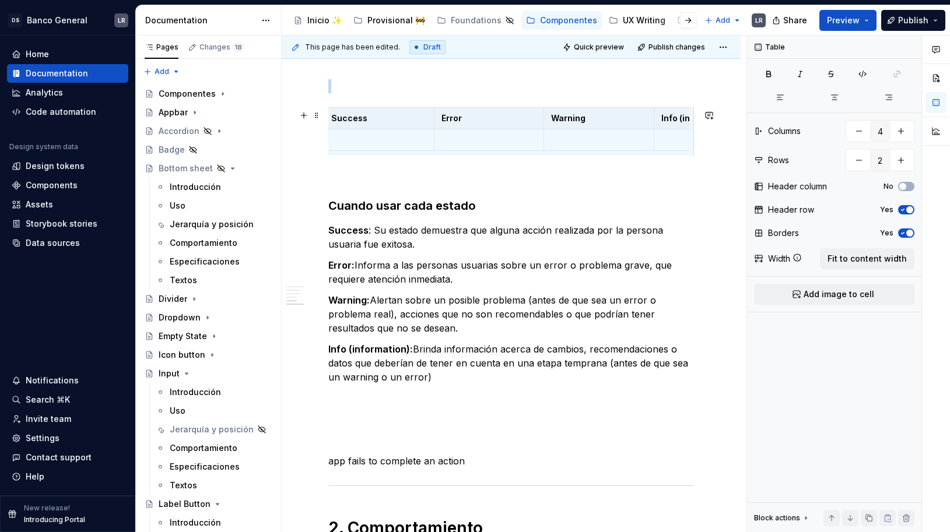
scroll to position [0, 4]
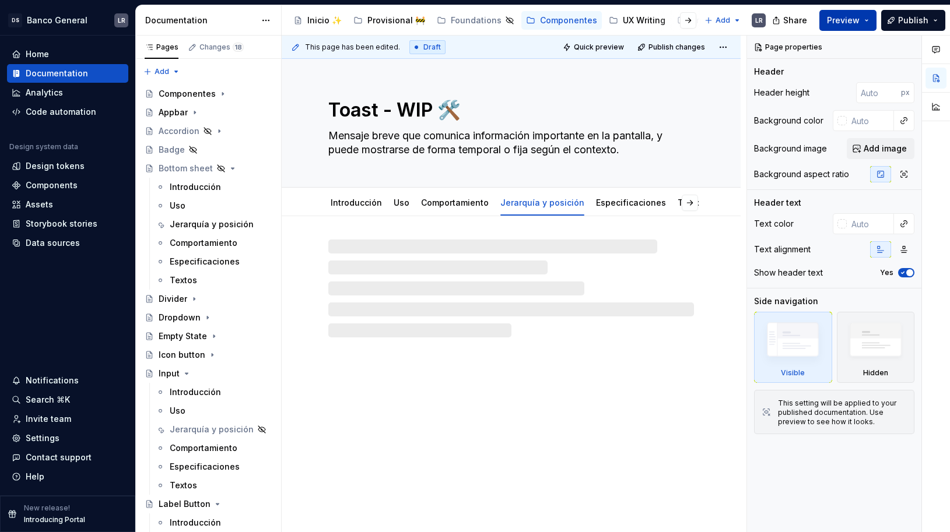
click at [869, 14] on button "Preview" at bounding box center [847, 20] width 57 height 21
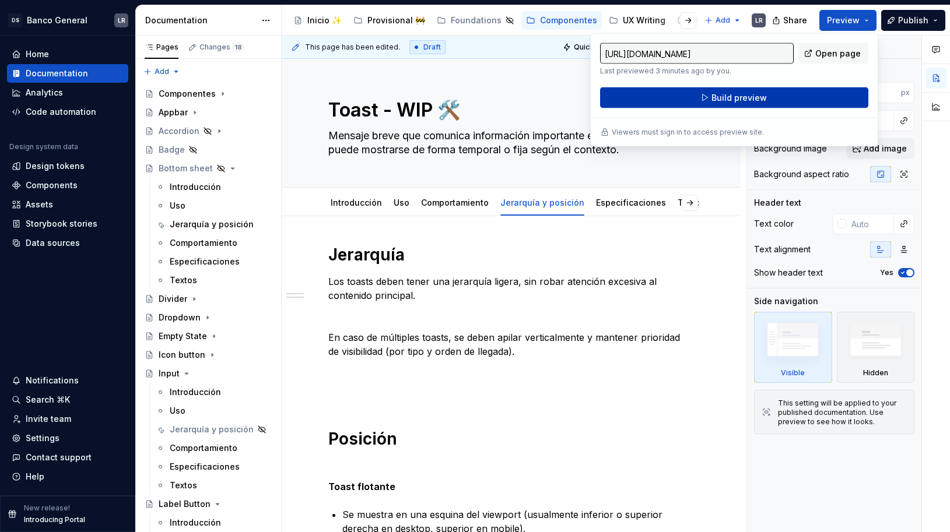
click at [785, 90] on button "Build preview" at bounding box center [734, 97] width 268 height 21
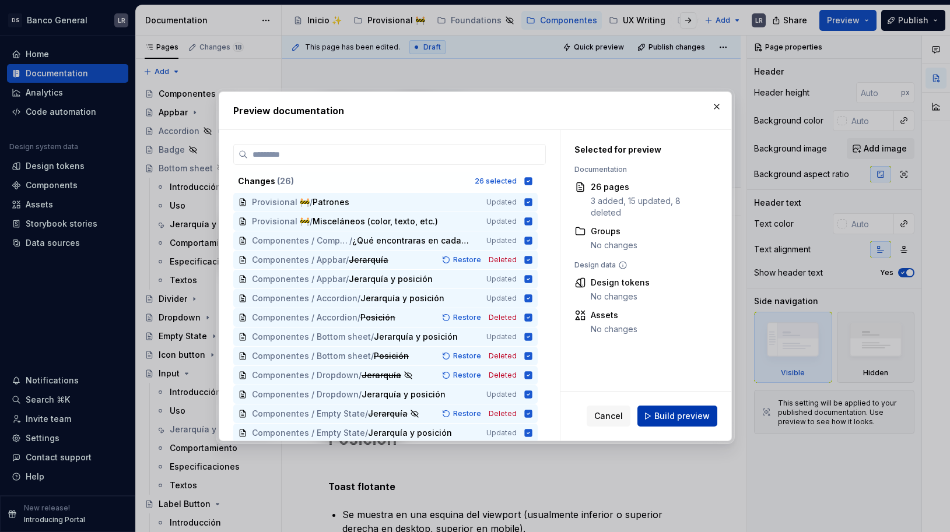
click at [657, 406] on button "Build preview" at bounding box center [677, 416] width 80 height 21
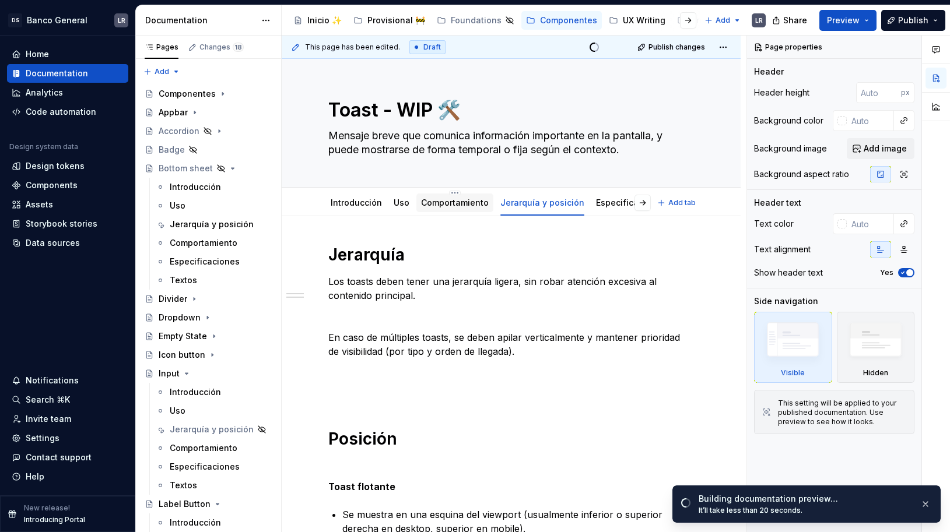
click at [424, 205] on link "Comportamiento" at bounding box center [455, 203] width 68 height 10
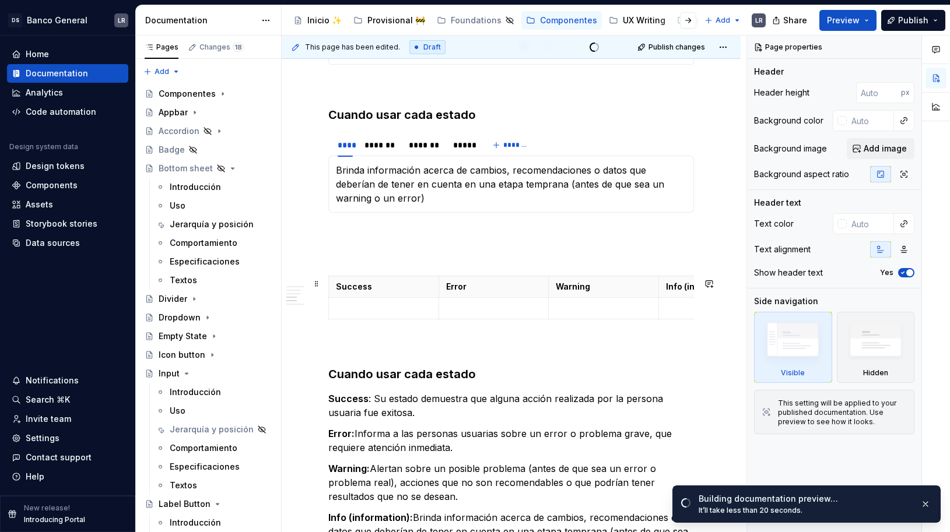
scroll to position [811, 0]
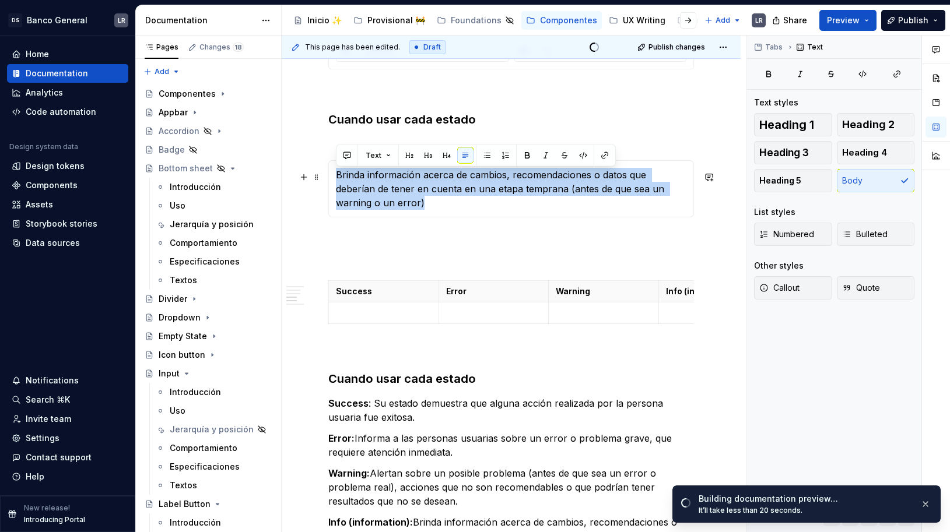
drag, startPoint x: 369, startPoint y: 216, endPoint x: 336, endPoint y: 183, distance: 47.4
click at [336, 183] on div "Brinda información acerca de cambios, recomendaciones o datos que deberían de t…" at bounding box center [511, 188] width 366 height 57
click at [671, 318] on p at bounding box center [714, 313] width 96 height 12
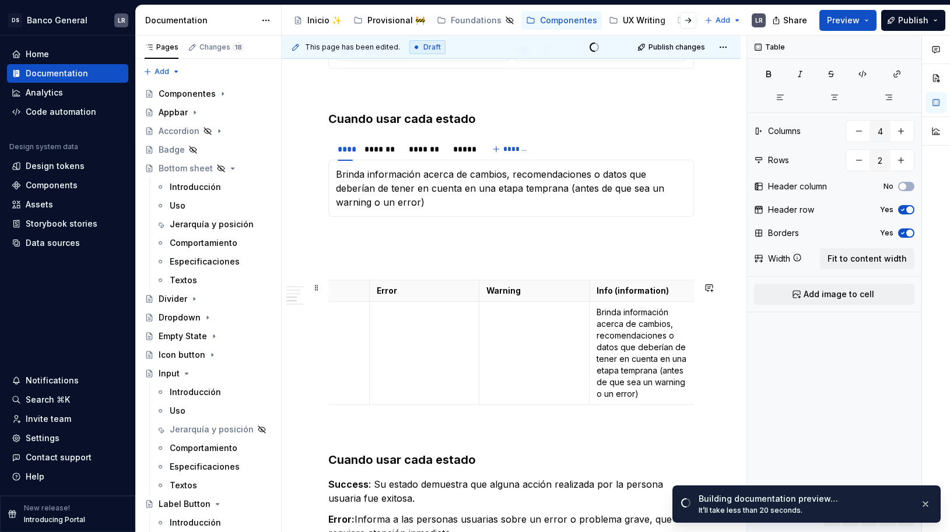
scroll to position [0, 0]
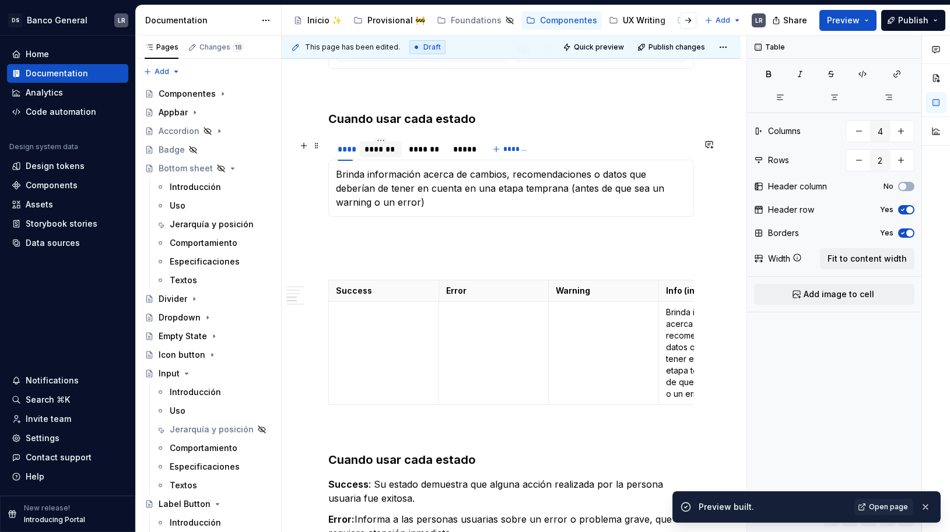
click at [375, 149] on div "*******" at bounding box center [381, 149] width 33 height 12
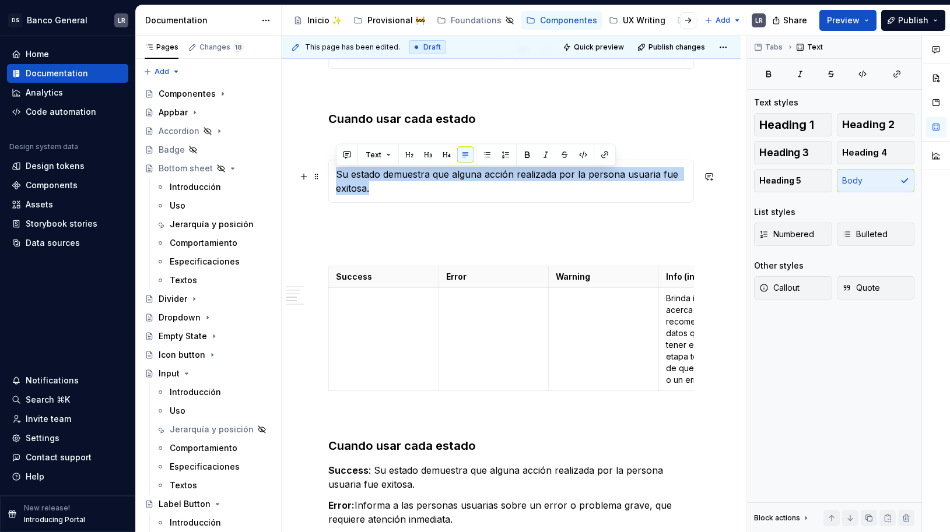
drag, startPoint x: 372, startPoint y: 193, endPoint x: 331, endPoint y: 176, distance: 43.9
click at [331, 176] on div "Brinda información acerca de cambios, recomendaciones o datos que deberían de t…" at bounding box center [511, 181] width 366 height 43
click at [366, 337] on td at bounding box center [384, 339] width 110 height 103
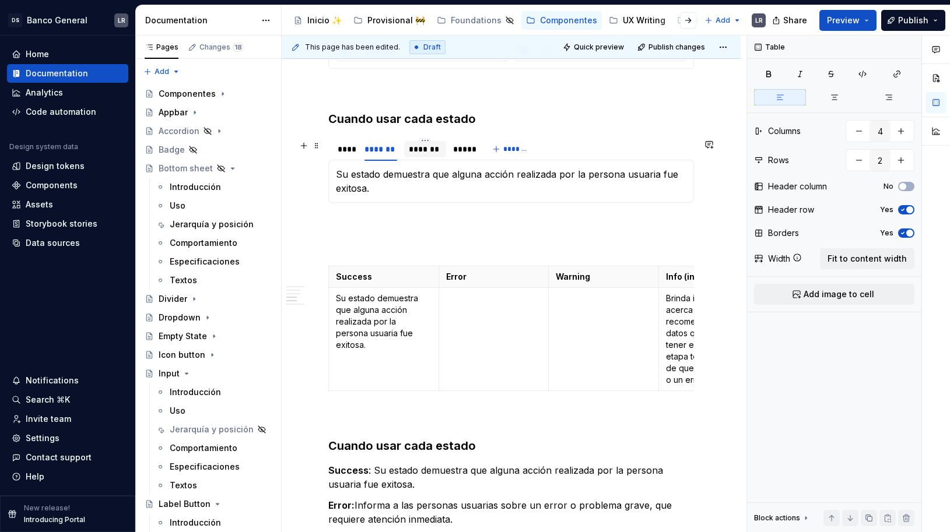
click at [435, 160] on div at bounding box center [425, 159] width 42 height 1
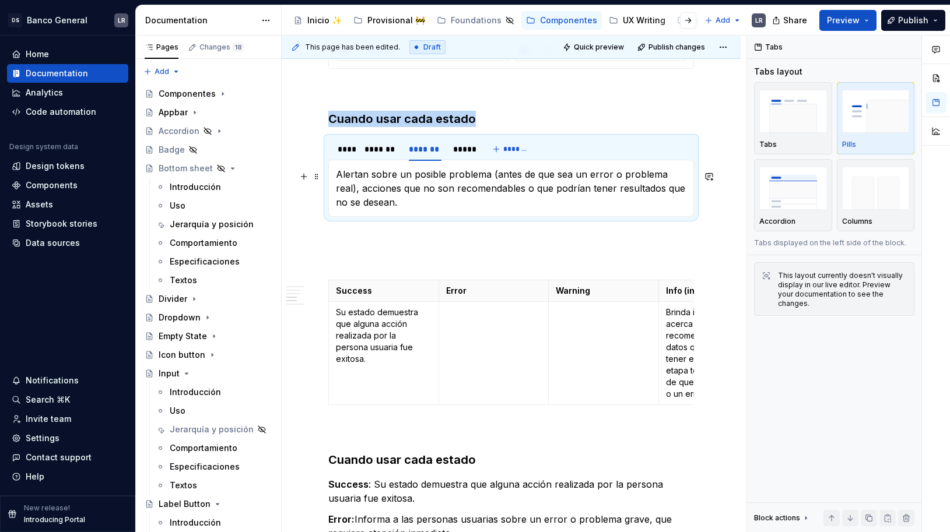
click at [372, 208] on p "Alertan sobre un posible problema (antes de que sea un error o problema real), …" at bounding box center [511, 188] width 351 height 42
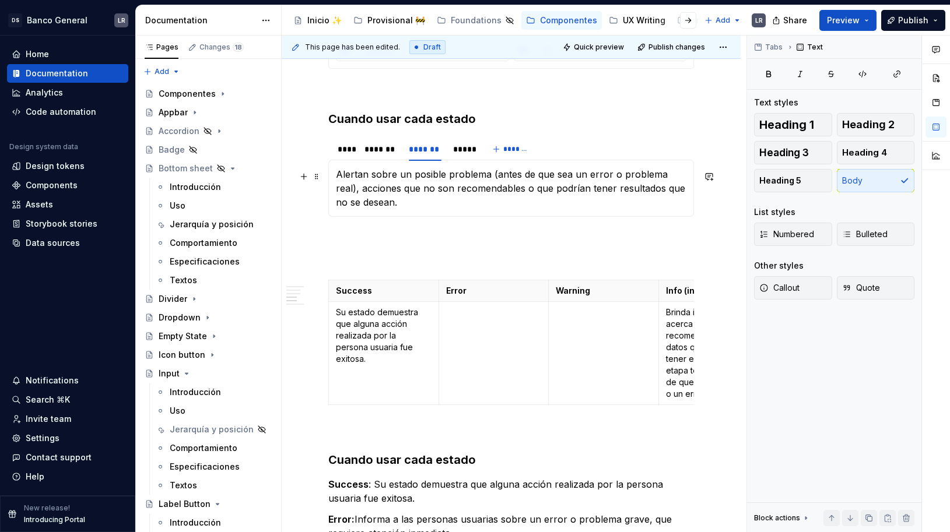
click at [372, 208] on p "Alertan sobre un posible problema (antes de que sea un error o problema real), …" at bounding box center [511, 188] width 351 height 42
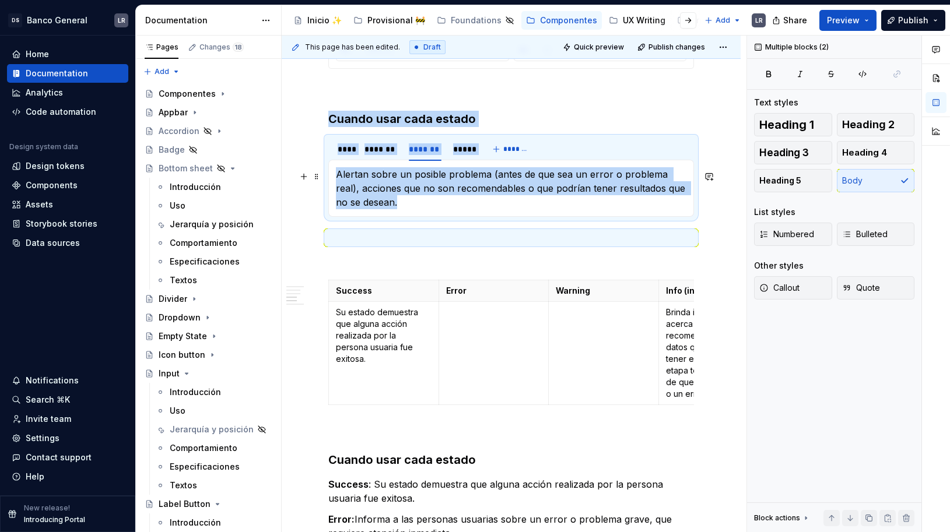
click at [369, 209] on p "Alertan sobre un posible problema (antes de que sea un error o problema real), …" at bounding box center [511, 188] width 351 height 42
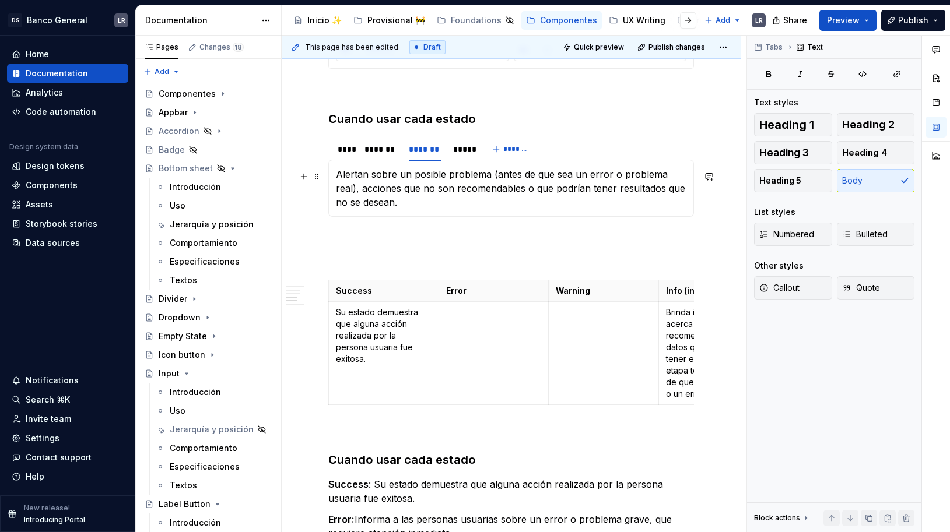
click at [369, 209] on p "Alertan sobre un posible problema (antes de que sea un error o problema real), …" at bounding box center [511, 188] width 351 height 42
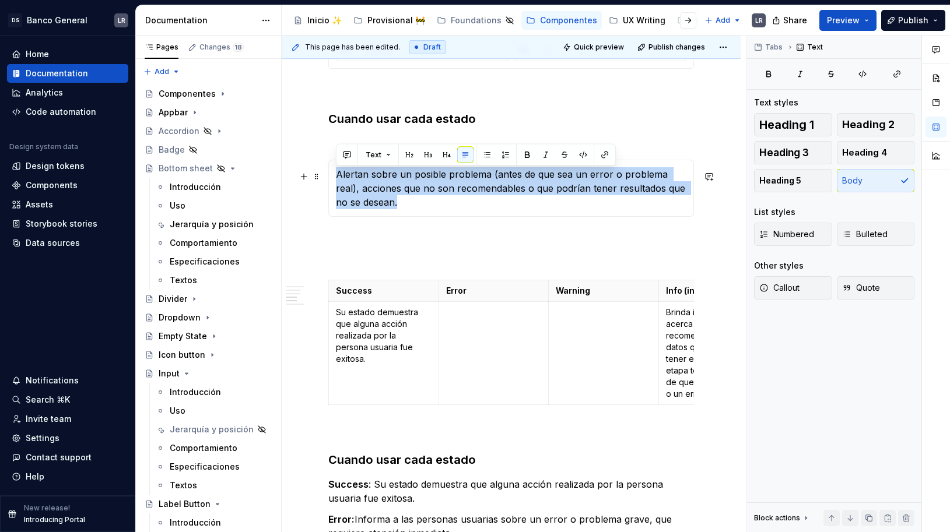
drag, startPoint x: 336, startPoint y: 176, endPoint x: 373, endPoint y: 203, distance: 46.0
click at [373, 203] on p "Alertan sobre un posible problema (antes de que sea un error o problema real), …" at bounding box center [511, 188] width 351 height 42
click at [506, 373] on td at bounding box center [494, 353] width 110 height 103
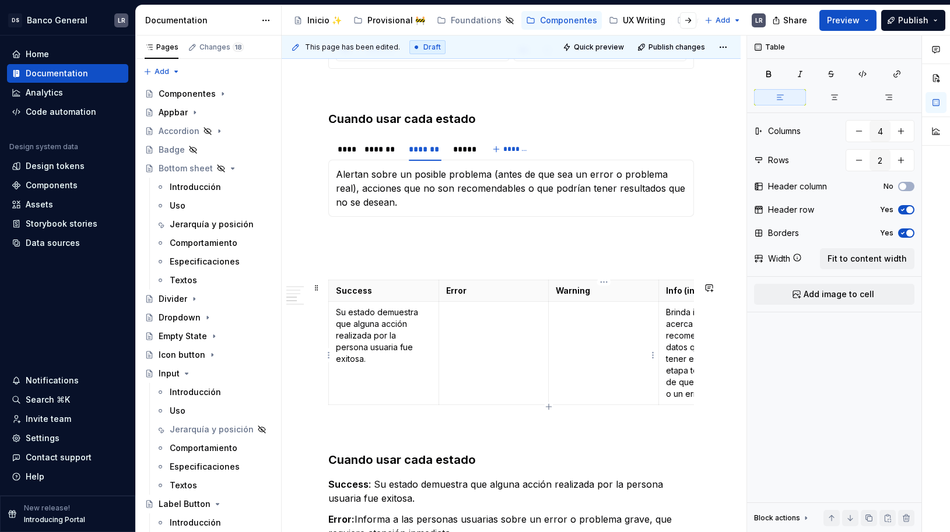
click at [599, 342] on td at bounding box center [604, 353] width 110 height 103
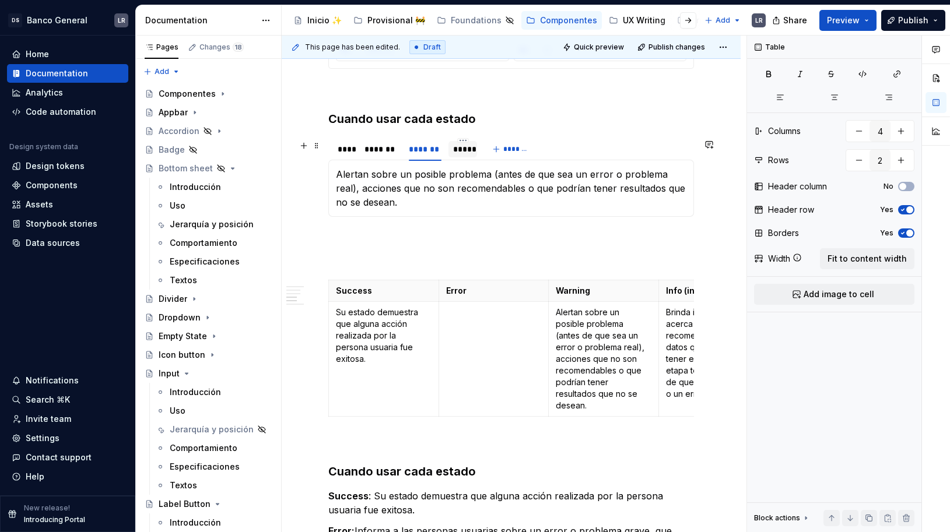
click at [453, 148] on div "*****" at bounding box center [462, 149] width 29 height 16
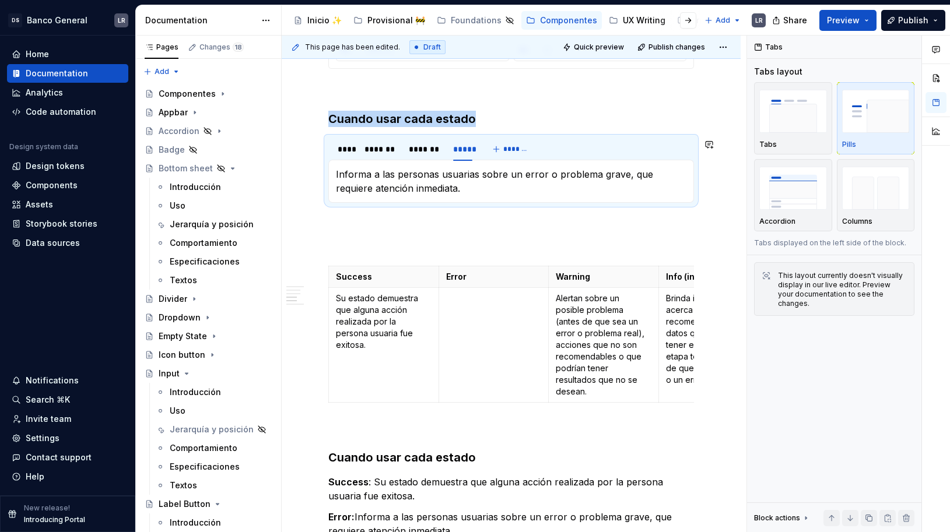
click at [398, 202] on div "Brinda información acerca de cambios, recomendaciones o datos que deberían de t…" at bounding box center [511, 181] width 366 height 43
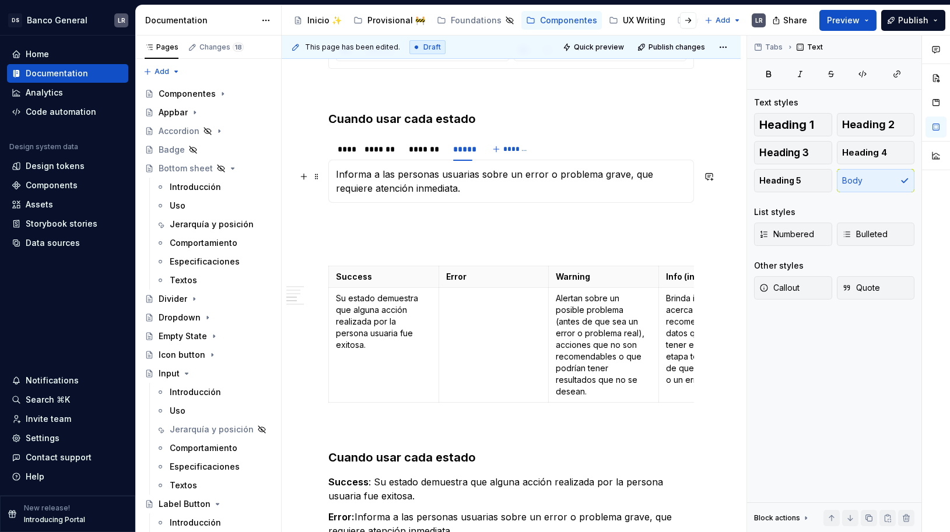
type textarea "*"
click at [421, 192] on p "Informa a las personas usuarias sobre un error o problema grave, que requiere a…" at bounding box center [511, 181] width 351 height 28
click at [401, 184] on p "Informa a las personas usuarias sobre un error o problema grave, que requiere a…" at bounding box center [511, 181] width 351 height 28
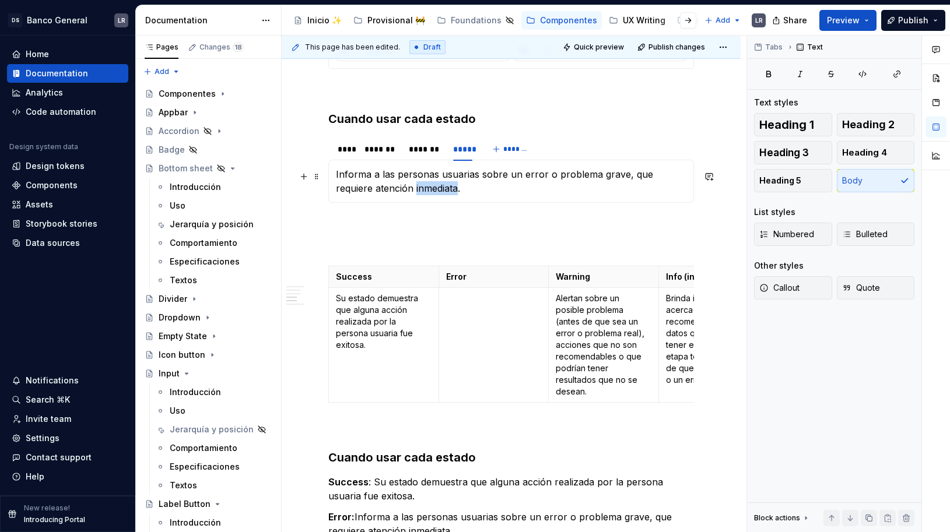
click at [401, 184] on p "Informa a las personas usuarias sobre un error o problema grave, que requiere a…" at bounding box center [511, 181] width 351 height 28
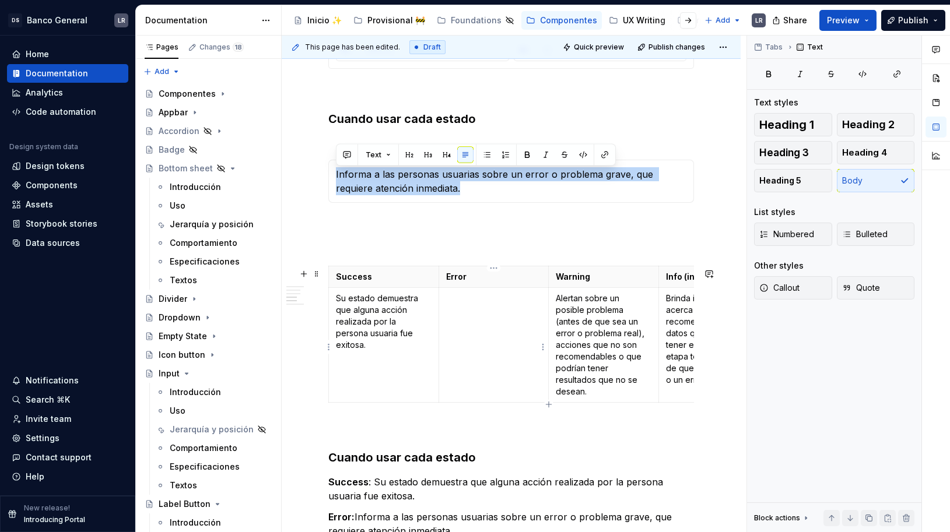
click at [514, 345] on td at bounding box center [494, 345] width 110 height 115
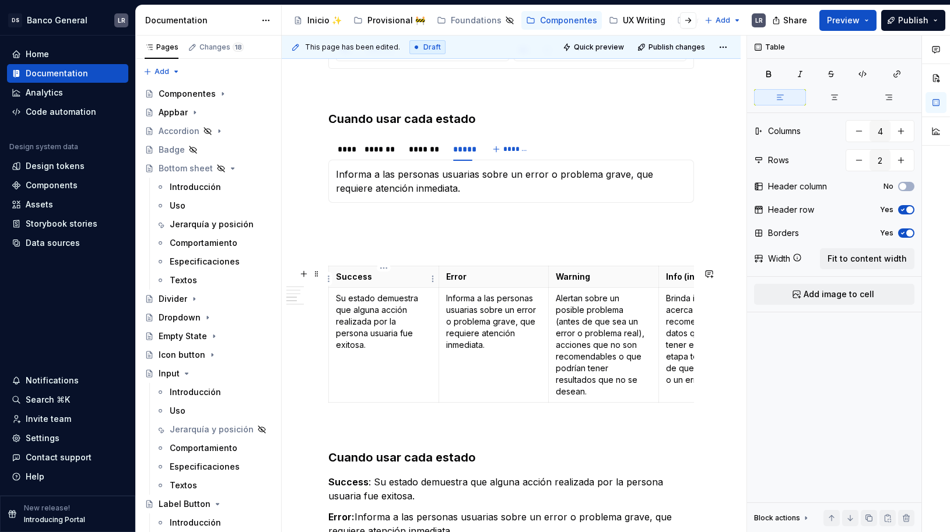
click at [386, 274] on p "Success" at bounding box center [384, 277] width 96 height 12
click at [385, 265] on html "DS Banco General LR Home Documentation Analytics Code automation Design system …" at bounding box center [475, 266] width 950 height 532
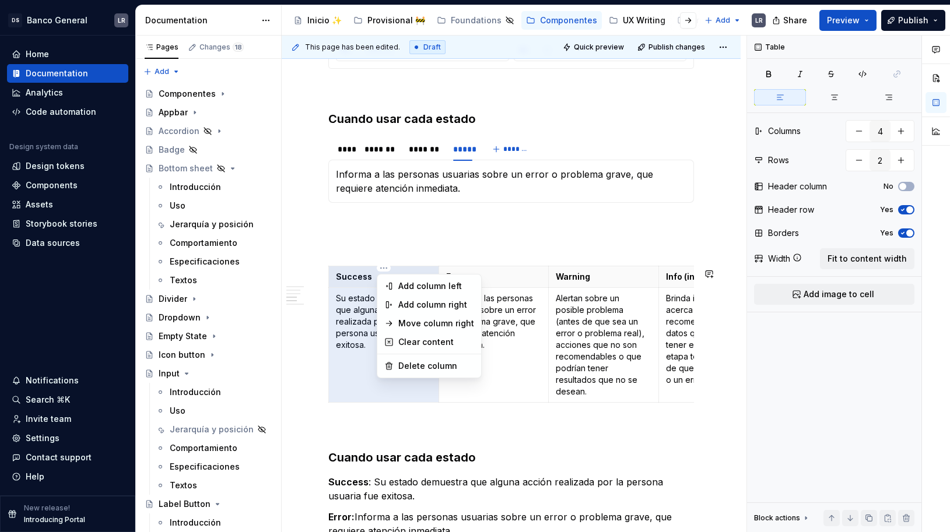
click at [337, 260] on html "DS Banco General LR Home Documentation Analytics Code automation Design system …" at bounding box center [475, 266] width 950 height 532
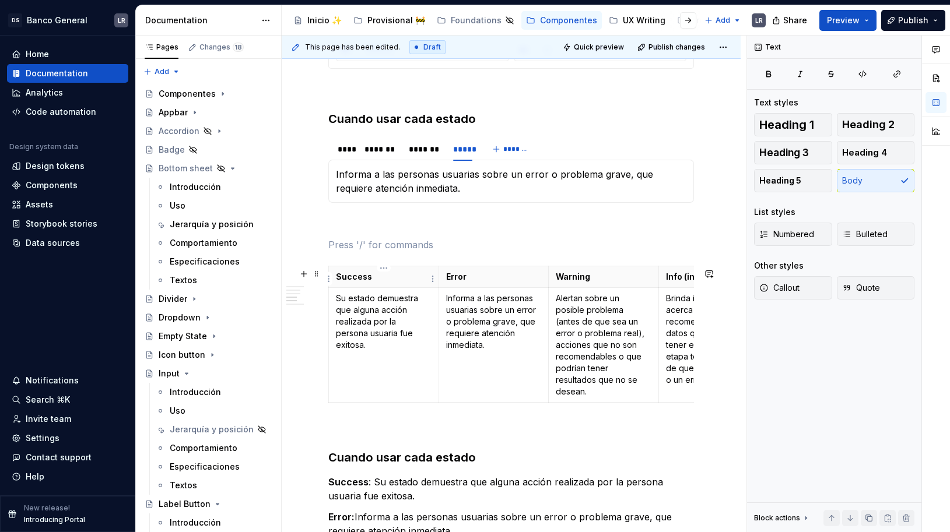
click at [333, 280] on th "Success" at bounding box center [384, 277] width 110 height 22
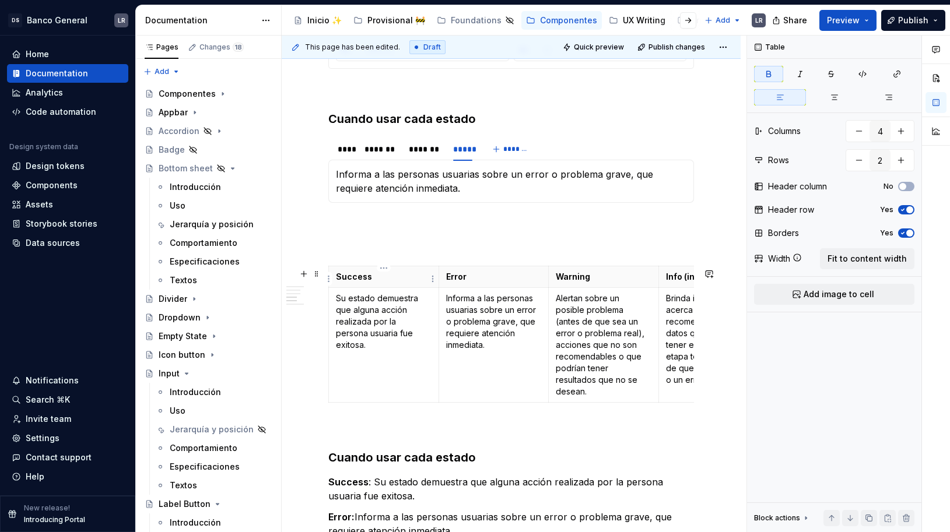
click at [333, 280] on th "Success" at bounding box center [384, 277] width 110 height 22
click at [334, 279] on th "Success" at bounding box center [384, 277] width 110 height 22
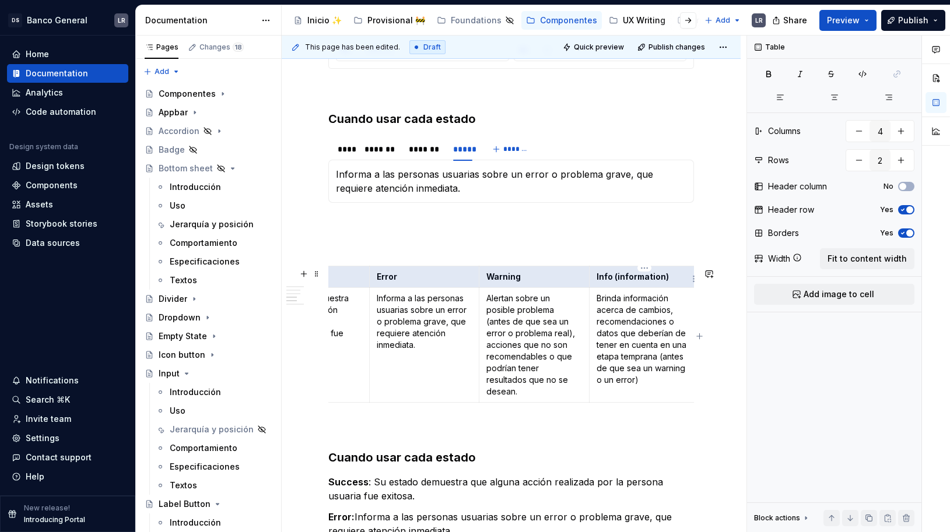
drag, startPoint x: 334, startPoint y: 279, endPoint x: 676, endPoint y: 275, distance: 341.8
click at [676, 275] on tr "Success Error Warning Info (information)" at bounding box center [480, 277] width 440 height 22
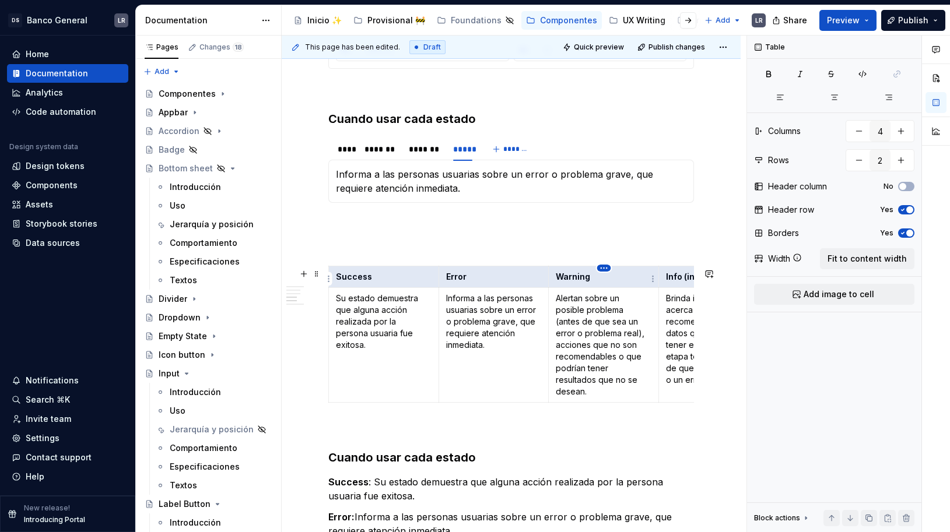
click at [602, 269] on html "DS Banco General LR Home Documentation Analytics Code automation Design system …" at bounding box center [475, 266] width 950 height 532
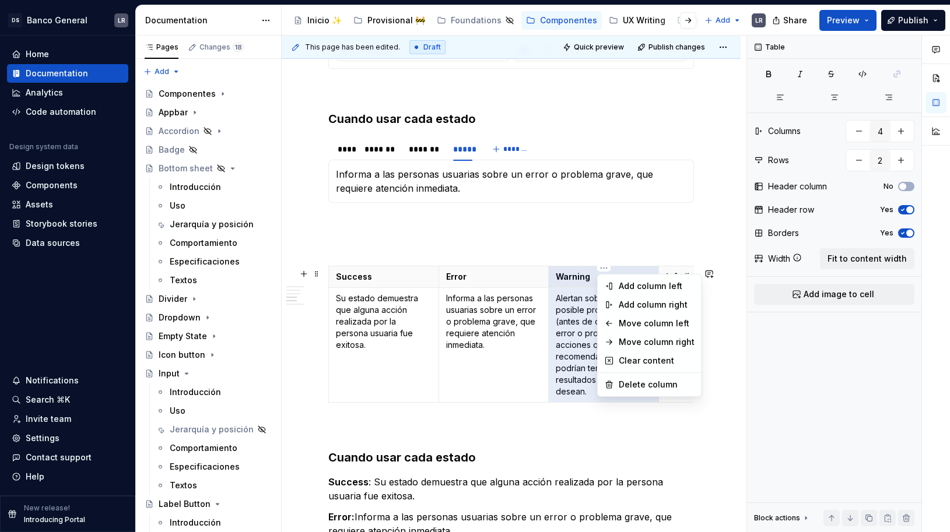
click at [392, 338] on html "DS Banco General LR Home Documentation Analytics Code automation Design system …" at bounding box center [475, 266] width 950 height 532
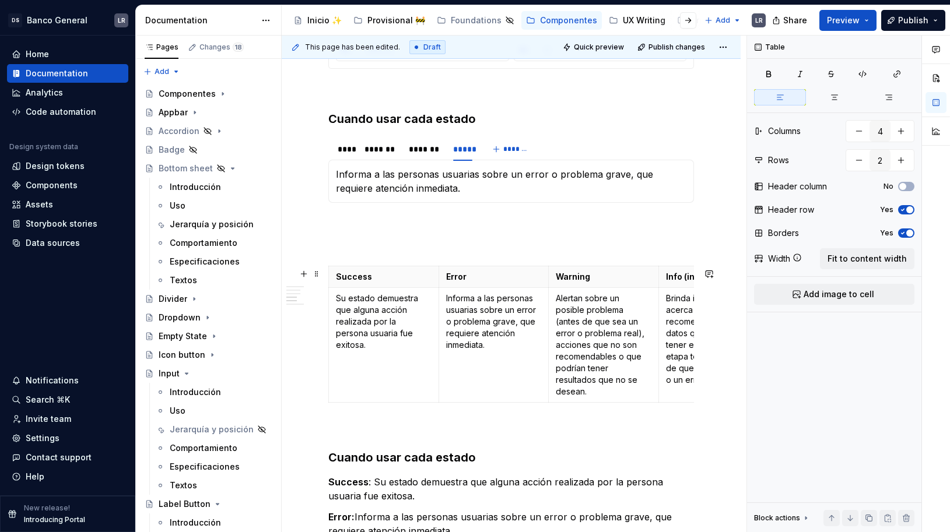
click at [392, 338] on p "Su estado demuestra que alguna acción realizada por la persona usuaria fue exit…" at bounding box center [384, 322] width 96 height 58
click at [400, 274] on p "Success" at bounding box center [384, 277] width 96 height 12
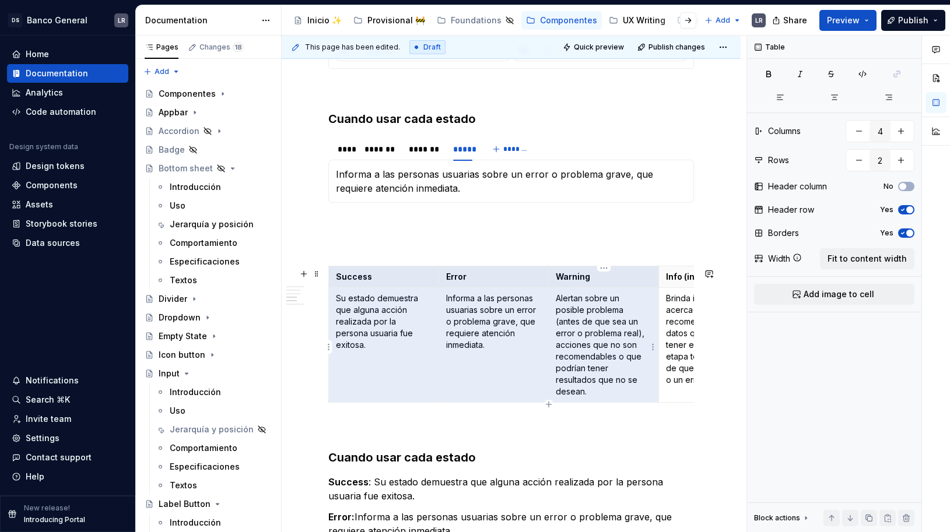
drag, startPoint x: 391, startPoint y: 277, endPoint x: 591, endPoint y: 346, distance: 211.7
click at [591, 346] on tbody "Success Error Warning Info (information) Su estado demuestra que alguna acción …" at bounding box center [549, 334] width 440 height 136
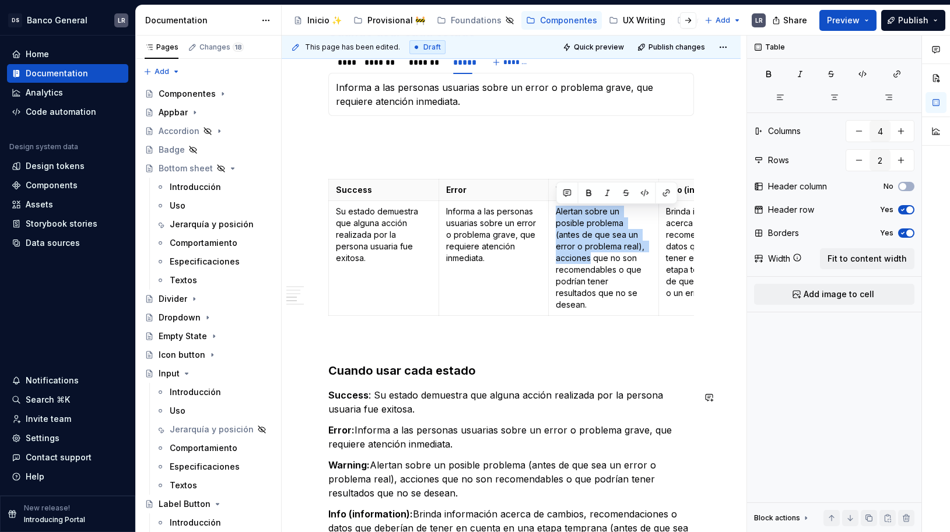
scroll to position [884, 0]
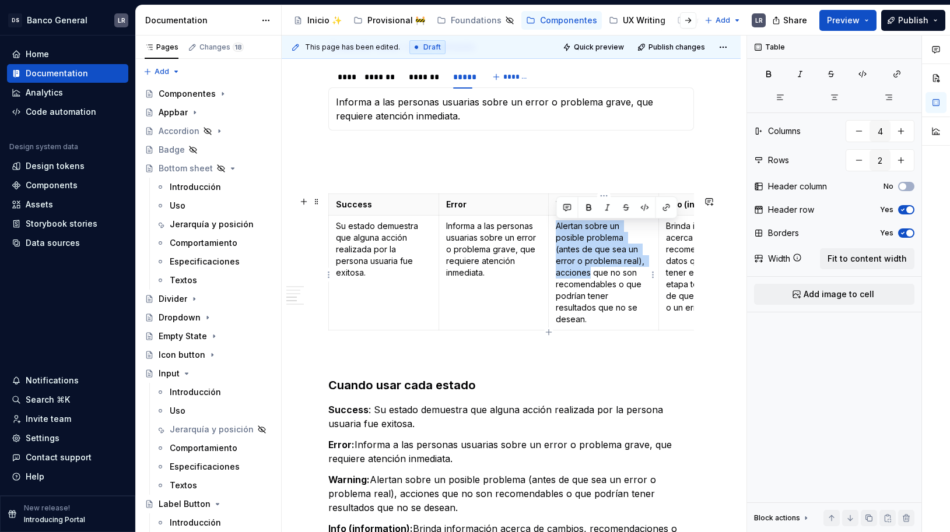
click at [610, 313] on p "Alertan sobre un posible problema (antes de que sea un error o problema real), …" at bounding box center [604, 272] width 96 height 105
click at [352, 241] on p "Su estado demuestra que alguna acción realizada por la persona usuaria fue exit…" at bounding box center [384, 249] width 96 height 58
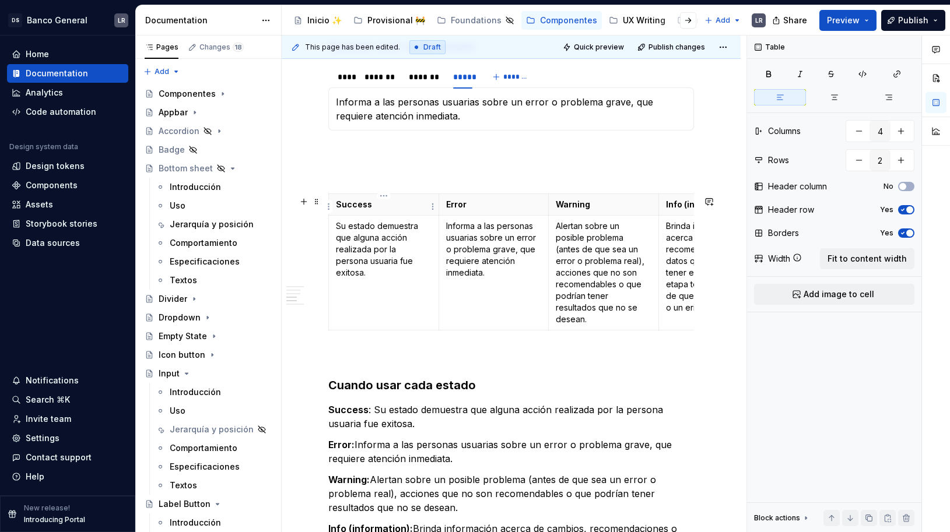
click at [414, 213] on th "Success" at bounding box center [384, 205] width 110 height 22
click at [383, 202] on p "Success" at bounding box center [384, 205] width 96 height 12
click at [384, 193] on html "DS Banco General LR Home Documentation Analytics Code automation Design system …" at bounding box center [475, 266] width 950 height 532
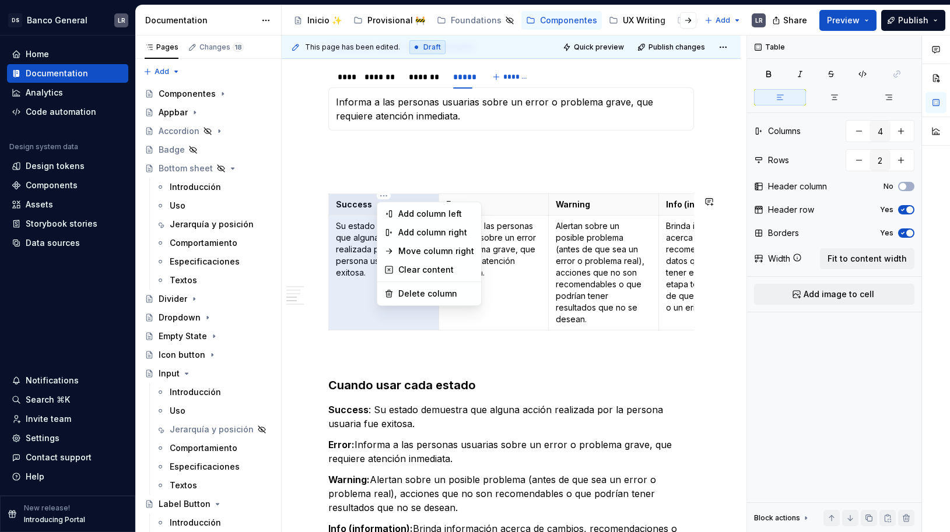
click at [363, 227] on html "DS Banco General LR Home Documentation Analytics Code automation Design system …" at bounding box center [475, 266] width 950 height 532
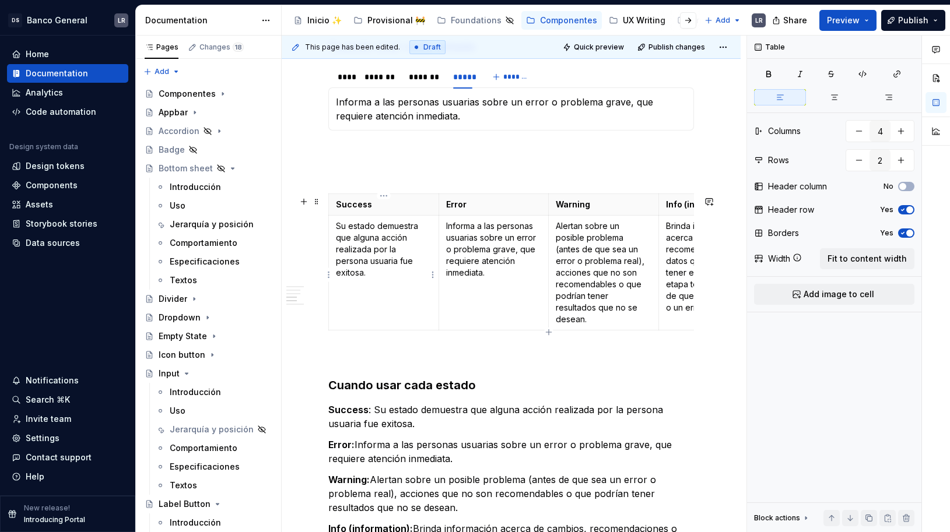
click at [362, 220] on td "Su estado demuestra que alguna acción realizada por la persona usuaria fue exit…" at bounding box center [384, 272] width 110 height 115
click at [341, 311] on td "Su estado demuestra que alguna acción realizada por la persona usuaria fue exit…" at bounding box center [384, 272] width 110 height 115
click at [304, 201] on button "button" at bounding box center [304, 202] width 16 height 16
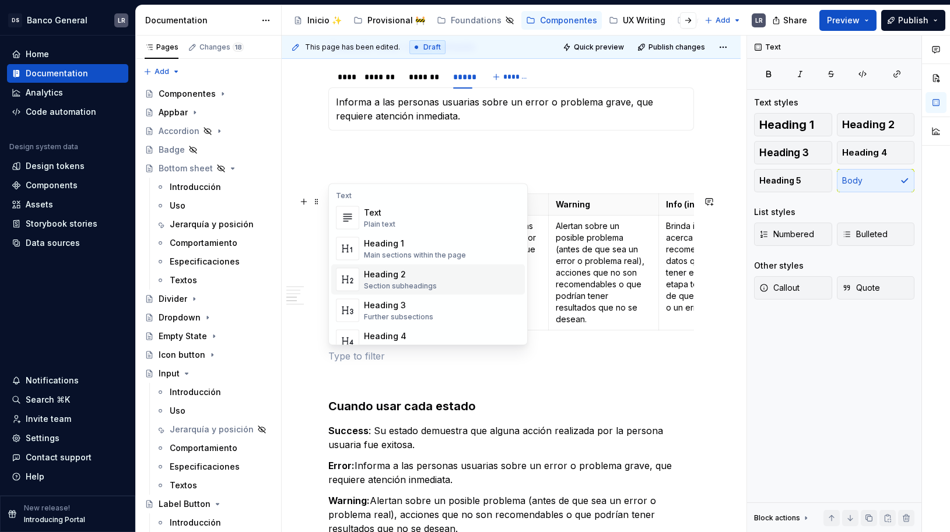
click at [570, 289] on p "Alertan sobre un posible problema (antes de que sea un error o problema real), …" at bounding box center [604, 272] width 96 height 105
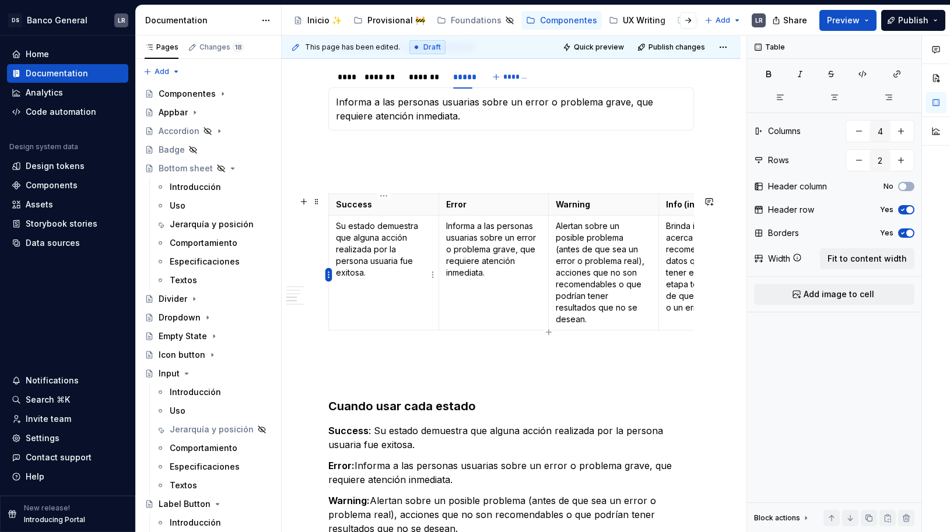
click at [329, 278] on html "DS Banco General LR Home Documentation Analytics Code automation Design system …" at bounding box center [475, 266] width 950 height 532
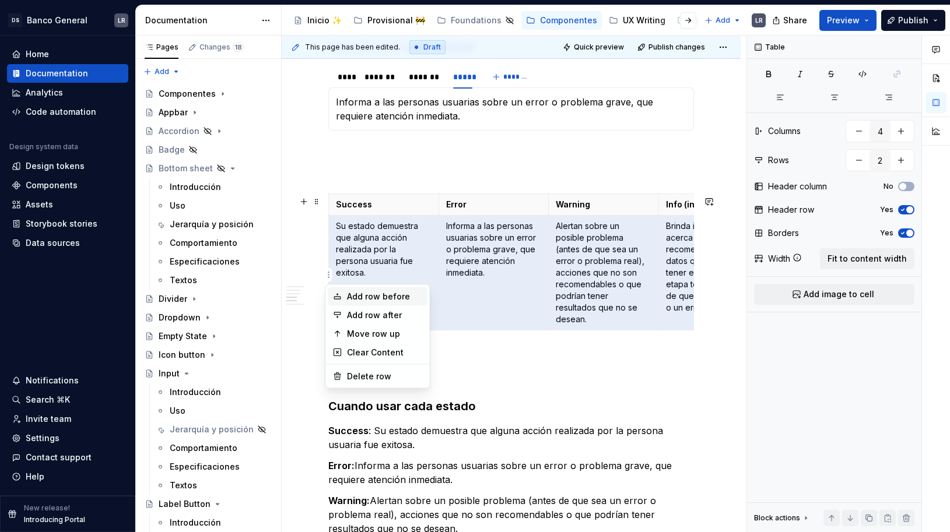
click at [408, 299] on div "Add row before" at bounding box center [385, 297] width 76 height 12
type input "3"
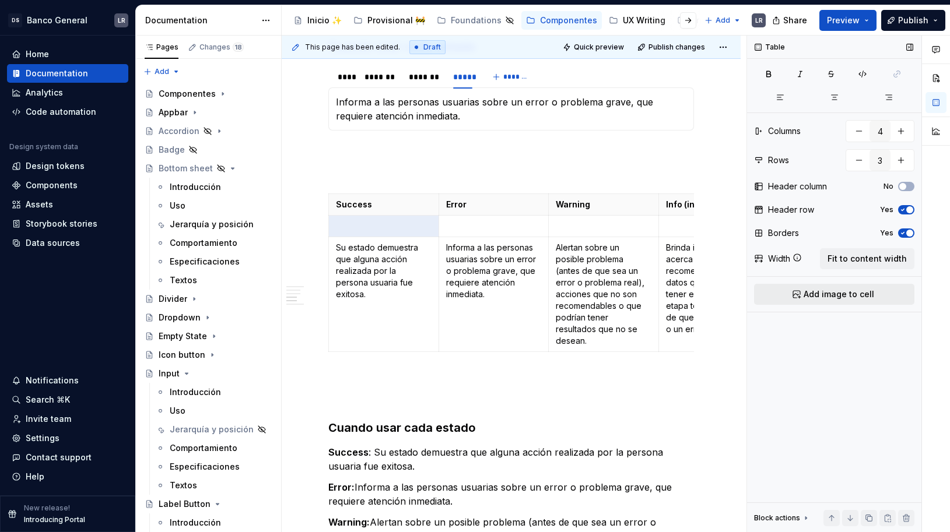
click at [871, 303] on button "Add image to cell" at bounding box center [834, 294] width 160 height 21
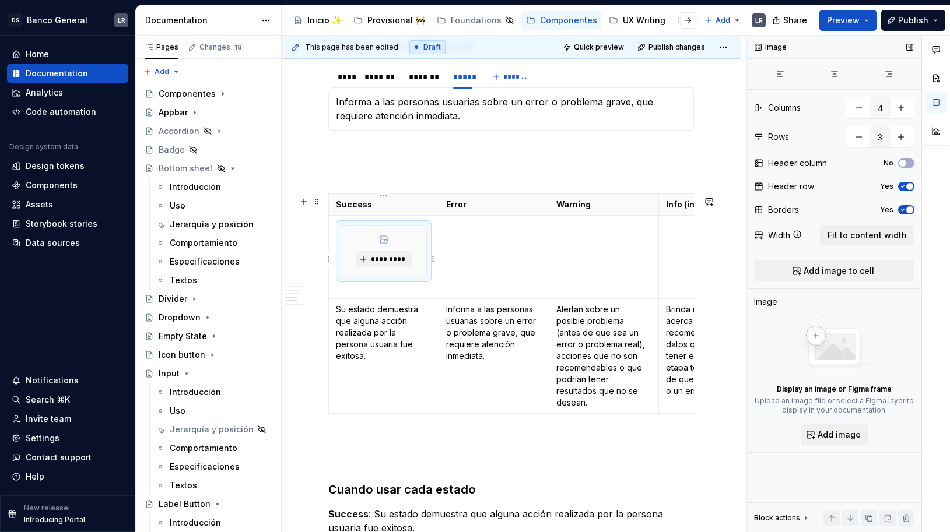
click at [373, 270] on div "*********" at bounding box center [383, 251] width 85 height 51
click at [376, 261] on span "*********" at bounding box center [388, 259] width 36 height 9
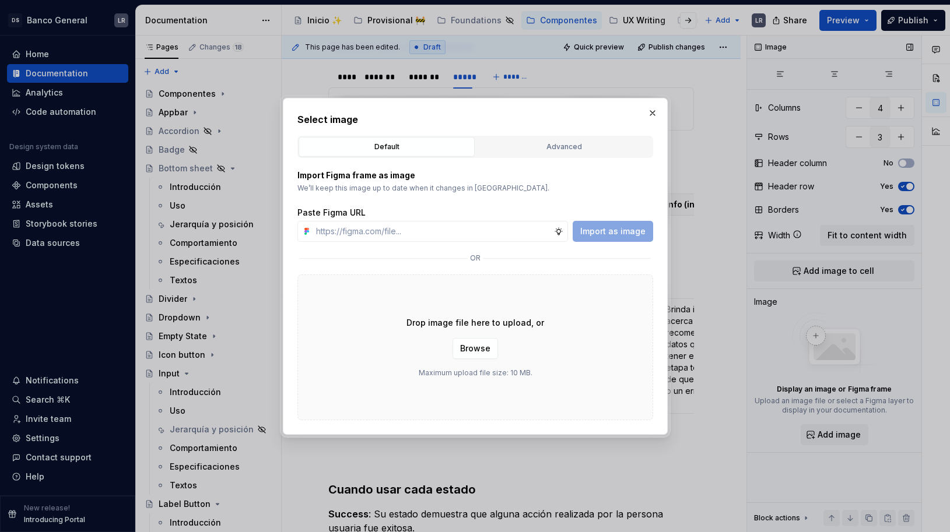
type textarea "*"
paste input "[URL][DOMAIN_NAME]"
type input "[URL][DOMAIN_NAME]"
click at [612, 229] on span "Import as image" at bounding box center [612, 232] width 65 height 12
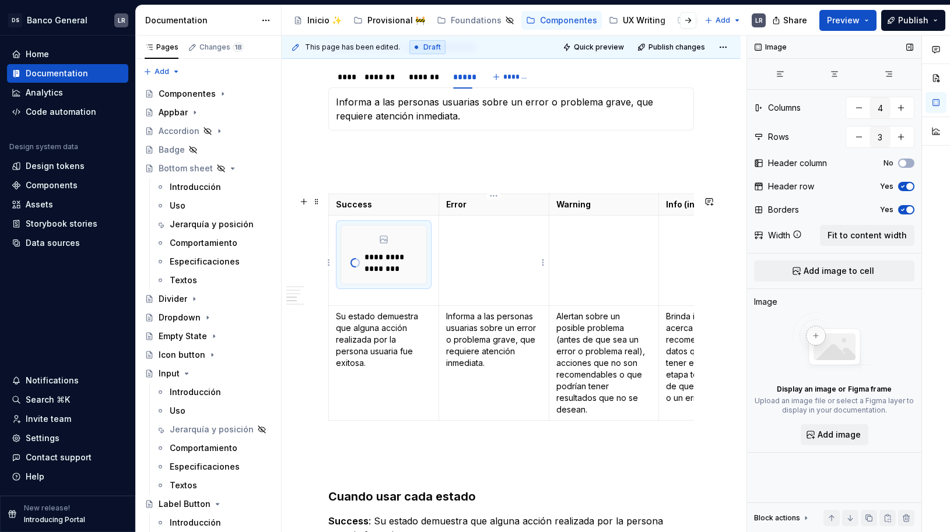
click at [493, 262] on td at bounding box center [494, 260] width 110 height 90
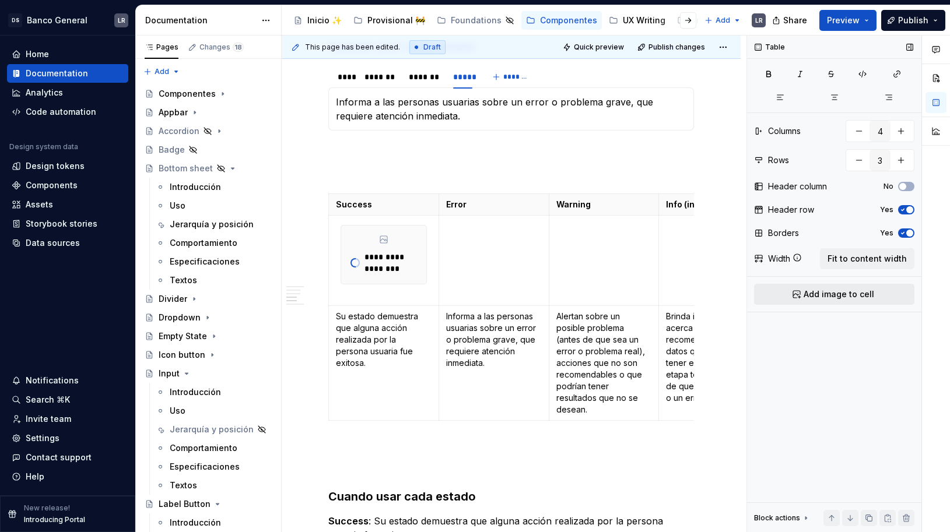
click at [803, 290] on button "Add image to cell" at bounding box center [834, 294] width 160 height 21
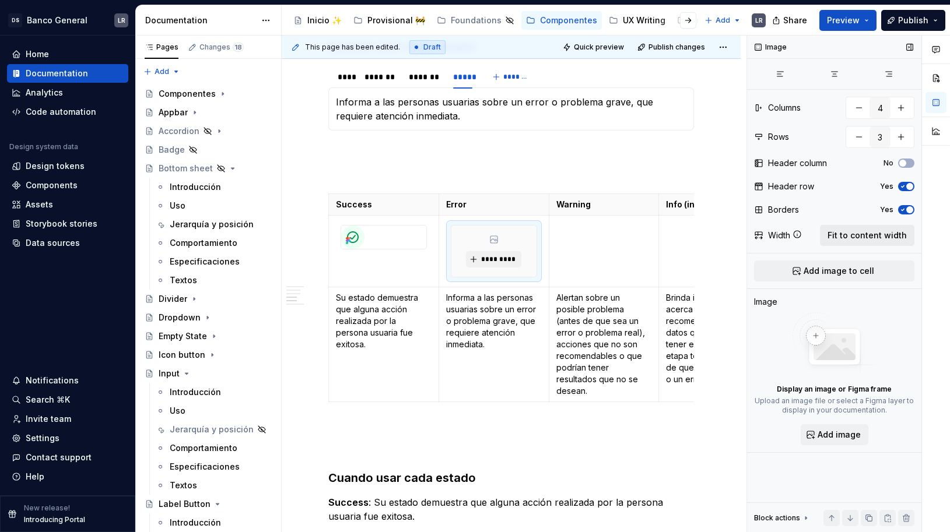
click at [880, 236] on span "Fit to content width" at bounding box center [867, 236] width 79 height 12
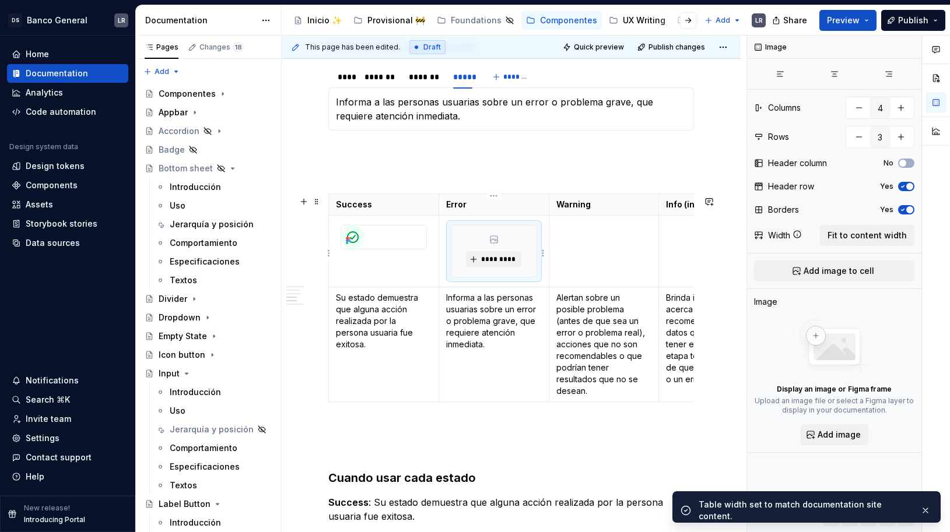
click at [511, 251] on div "*********" at bounding box center [493, 251] width 85 height 51
click at [500, 262] on span "*********" at bounding box center [499, 259] width 36 height 9
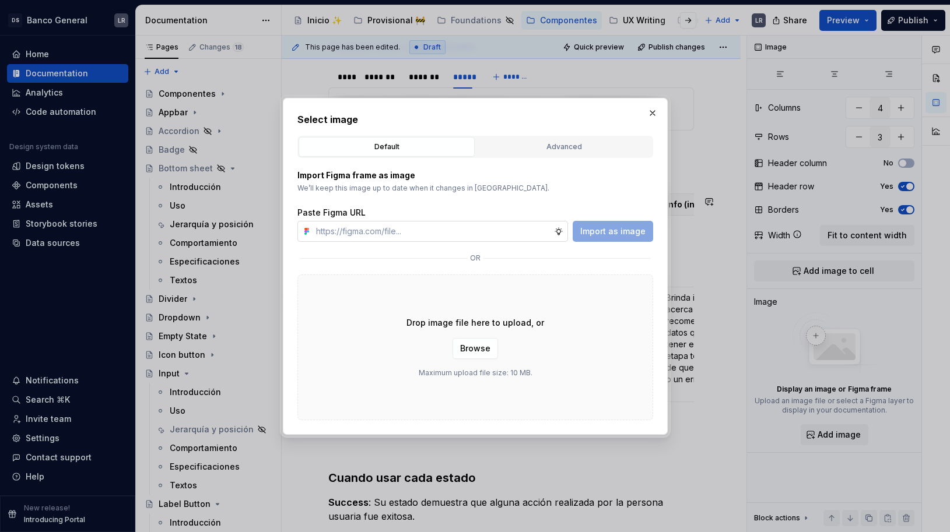
type textarea "*"
type input "[URL][DOMAIN_NAME]}"
click at [602, 226] on span "Import as image" at bounding box center [612, 232] width 65 height 12
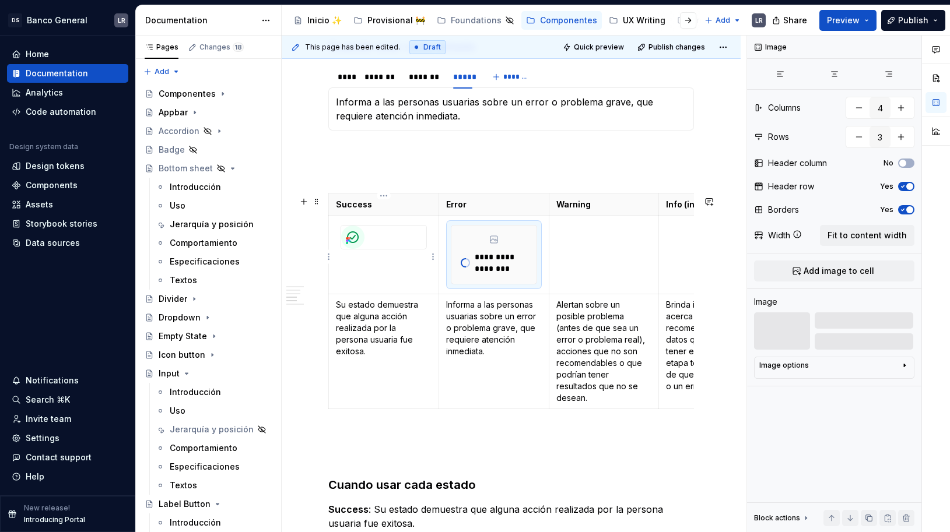
click at [415, 237] on div at bounding box center [383, 237] width 85 height 23
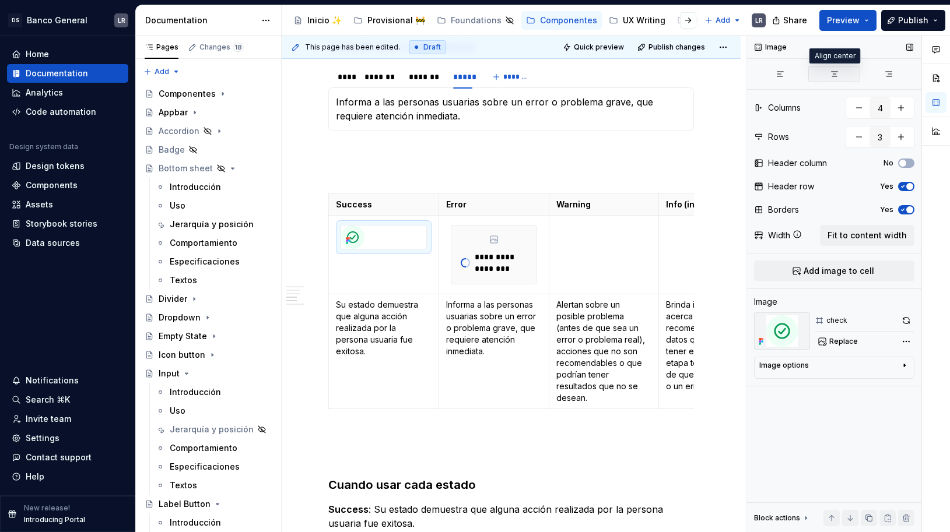
click at [836, 68] on button "button" at bounding box center [834, 74] width 52 height 16
click at [502, 236] on div "**********" at bounding box center [493, 255] width 85 height 58
click at [836, 73] on icon "button" at bounding box center [834, 73] width 9 height 9
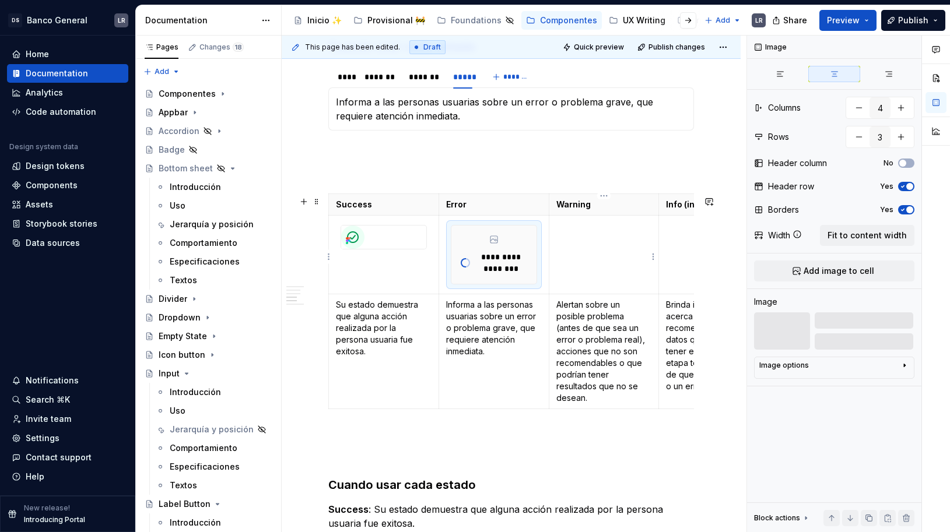
click at [584, 265] on td at bounding box center [604, 254] width 110 height 79
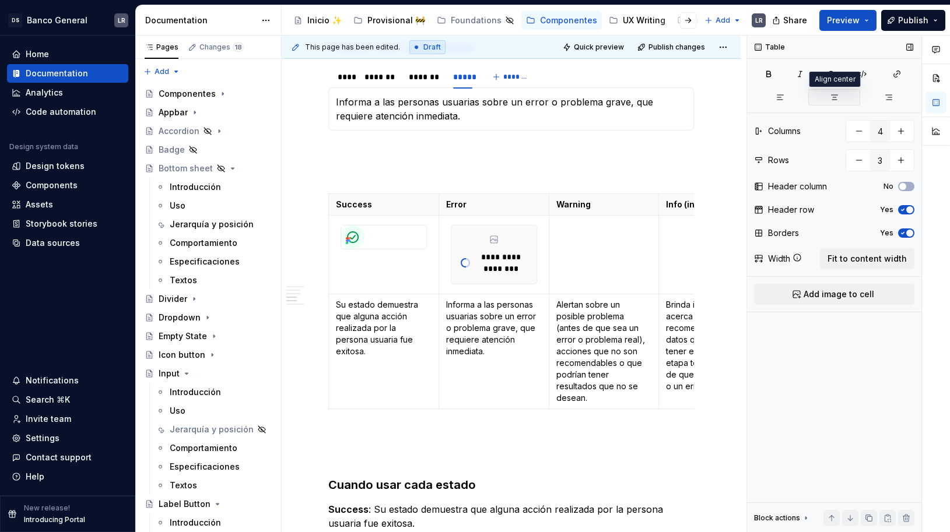
click at [838, 91] on button "button" at bounding box center [834, 97] width 52 height 16
click at [688, 262] on td at bounding box center [714, 254] width 110 height 79
click at [829, 106] on div "Table Columns 4 Rows 3 Header column No Header row Yes Borders Yes Width Fit to…" at bounding box center [834, 284] width 174 height 497
click at [842, 94] on button "button" at bounding box center [834, 97] width 52 height 16
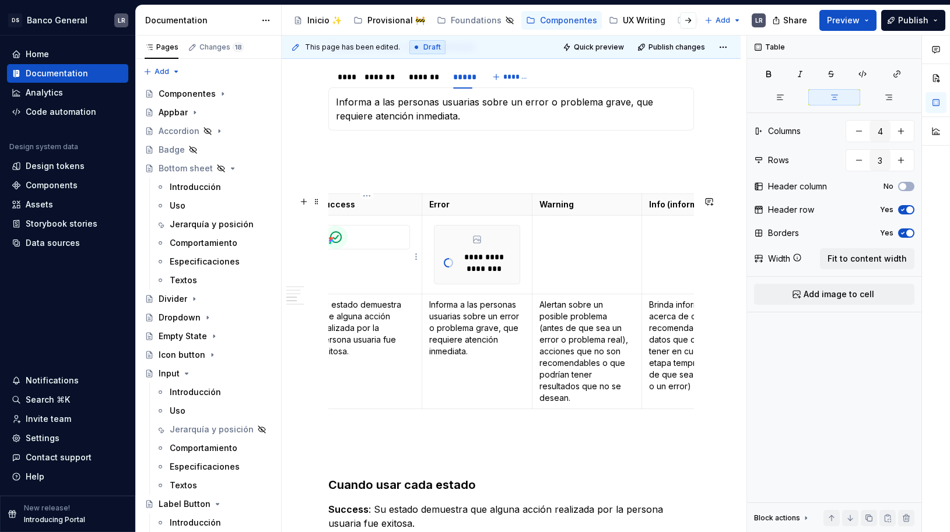
click at [386, 243] on div at bounding box center [366, 237] width 85 height 23
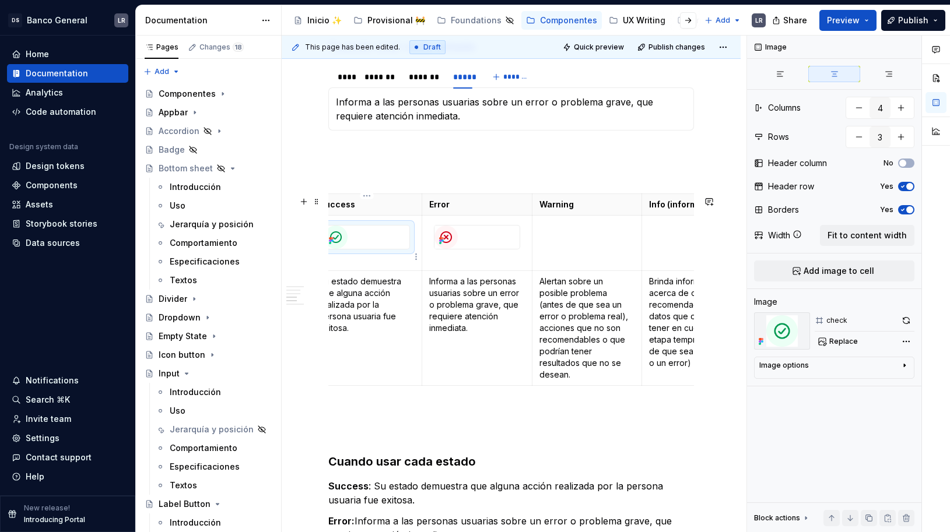
scroll to position [0, 0]
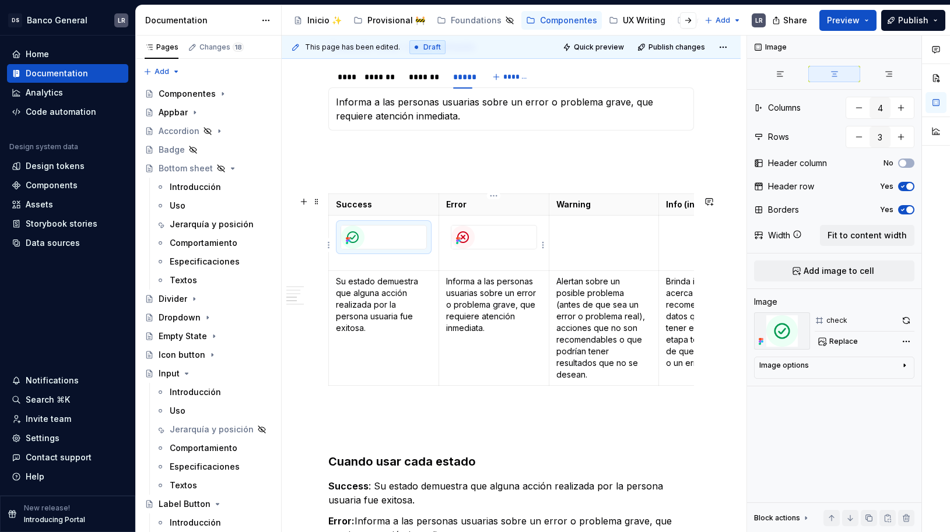
click at [517, 232] on div at bounding box center [493, 237] width 85 height 23
click at [909, 30] on button "Publish" at bounding box center [913, 20] width 64 height 21
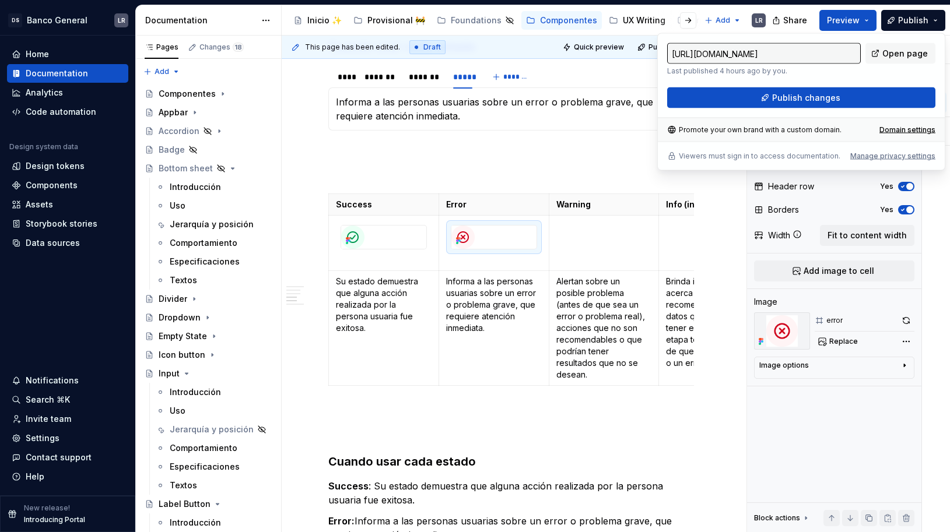
click at [864, 31] on div "Share Preview Publish" at bounding box center [862, 20] width 175 height 30
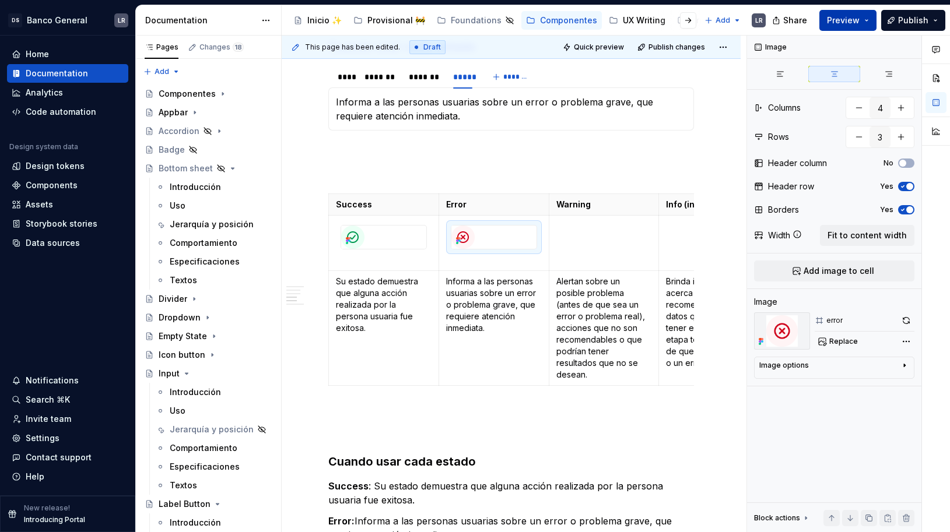
click at [863, 28] on button "Preview" at bounding box center [847, 20] width 57 height 21
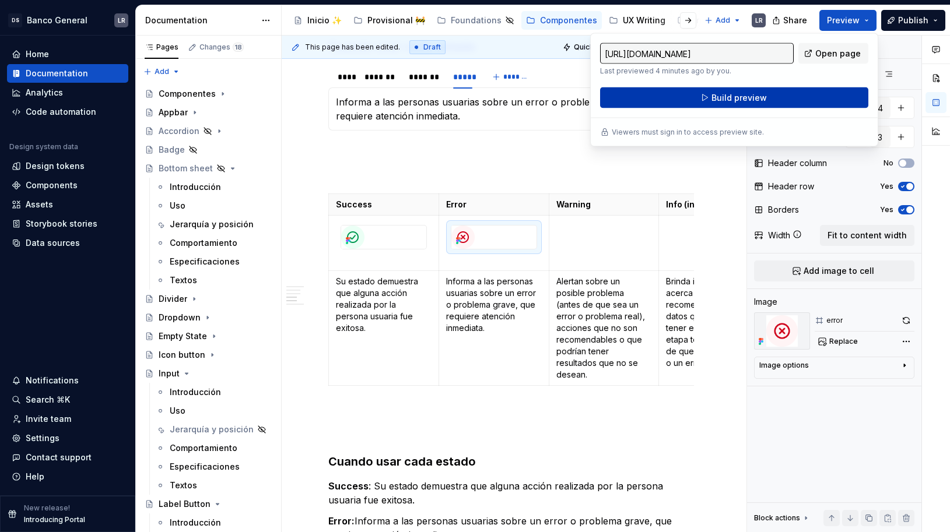
click at [811, 97] on button "Build preview" at bounding box center [734, 97] width 268 height 21
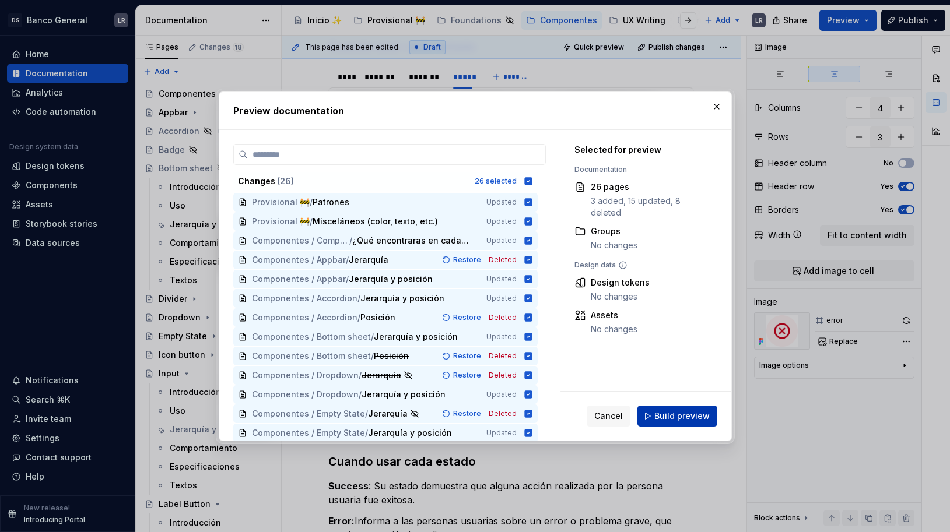
click at [693, 418] on span "Build preview" at bounding box center [681, 417] width 55 height 12
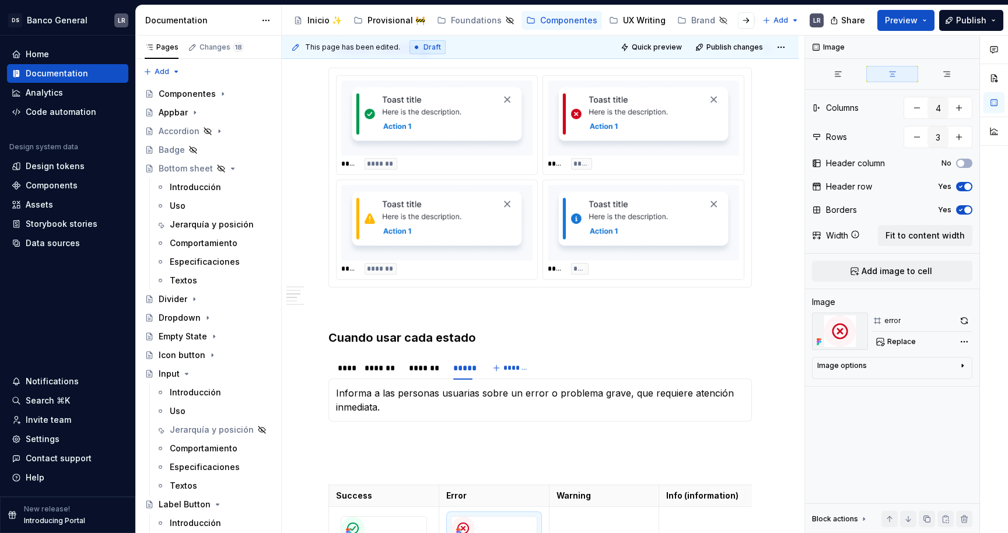
scroll to position [359, 0]
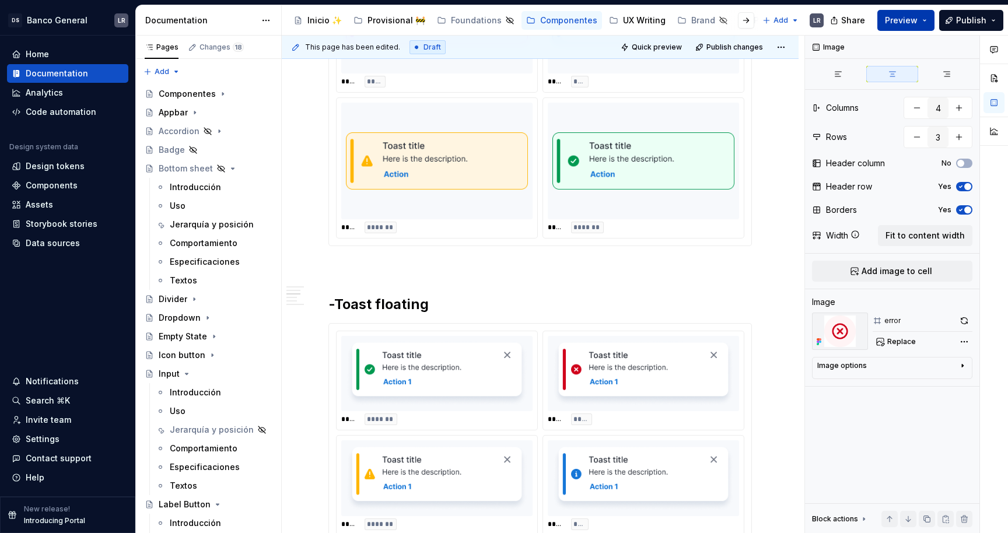
click at [931, 22] on button "Preview" at bounding box center [905, 20] width 57 height 21
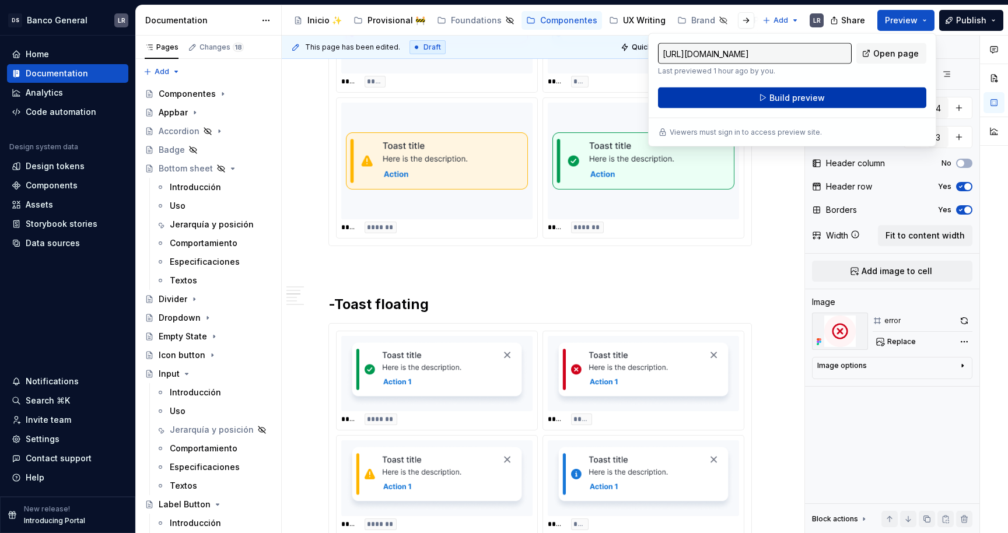
click at [829, 102] on button "Build preview" at bounding box center [792, 97] width 268 height 21
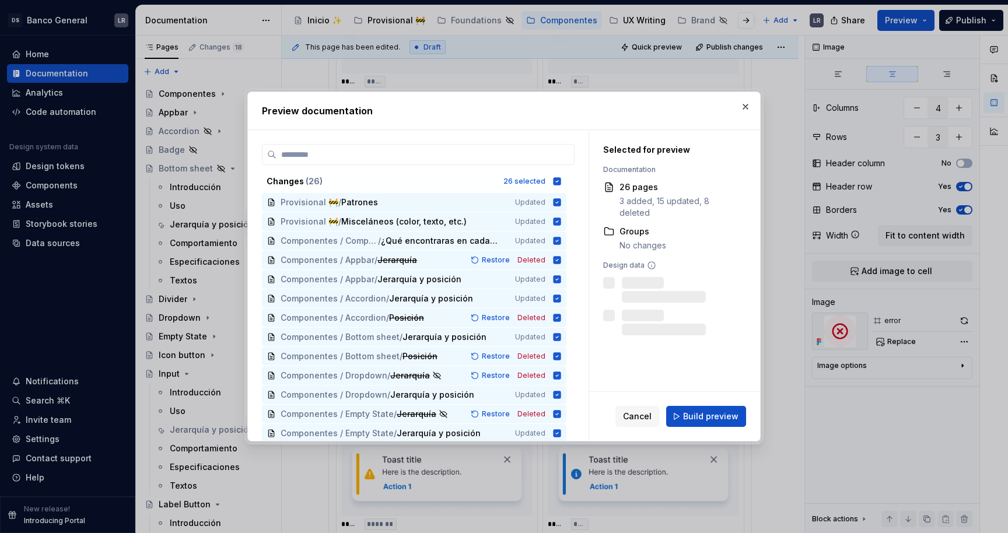
click at [689, 428] on div "Cancel Build preview" at bounding box center [674, 416] width 171 height 49
click at [690, 418] on span "Build preview" at bounding box center [710, 417] width 55 height 12
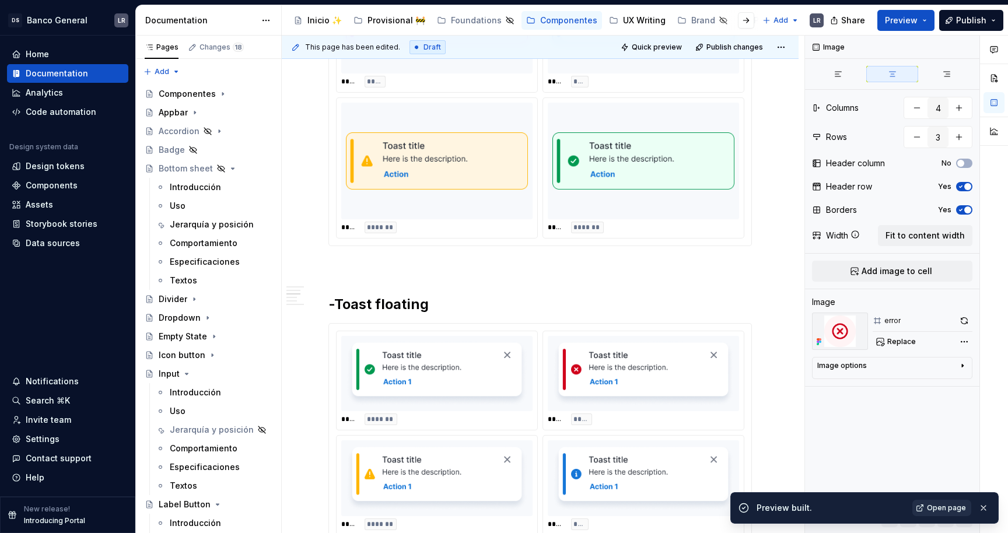
click at [941, 513] on link "Open page" at bounding box center [941, 508] width 59 height 16
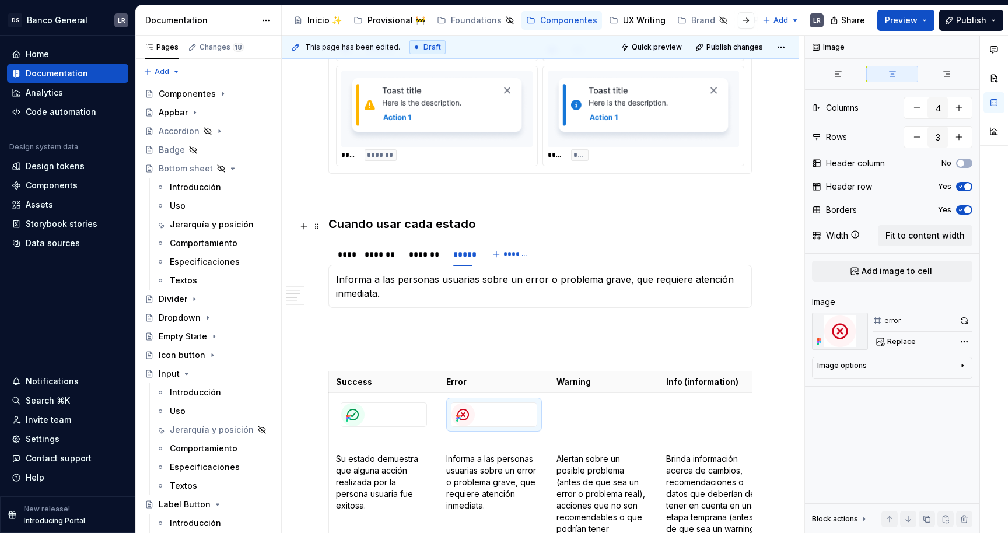
scroll to position [975, 0]
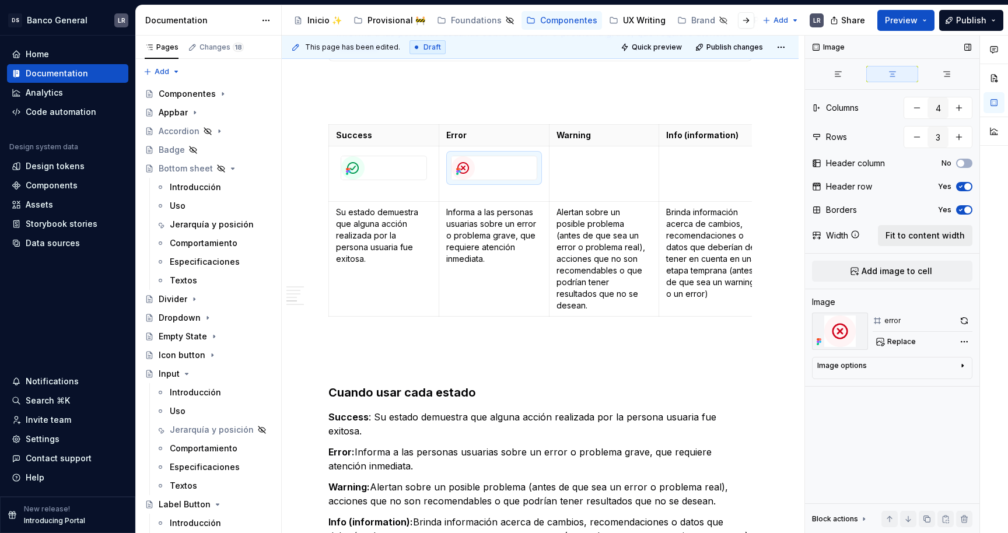
click at [909, 241] on span "Fit to content width" at bounding box center [924, 236] width 79 height 12
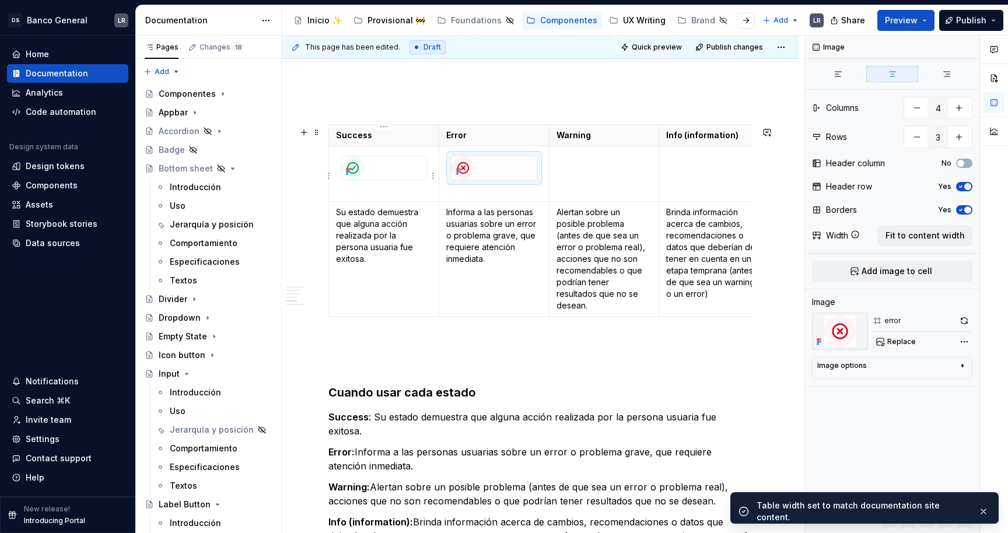
click at [397, 164] on div at bounding box center [383, 167] width 85 height 23
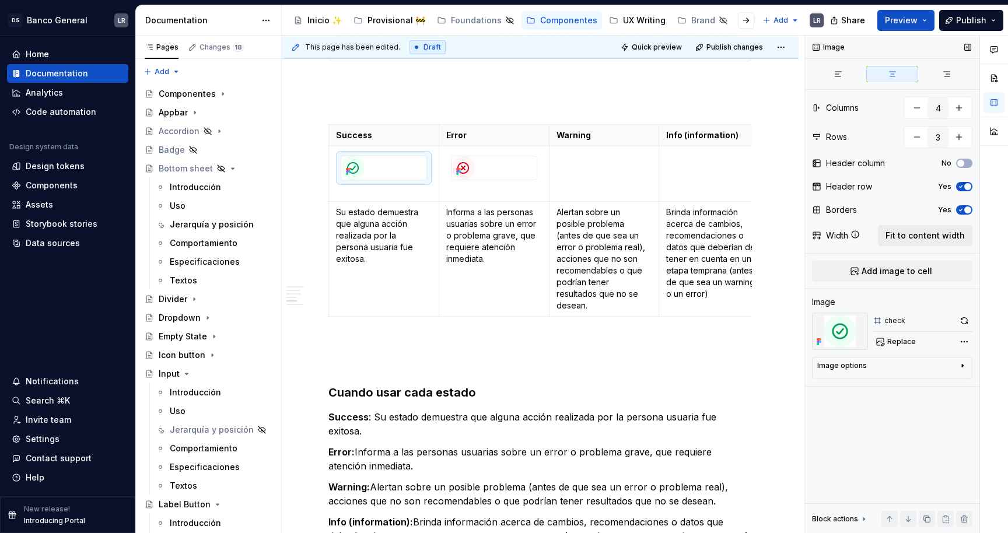
click at [903, 230] on span "Fit to content width" at bounding box center [924, 236] width 79 height 12
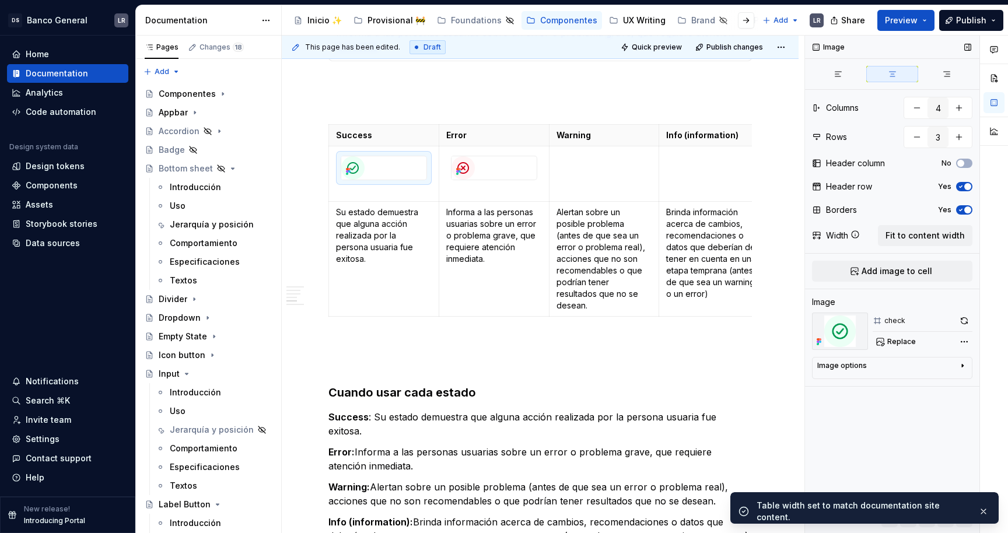
click at [903, 365] on div "Image options" at bounding box center [887, 368] width 141 height 14
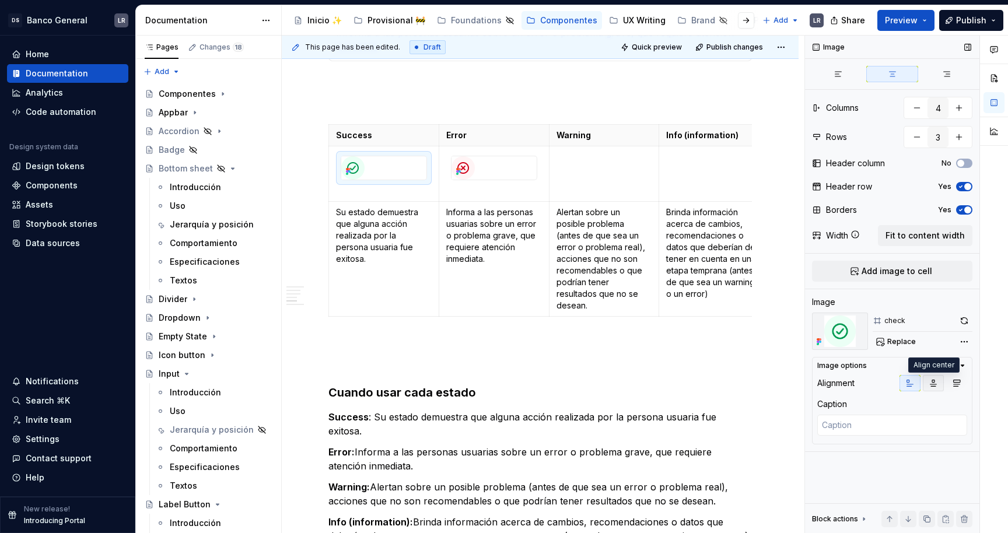
click at [935, 382] on icon "button" at bounding box center [932, 383] width 9 height 9
click at [490, 198] on td at bounding box center [494, 173] width 110 height 55
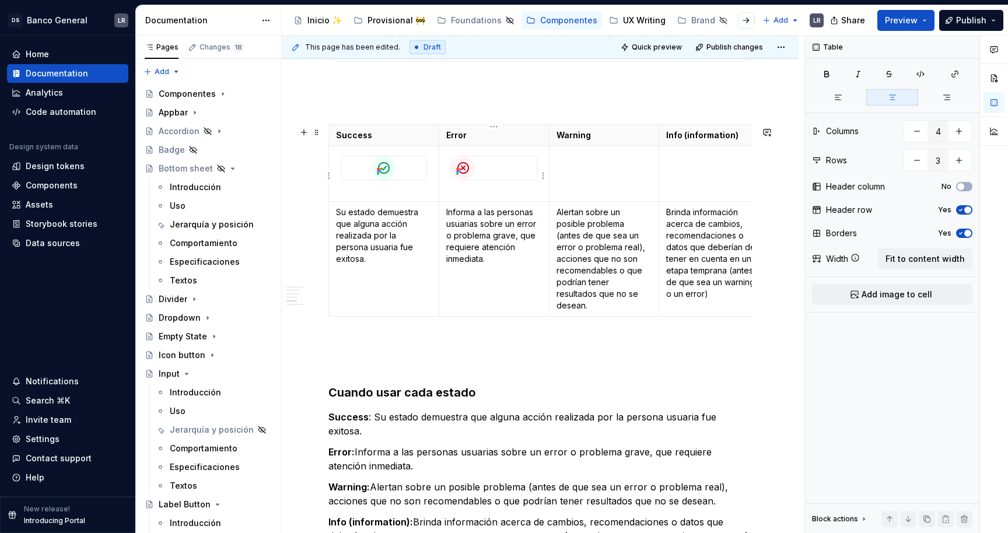
click at [528, 163] on div at bounding box center [493, 167] width 85 height 23
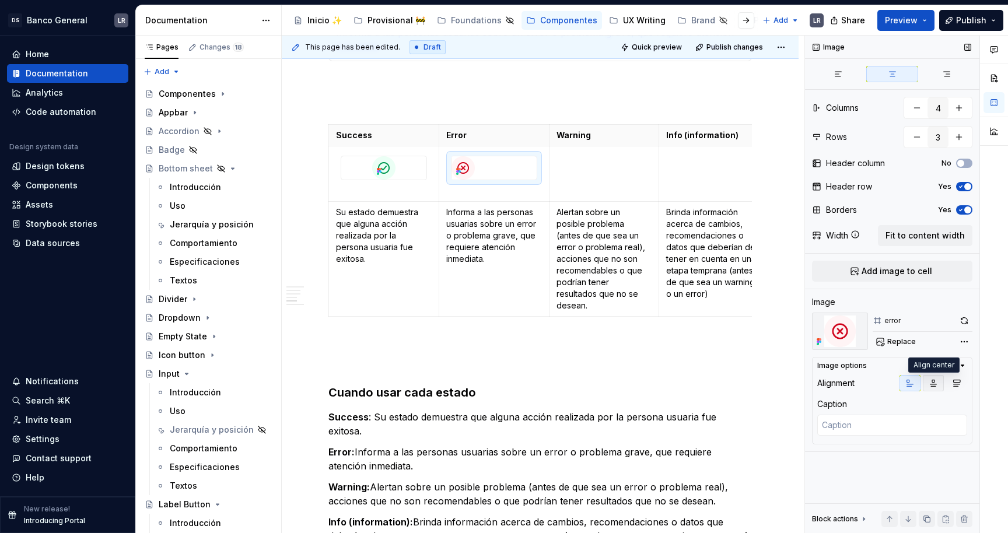
click at [933, 383] on icon "button" at bounding box center [932, 383] width 9 height 9
click at [594, 181] on td at bounding box center [604, 173] width 110 height 55
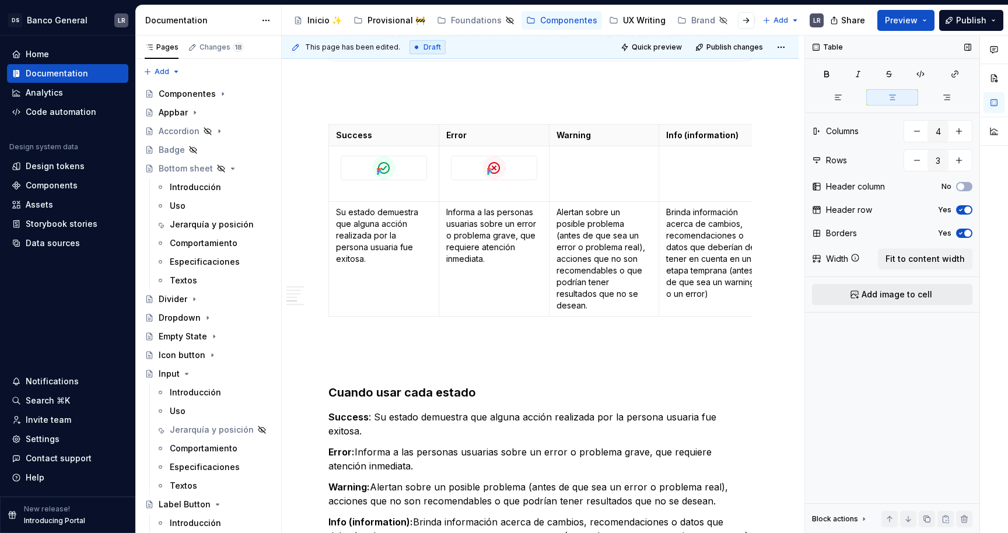
click at [864, 284] on button "Add image to cell" at bounding box center [892, 294] width 160 height 21
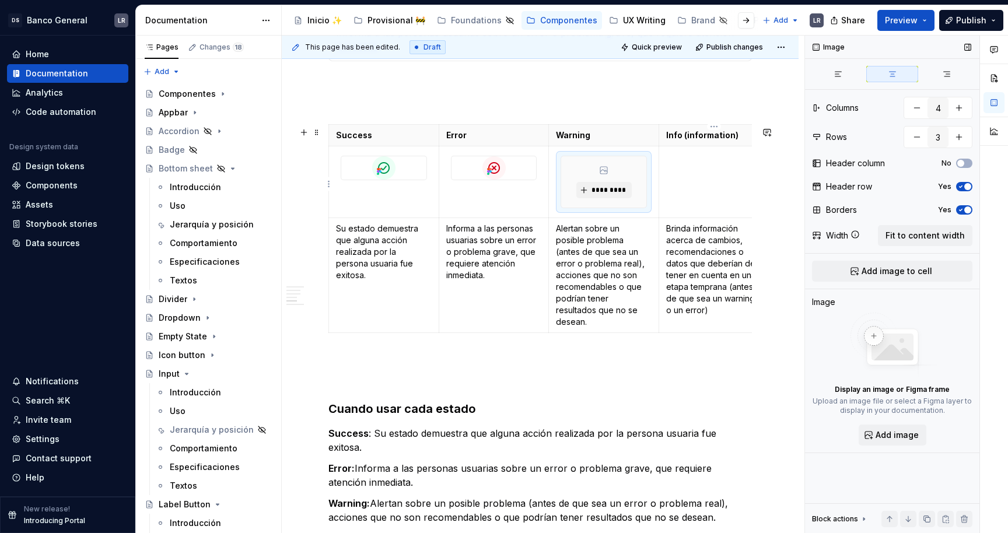
click at [705, 174] on td at bounding box center [714, 182] width 110 height 72
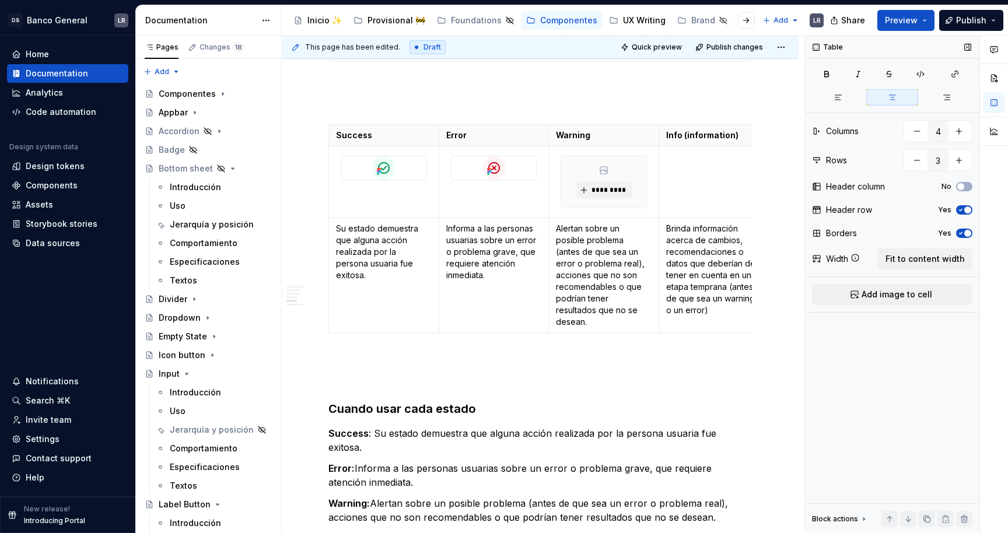
click at [868, 306] on div "Table Columns 4 Rows 3 Header column No Header row Yes Borders Yes Width Fit to…" at bounding box center [892, 285] width 174 height 498
click at [853, 295] on button "Add image to cell" at bounding box center [892, 294] width 160 height 21
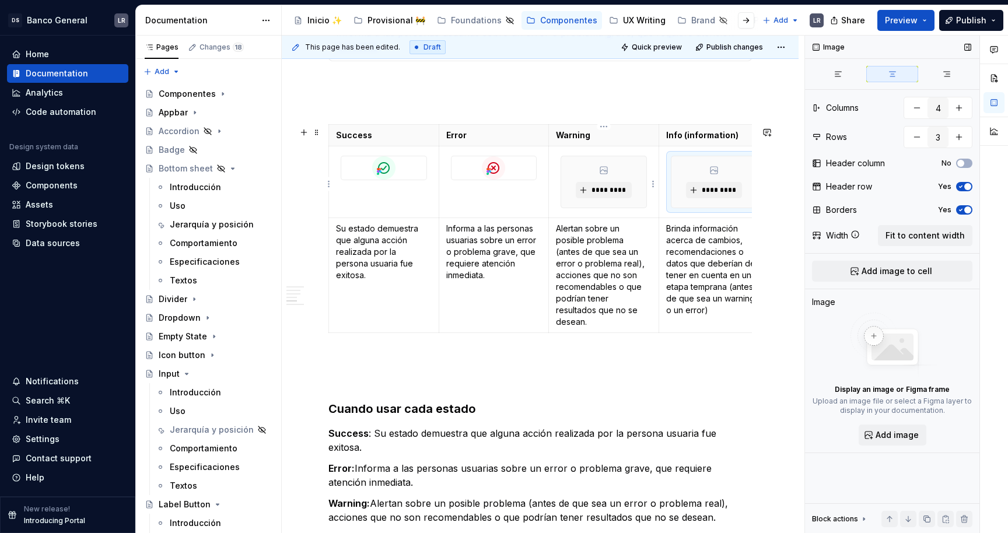
click at [595, 177] on div "*********" at bounding box center [603, 181] width 85 height 51
click at [595, 191] on span "*********" at bounding box center [608, 189] width 36 height 9
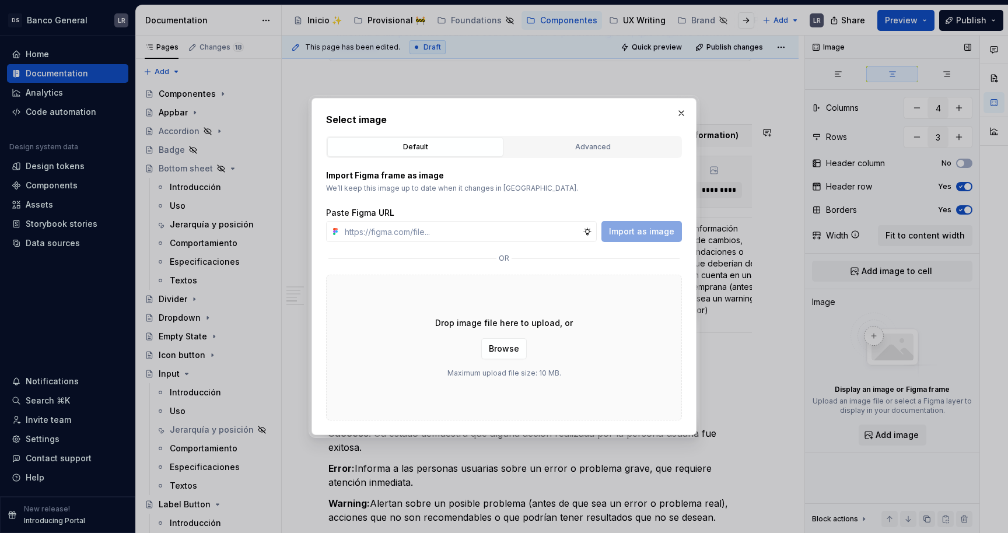
type textarea "*"
paste input "[URL][DOMAIN_NAME]"
type input "[URL][DOMAIN_NAME]"
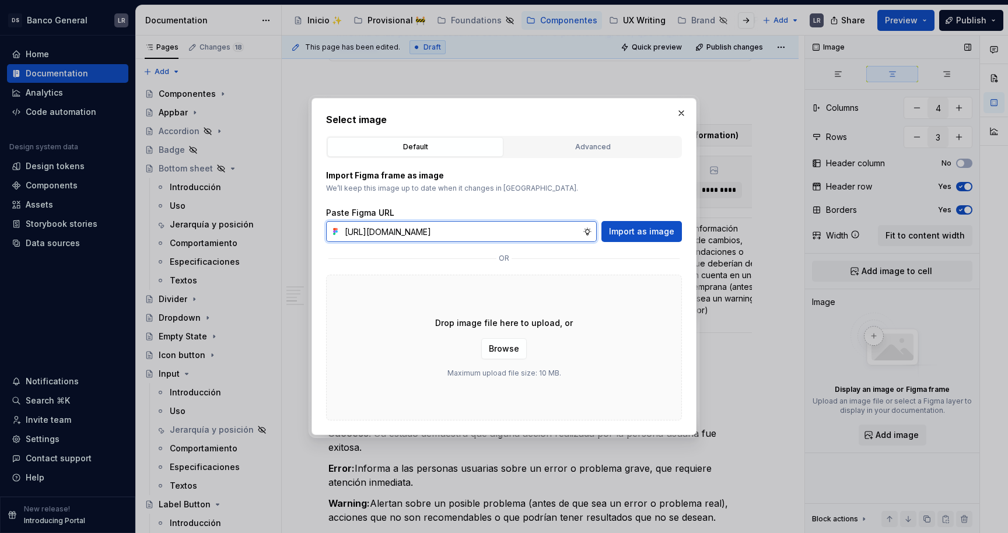
scroll to position [0, 304]
click at [655, 231] on span "Import as image" at bounding box center [641, 232] width 65 height 12
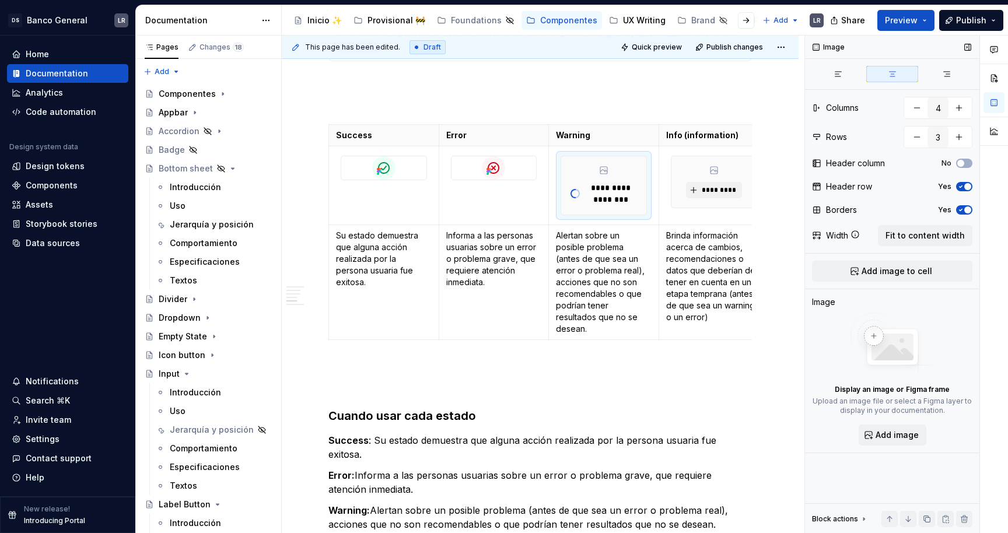
type textarea "*"
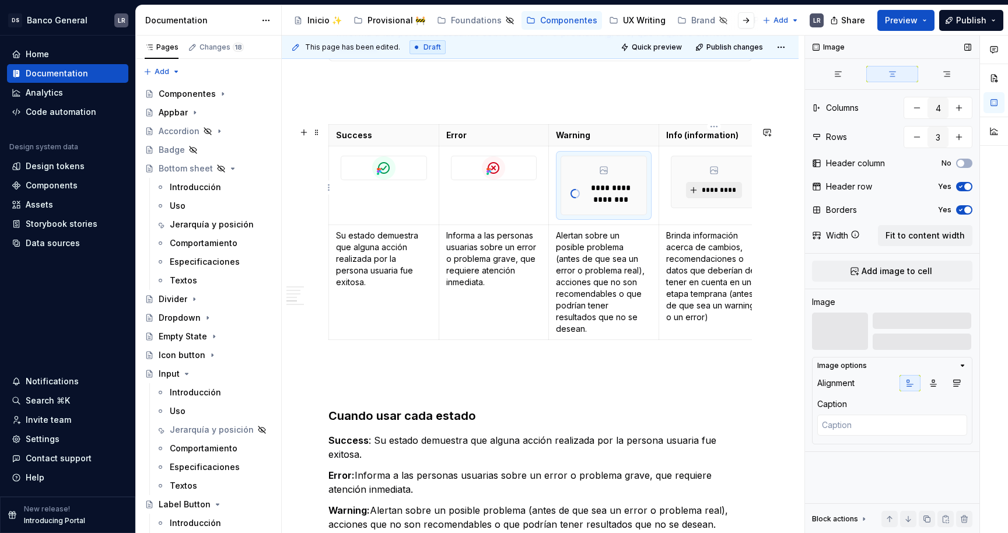
click at [707, 194] on span "*********" at bounding box center [718, 189] width 36 height 9
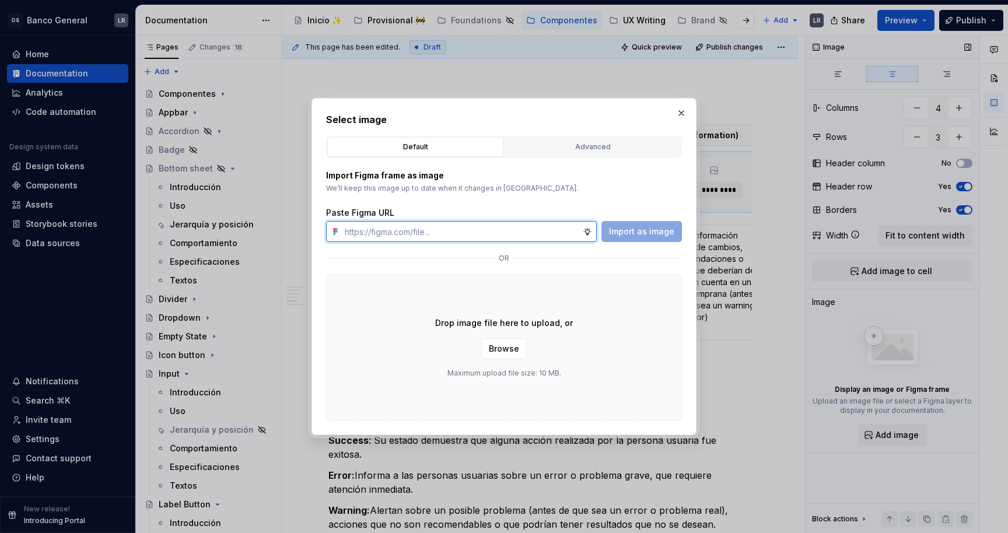
paste input "[URL][DOMAIN_NAME]"
type input "[URL][DOMAIN_NAME]"
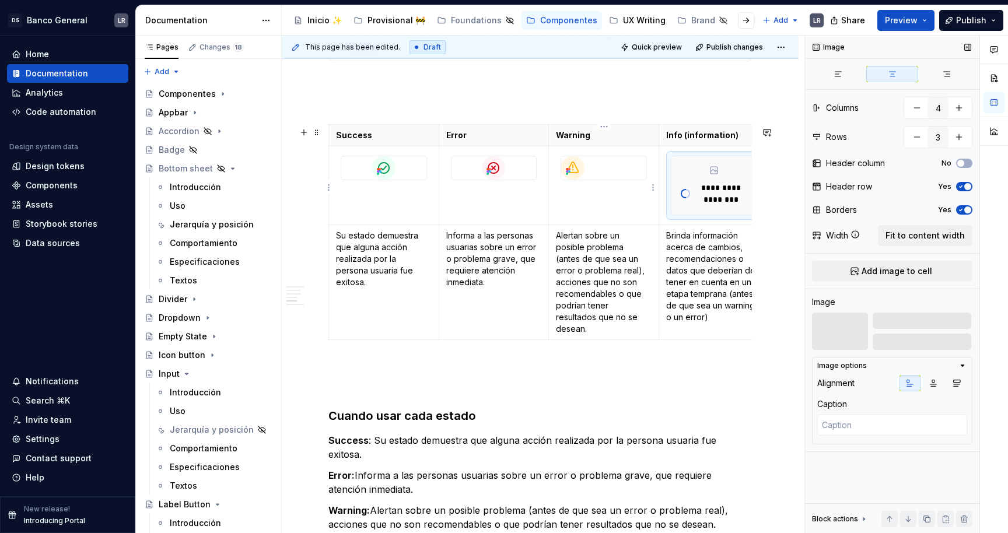
click at [611, 178] on div at bounding box center [603, 167] width 85 height 23
click at [933, 380] on icon "button" at bounding box center [933, 383] width 6 height 6
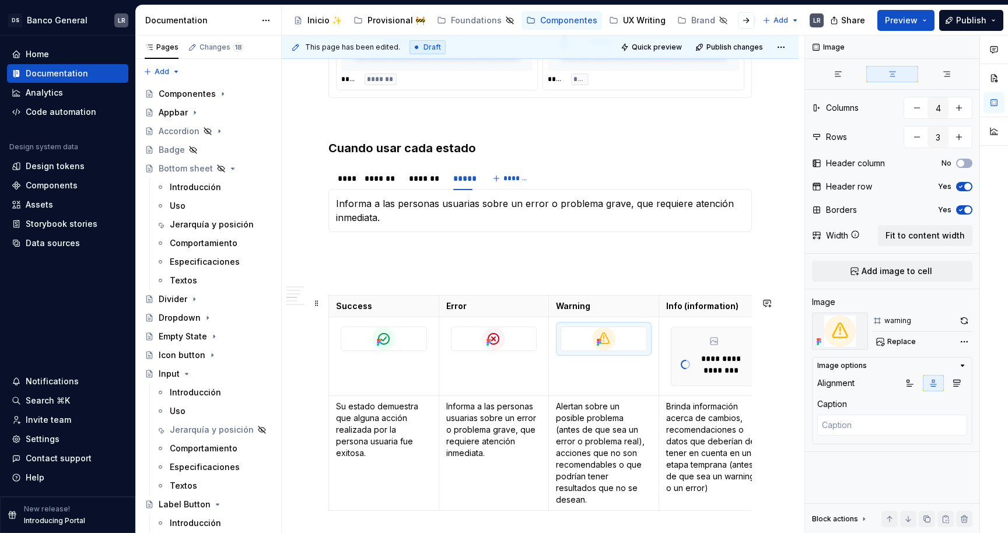
scroll to position [798, 0]
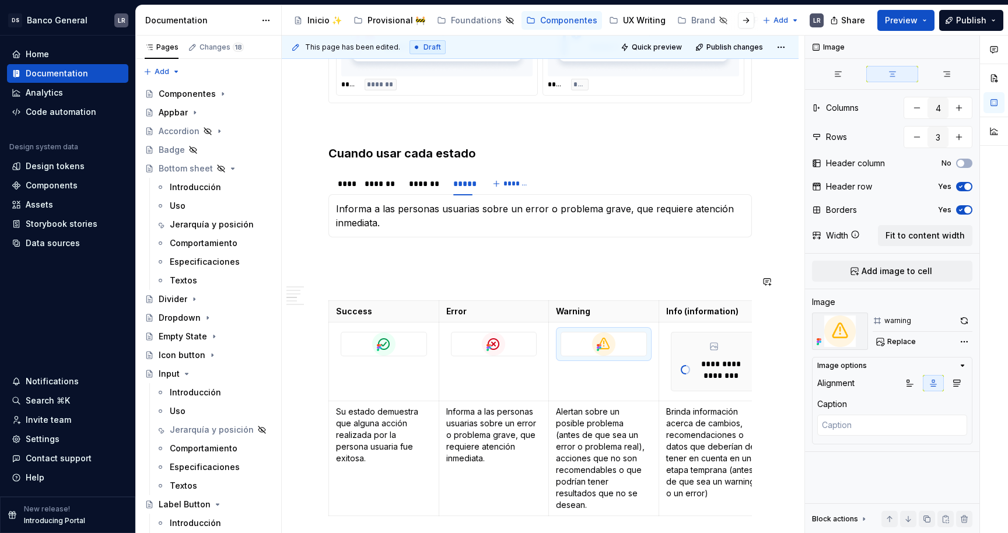
click at [566, 268] on div "**********" at bounding box center [539, 255] width 423 height 1619
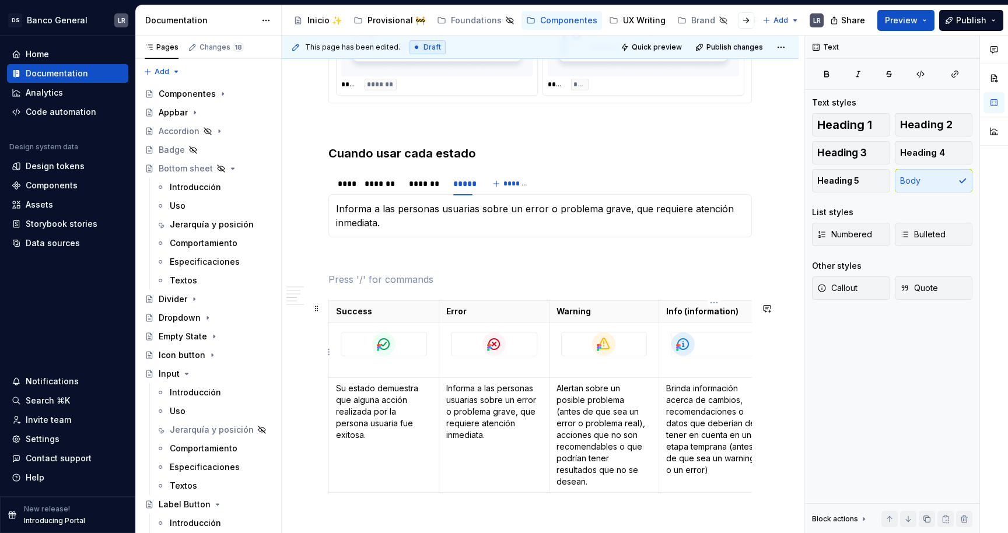
click at [727, 341] on div at bounding box center [713, 343] width 85 height 23
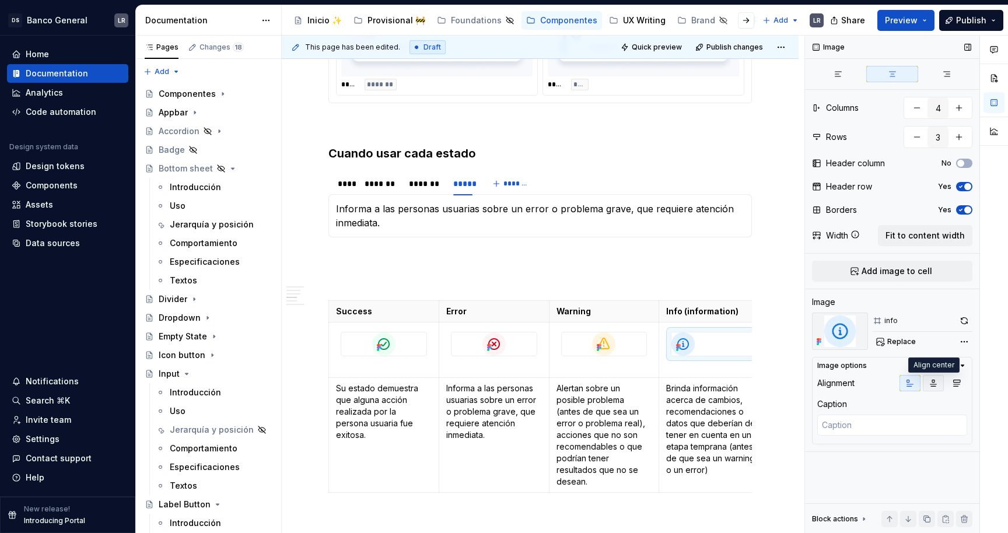
click at [924, 383] on button "button" at bounding box center [933, 383] width 21 height 16
click at [637, 255] on p at bounding box center [539, 258] width 423 height 14
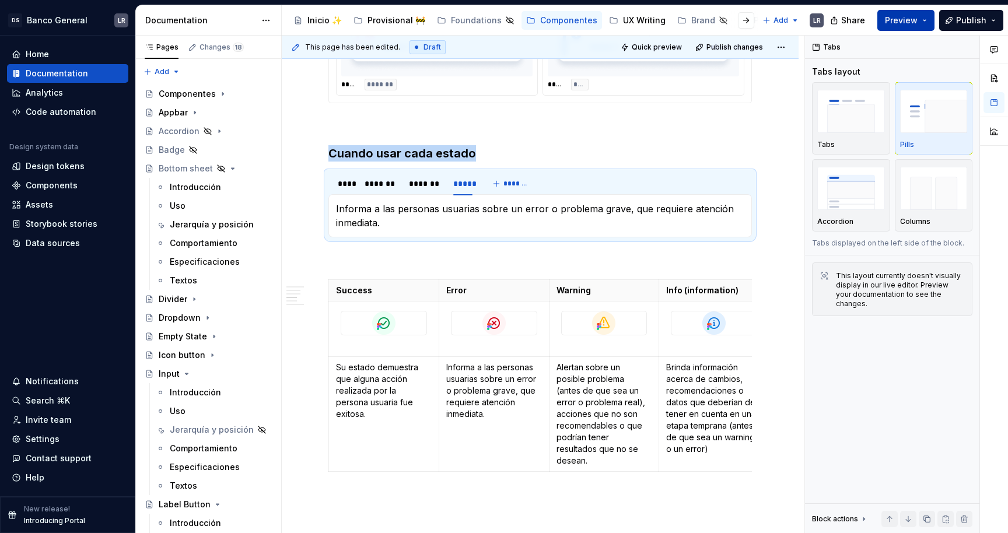
click at [930, 23] on button "Preview" at bounding box center [905, 20] width 57 height 21
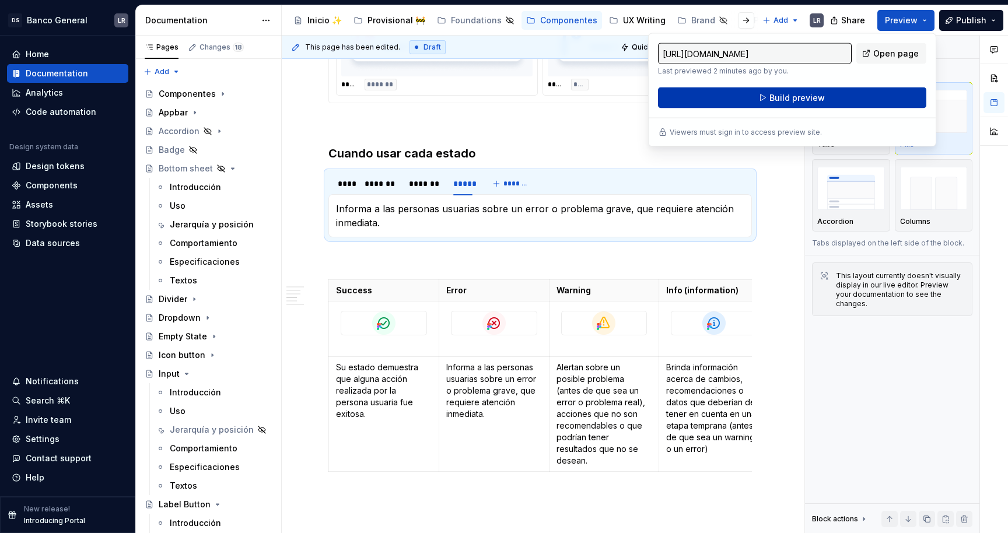
click at [812, 107] on button "Build preview" at bounding box center [792, 97] width 268 height 21
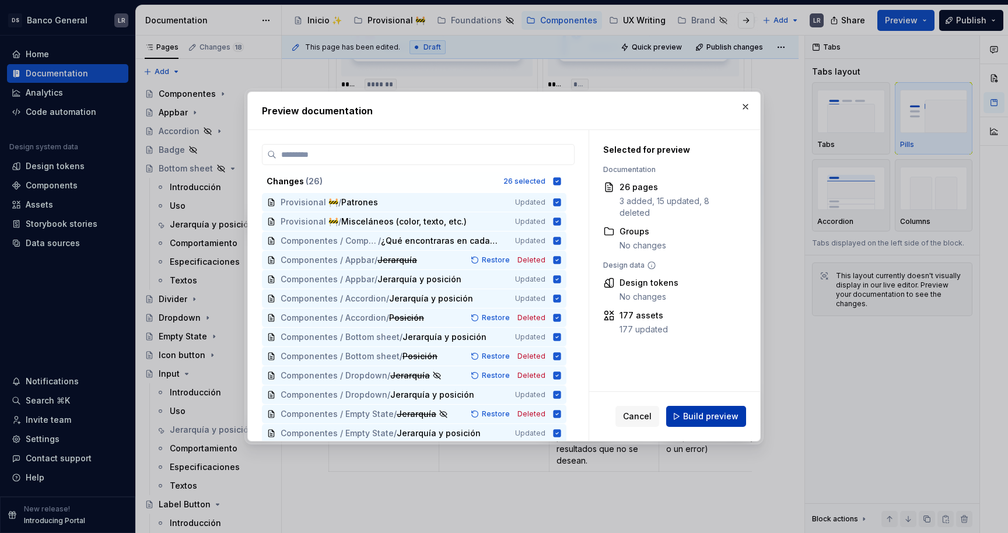
click at [708, 411] on span "Build preview" at bounding box center [710, 417] width 55 height 12
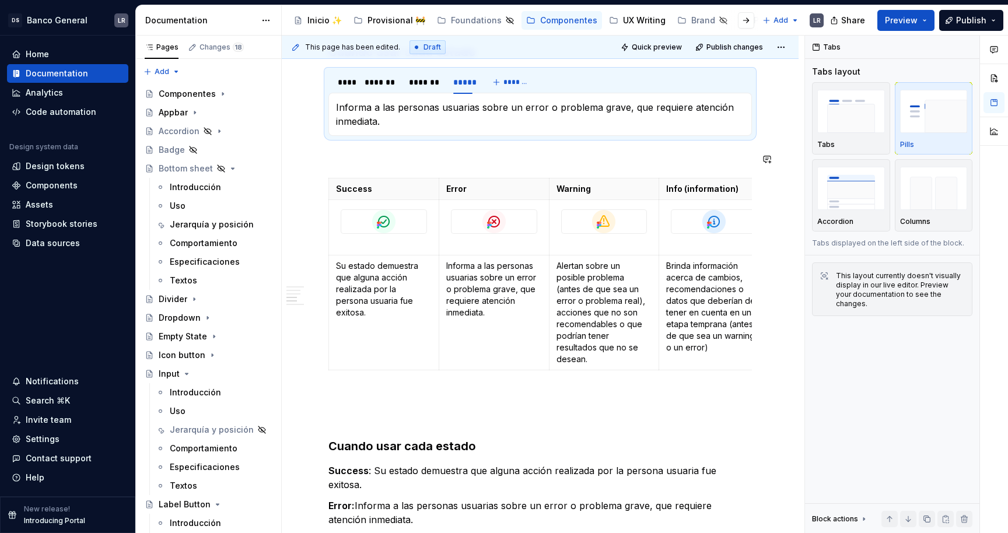
scroll to position [919, 0]
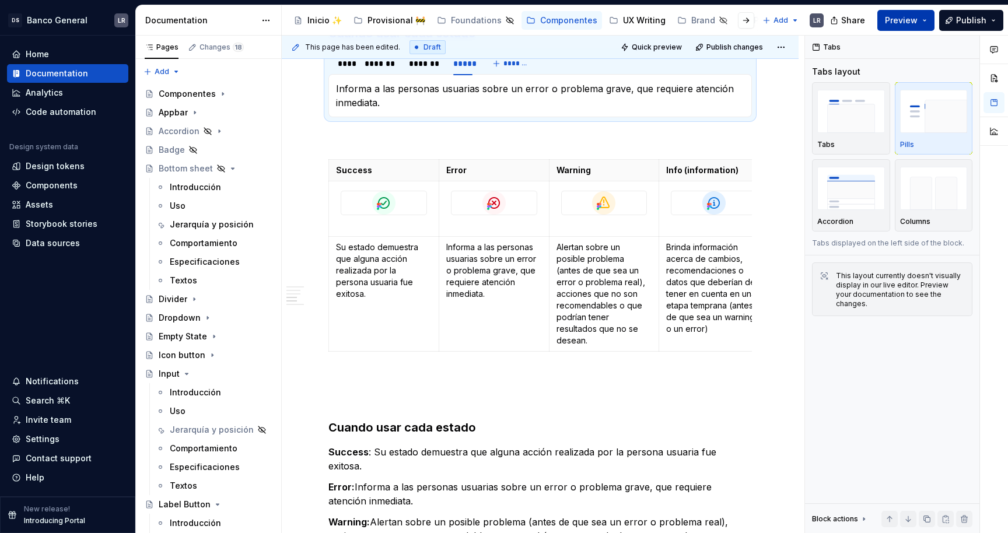
click at [926, 27] on button "Preview" at bounding box center [905, 20] width 57 height 21
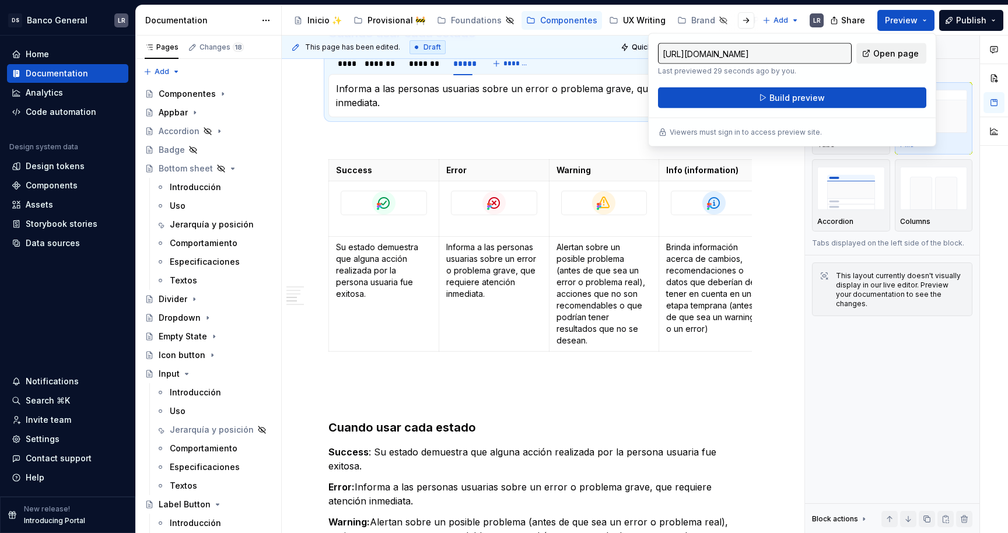
click at [896, 45] on link "Open page" at bounding box center [891, 53] width 70 height 21
click at [690, 222] on td at bounding box center [714, 208] width 110 height 55
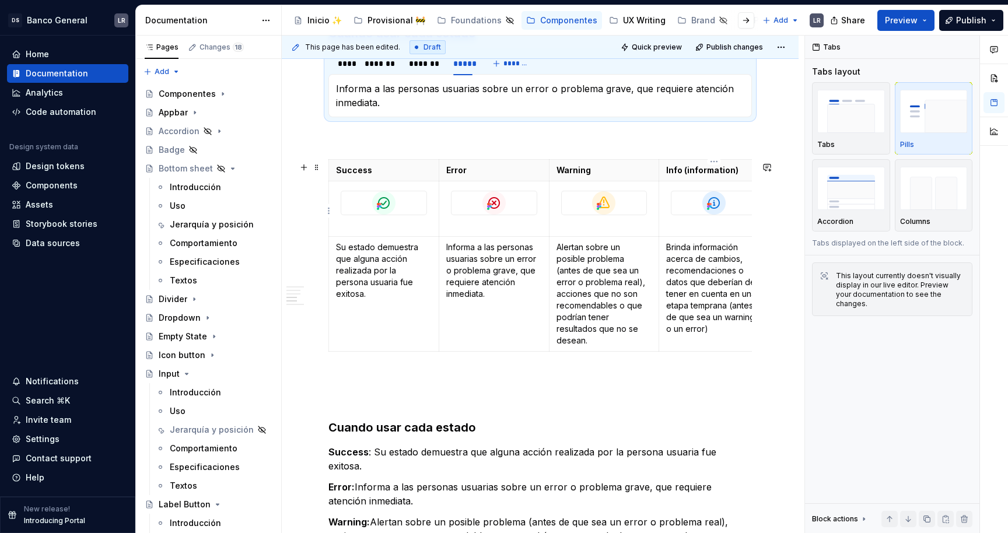
click at [683, 208] on div at bounding box center [713, 202] width 85 height 23
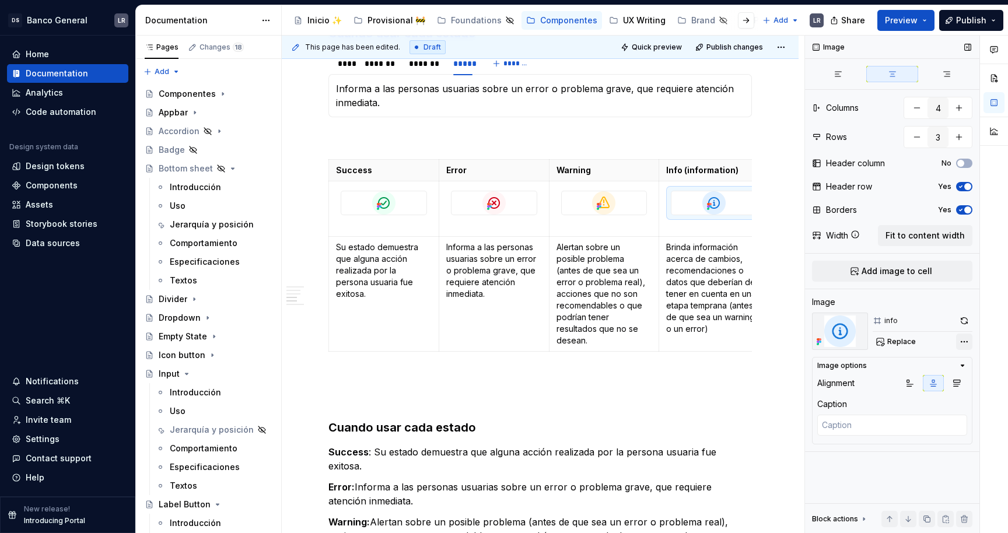
click at [961, 344] on div "Comments Open comments No comments yet Select ‘Comment’ from the block context …" at bounding box center [906, 285] width 203 height 498
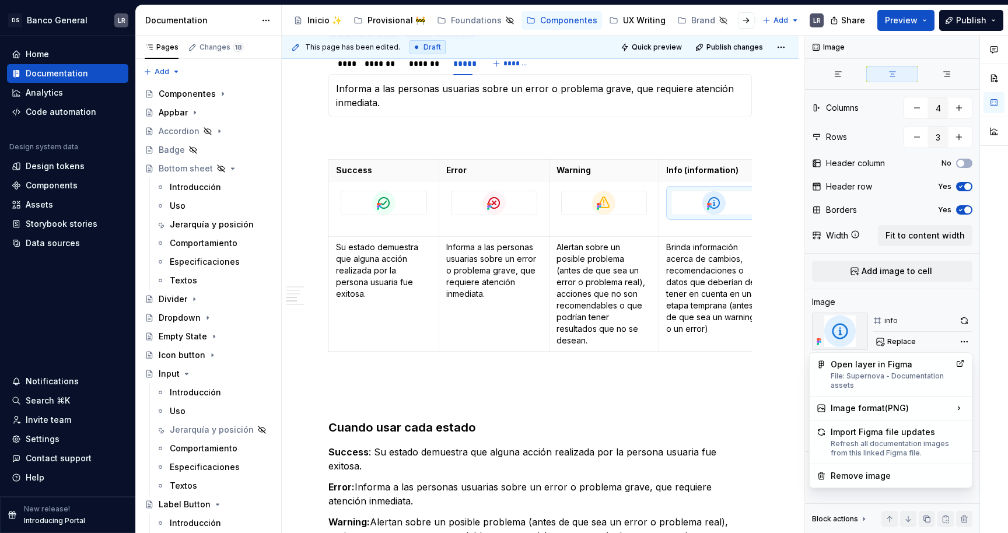
click at [982, 386] on div at bounding box center [994, 285] width 28 height 498
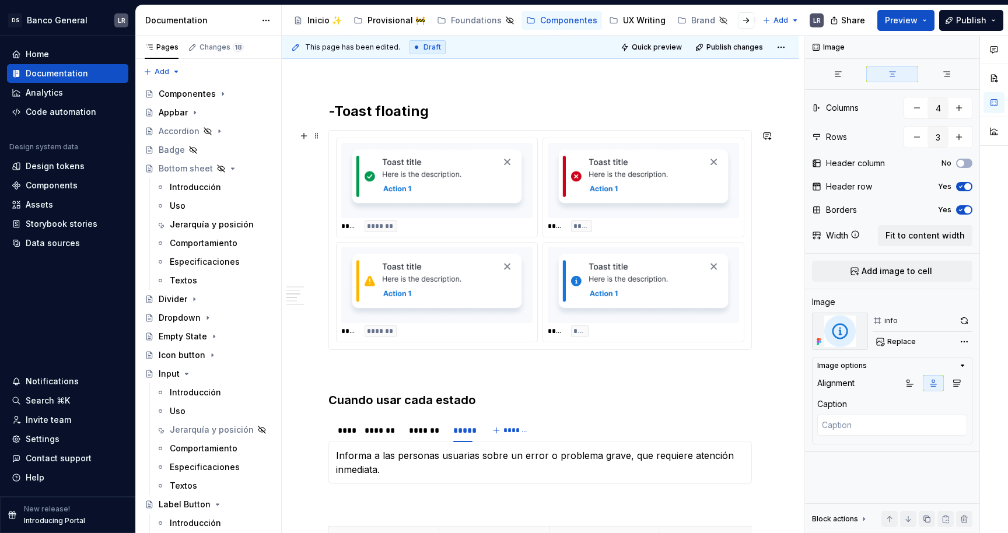
scroll to position [792, 0]
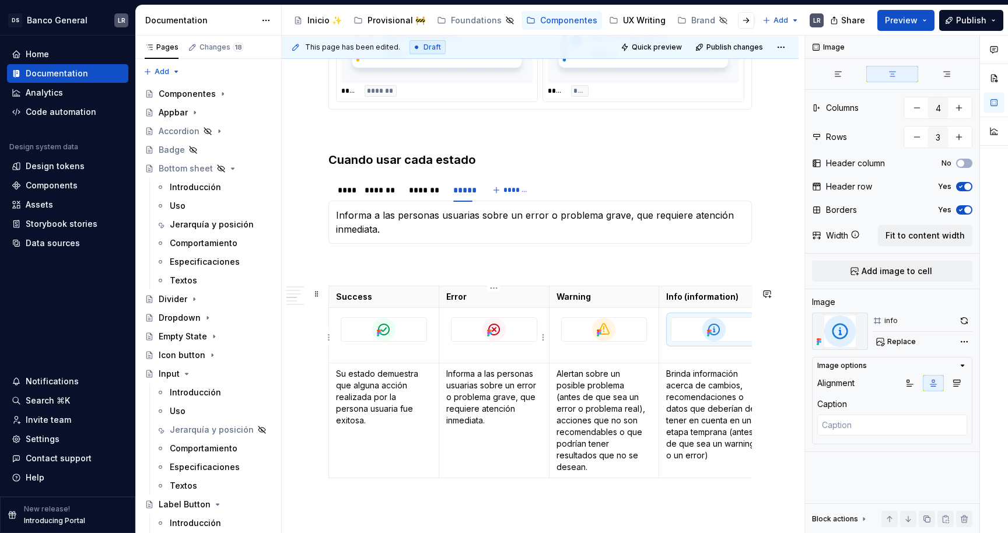
click at [492, 362] on td at bounding box center [494, 334] width 110 height 55
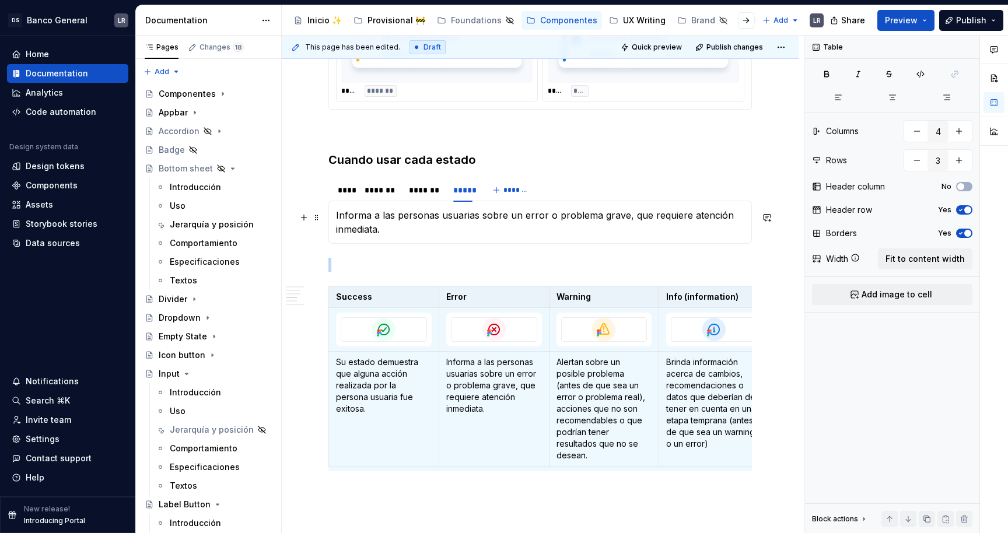
click at [560, 254] on div "1. Estados -Toast fixed ***** ***** ***** **** ***** ******* ***** ******* -Toa…" at bounding box center [539, 233] width 423 height 1563
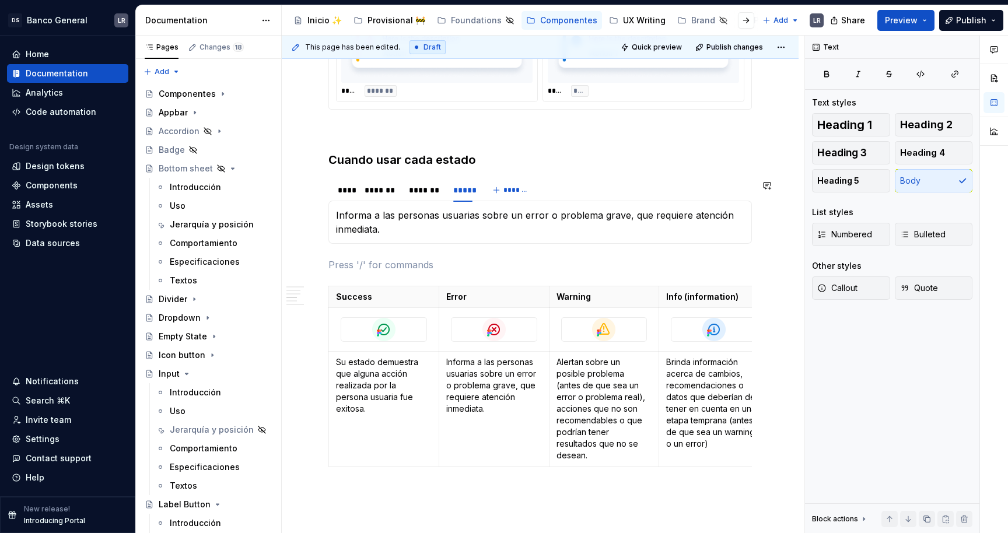
click at [373, 254] on div "1. Estados -Toast fixed ***** ***** ***** **** ***** ******* ***** ******* -Toa…" at bounding box center [539, 233] width 423 height 1563
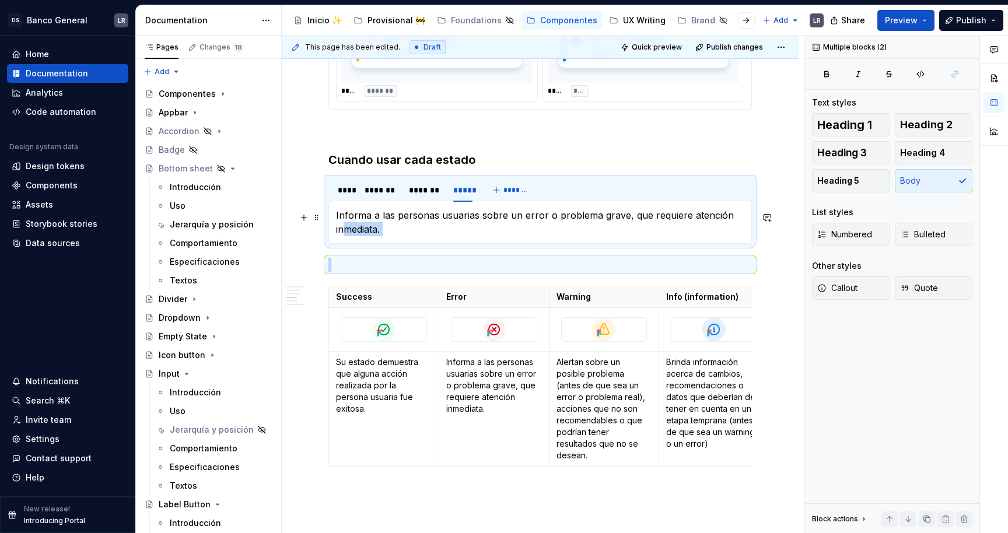
drag, startPoint x: 360, startPoint y: 254, endPoint x: 345, endPoint y: 229, distance: 29.3
click at [345, 229] on div "1. Estados -Toast fixed ***** ***** ***** **** ***** ******* ***** ******* -Toa…" at bounding box center [539, 233] width 423 height 1563
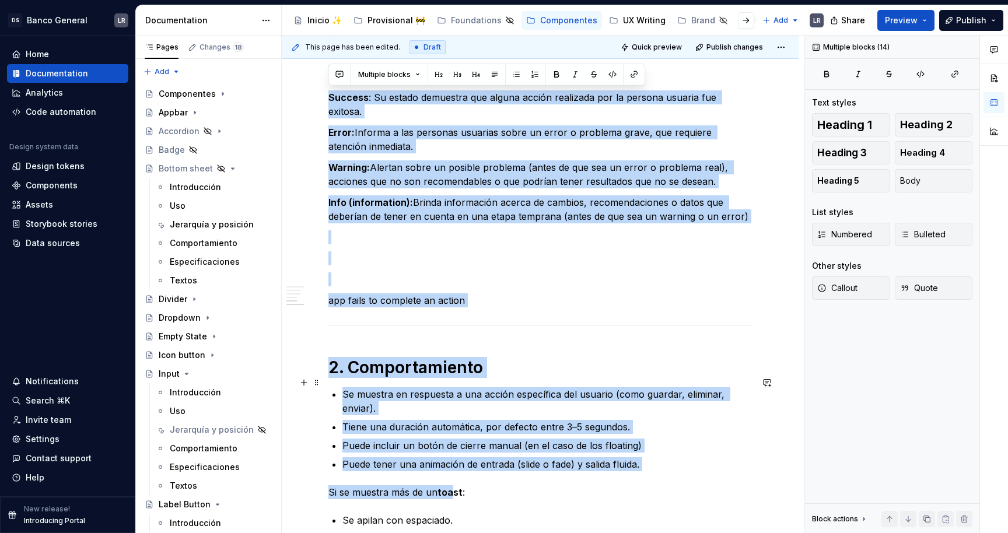
scroll to position [1327, 0]
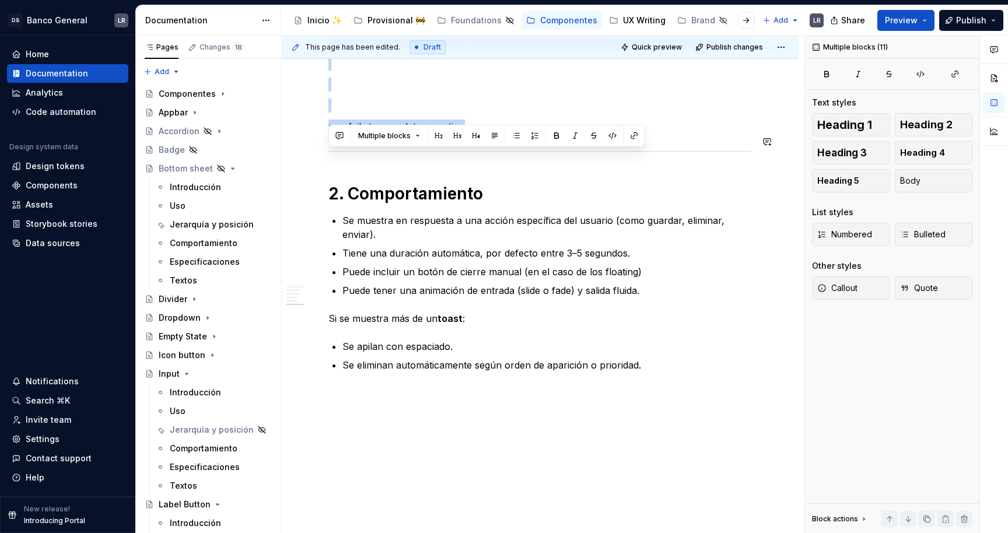
drag, startPoint x: 358, startPoint y: 303, endPoint x: 539, endPoint y: 125, distance: 254.5
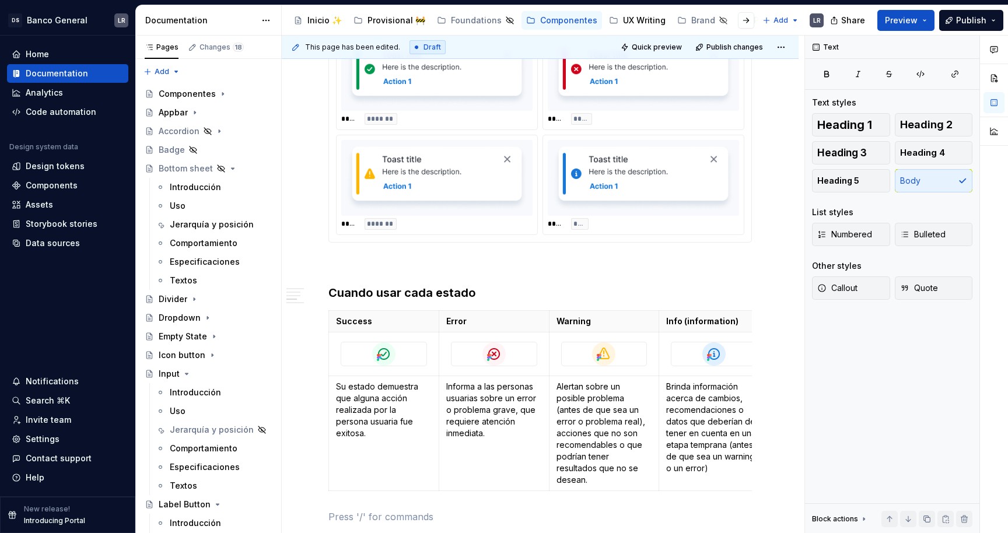
scroll to position [647, 0]
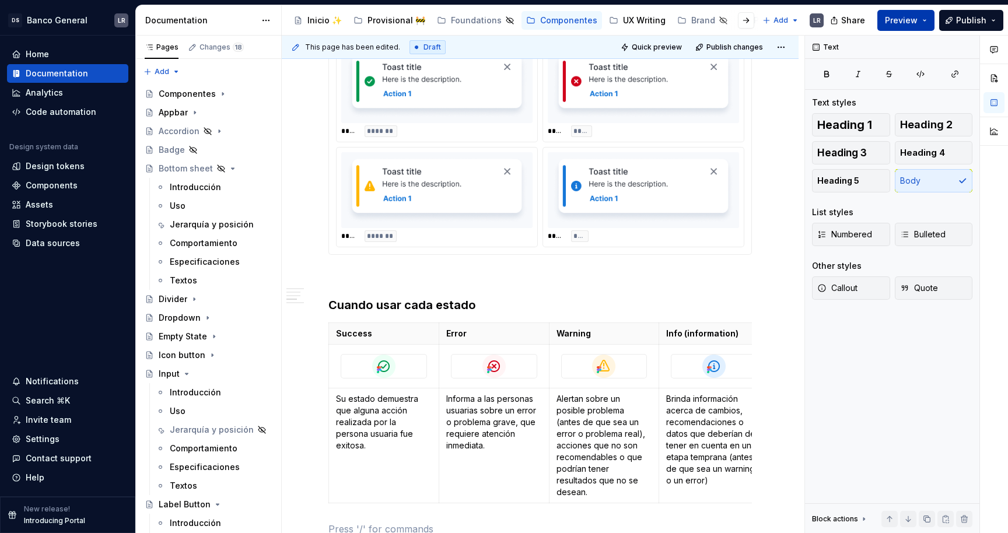
click at [934, 26] on button "Preview" at bounding box center [905, 20] width 57 height 21
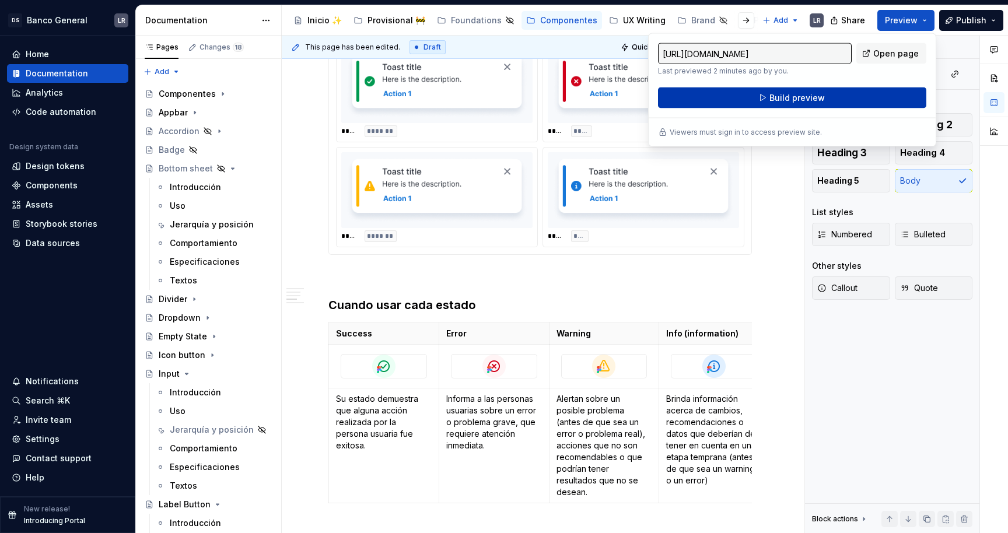
click at [823, 94] on button "Build preview" at bounding box center [792, 97] width 268 height 21
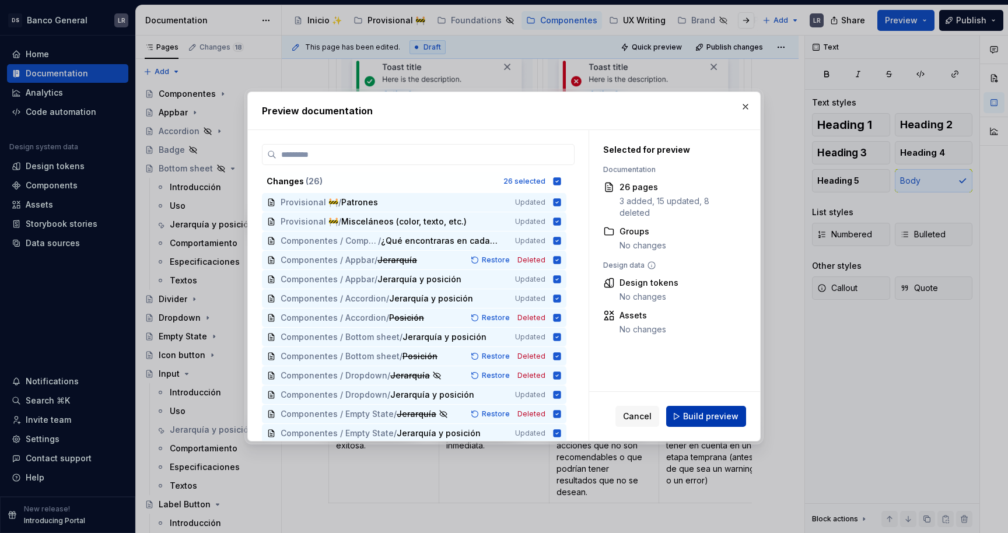
click at [711, 414] on span "Build preview" at bounding box center [710, 417] width 55 height 12
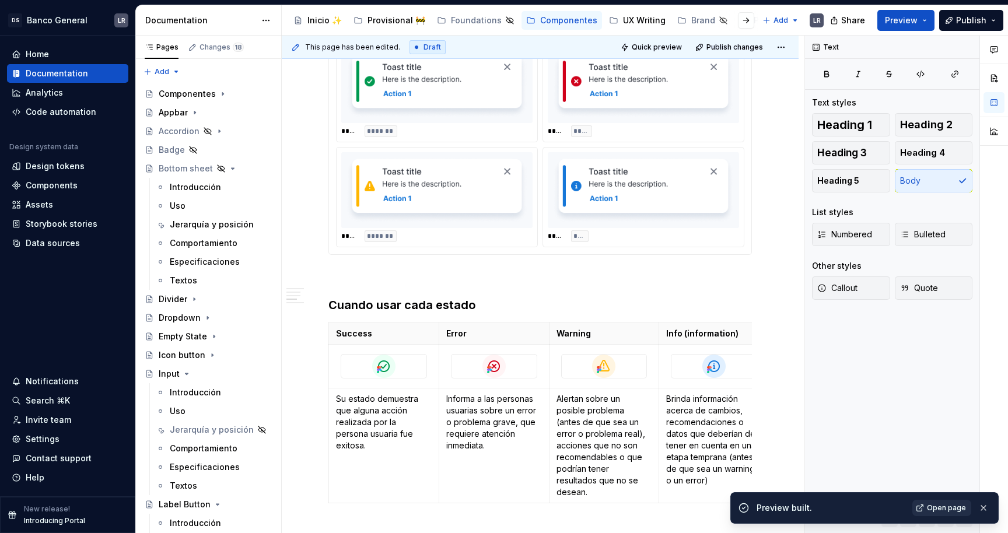
click at [938, 506] on span "Open page" at bounding box center [946, 507] width 39 height 9
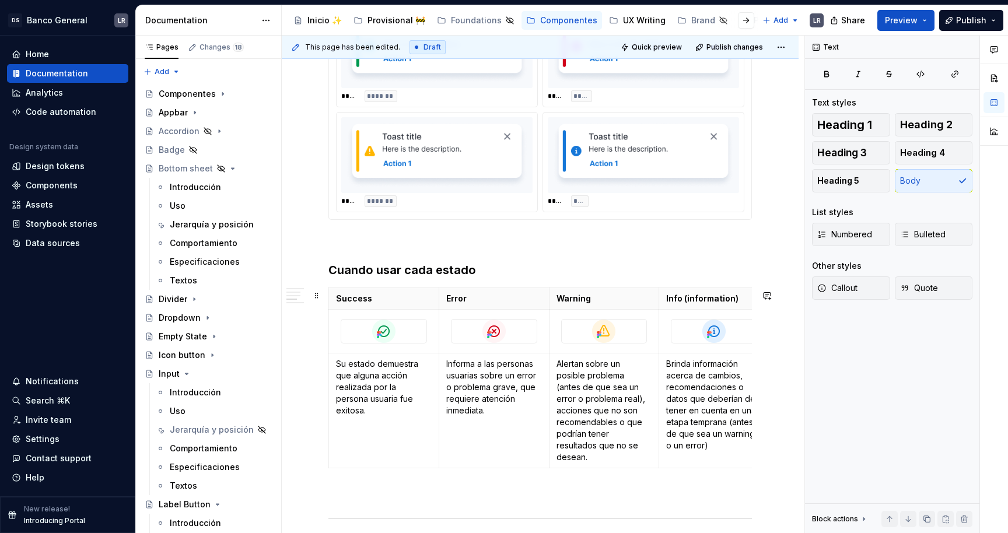
scroll to position [682, 0]
click at [745, 433] on p "Brinda información acerca de cambios, recomendaciones o datos que deberían de t…" at bounding box center [714, 404] width 96 height 93
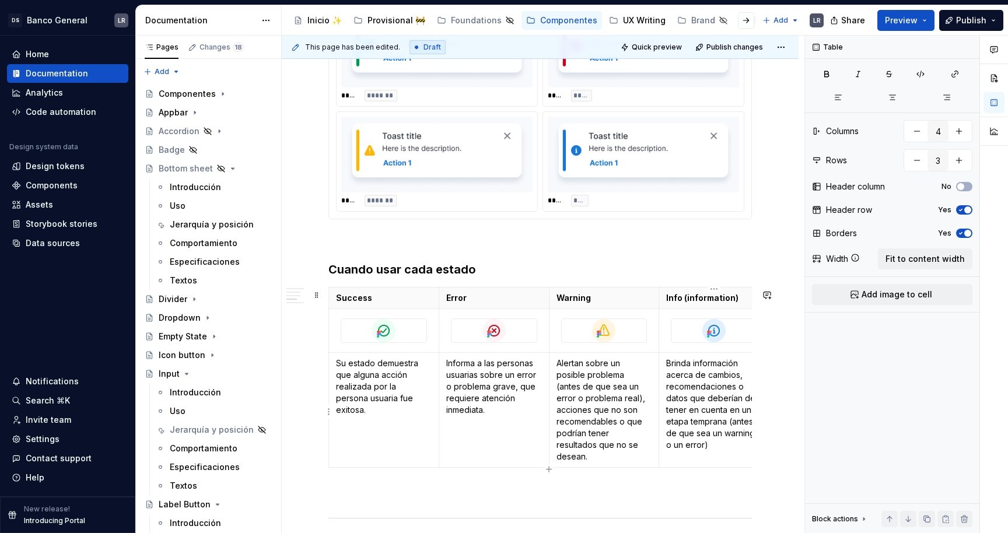
click at [745, 433] on p "Brinda información acerca de cambios, recomendaciones o datos que deberían de t…" at bounding box center [714, 404] width 96 height 93
click at [823, 77] on icon "button" at bounding box center [826, 73] width 9 height 9
click at [691, 450] on p "Brinda información acerca de cambios, recomendaciones o datos que deberían de t…" at bounding box center [714, 404] width 96 height 93
click at [837, 76] on button "button" at bounding box center [826, 74] width 29 height 16
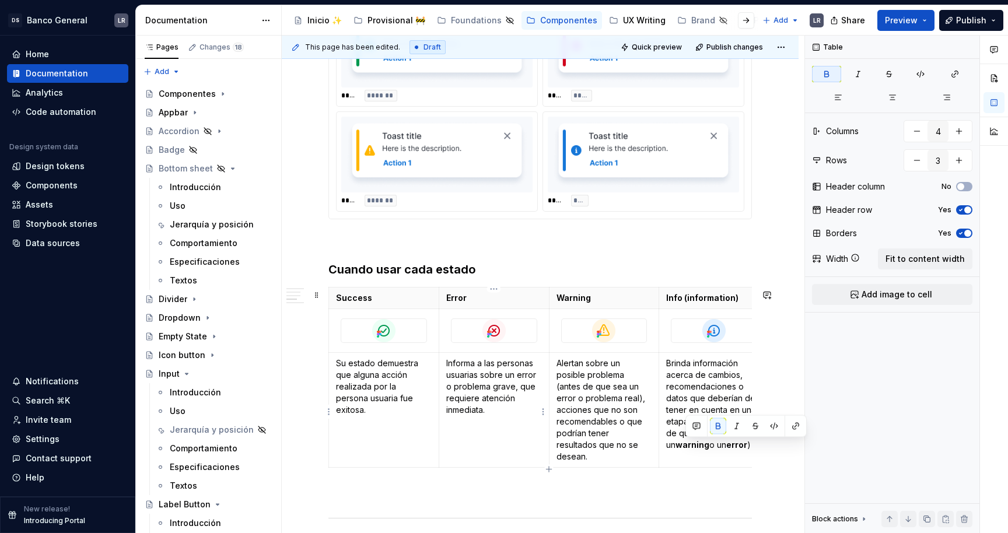
click at [531, 394] on p "Informa a las personas usuarias sobre un error o problema grave, que requiere a…" at bounding box center [494, 387] width 96 height 58
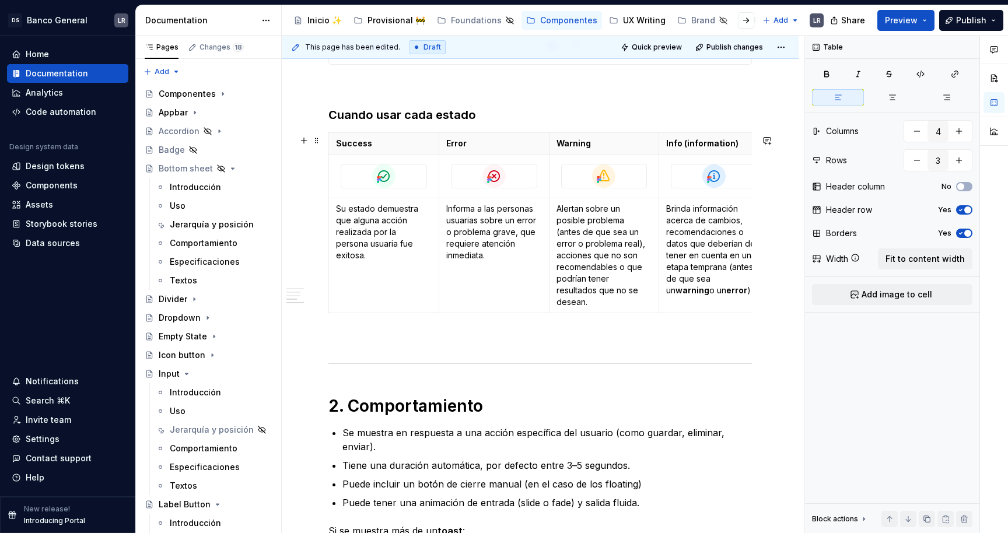
scroll to position [818, 0]
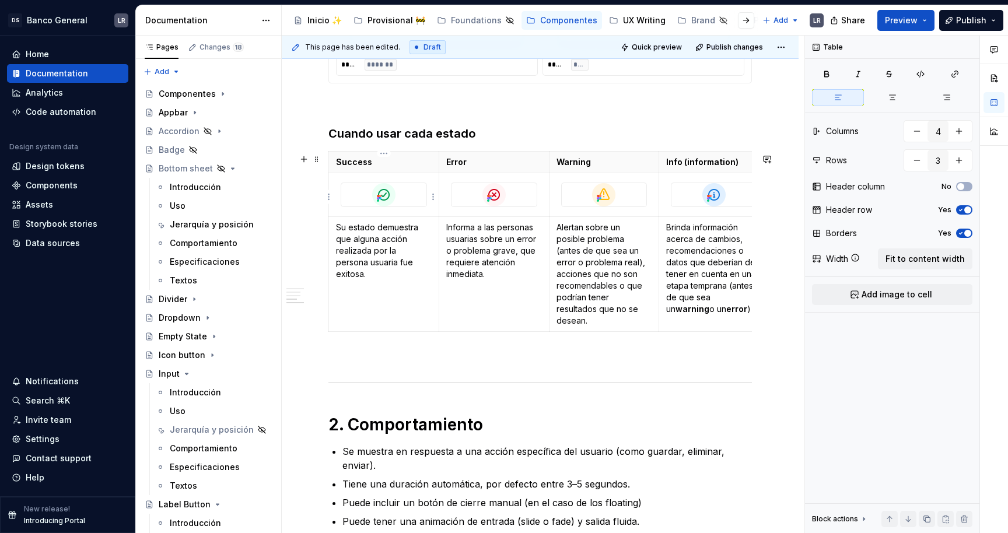
click at [427, 185] on div at bounding box center [384, 195] width 86 height 24
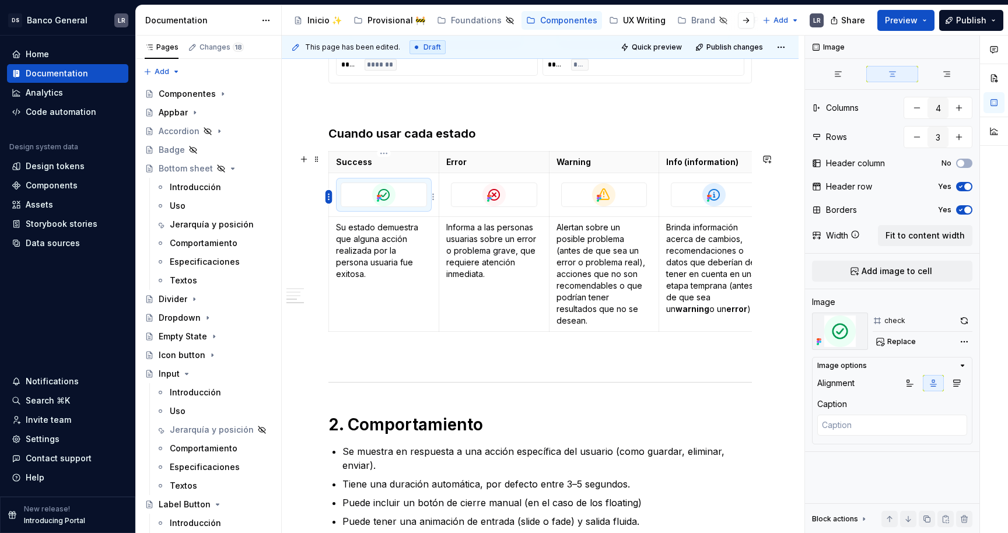
click at [328, 197] on html "DS Banco General LR Home Documentation Analytics Code automation Design system …" at bounding box center [504, 266] width 1008 height 533
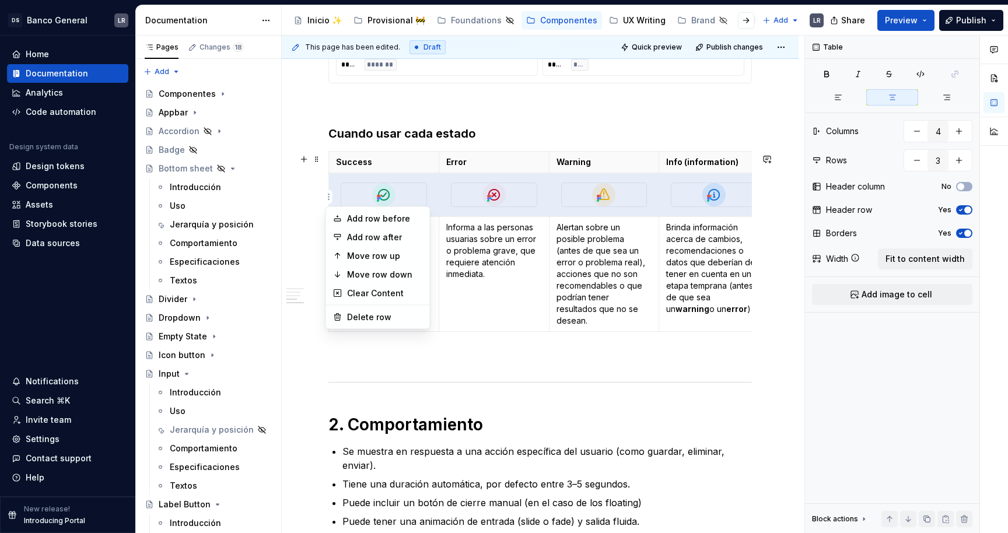
click at [516, 204] on html "DS Banco General LR Home Documentation Analytics Code automation Design system …" at bounding box center [504, 266] width 1008 height 533
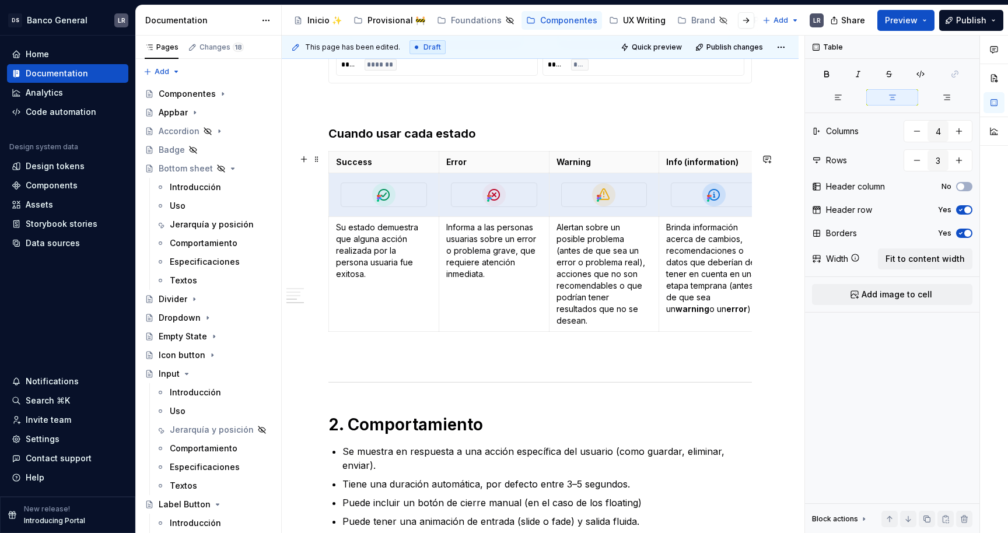
click at [516, 204] on div at bounding box center [493, 194] width 85 height 23
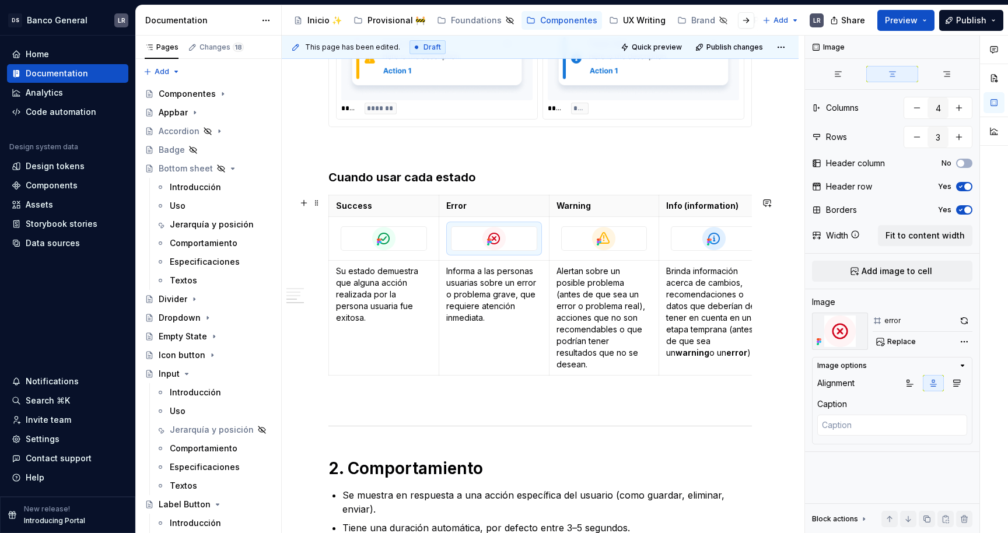
scroll to position [752, 0]
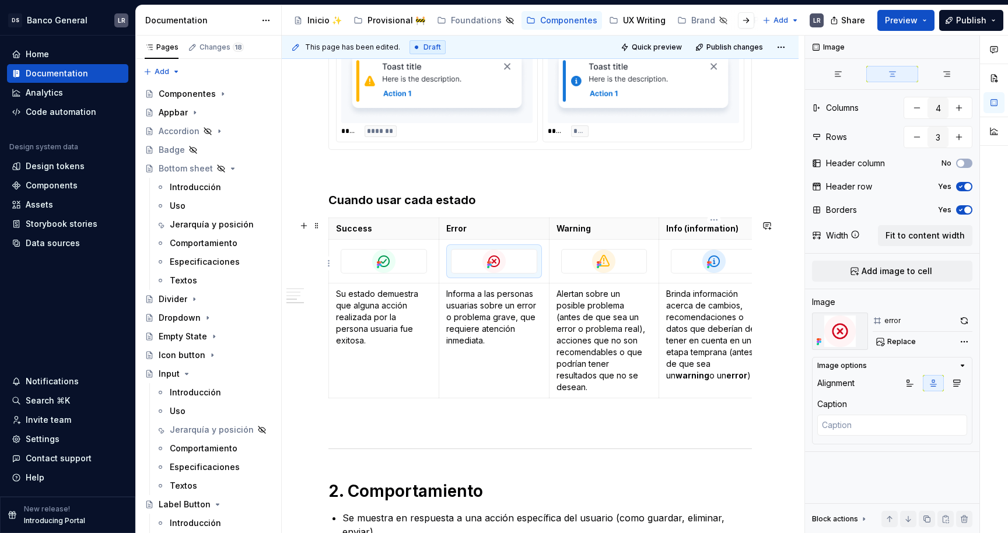
click at [752, 267] on div at bounding box center [713, 261] width 85 height 23
click at [966, 363] on icon "button" at bounding box center [962, 365] width 9 height 9
click at [636, 269] on div at bounding box center [604, 261] width 85 height 23
click at [652, 267] on html "DS Banco General LR Home Documentation Analytics Code automation Design system …" at bounding box center [504, 266] width 1008 height 533
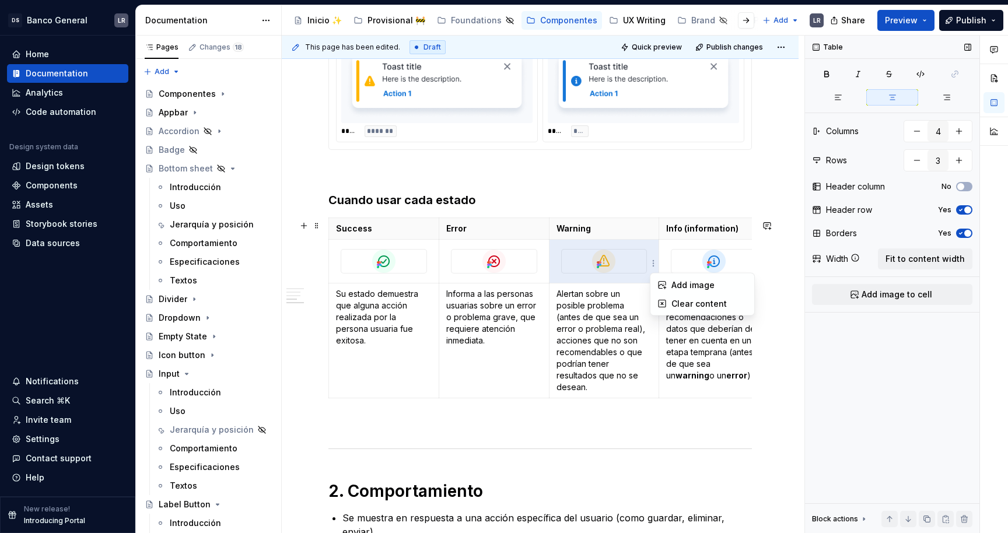
click at [664, 209] on html "DS Banco General LR Home Documentation Analytics Code automation Design system …" at bounding box center [504, 266] width 1008 height 533
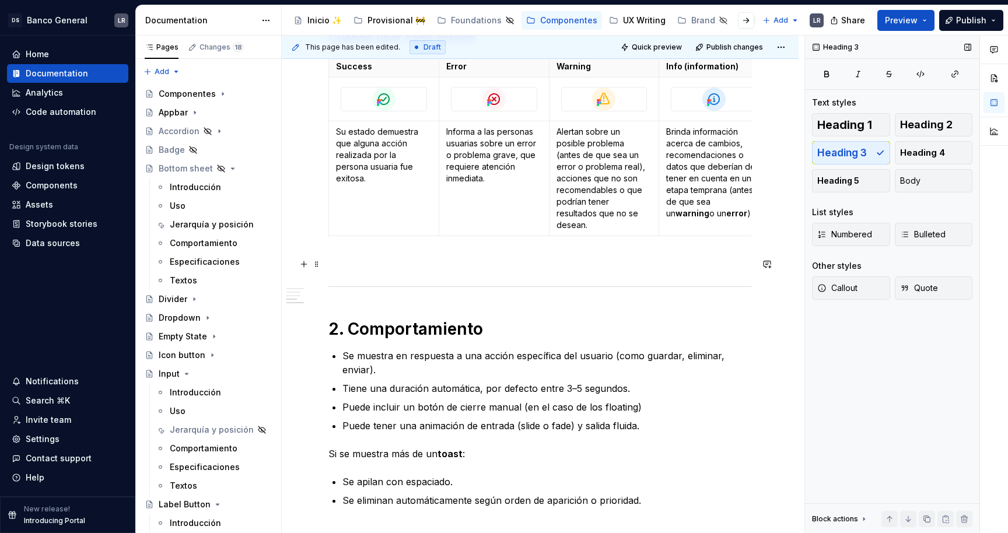
scroll to position [1063, 0]
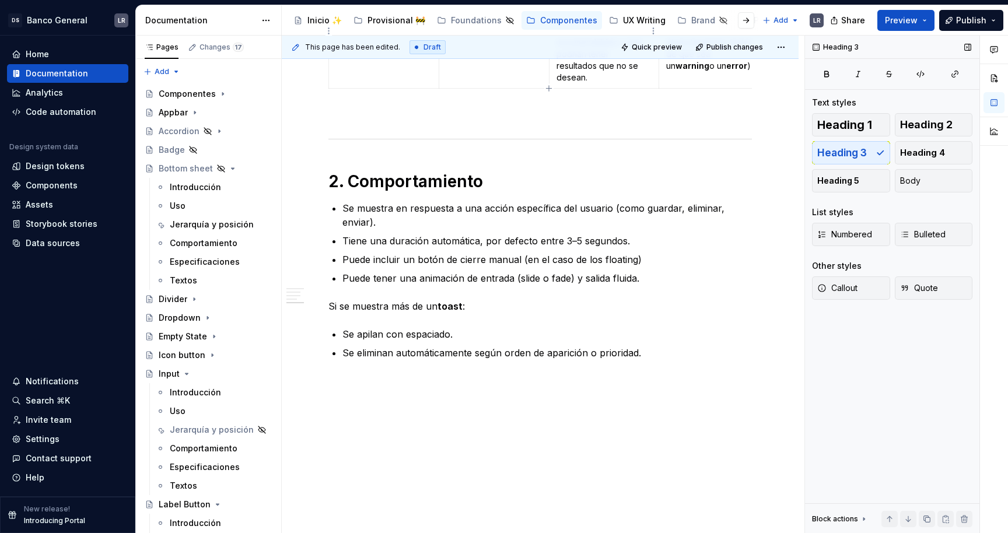
type textarea "*"
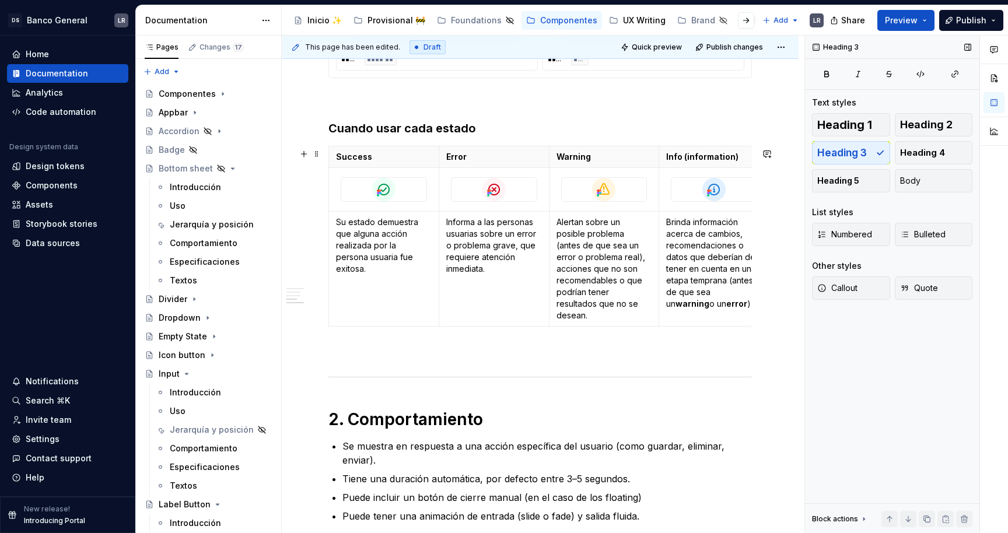
scroll to position [817, 0]
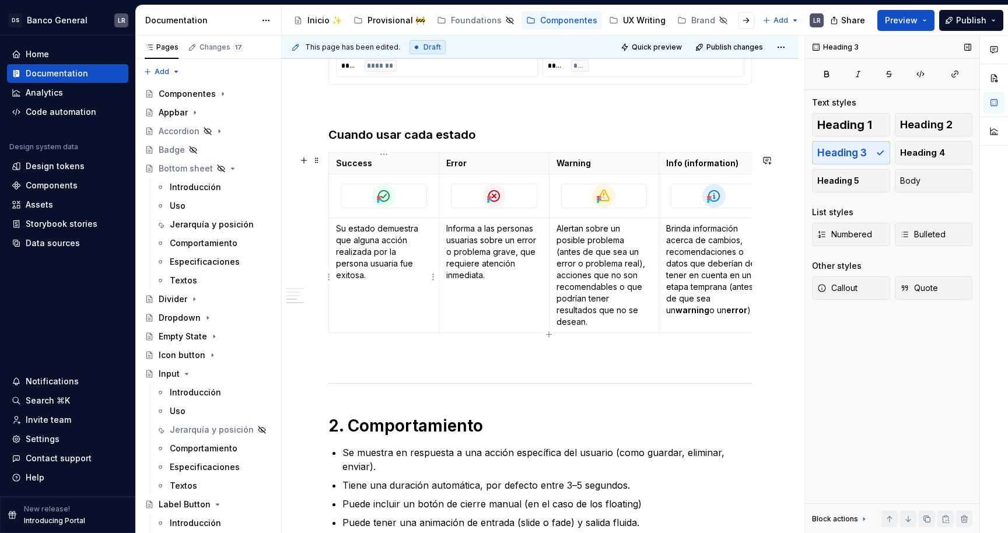
click at [366, 241] on p "Su estado demuestra que alguna acción realizada por la persona usuaria fue exit…" at bounding box center [384, 252] width 96 height 58
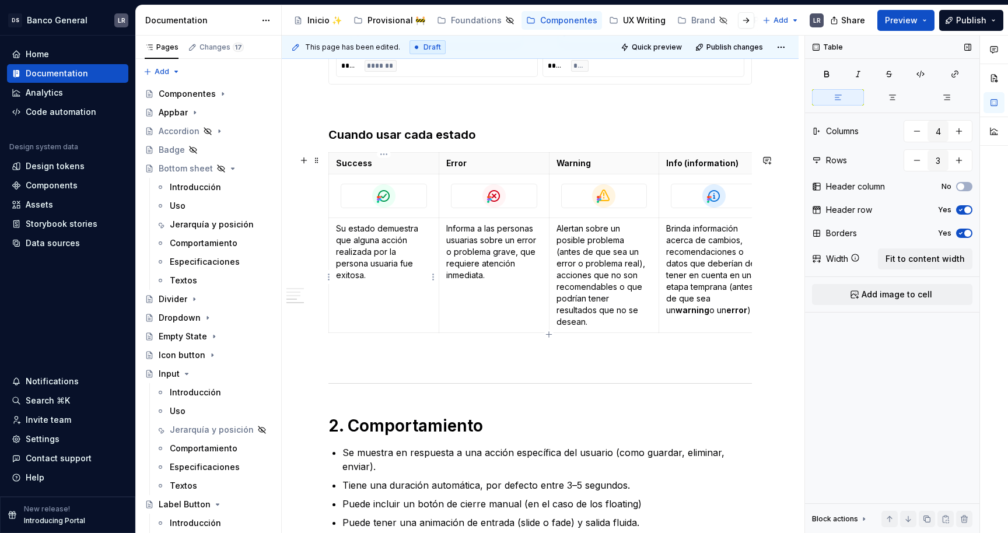
scroll to position [768, 0]
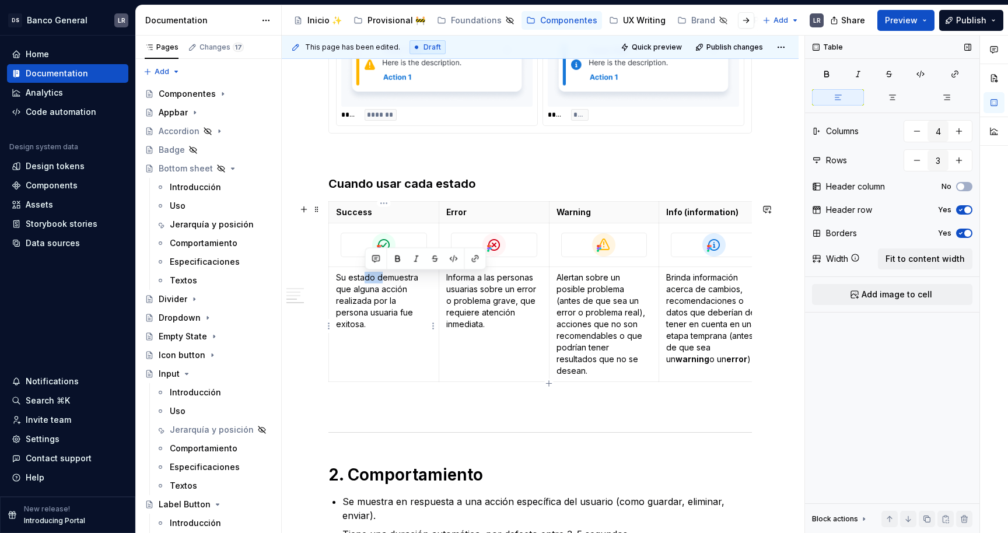
drag, startPoint x: 373, startPoint y: 279, endPoint x: 363, endPoint y: 279, distance: 9.9
click at [363, 279] on p "Su estado demuestra que alguna acción realizada por la persona usuaria fue exit…" at bounding box center [384, 301] width 96 height 58
click at [366, 280] on p "Su estado demuestra que alguna acción realizada por la persona usuaria fue exit…" at bounding box center [384, 301] width 96 height 58
drag, startPoint x: 380, startPoint y: 280, endPoint x: 335, endPoint y: 282, distance: 45.5
click at [335, 282] on td "Su estado demuestra que alguna acción realizada por la persona usuaria fue exit…" at bounding box center [384, 324] width 110 height 115
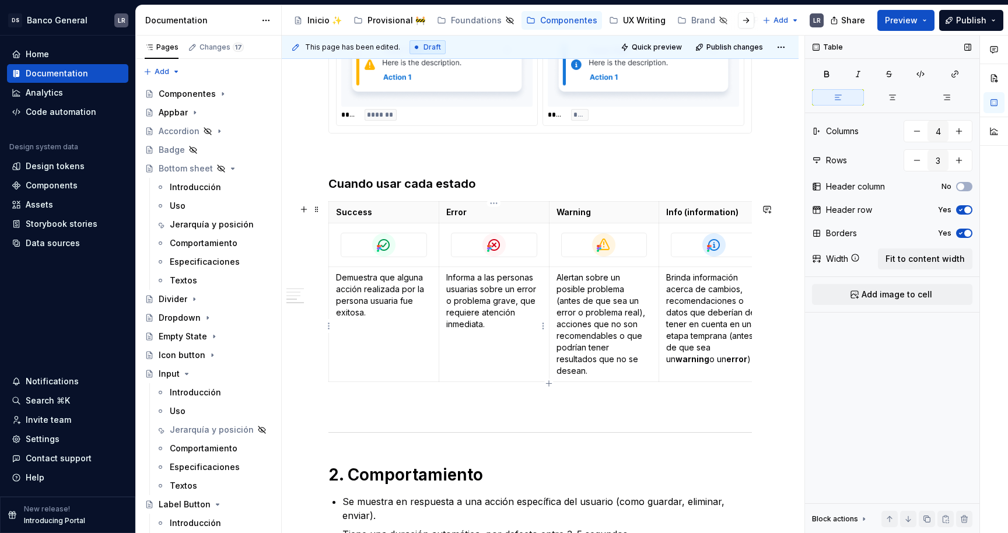
click at [468, 290] on p "Informa a las personas usuarias sobre un error o problema grave, que requiere a…" at bounding box center [494, 301] width 96 height 58
click at [339, 314] on p "Demuestra que alguna acción realizada por la persona usuaria fue exitosa." at bounding box center [384, 295] width 96 height 47
drag, startPoint x: 481, startPoint y: 289, endPoint x: 478, endPoint y: 279, distance: 10.3
click at [478, 279] on p "Informa a las personas usuarias sobre un error o problema grave, que requiere a…" at bounding box center [494, 301] width 96 height 58
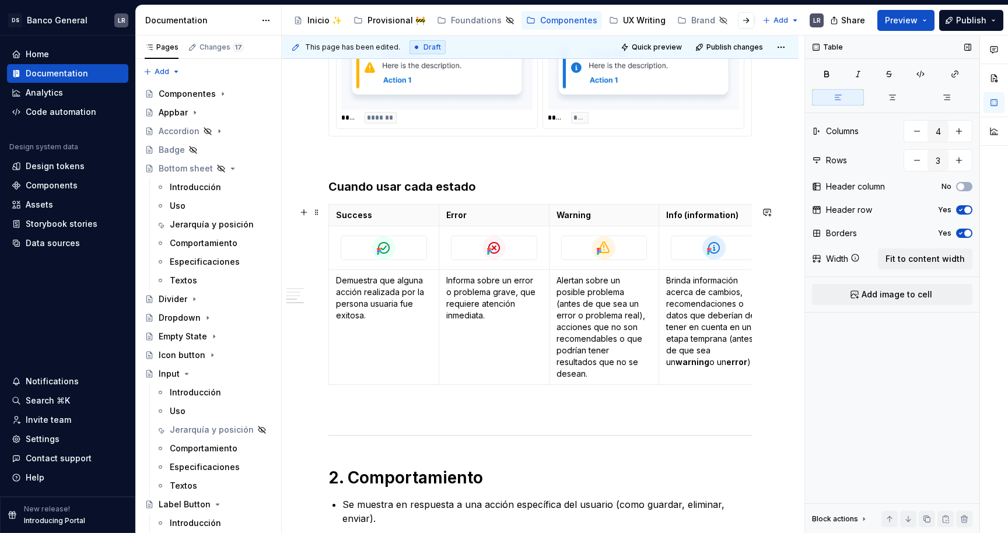
scroll to position [780, 0]
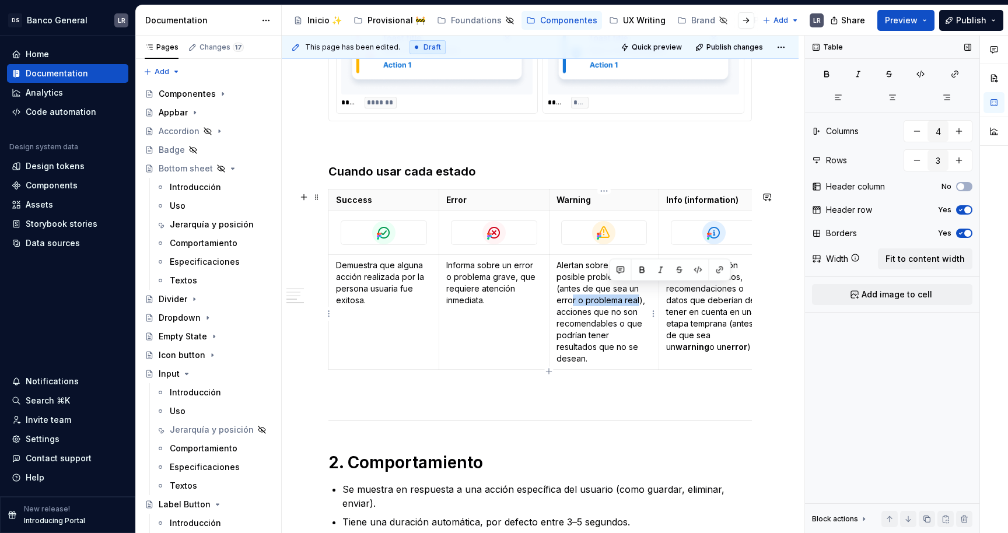
drag, startPoint x: 610, startPoint y: 299, endPoint x: 629, endPoint y: 288, distance: 21.4
click at [629, 289] on p "Alertan sobre un posible problema (antes de que sea un error o problema real), …" at bounding box center [604, 312] width 96 height 105
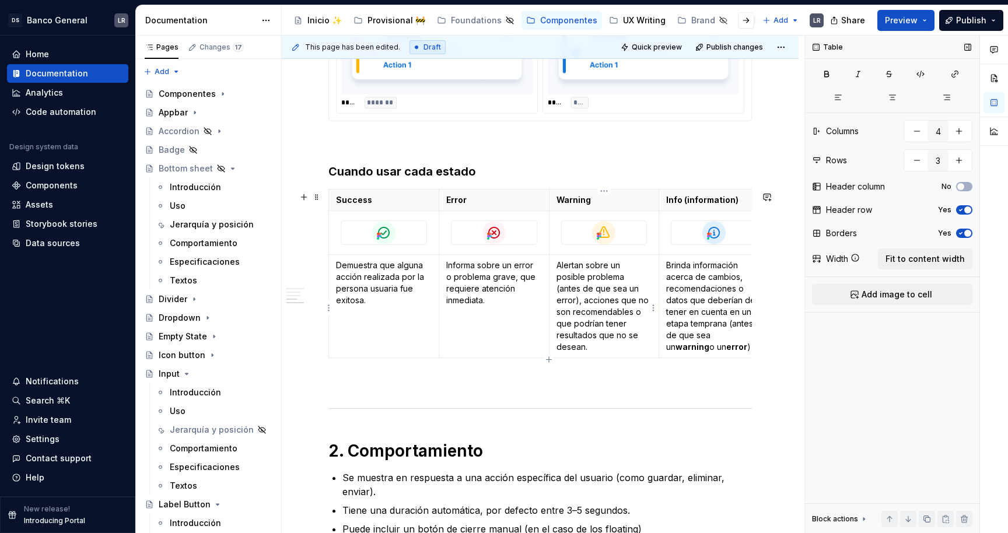
click at [620, 314] on p "Alertan sobre un posible problema (antes de que sea un error), acciones que no …" at bounding box center [604, 306] width 96 height 93
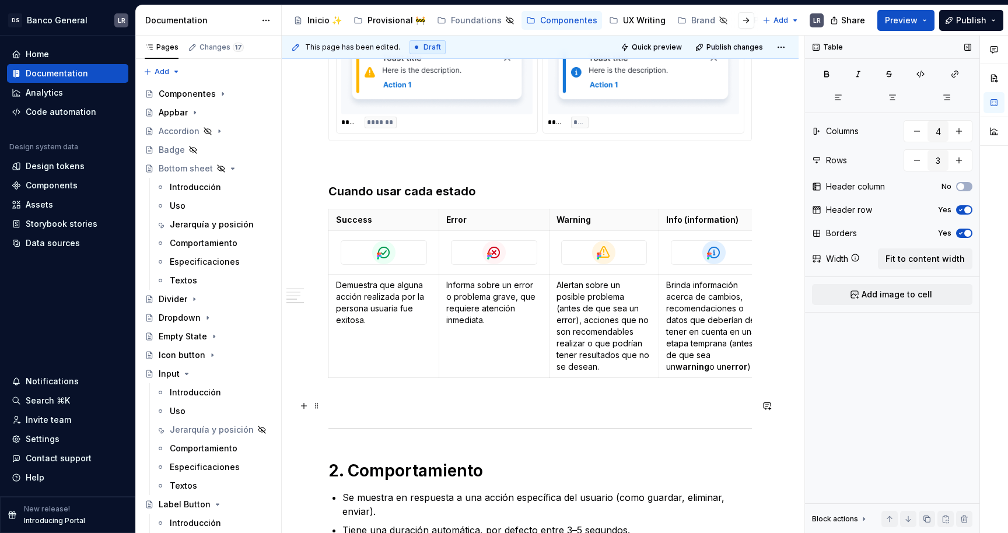
click at [623, 409] on p at bounding box center [539, 404] width 423 height 14
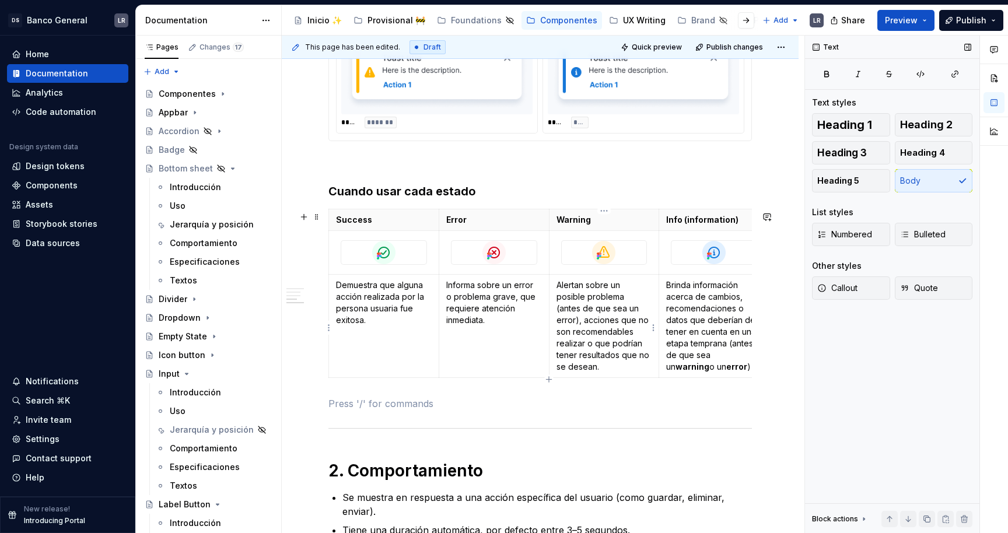
click at [566, 287] on p "Alertan sobre un posible problema (antes de que sea un error), acciones que no …" at bounding box center [604, 325] width 96 height 93
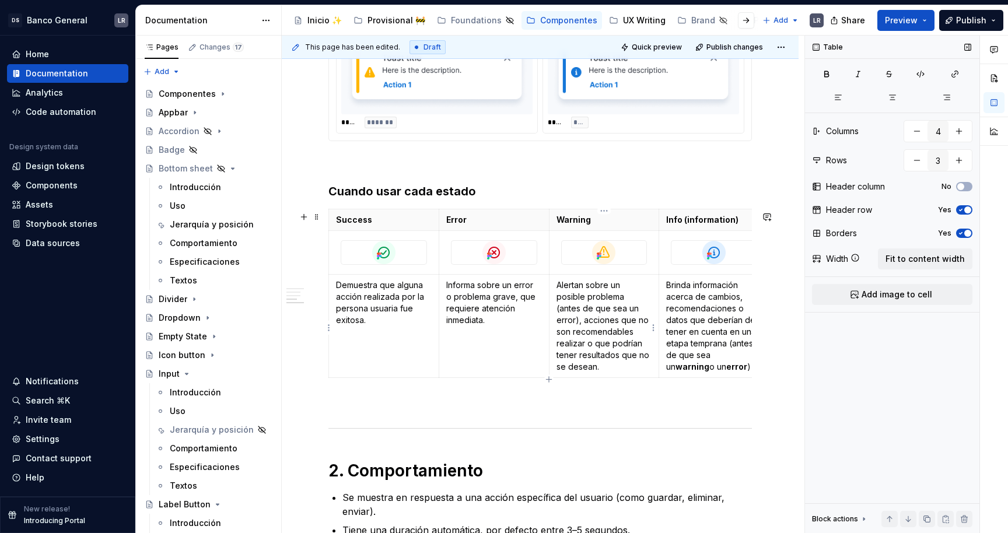
click at [566, 287] on p "Alertan sobre un posible problema (antes de que sea un error), acciones que no …" at bounding box center [604, 325] width 96 height 93
click at [462, 291] on p "Informa sobre un error o problema grave, que requiere atención inmediata." at bounding box center [492, 302] width 96 height 47
drag, startPoint x: 735, startPoint y: 289, endPoint x: 660, endPoint y: 290, distance: 74.7
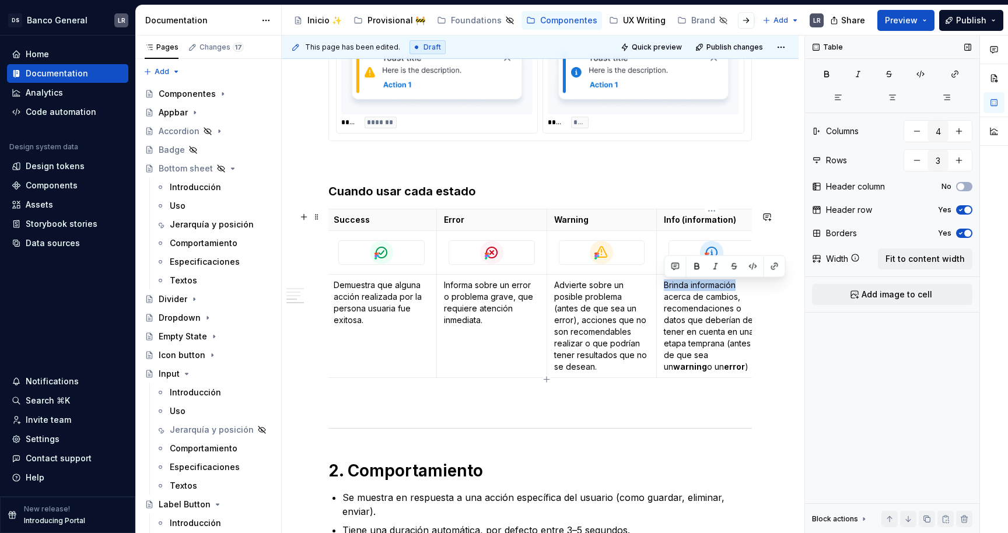
click at [660, 290] on td "Brinda información acerca de cambios, recomendaciones o datos que deberían de t…" at bounding box center [712, 325] width 110 height 103
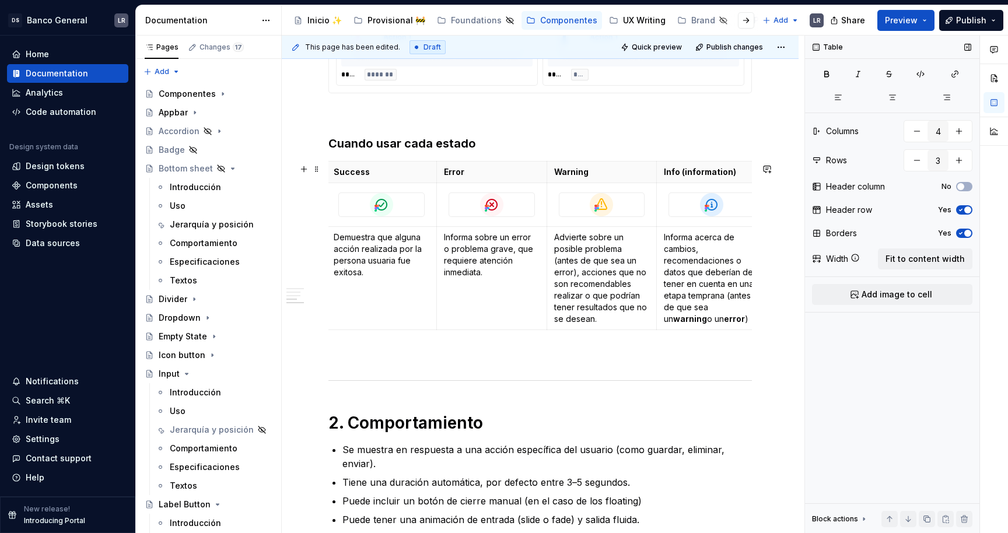
scroll to position [816, 0]
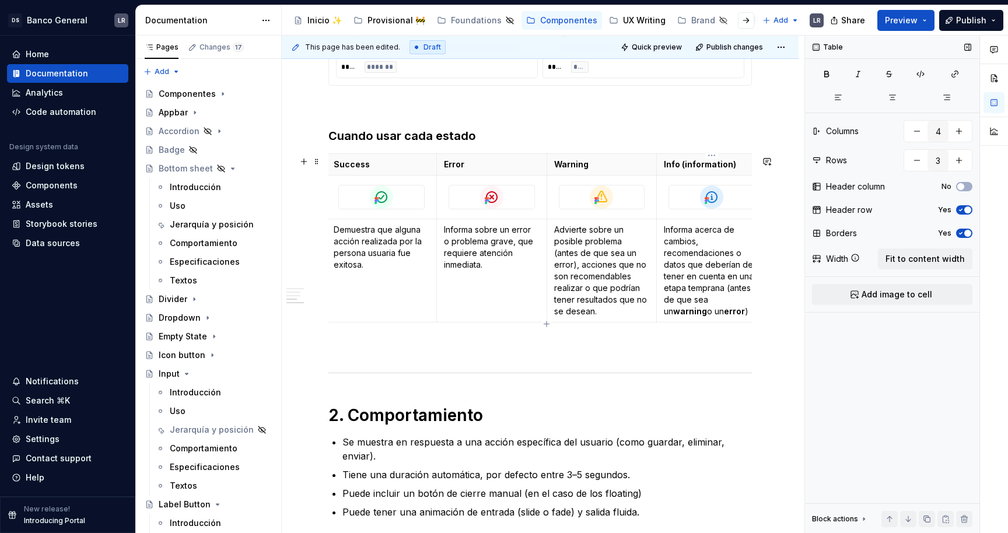
click at [720, 304] on p "Informa acerca de cambios, recomendaciones o datos que deberían de tener en cue…" at bounding box center [712, 270] width 96 height 93
click at [720, 311] on p "Informa acerca de cambios, recomendaciones o datos que deberían de tener en cue…" at bounding box center [712, 270] width 96 height 93
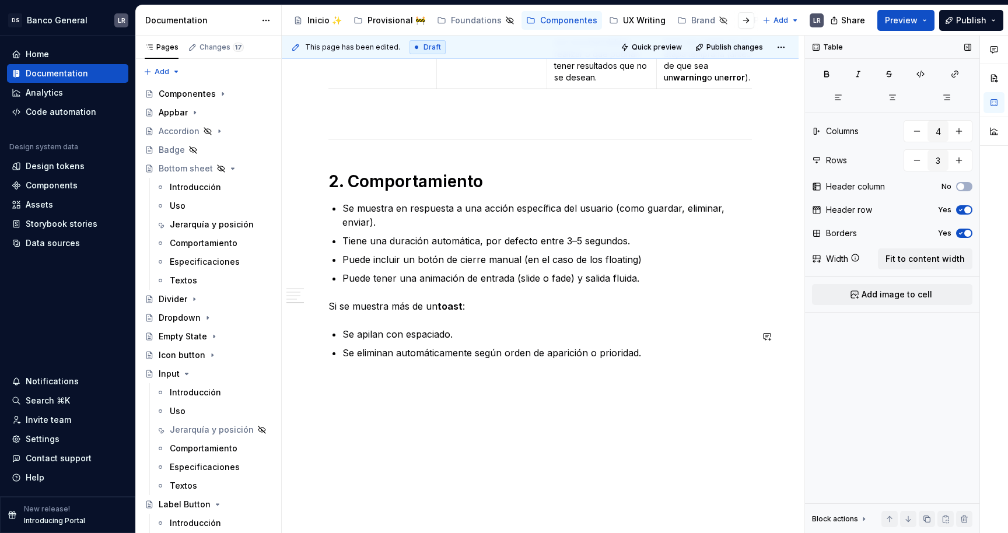
scroll to position [1050, 0]
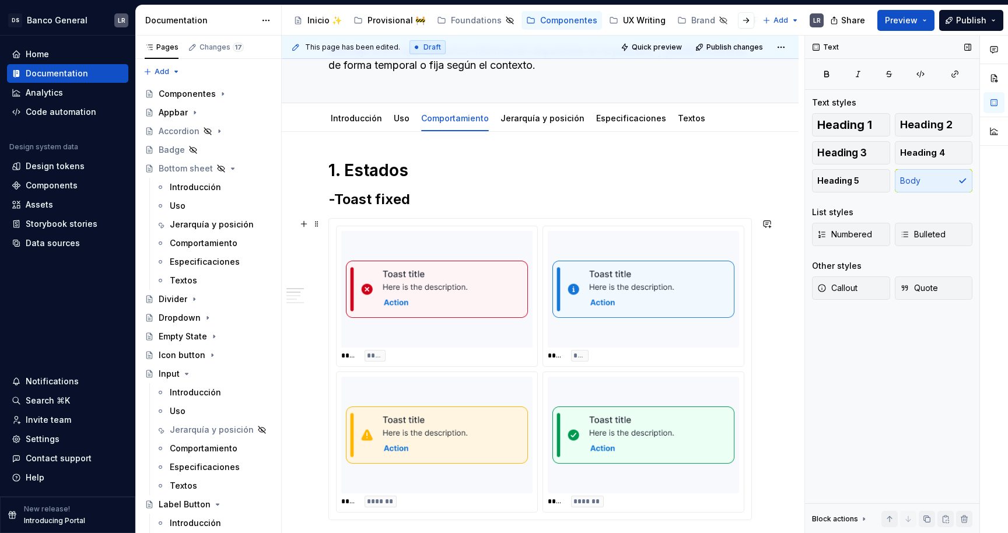
scroll to position [62, 0]
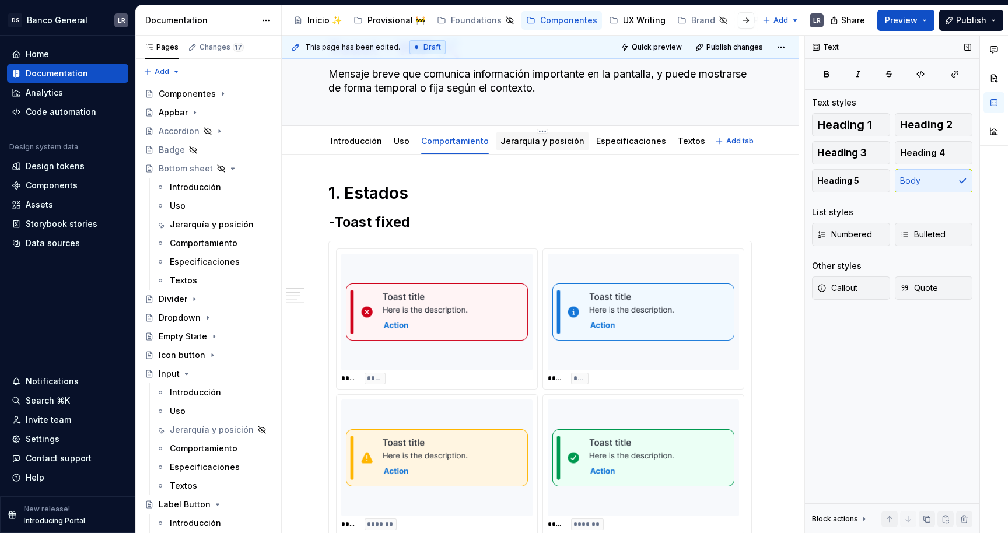
click at [506, 149] on div "Jerarquía y posición" at bounding box center [542, 141] width 93 height 19
click at [513, 139] on link "Jerarquía y posición" at bounding box center [542, 141] width 84 height 10
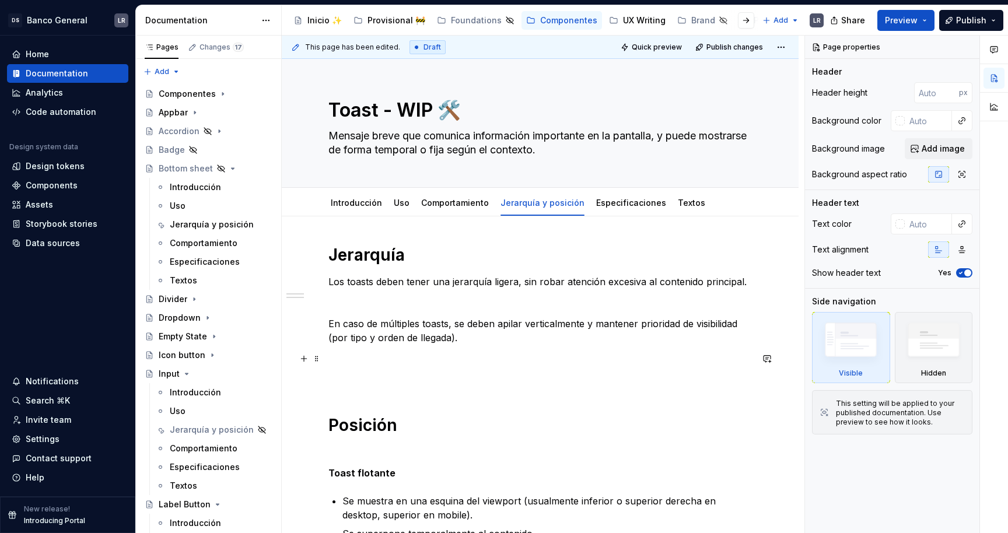
click at [356, 380] on p at bounding box center [539, 380] width 423 height 14
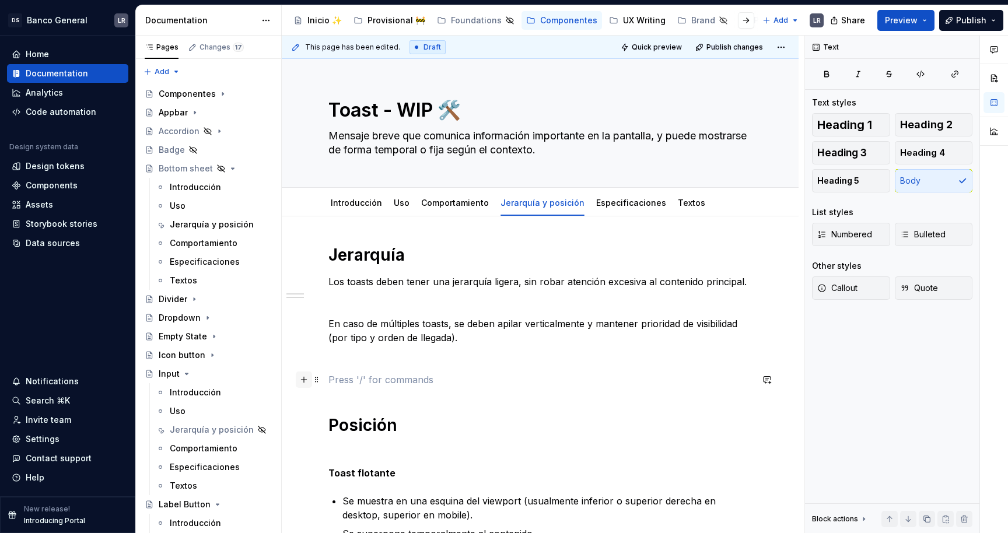
click at [303, 376] on button "button" at bounding box center [304, 380] width 16 height 16
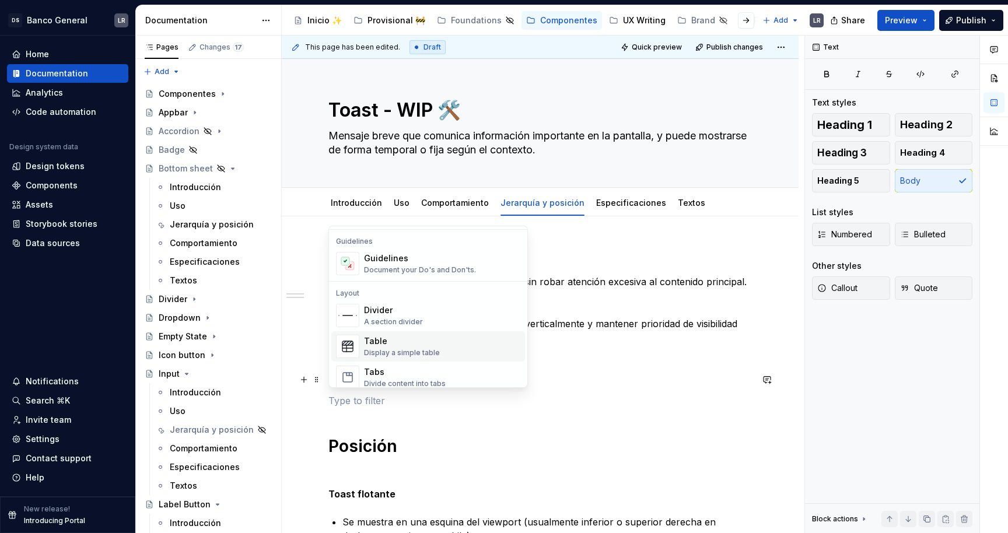
scroll to position [300, 0]
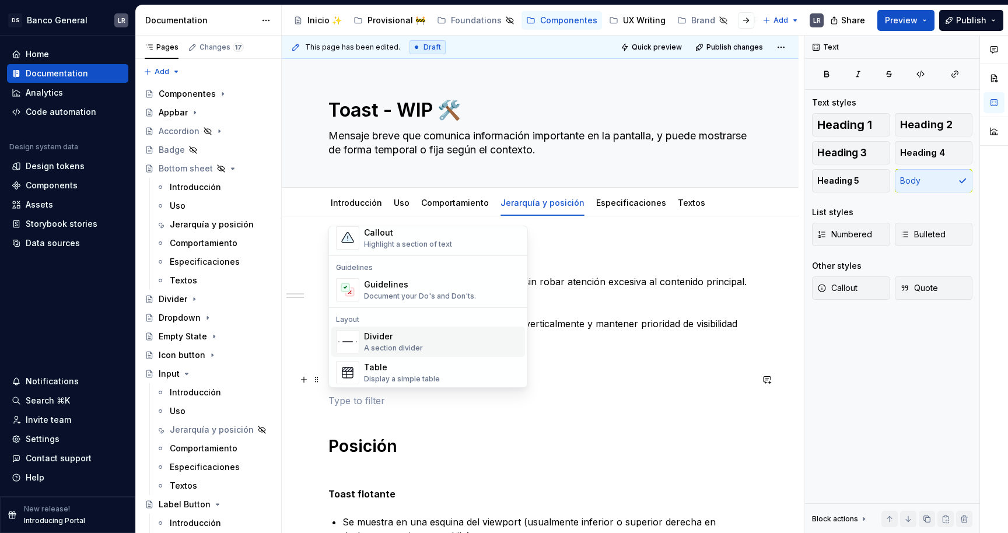
click at [405, 331] on div "Divider" at bounding box center [393, 337] width 59 height 12
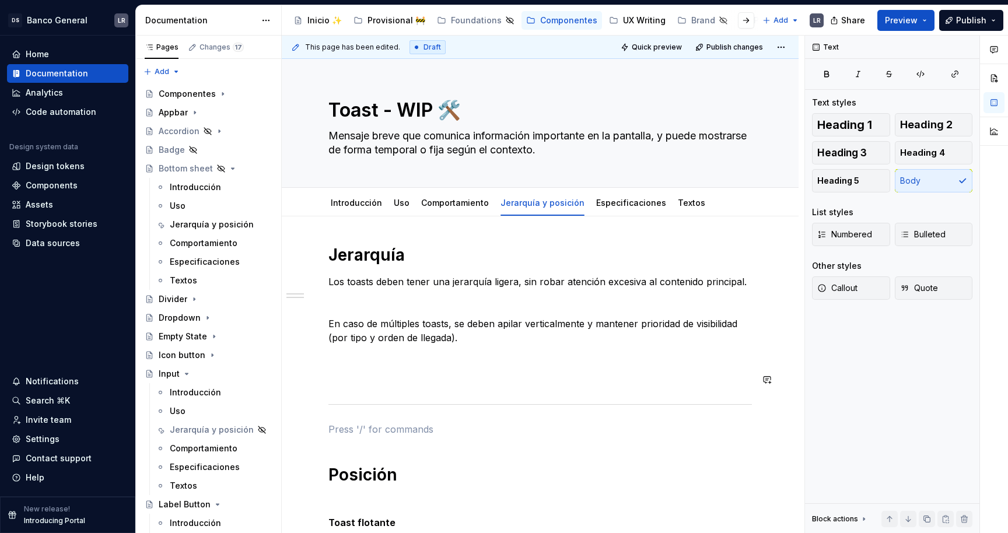
click at [394, 399] on div "Jerarquía  Los toasts deben tener una jerarquía ligera, sin robar atención exce…" at bounding box center [539, 497] width 423 height 507
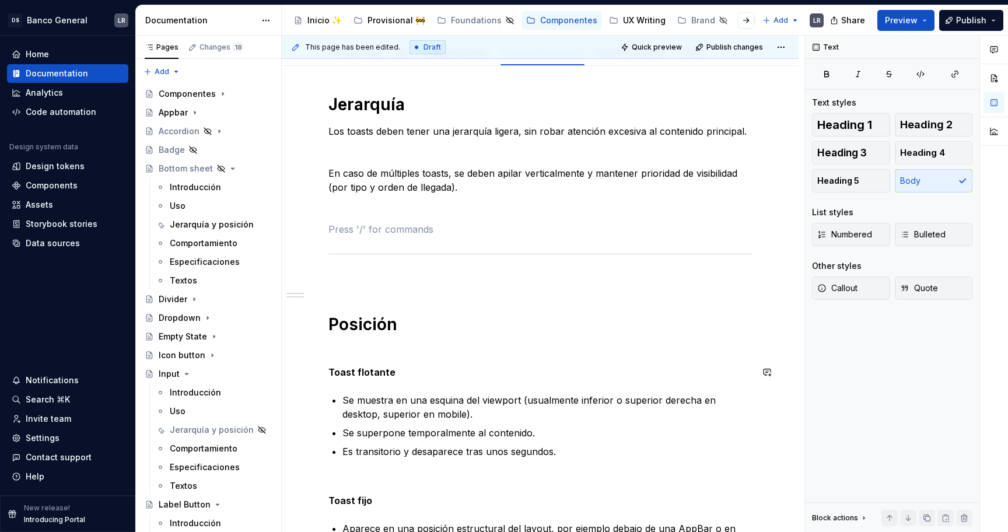
scroll to position [0, 0]
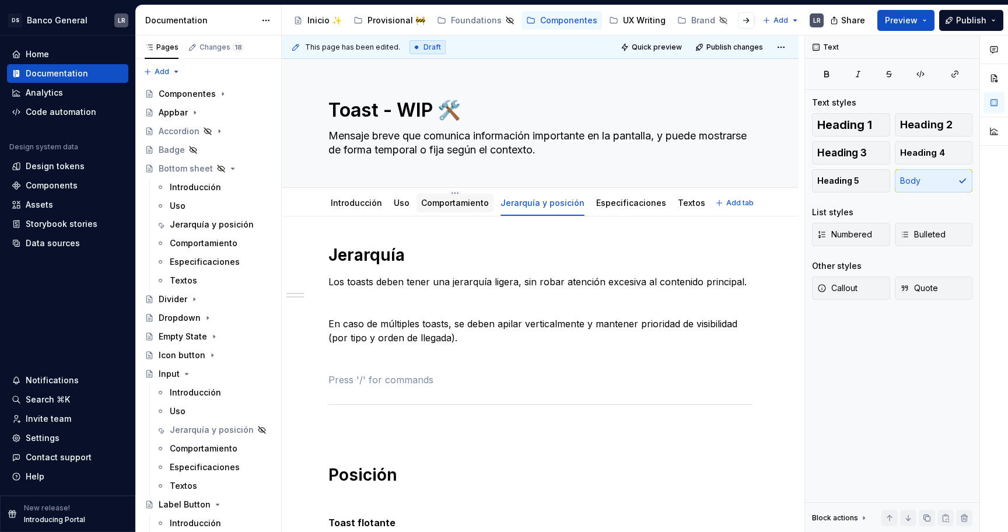
click at [441, 208] on div "Comportamiento" at bounding box center [455, 203] width 68 height 12
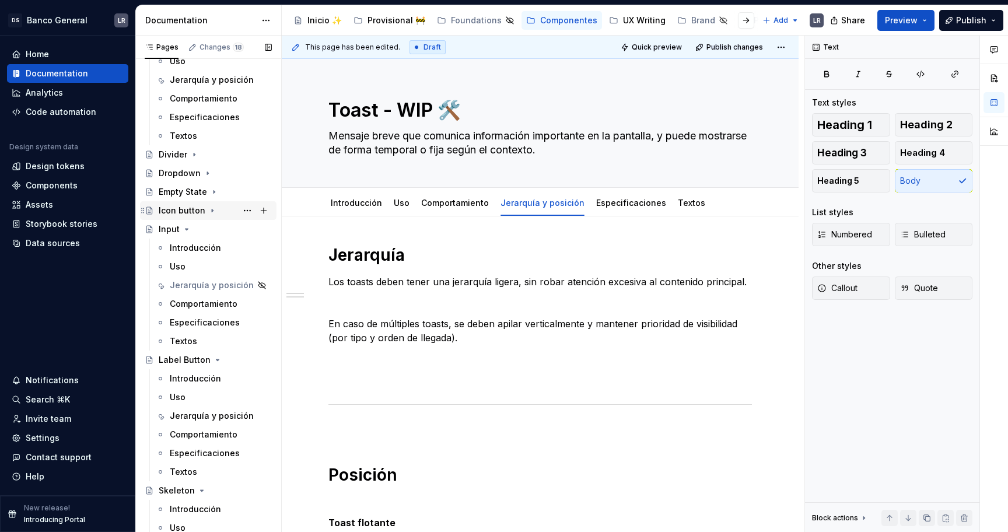
scroll to position [352, 0]
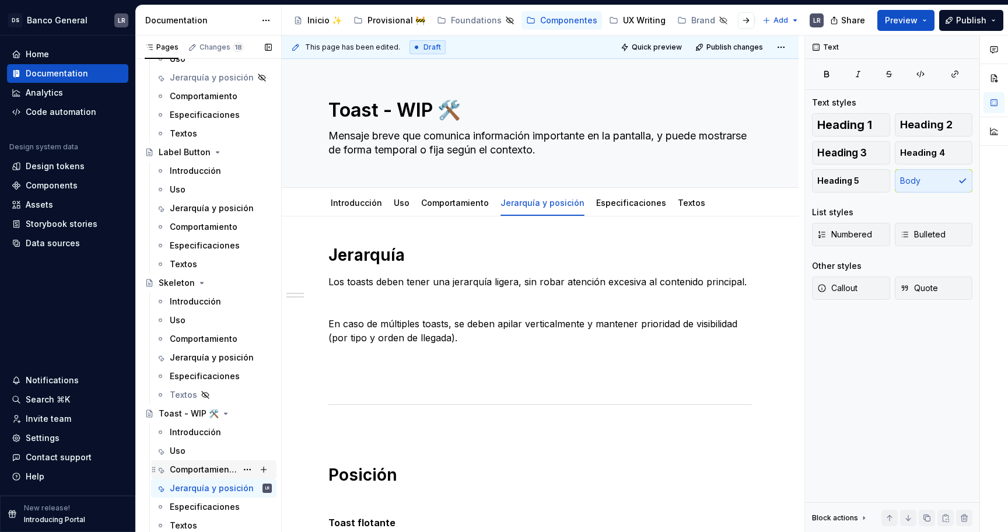
click at [187, 467] on div "Comportamiento" at bounding box center [203, 470] width 67 height 12
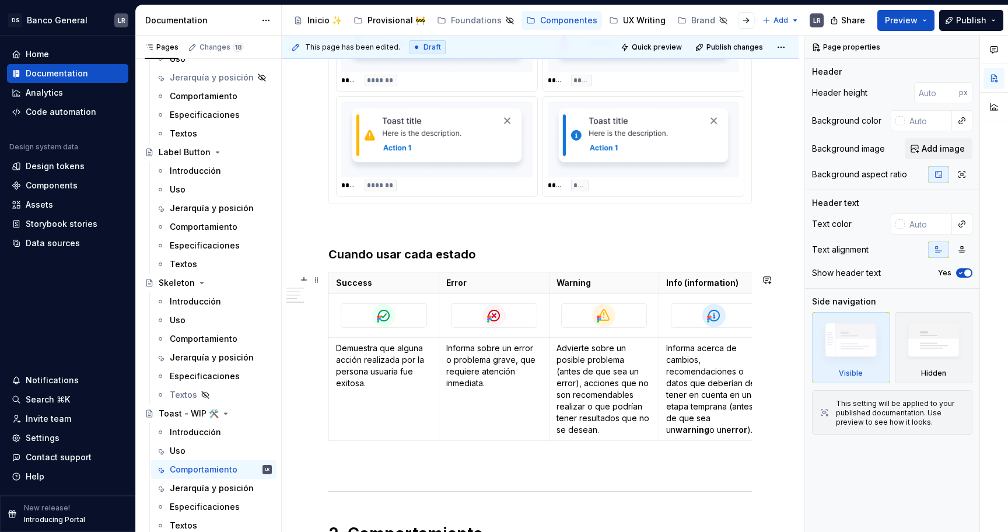
scroll to position [702, 0]
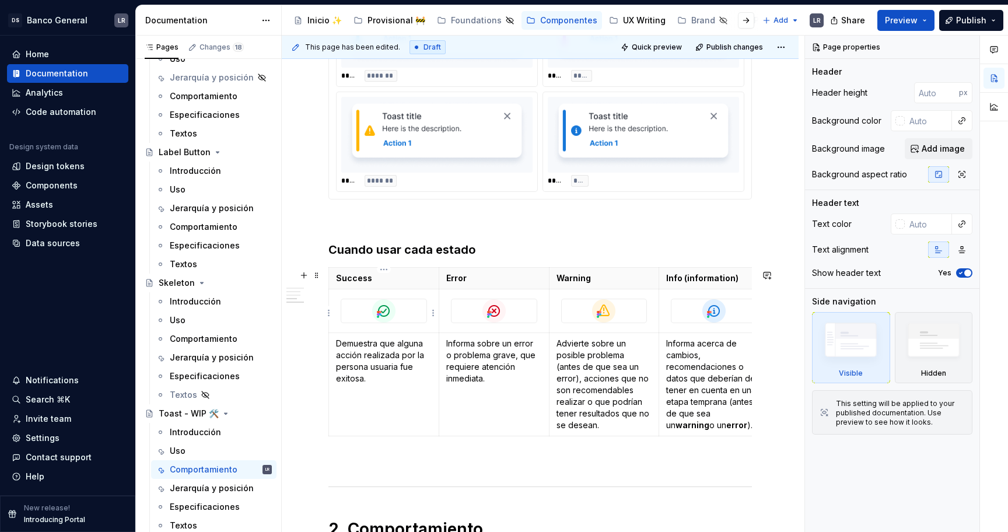
click at [413, 304] on div at bounding box center [383, 310] width 85 height 23
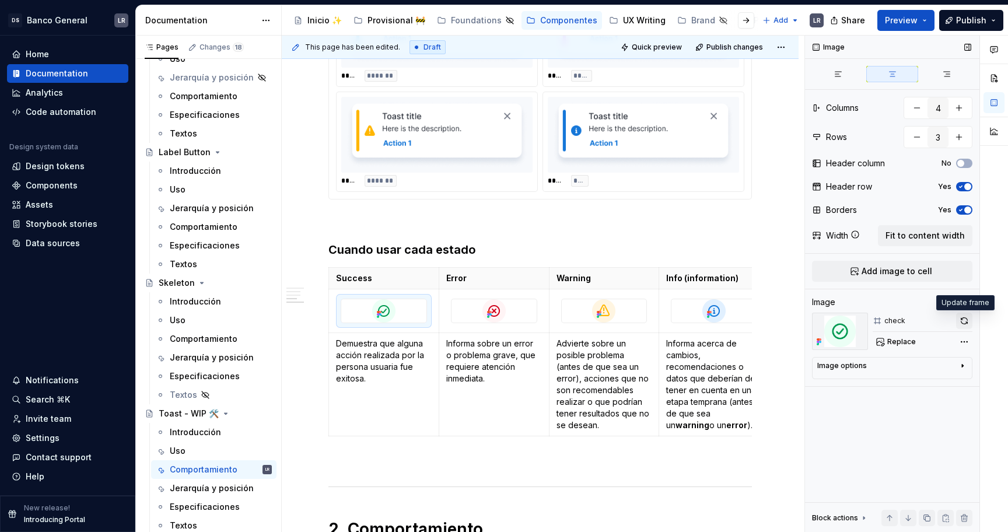
click at [959, 317] on button "button" at bounding box center [964, 321] width 16 height 16
click at [514, 317] on div at bounding box center [493, 310] width 85 height 23
click at [965, 327] on button "button" at bounding box center [964, 321] width 16 height 16
click at [637, 316] on div at bounding box center [604, 310] width 85 height 23
click at [963, 319] on button "button" at bounding box center [964, 321] width 16 height 16
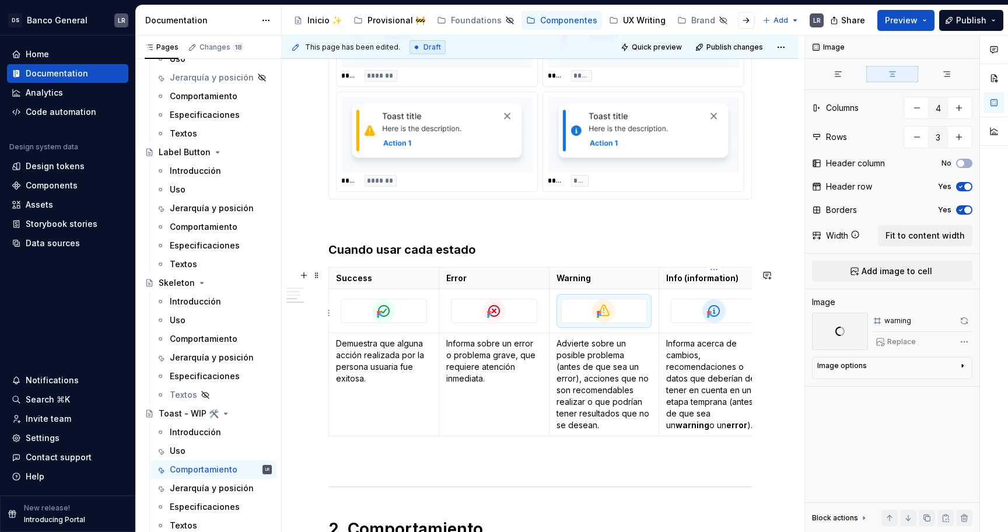
click at [727, 318] on div at bounding box center [713, 310] width 85 height 23
click at [969, 322] on button "button" at bounding box center [964, 321] width 16 height 16
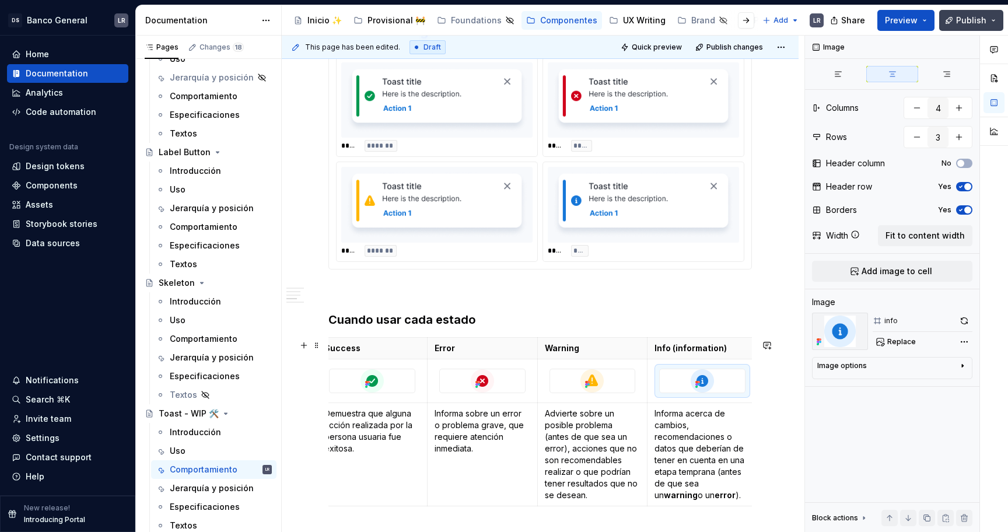
scroll to position [551, 0]
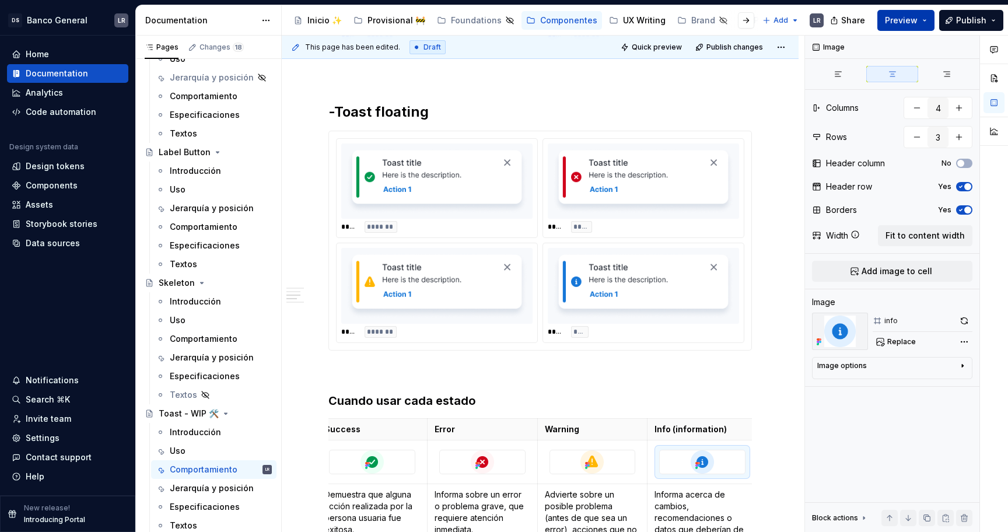
click at [927, 16] on button "Preview" at bounding box center [905, 20] width 57 height 21
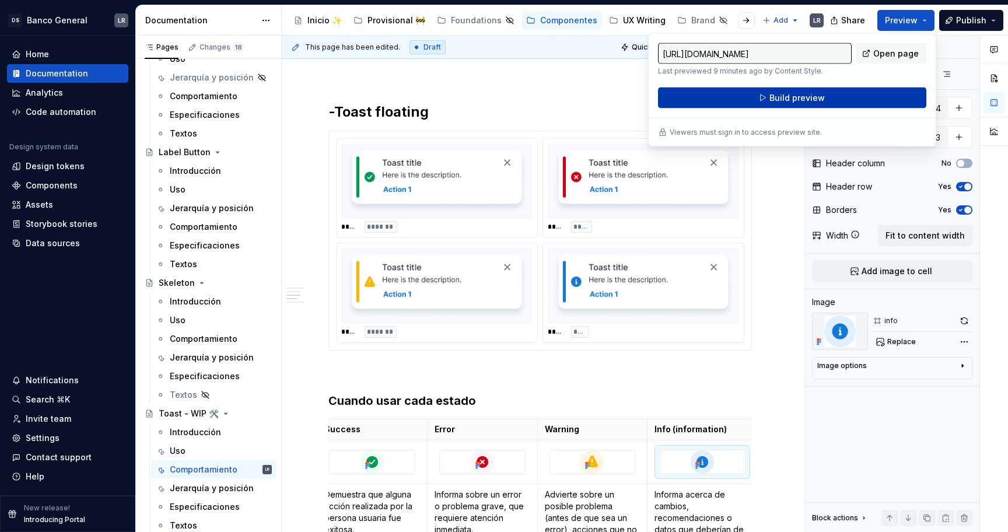
click at [815, 104] on button "Build preview" at bounding box center [792, 97] width 268 height 21
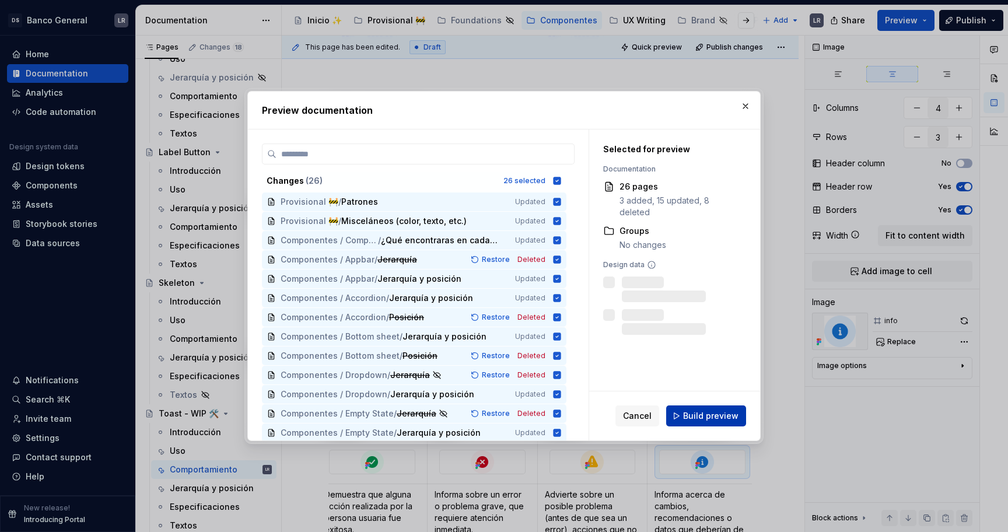
click at [713, 409] on button "Build preview" at bounding box center [706, 415] width 80 height 21
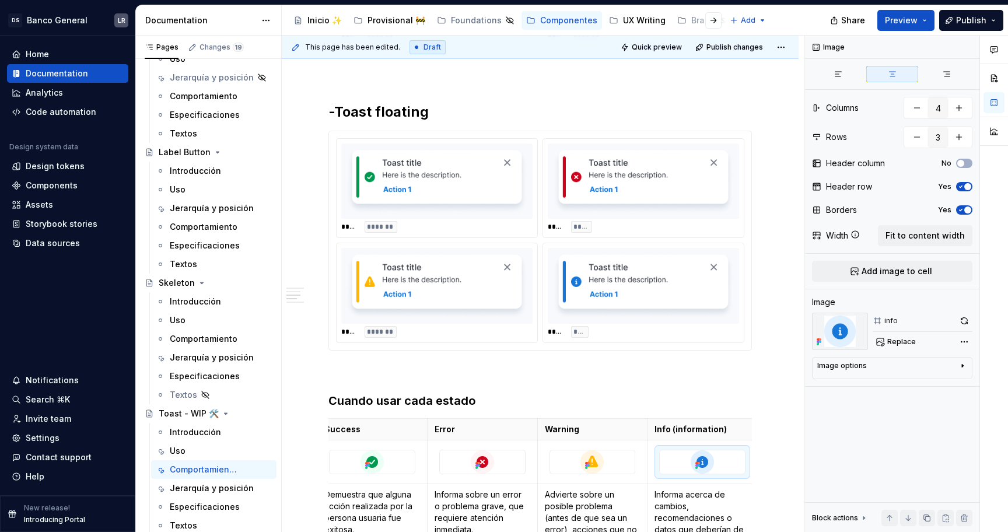
type textarea "*"
